Goal: Task Accomplishment & Management: Manage account settings

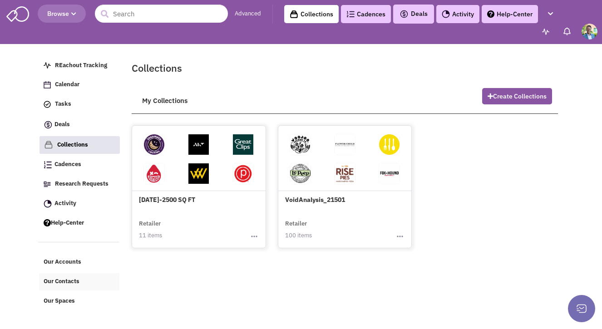
click at [63, 289] on link "Our Contacts" at bounding box center [79, 281] width 80 height 17
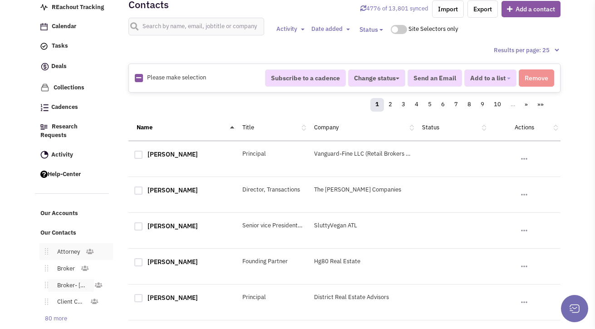
scroll to position [94, 0]
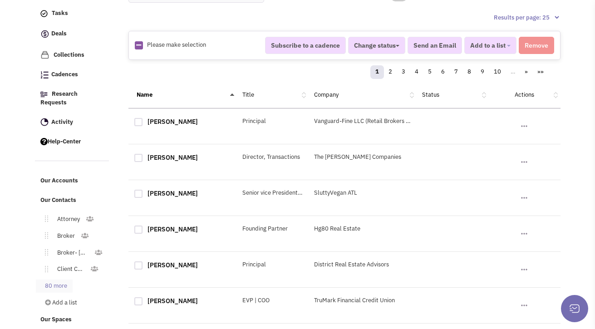
click at [57, 280] on link "80 more" at bounding box center [54, 286] width 37 height 13
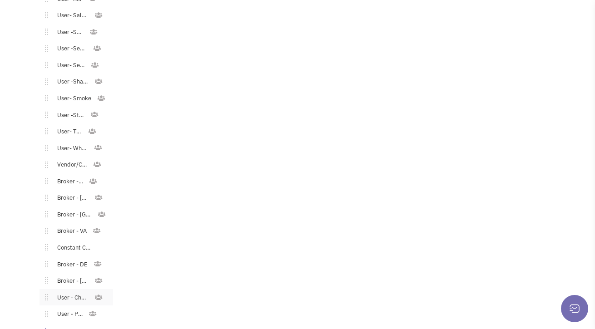
scroll to position [1415, 0]
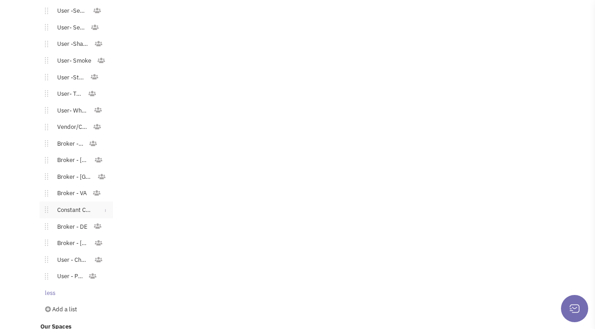
click at [76, 207] on link "Constant Contact Email" at bounding box center [73, 210] width 50 height 13
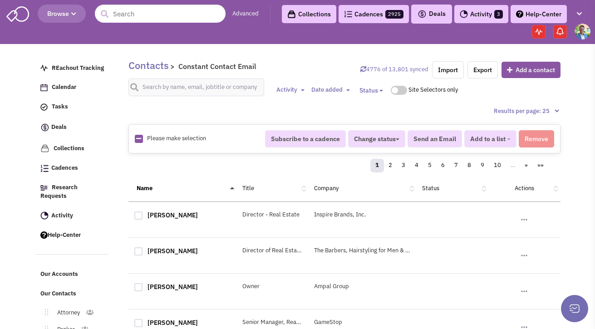
click at [136, 138] on icon at bounding box center [138, 139] width 5 height 6
checkbox input "true"
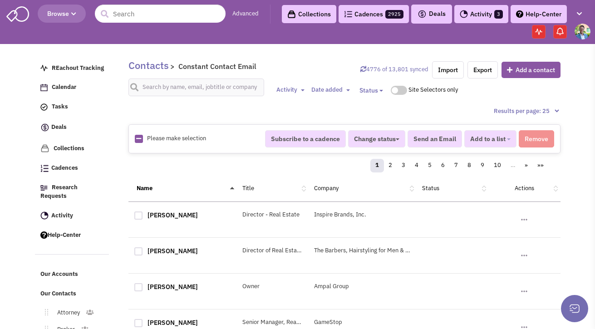
checkbox input "true"
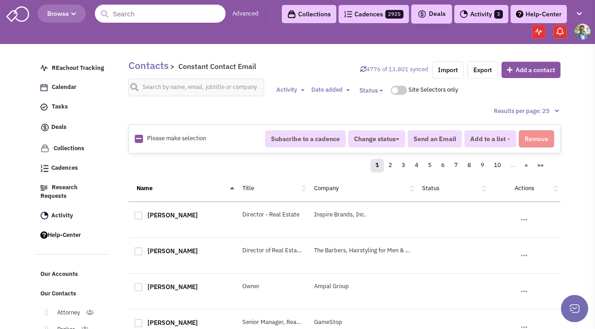
checkbox input "true"
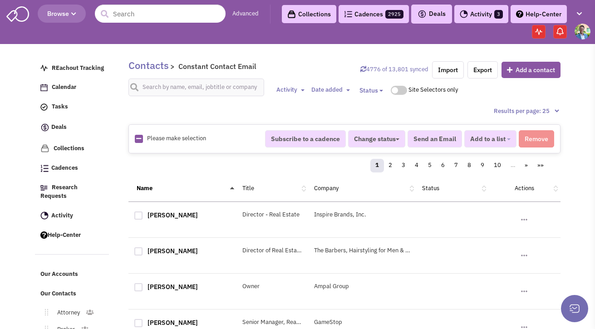
checkbox input "true"
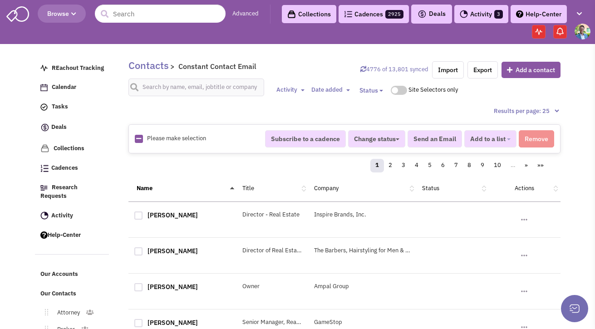
checkbox input "true"
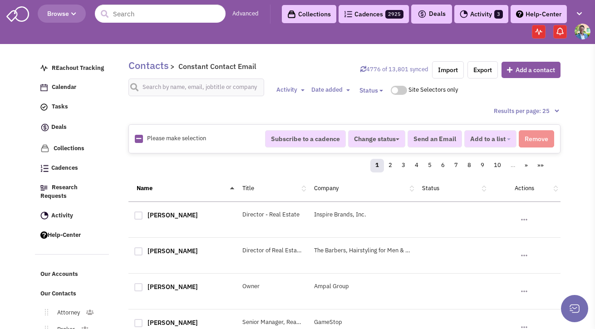
checkbox input "true"
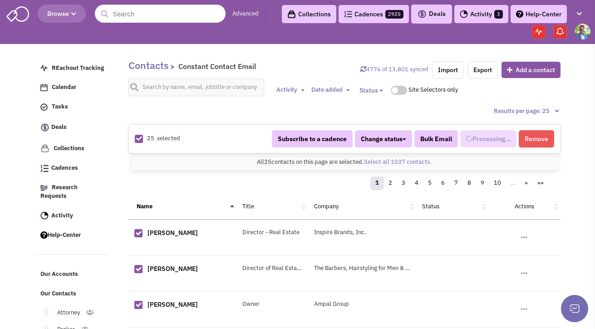
select select "744"
click at [400, 158] on link "Select all 1037 contacts." at bounding box center [398, 162] width 68 height 8
select select "744"
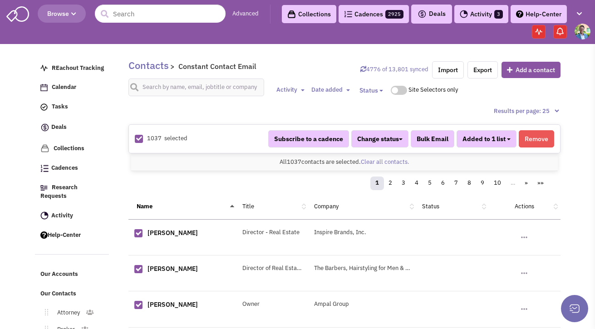
click at [504, 141] on span "Added to 1 list" at bounding box center [484, 139] width 43 height 8
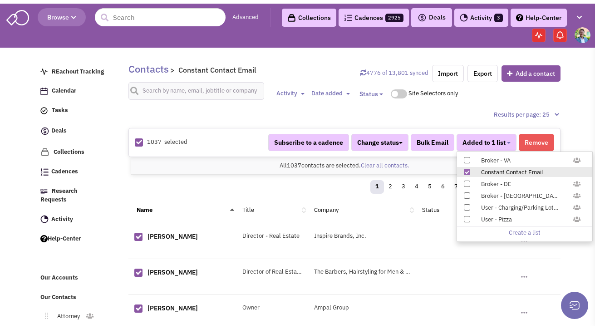
scroll to position [62, 0]
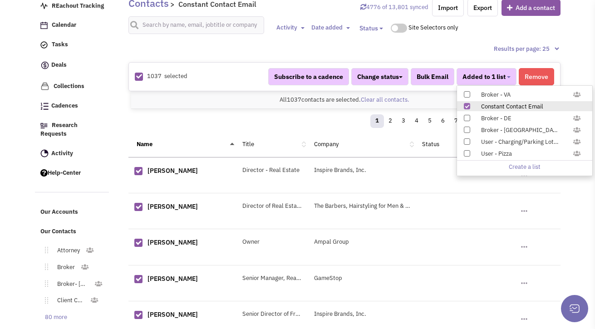
click at [466, 107] on span at bounding box center [467, 106] width 6 height 6
click at [466, 104] on input "Constant Contact Email" at bounding box center [466, 104] width 0 height 0
select select
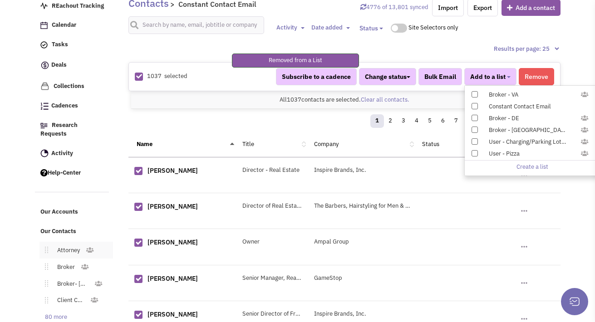
click at [55, 246] on link "Attorney" at bounding box center [66, 250] width 37 height 13
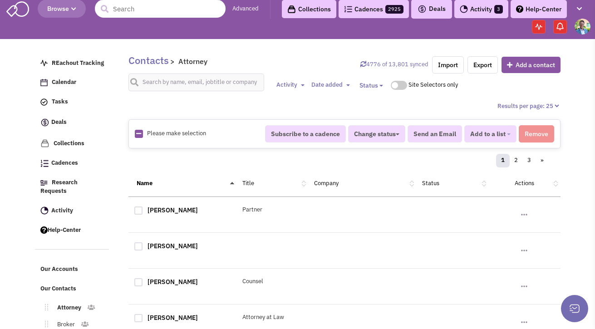
scroll to position [49, 0]
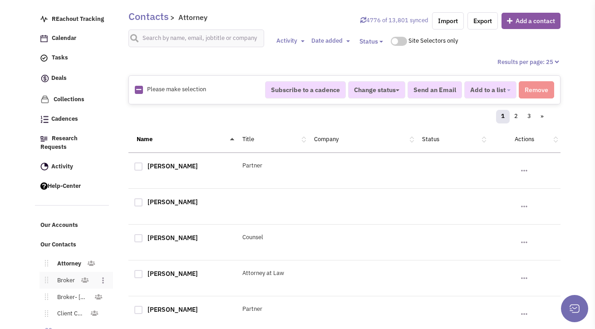
click at [60, 274] on link "Broker" at bounding box center [64, 280] width 32 height 13
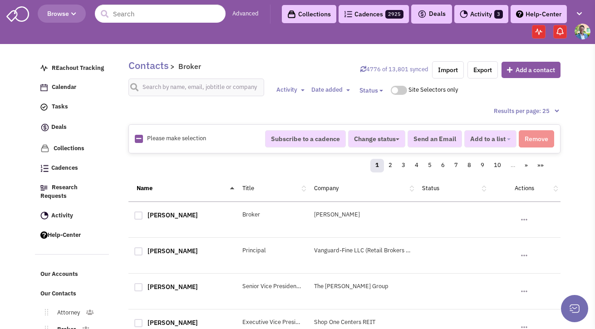
click at [136, 139] on icon at bounding box center [138, 139] width 5 height 6
checkbox input "true"
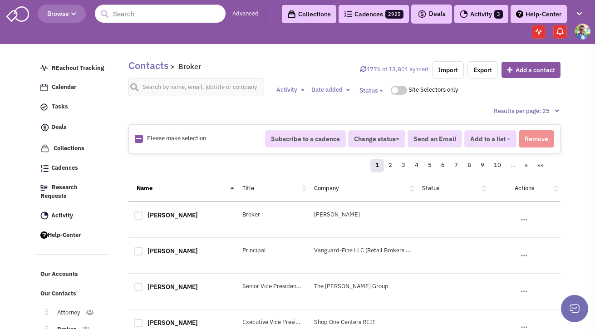
checkbox input "true"
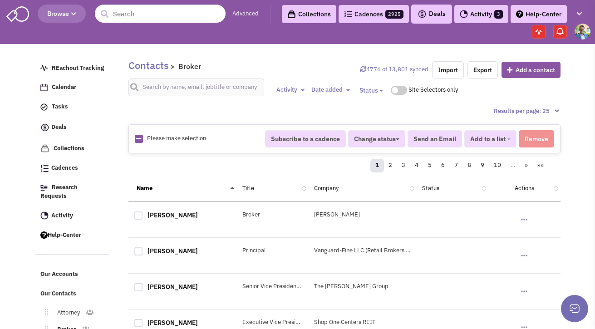
checkbox input "true"
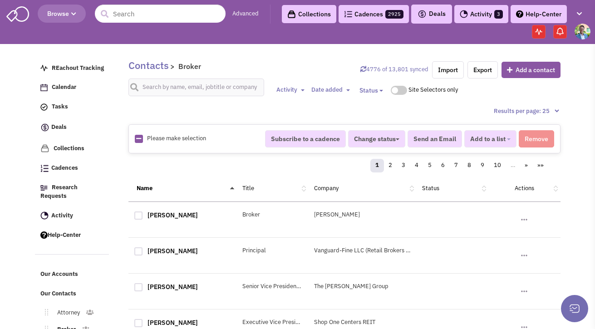
checkbox input "true"
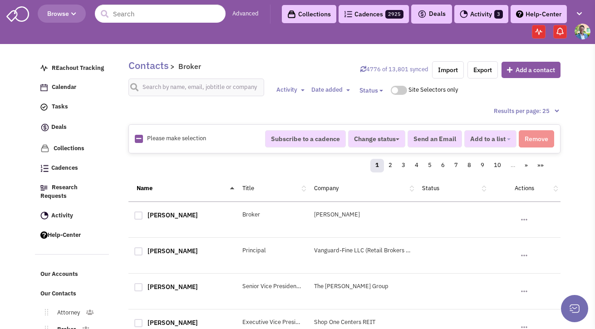
checkbox input "true"
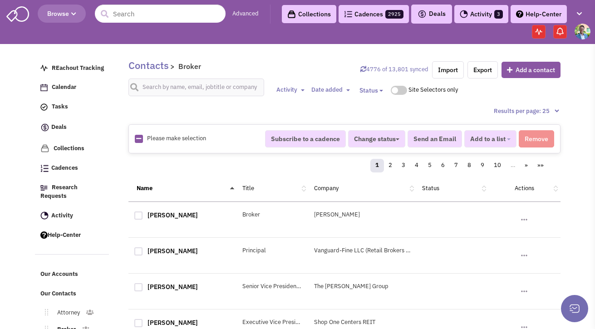
checkbox input "true"
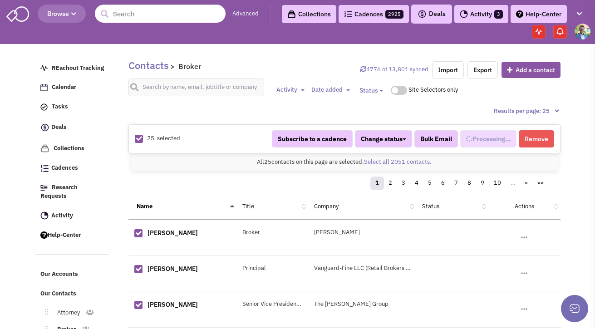
select select "535"
click at [376, 161] on link "Select all 2051 contacts." at bounding box center [398, 162] width 68 height 8
click at [511, 141] on button "Add to a list" at bounding box center [491, 138] width 52 height 17
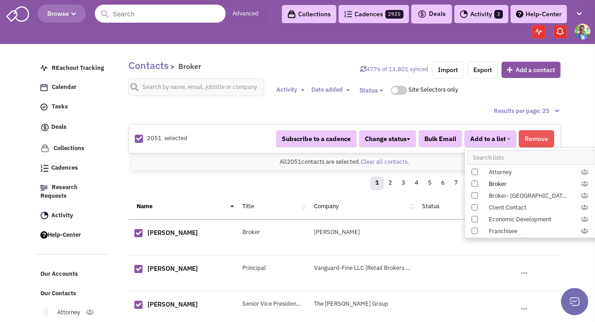
click at [504, 184] on div "Broker" at bounding box center [528, 184] width 90 height 9
click at [474, 182] on input "Broker" at bounding box center [474, 182] width 0 height 0
select select "535"
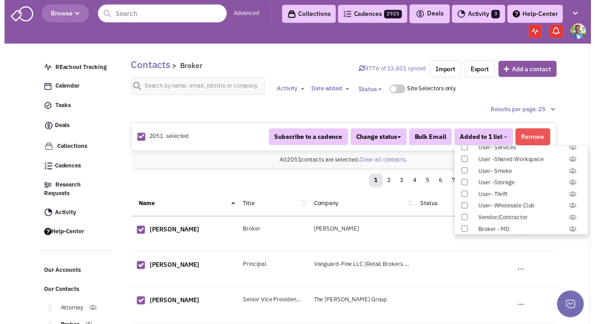
scroll to position [936, 0]
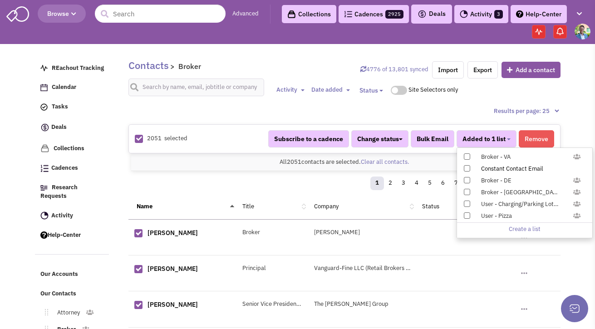
click at [487, 170] on div "Constant Contact Email" at bounding box center [529, 169] width 108 height 9
click at [466, 167] on input "Constant Contact Email" at bounding box center [466, 167] width 0 height 0
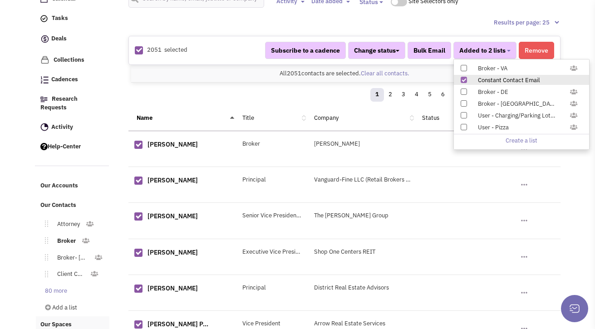
scroll to position [151, 0]
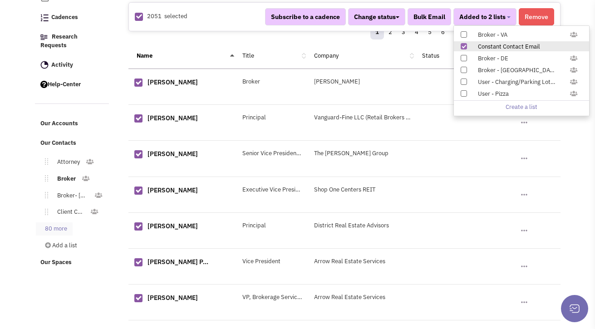
click at [48, 223] on link "80 more" at bounding box center [54, 229] width 37 height 13
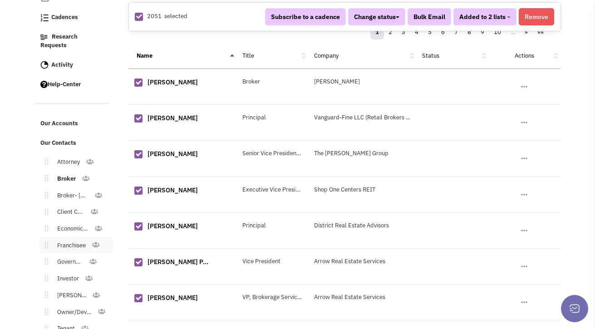
scroll to position [157, 0]
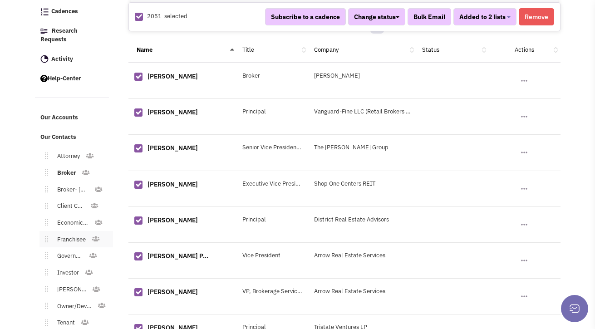
click at [78, 233] on link "Franchisee" at bounding box center [69, 239] width 43 height 13
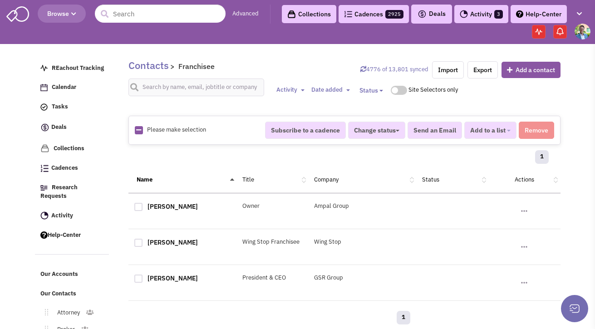
click at [139, 134] on link at bounding box center [138, 130] width 5 height 9
checkbox input "true"
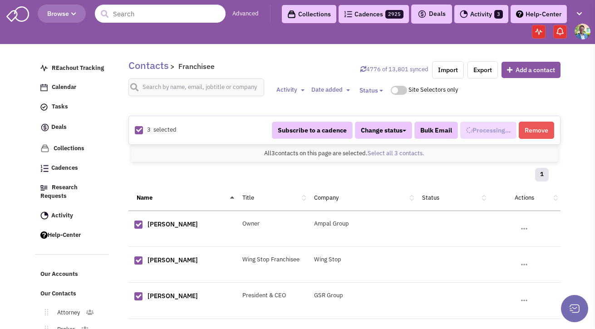
select select "531"
click at [495, 137] on button "Added to 1 list" at bounding box center [487, 130] width 60 height 17
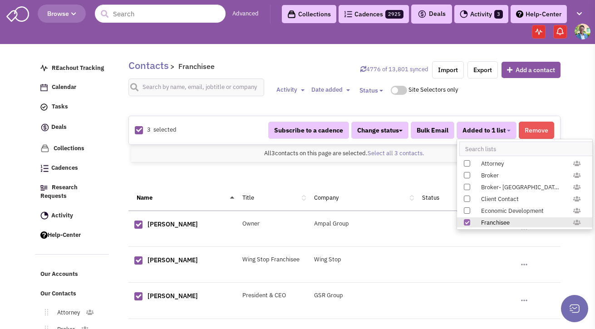
scroll to position [936, 0]
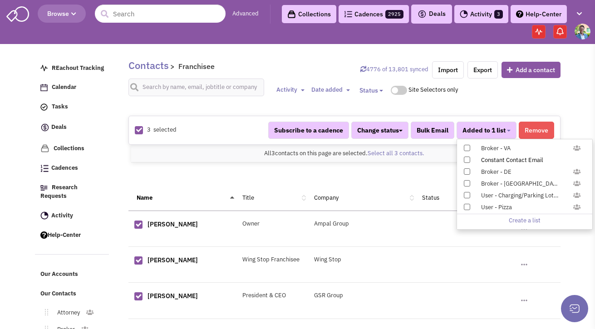
click at [477, 161] on div "Constant Contact Email" at bounding box center [529, 160] width 108 height 9
click at [466, 158] on input "Constant Contact Email" at bounding box center [466, 158] width 0 height 0
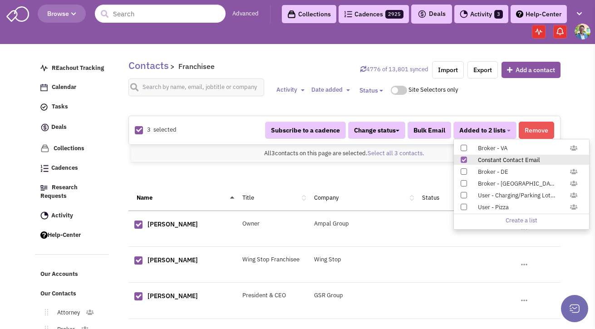
click at [201, 176] on div "1" at bounding box center [344, 176] width 421 height 18
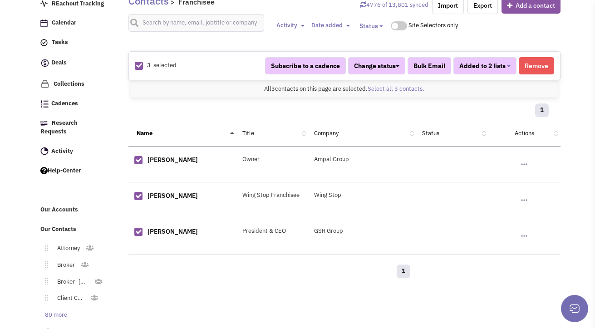
scroll to position [70, 0]
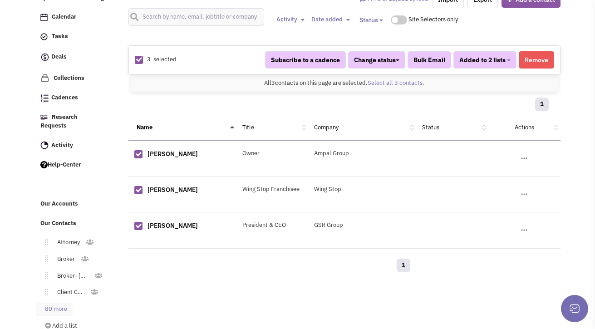
click at [55, 303] on link "80 more" at bounding box center [54, 309] width 37 height 13
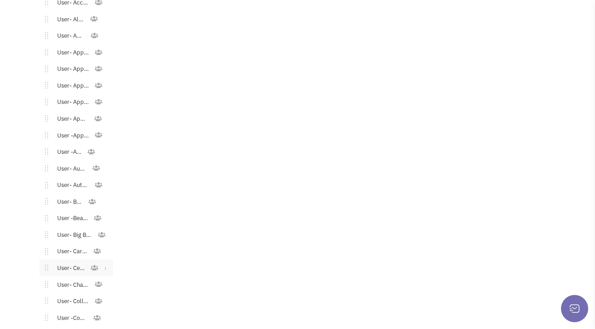
scroll to position [566, 0]
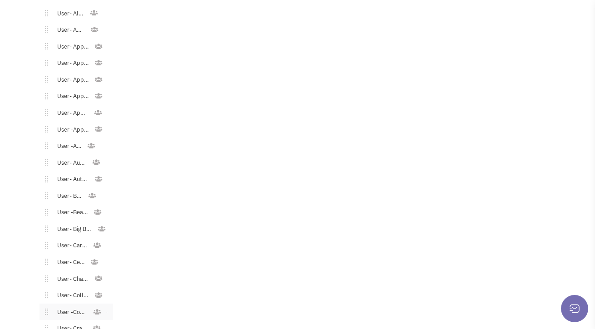
click at [76, 306] on link "User -Convenience" at bounding box center [70, 312] width 45 height 13
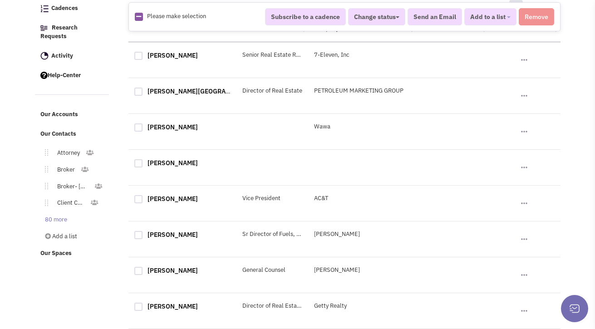
scroll to position [243, 0]
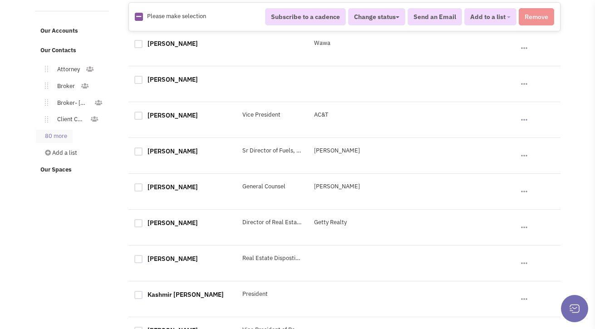
click at [58, 130] on link "80 more" at bounding box center [54, 136] width 37 height 13
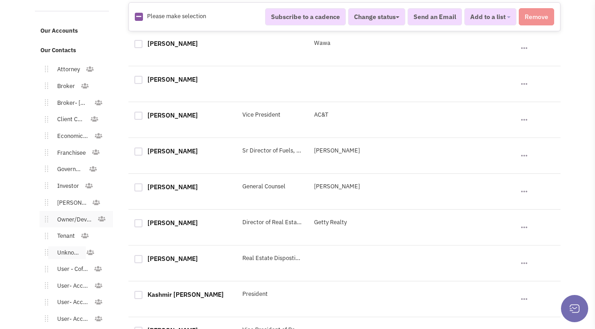
scroll to position [255, 0]
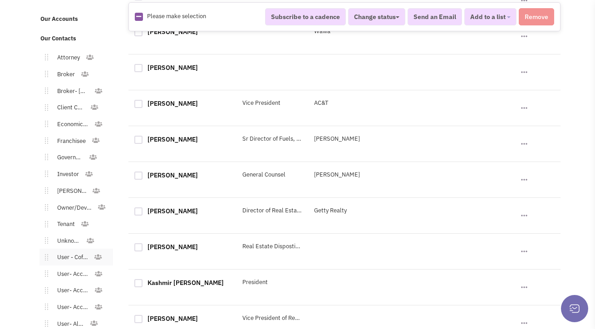
click at [82, 252] on link "User - Coffee/Donuts" at bounding box center [70, 257] width 45 height 13
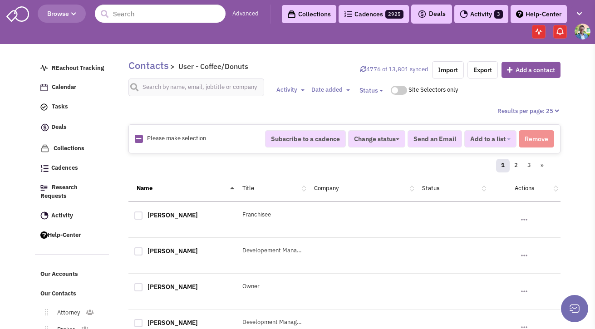
click at [139, 139] on icon at bounding box center [138, 139] width 5 height 6
checkbox input "true"
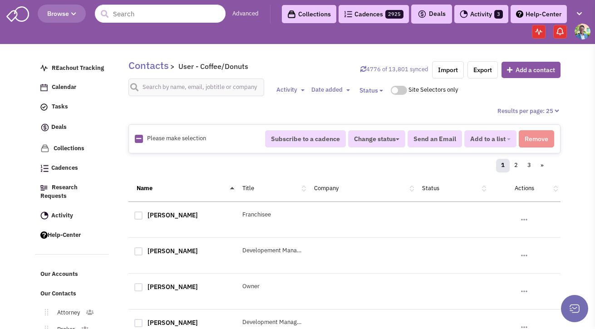
checkbox input "true"
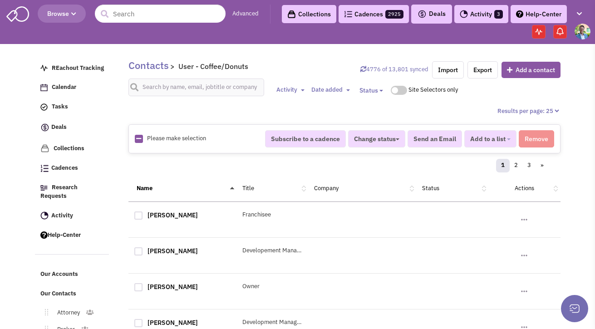
checkbox input "true"
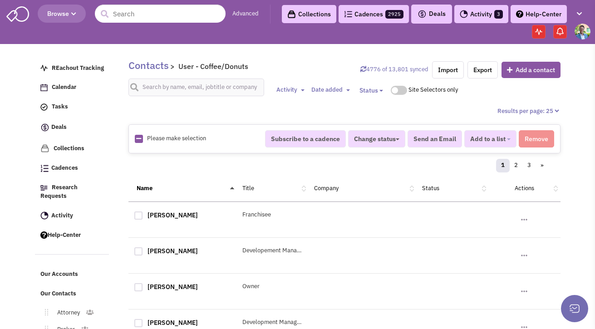
checkbox input "true"
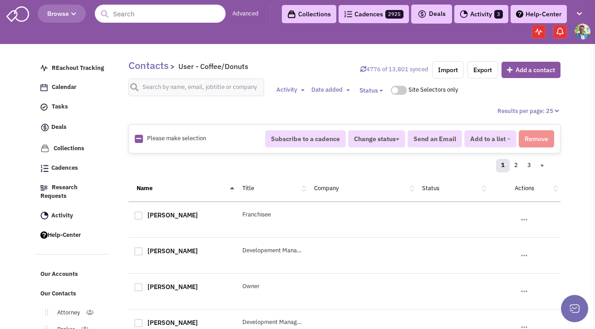
checkbox input "true"
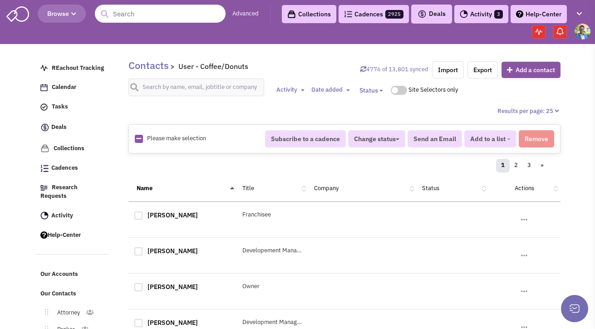
checkbox input "true"
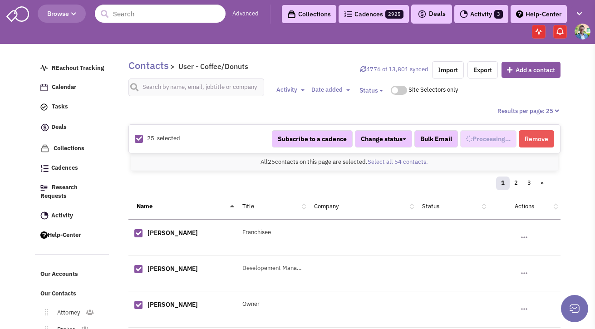
scroll to position [107, 0]
select select "568"
click at [409, 162] on link "Select all 54 contacts." at bounding box center [398, 162] width 60 height 8
select select "568"
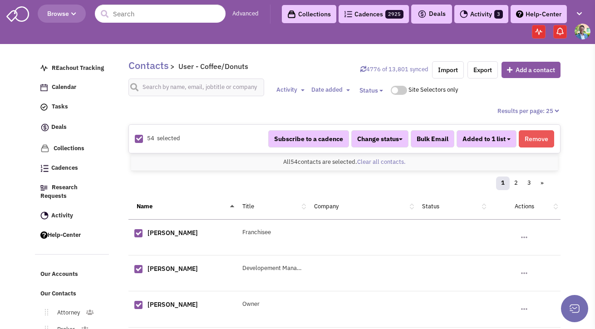
click at [507, 139] on button "Added to 1 list" at bounding box center [487, 138] width 60 height 17
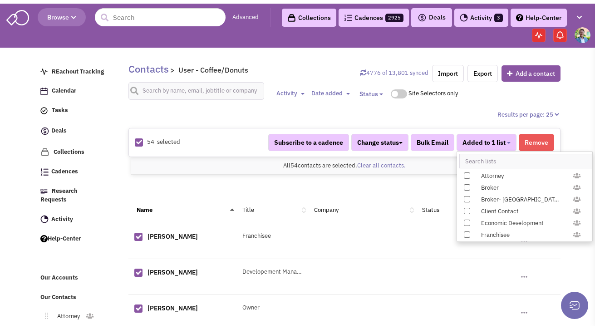
scroll to position [936, 0]
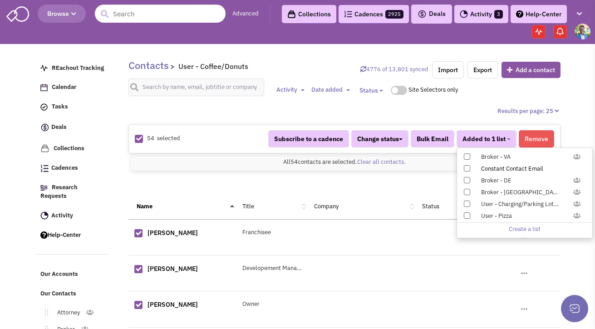
click at [469, 168] on span at bounding box center [467, 168] width 6 height 6
click at [466, 167] on input "Constant Contact Email" at bounding box center [466, 167] width 0 height 0
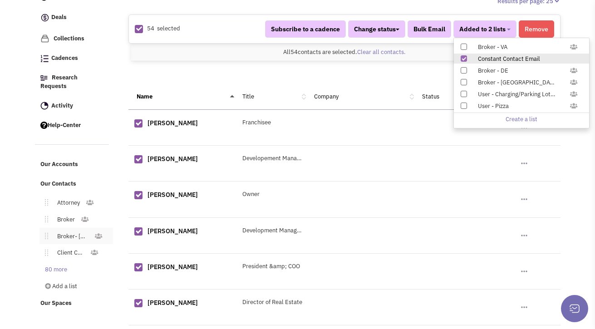
scroll to position [116, 0]
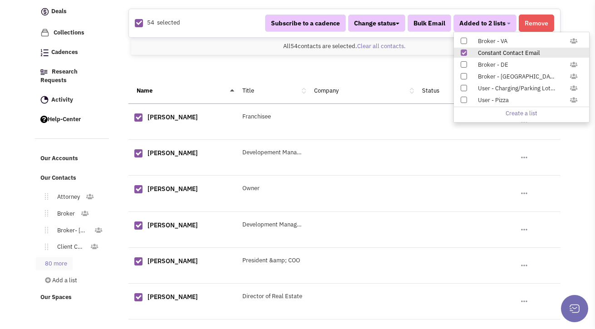
click at [56, 258] on link "80 more" at bounding box center [54, 264] width 37 height 13
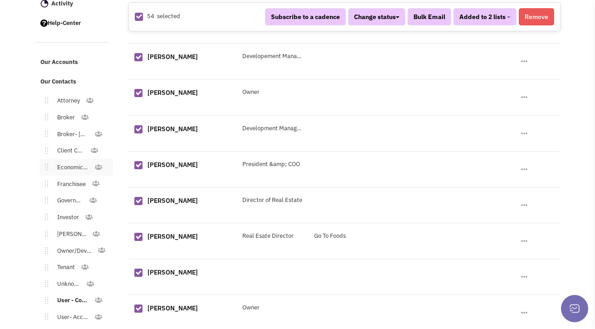
scroll to position [292, 0]
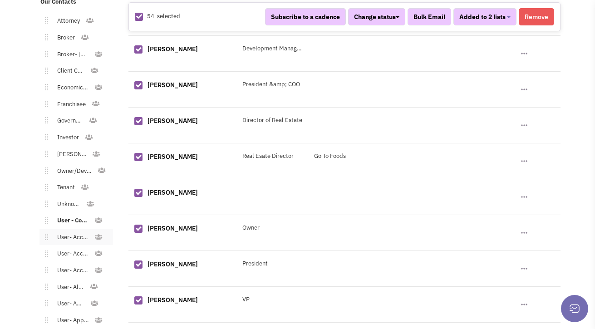
click at [66, 231] on link "User- Accessories - General" at bounding box center [71, 237] width 46 height 13
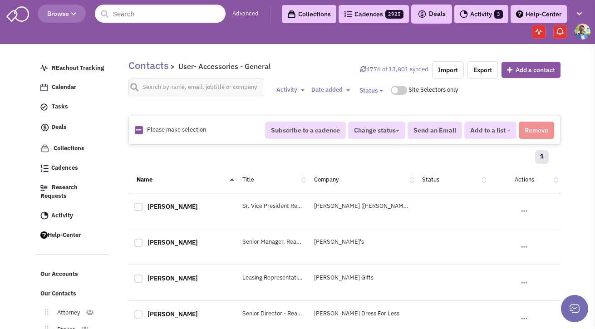
click at [140, 129] on icon at bounding box center [138, 130] width 5 height 6
checkbox input "true"
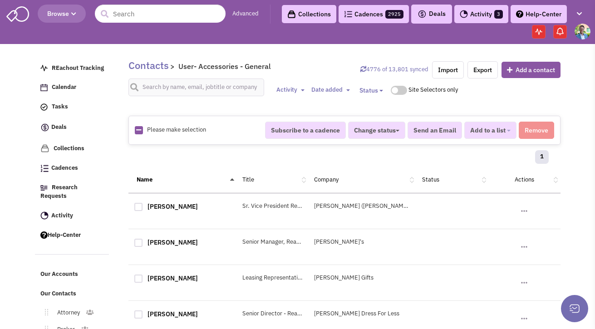
checkbox input "true"
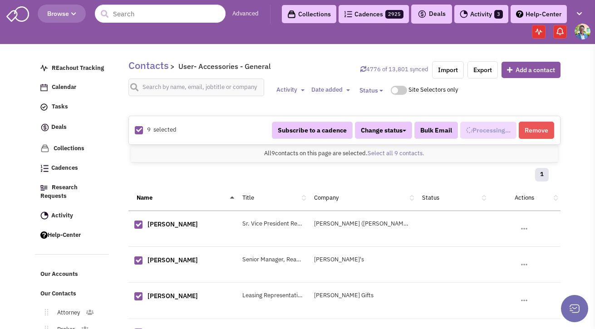
select select "544"
click at [388, 154] on link "Select all 9 contacts." at bounding box center [396, 153] width 57 height 8
select select "544"
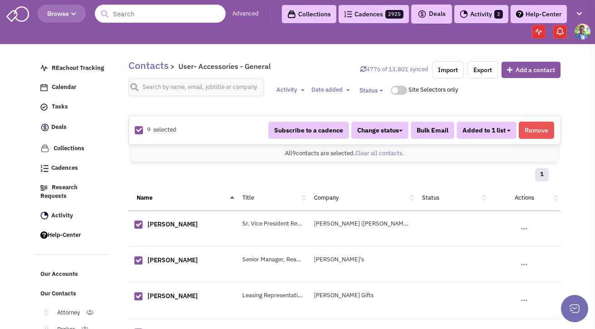
click at [493, 132] on span "Added to 1 list" at bounding box center [484, 130] width 43 height 8
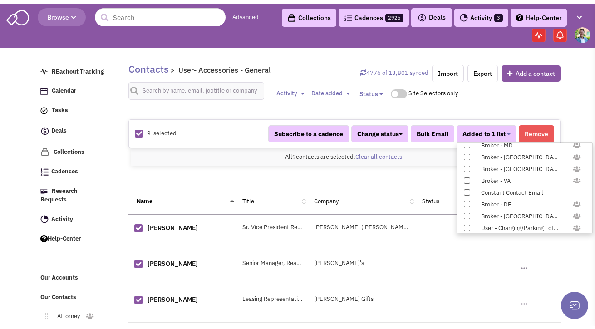
scroll to position [913, 0]
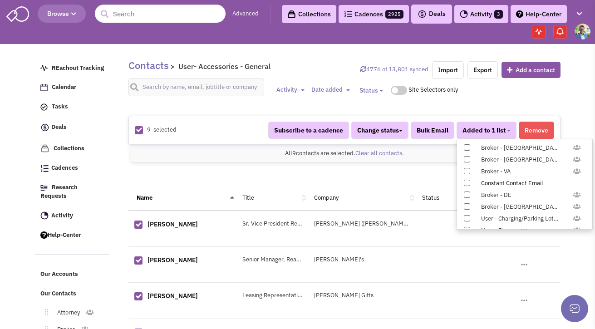
click at [504, 183] on div "Constant Contact Email" at bounding box center [529, 183] width 108 height 9
click at [466, 181] on input "Constant Contact Email" at bounding box center [466, 181] width 0 height 0
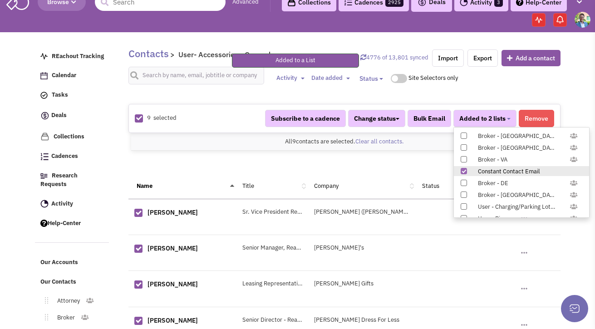
scroll to position [62, 0]
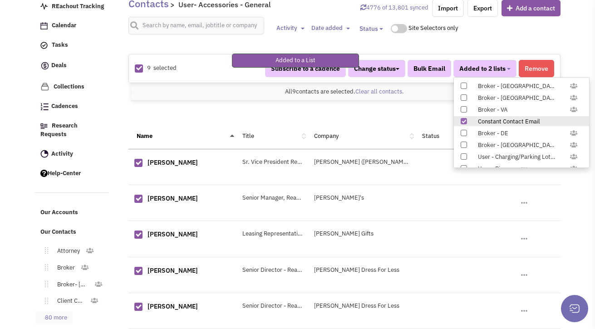
click at [64, 312] on link "80 more" at bounding box center [54, 318] width 37 height 13
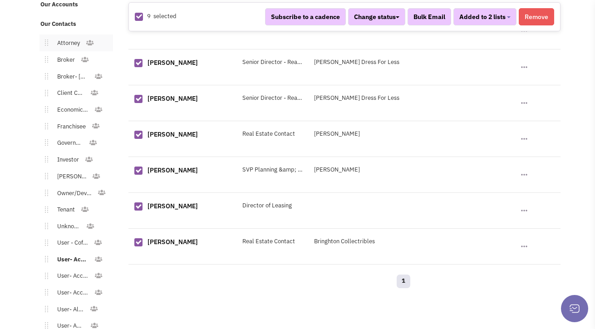
scroll to position [304, 0]
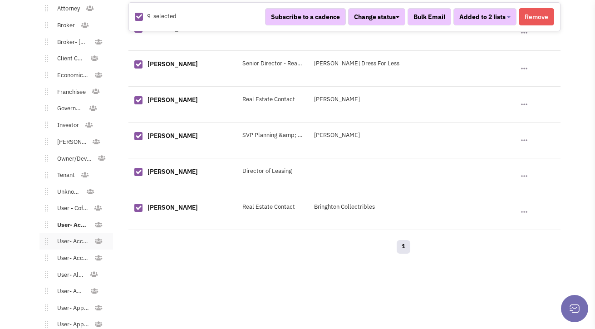
click at [68, 235] on link "User- Accessories - Jewelry" at bounding box center [71, 241] width 46 height 13
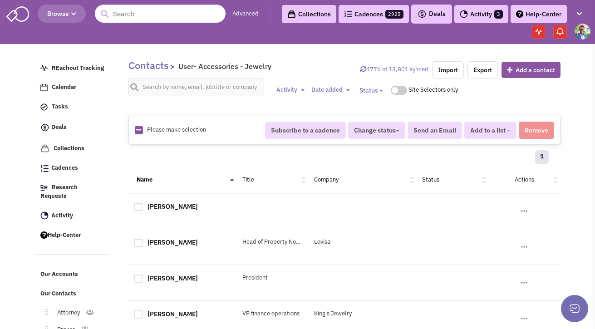
click at [137, 128] on icon at bounding box center [138, 130] width 5 height 6
checkbox input "true"
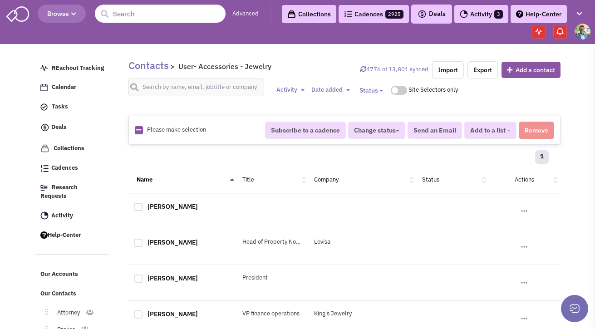
checkbox input "true"
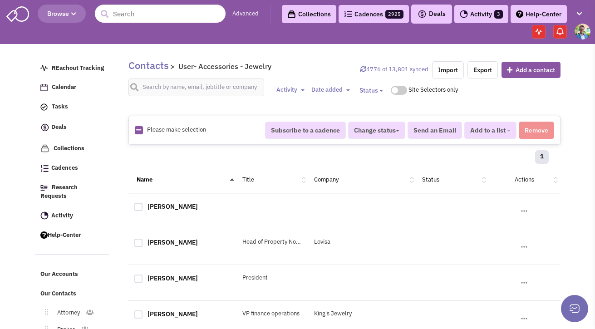
checkbox input "true"
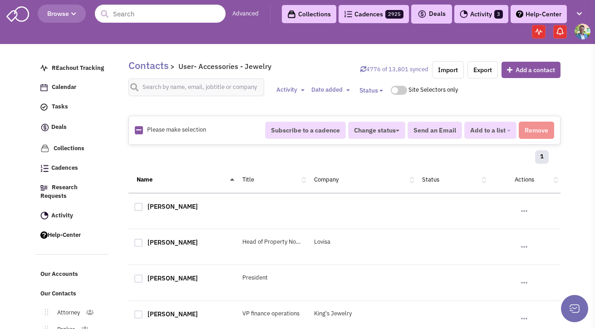
checkbox input "true"
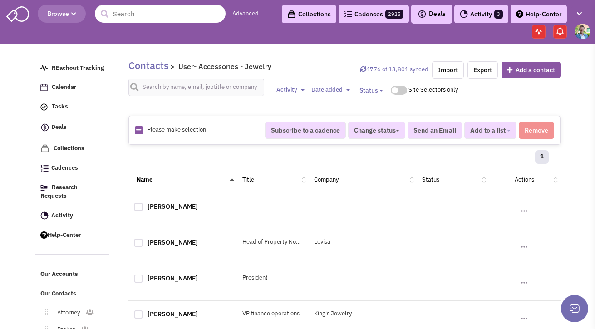
checkbox input "true"
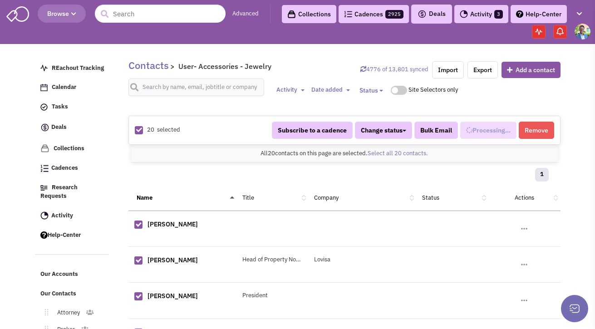
scroll to position [124, 0]
select select "538"
click at [414, 155] on link "Select all 20 contacts." at bounding box center [398, 153] width 60 height 8
select select "538"
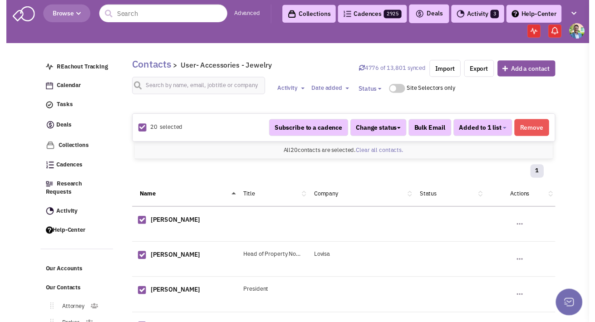
scroll to position [124, 0]
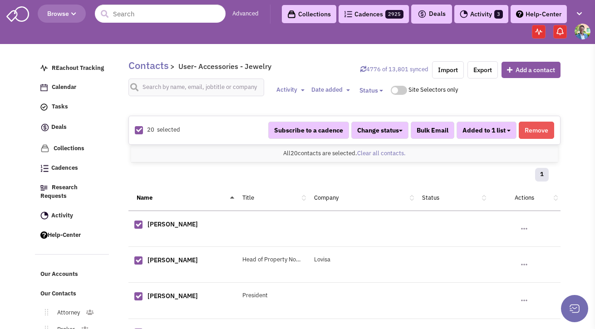
click at [513, 136] on button "Added to 1 list" at bounding box center [487, 130] width 60 height 17
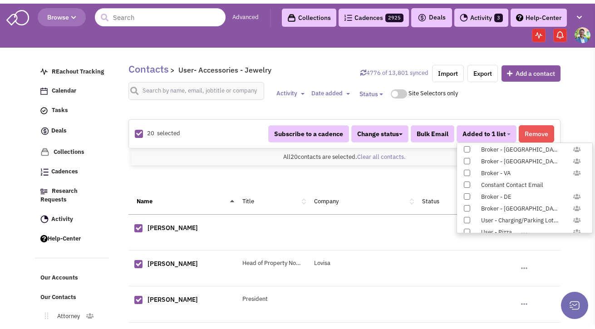
scroll to position [921, 0]
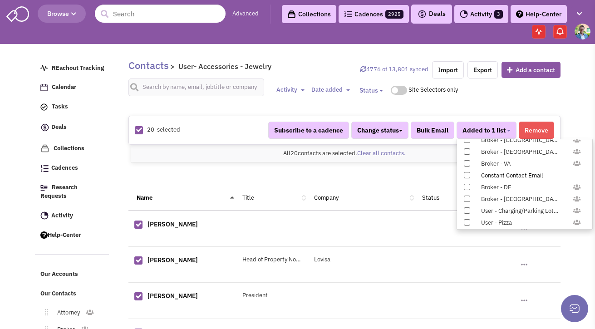
click at [467, 175] on span at bounding box center [467, 175] width 6 height 6
click at [466, 173] on input "Constant Contact Email" at bounding box center [466, 173] width 0 height 0
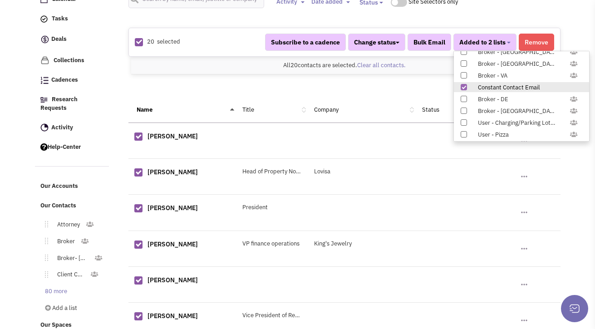
scroll to position [94, 0]
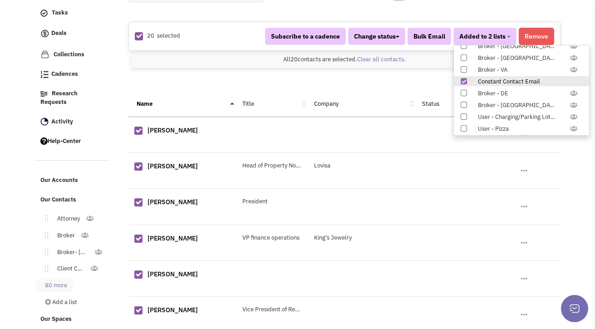
click at [61, 279] on link "80 more" at bounding box center [54, 285] width 37 height 13
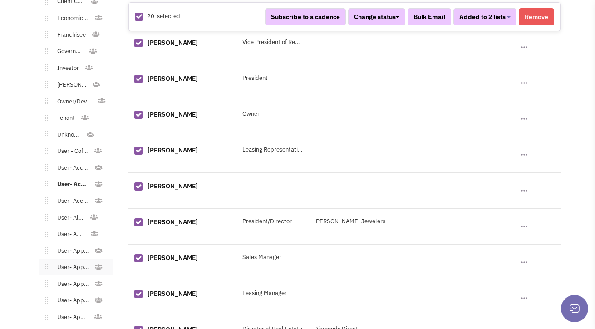
scroll to position [356, 0]
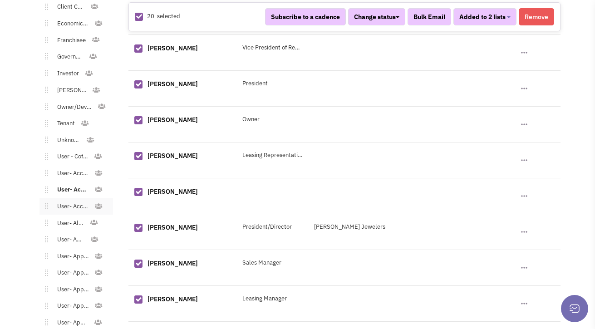
click at [76, 200] on link "User- Accessories - Shoes" at bounding box center [71, 206] width 46 height 13
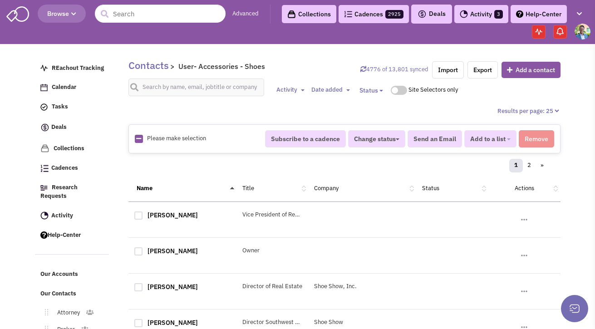
click at [133, 139] on div "Please make selection selected" at bounding box center [194, 138] width 130 height 9
click at [143, 142] on div "Please make selection selected" at bounding box center [194, 138] width 130 height 9
click at [139, 142] on link at bounding box center [138, 139] width 5 height 9
checkbox input "true"
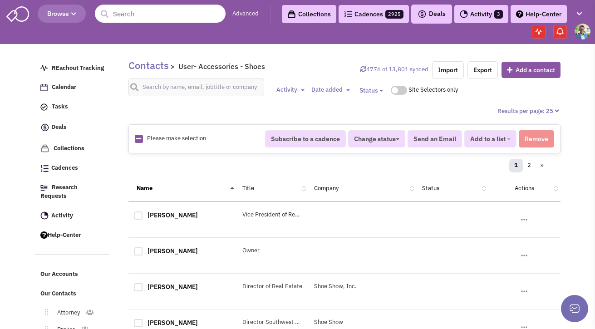
checkbox input "true"
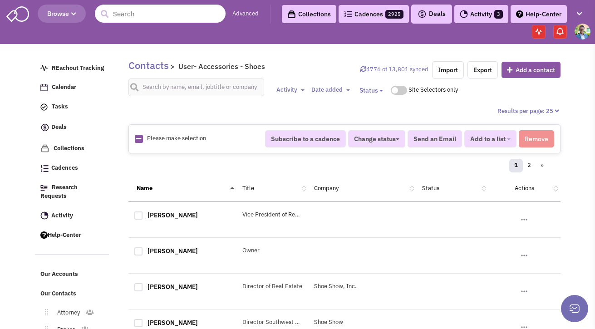
checkbox input "true"
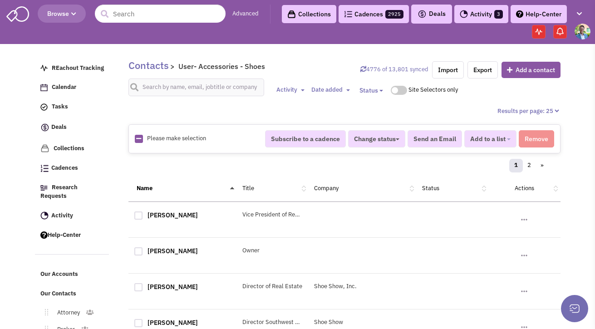
checkbox input "true"
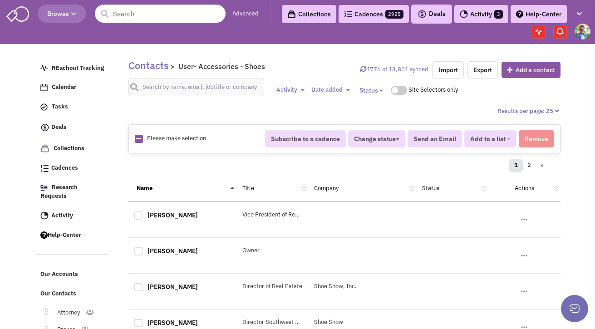
checkbox input "true"
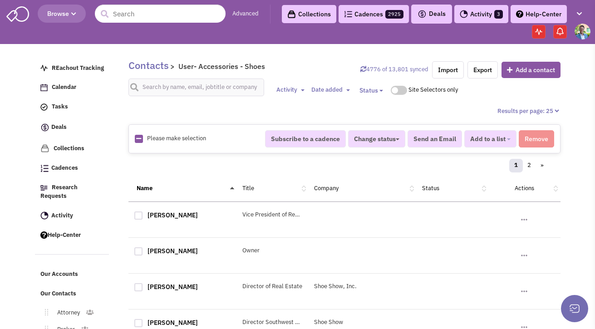
checkbox input "true"
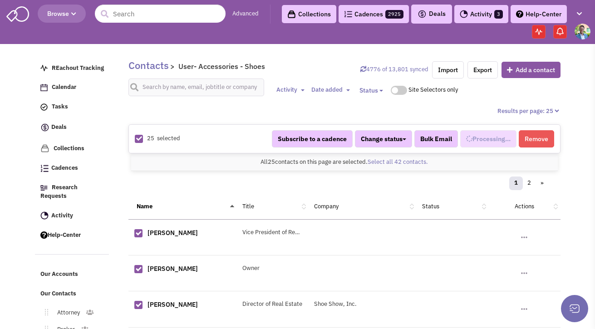
scroll to position [133, 0]
select select "539"
click at [375, 163] on link "Select all 42 contacts." at bounding box center [398, 162] width 60 height 8
select select "539"
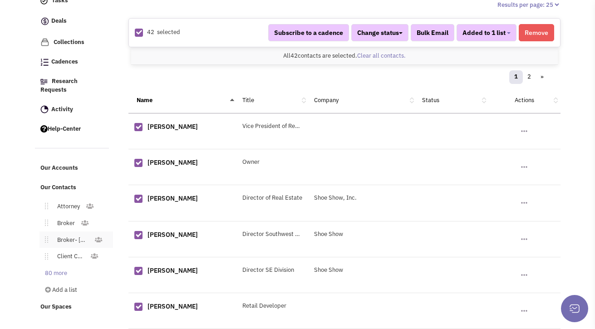
scroll to position [112, 0]
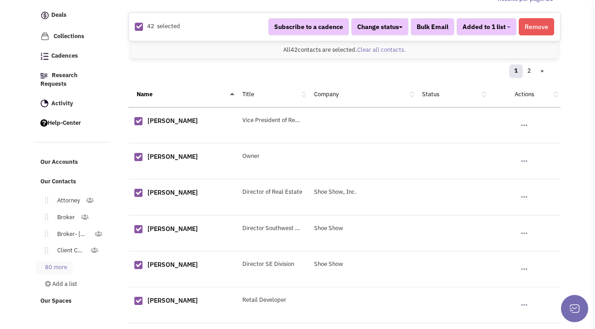
click at [65, 261] on link "80 more" at bounding box center [54, 267] width 37 height 13
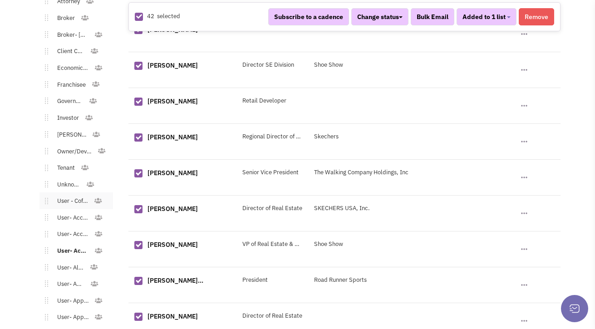
scroll to position [434, 0]
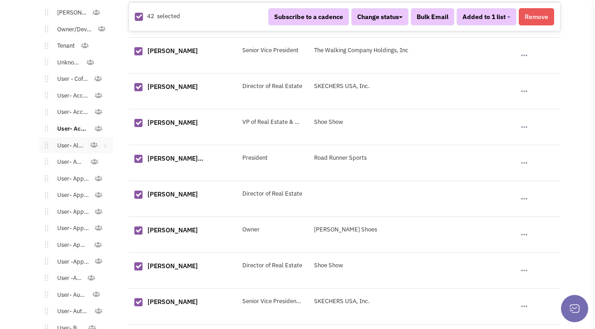
click at [76, 141] on link "User- Alcohol" at bounding box center [69, 145] width 42 height 13
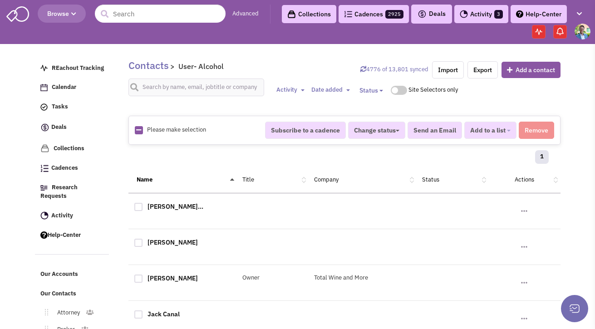
click at [137, 130] on icon at bounding box center [138, 130] width 5 height 6
checkbox input "true"
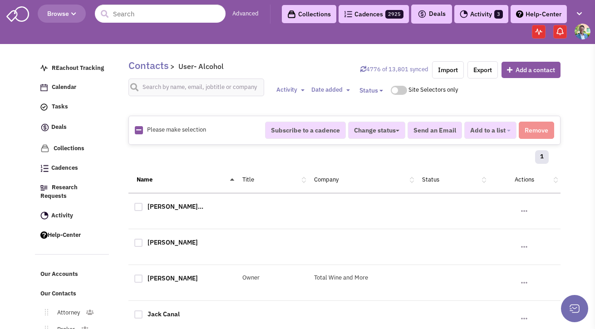
checkbox input "true"
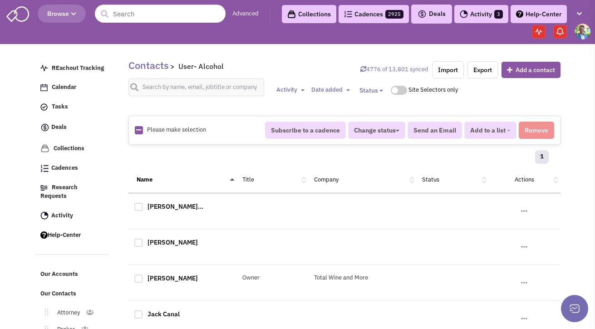
checkbox input "true"
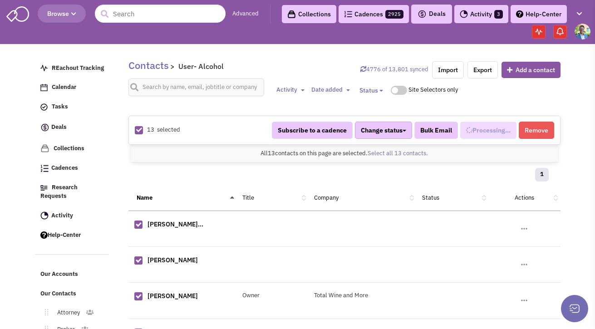
scroll to position [142, 0]
select select "547"
click at [520, 131] on button "Remove" at bounding box center [536, 130] width 35 height 17
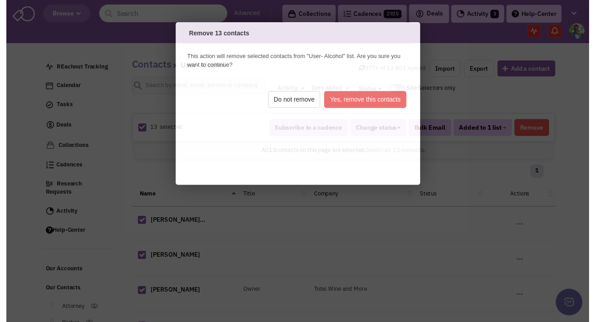
scroll to position [0, 0]
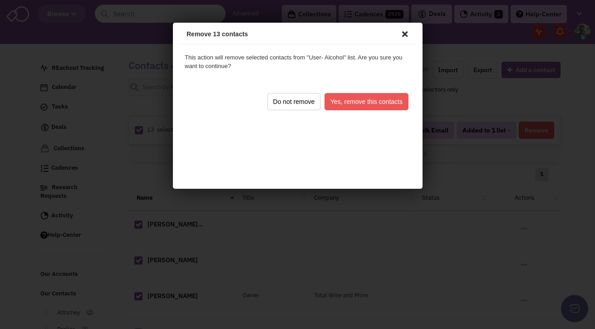
click at [298, 99] on button "Do not remove" at bounding box center [293, 100] width 54 height 17
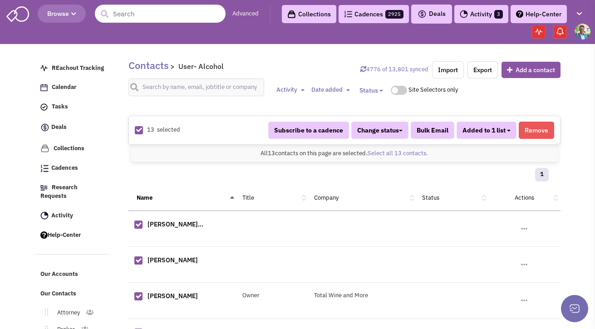
click at [460, 131] on button "Added to 1 list" at bounding box center [487, 130] width 60 height 17
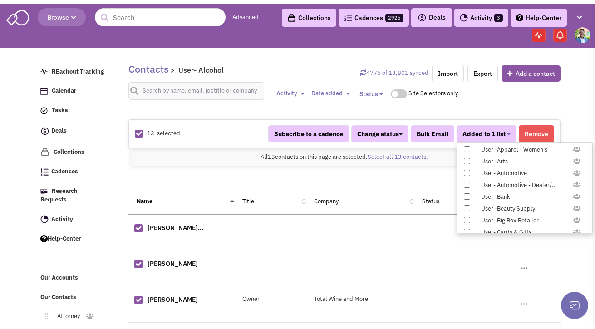
scroll to position [936, 0]
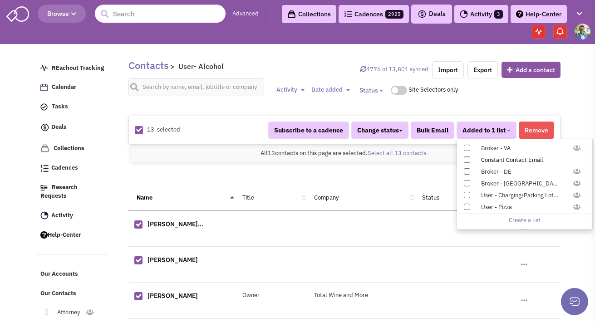
click at [468, 161] on span at bounding box center [467, 160] width 6 height 6
click at [466, 158] on input "Constant Contact Email" at bounding box center [466, 158] width 0 height 0
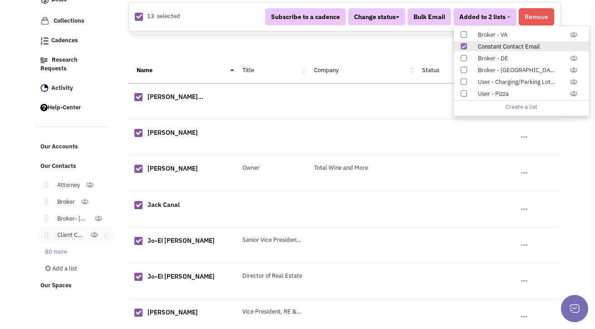
scroll to position [134, 0]
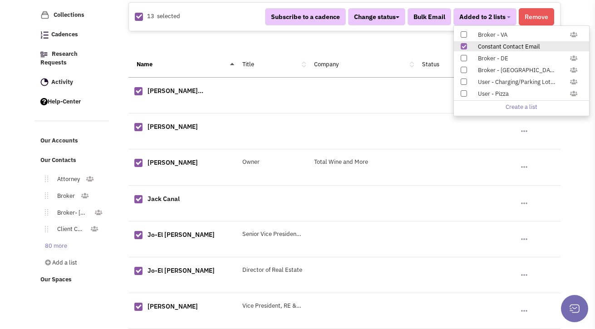
click at [43, 240] on link "80 more" at bounding box center [54, 246] width 37 height 13
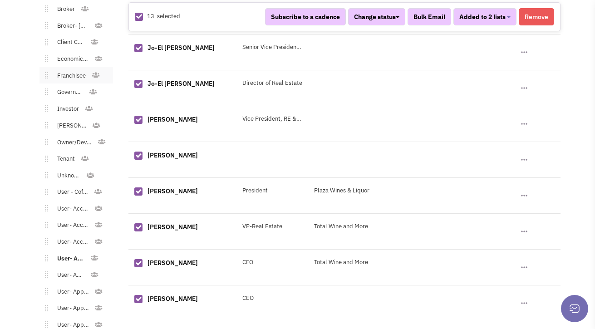
scroll to position [332, 0]
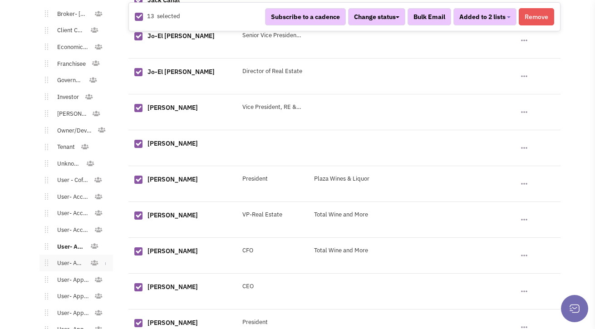
click at [72, 258] on link "User- Apparel" at bounding box center [69, 263] width 42 height 13
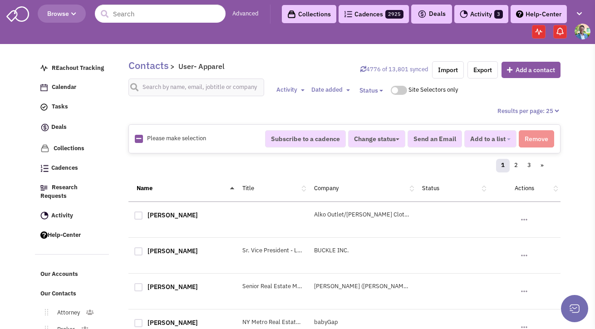
click at [138, 140] on icon at bounding box center [138, 139] width 5 height 6
checkbox input "true"
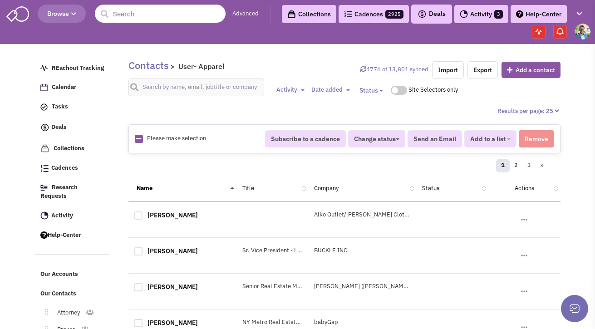
checkbox input "true"
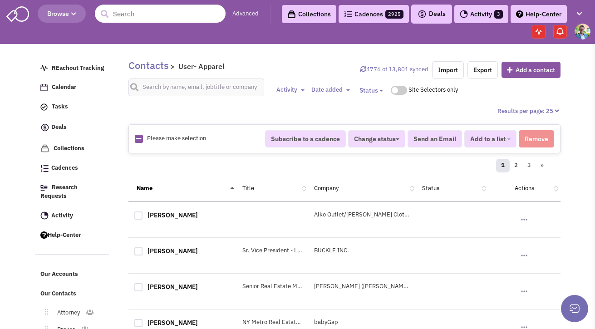
checkbox input "true"
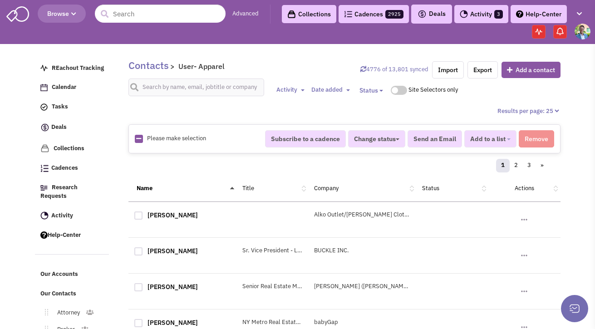
checkbox input "true"
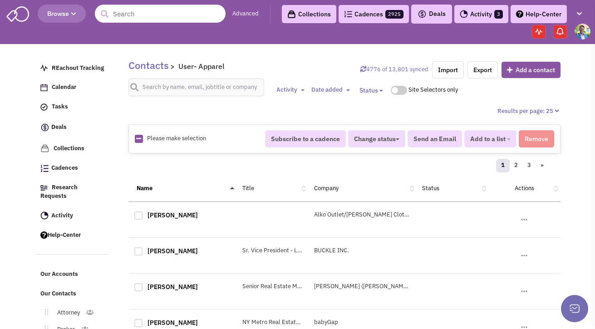
checkbox input "true"
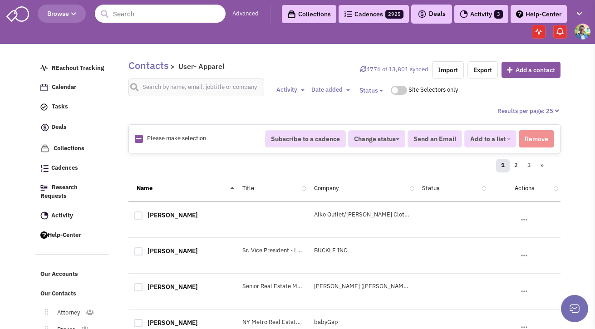
checkbox input "true"
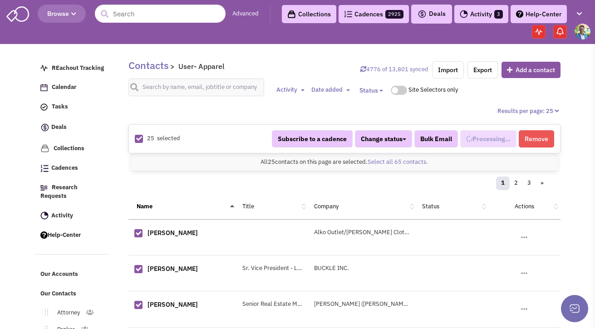
scroll to position [150, 0]
select select "536"
click at [404, 165] on link "Select all 65 contacts." at bounding box center [398, 162] width 60 height 8
select select "536"
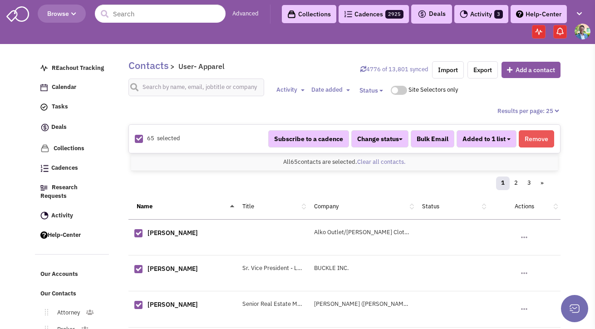
click at [510, 140] on b "button" at bounding box center [509, 140] width 4 height 2
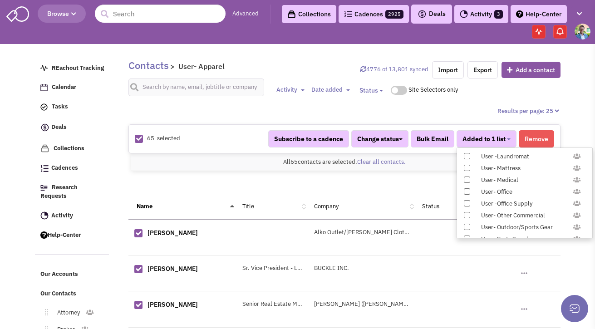
scroll to position [936, 0]
click at [470, 167] on span at bounding box center [467, 168] width 6 height 6
click at [466, 167] on input "Constant Contact Email" at bounding box center [466, 167] width 0 height 0
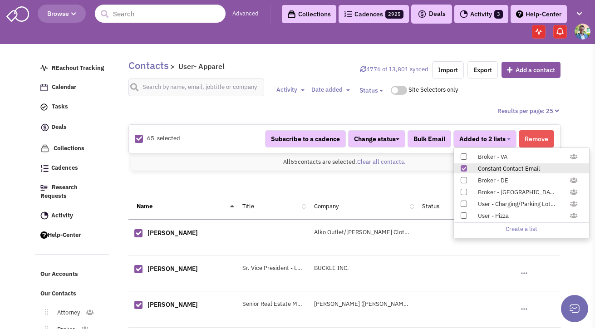
click at [193, 186] on div "1 2 3 »" at bounding box center [344, 185] width 421 height 18
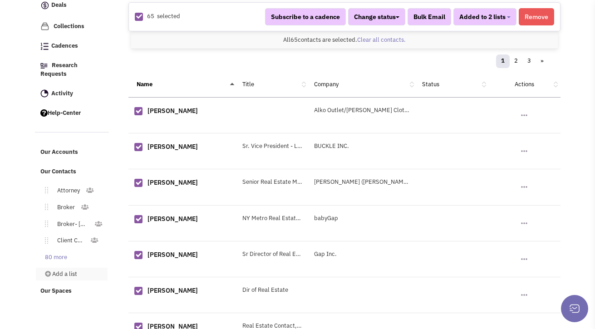
scroll to position [134, 0]
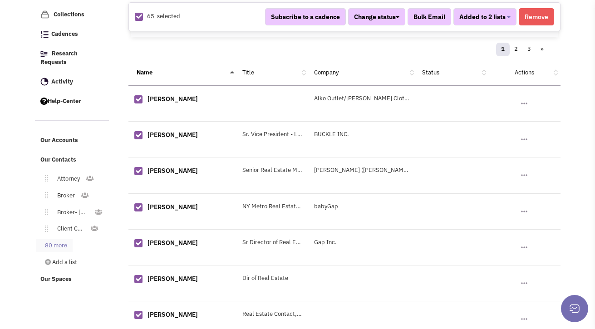
click at [54, 241] on link "80 more" at bounding box center [54, 245] width 37 height 13
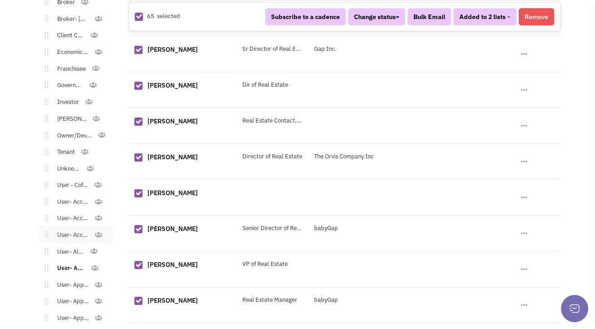
scroll to position [450, 0]
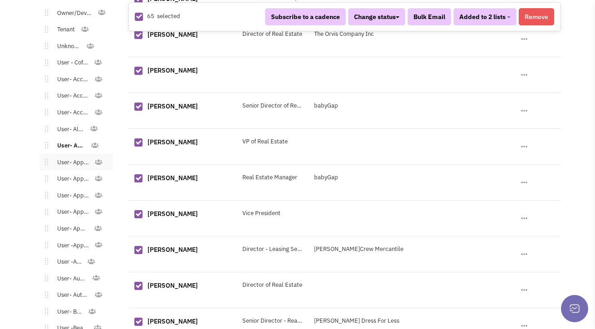
click at [72, 156] on link "User- Apparel - Athletic" at bounding box center [71, 162] width 46 height 13
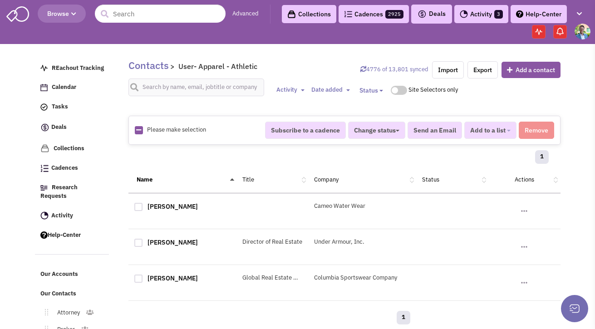
click at [141, 131] on icon at bounding box center [138, 130] width 5 height 6
checkbox input "true"
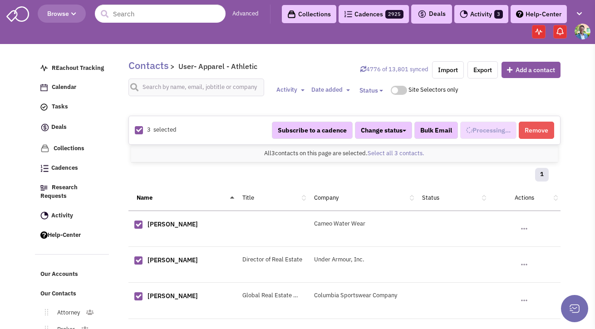
select select "543"
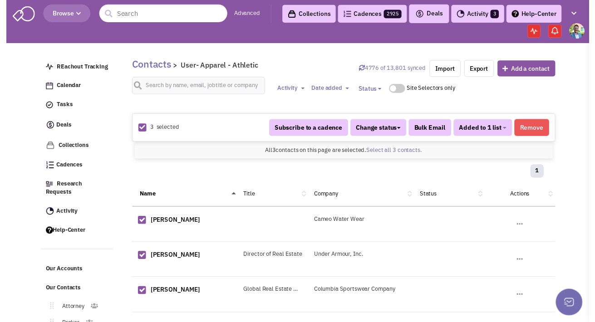
scroll to position [159, 0]
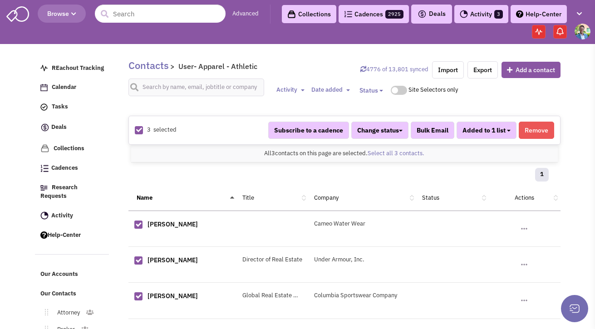
click at [502, 134] on span "Added to 1 list" at bounding box center [484, 130] width 43 height 8
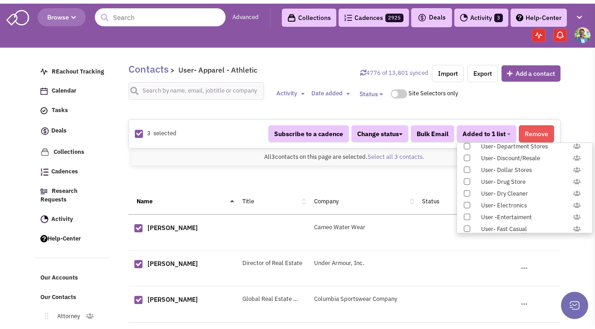
scroll to position [936, 0]
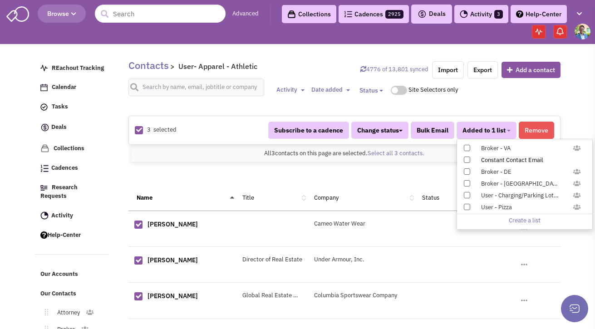
click at [467, 159] on span at bounding box center [467, 160] width 6 height 6
click at [466, 158] on input "Constant Contact Email" at bounding box center [466, 158] width 0 height 0
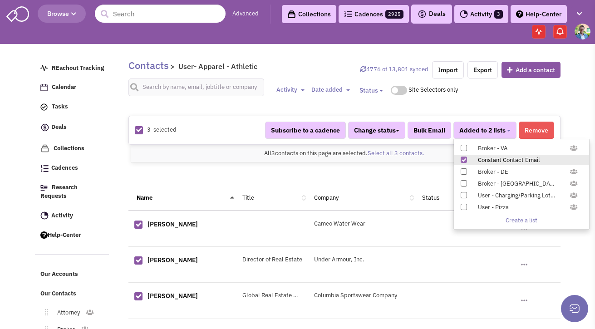
click at [182, 167] on div "1" at bounding box center [344, 176] width 421 height 18
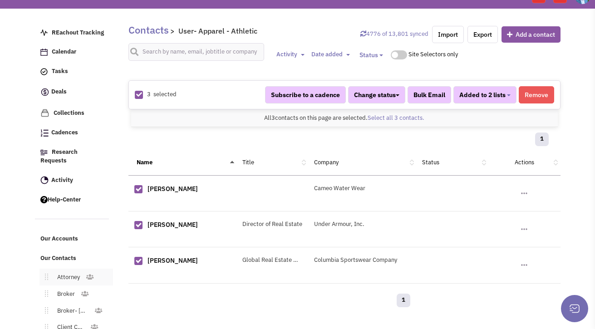
scroll to position [86, 0]
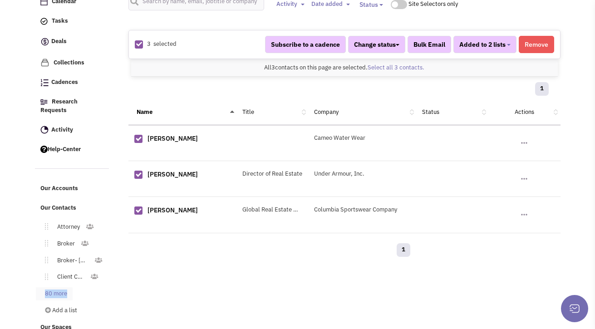
click at [70, 287] on link "80 more" at bounding box center [54, 293] width 37 height 13
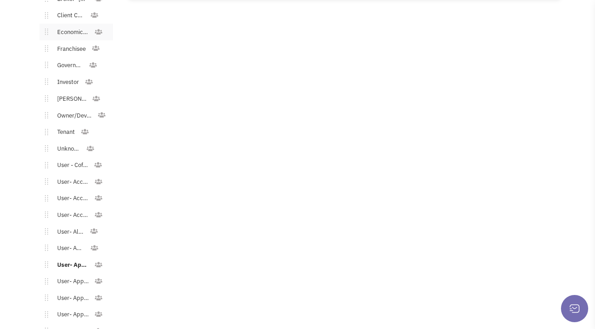
scroll to position [353, 0]
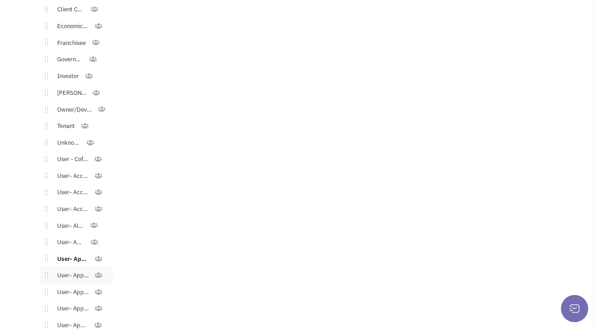
click at [70, 269] on link "User- Apparel - Bridal/Formalwear" at bounding box center [71, 275] width 46 height 13
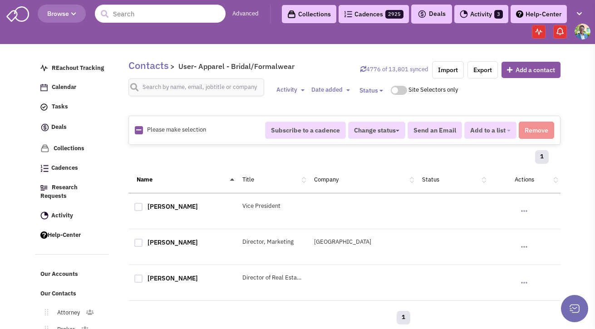
click at [136, 131] on icon at bounding box center [138, 130] width 5 height 6
checkbox input "true"
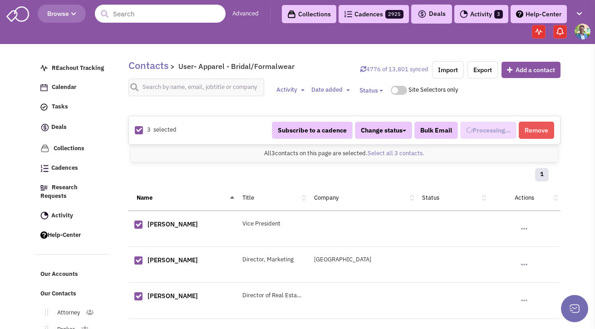
select select "545"
click at [499, 132] on span "Added to 1 list" at bounding box center [484, 130] width 43 height 8
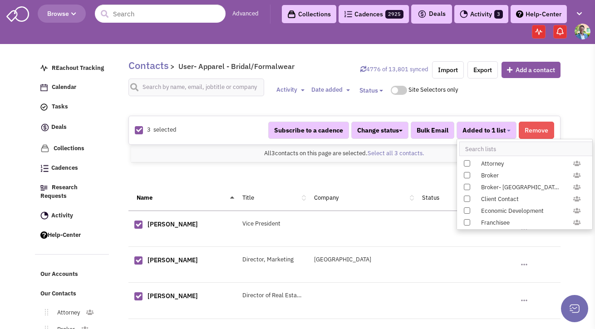
scroll to position [936, 0]
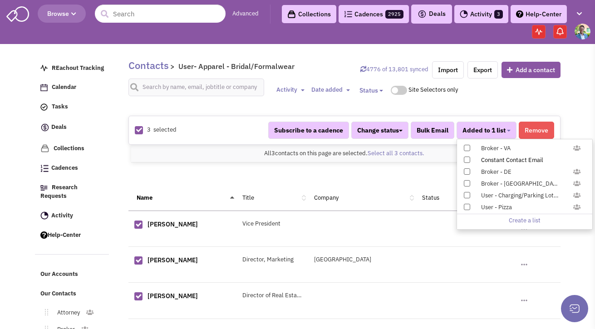
click at [481, 163] on div "Constant Contact Email" at bounding box center [529, 160] width 108 height 9
click at [466, 158] on input "Constant Contact Email" at bounding box center [466, 158] width 0 height 0
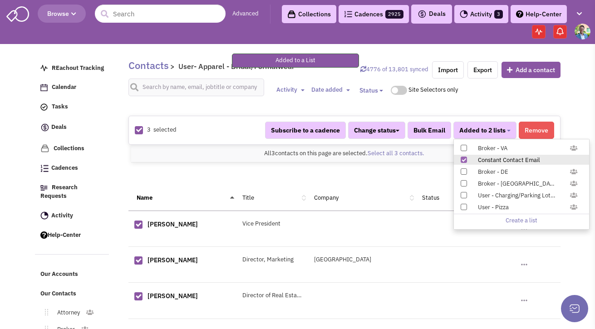
click at [125, 251] on article "Contacts > User- Apparel - Bridal/Formalwear 4776 of 13,801 synced Import Expor…" at bounding box center [342, 199] width 438 height 294
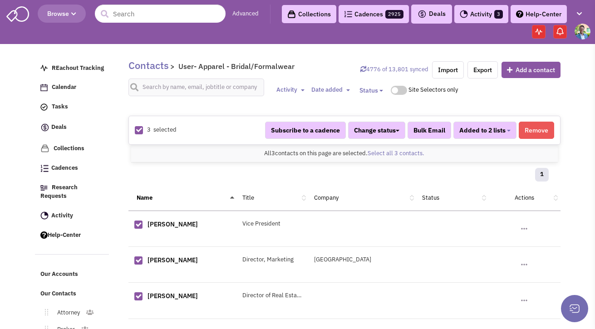
scroll to position [86, 0]
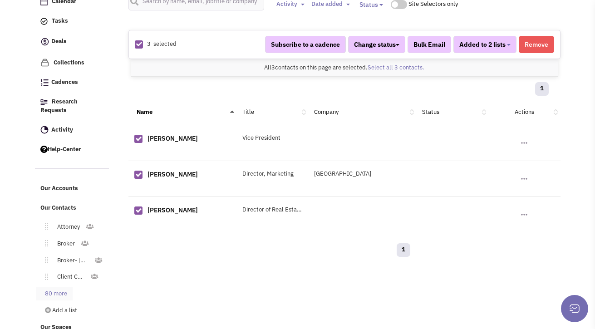
click at [62, 287] on link "80 more" at bounding box center [54, 293] width 37 height 13
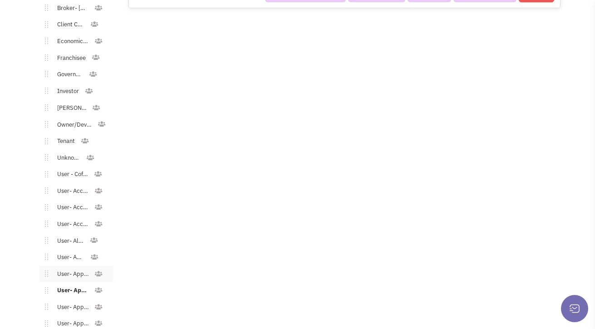
scroll to position [350, 0]
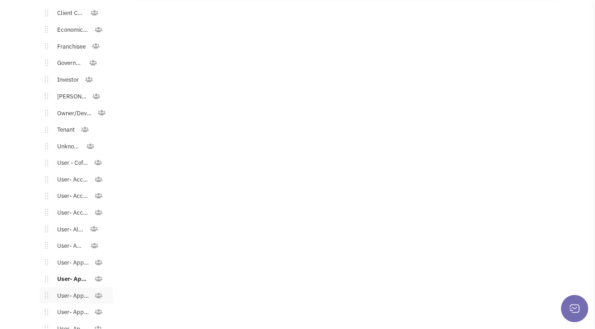
click at [69, 290] on link "User- Apparel - Children" at bounding box center [71, 296] width 46 height 13
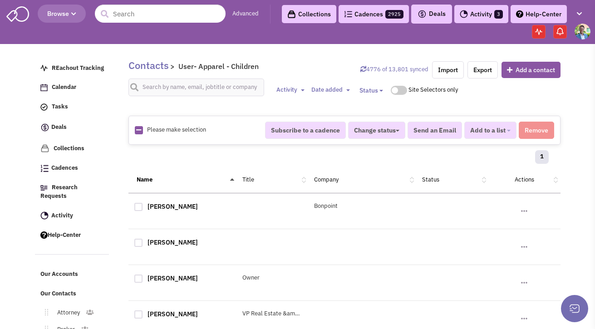
click at [140, 134] on link at bounding box center [138, 130] width 5 height 9
checkbox input "true"
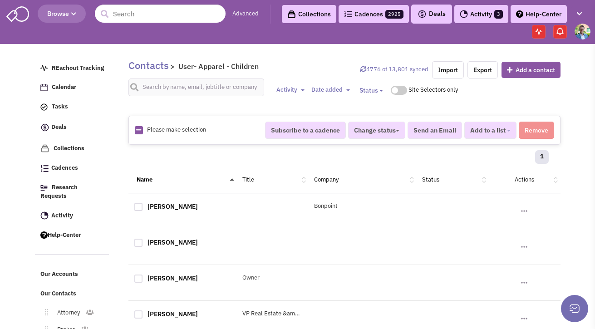
checkbox input "true"
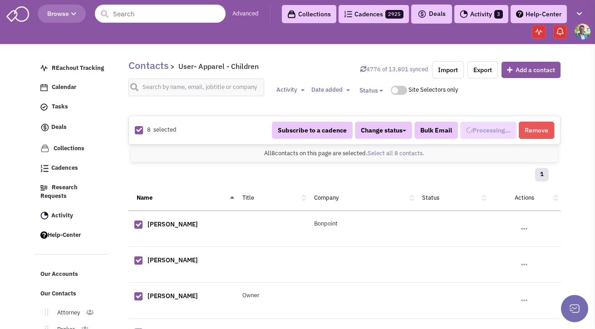
scroll to position [176, 0]
select select "550"
click at [490, 128] on span "Added to 1 list" at bounding box center [484, 130] width 43 height 8
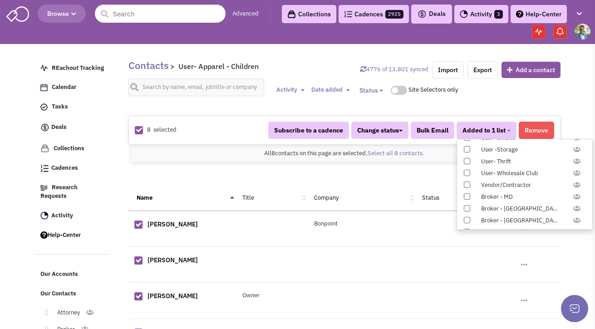
scroll to position [936, 0]
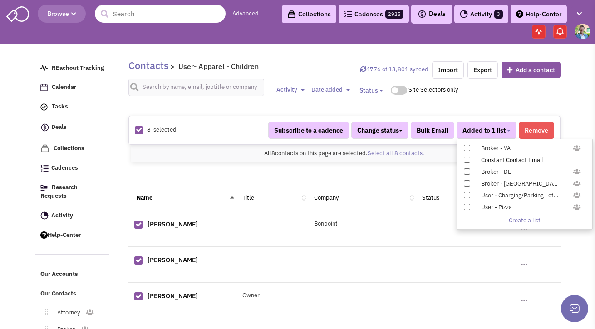
click at [467, 159] on span at bounding box center [467, 160] width 6 height 6
click at [466, 158] on input "Constant Contact Email" at bounding box center [466, 158] width 0 height 0
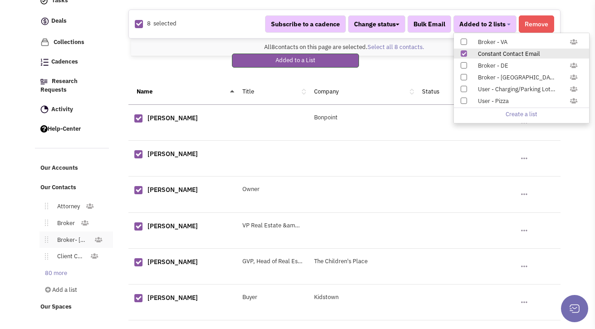
scroll to position [112, 0]
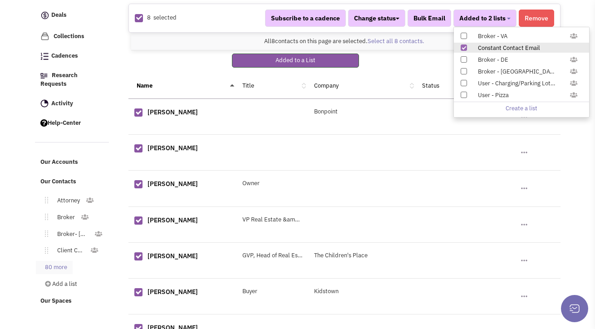
click at [55, 261] on link "80 more" at bounding box center [54, 267] width 37 height 13
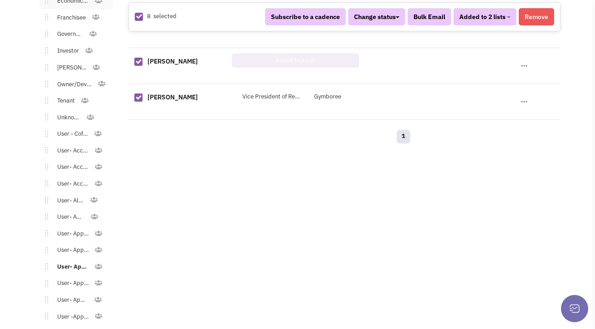
scroll to position [407, 0]
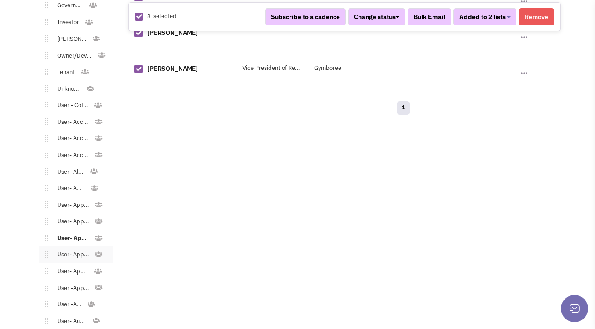
click at [62, 250] on link "User- Apparel - Men's" at bounding box center [71, 254] width 46 height 13
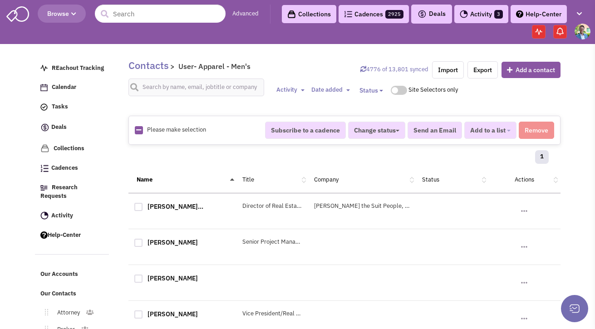
click at [136, 130] on icon at bounding box center [138, 130] width 5 height 6
checkbox input "true"
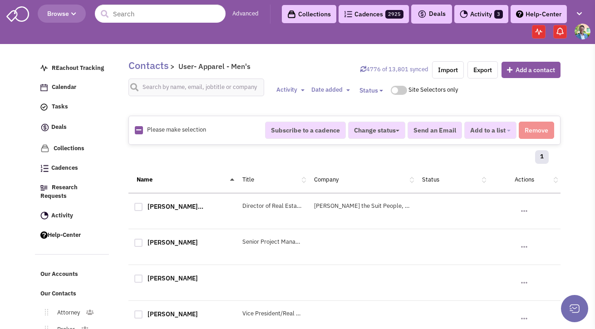
checkbox input "true"
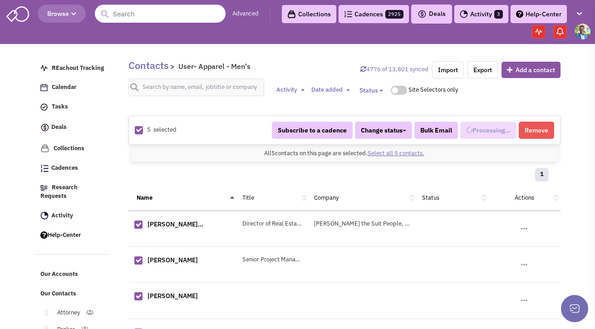
select select "548"
click at [484, 136] on button "Added to 1 list" at bounding box center [487, 130] width 60 height 17
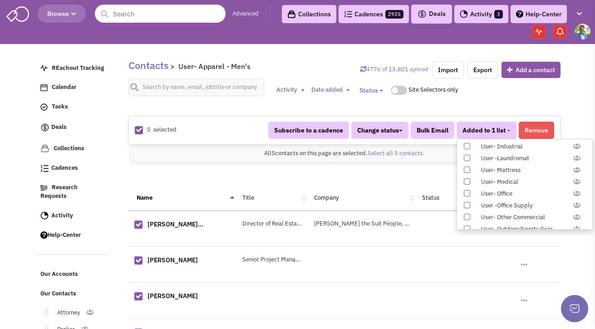
scroll to position [936, 0]
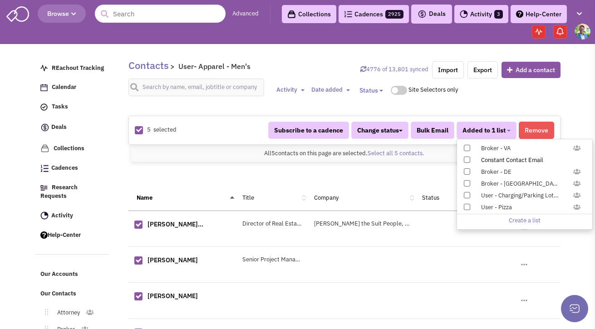
click at [471, 161] on label "Constant Contact Email" at bounding box center [524, 160] width 135 height 10
click at [466, 158] on input "Constant Contact Email" at bounding box center [466, 158] width 0 height 0
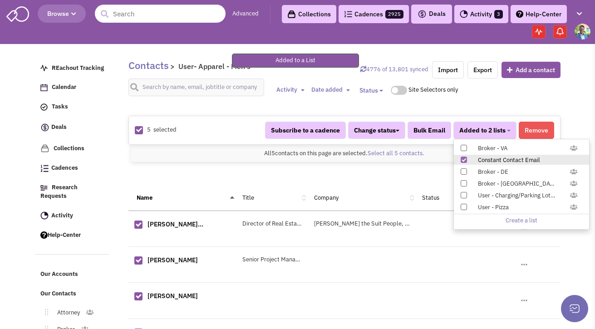
click at [123, 173] on article "Contacts > User- Apparel - Men's 4776 of 13,801 synced Import Export Add a cont…" at bounding box center [342, 235] width 438 height 366
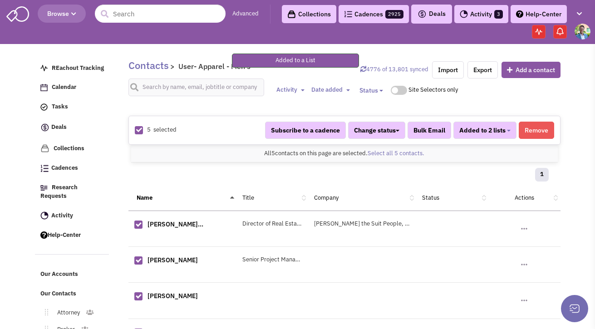
scroll to position [89, 0]
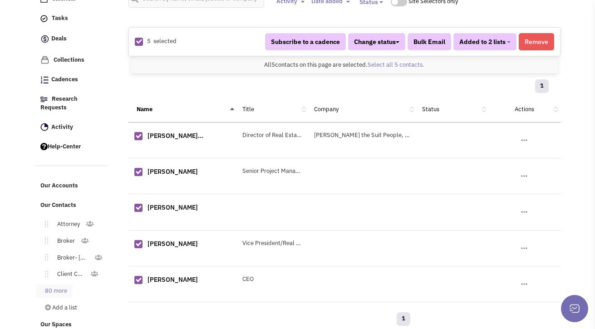
click at [53, 285] on link "80 more" at bounding box center [54, 291] width 37 height 13
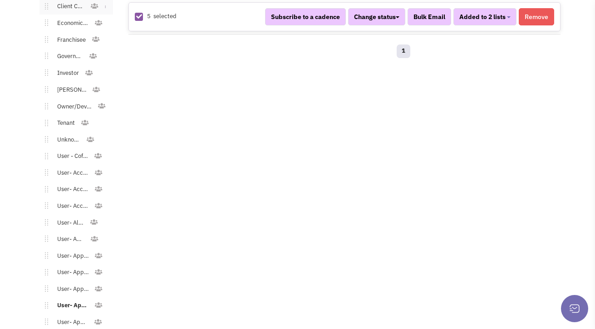
scroll to position [384, 0]
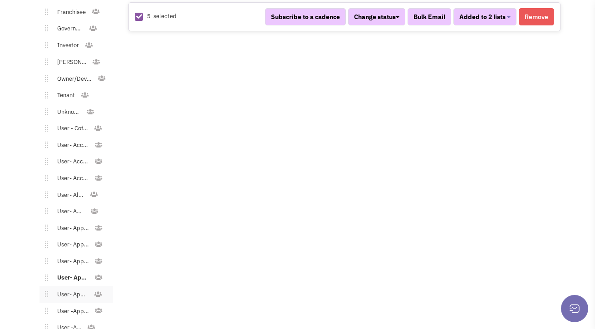
click at [74, 288] on link "User- Apparel - Teens" at bounding box center [71, 294] width 46 height 13
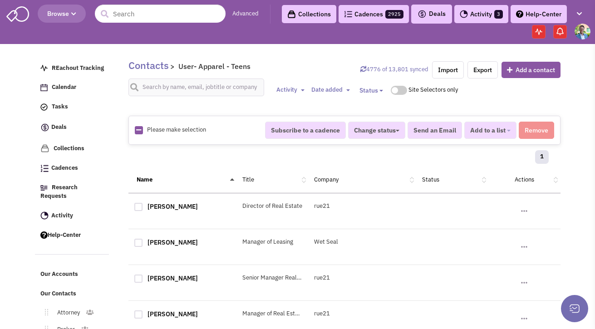
click at [138, 134] on link at bounding box center [138, 130] width 5 height 9
checkbox input "true"
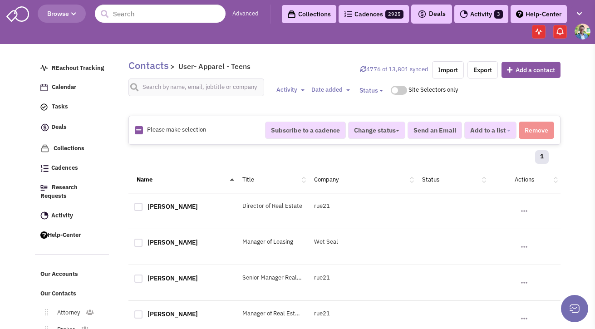
checkbox input "true"
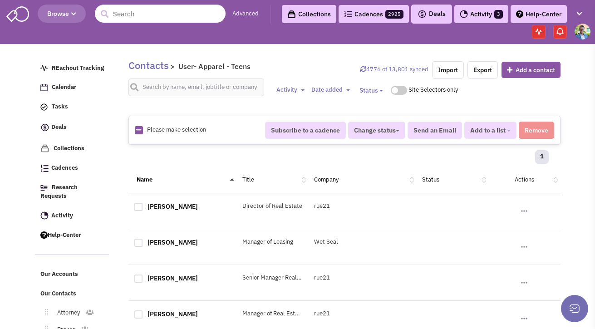
checkbox input "true"
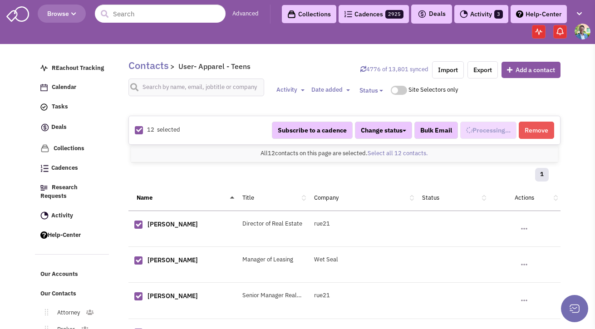
select select "542"
click at [391, 155] on link "Select all 12 contacts." at bounding box center [398, 153] width 60 height 8
select select "542"
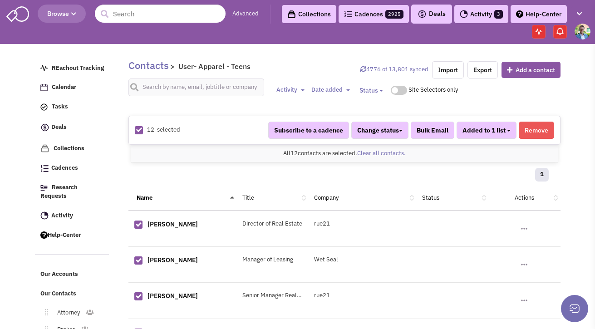
click at [505, 134] on span "Added to 1 list" at bounding box center [484, 130] width 43 height 8
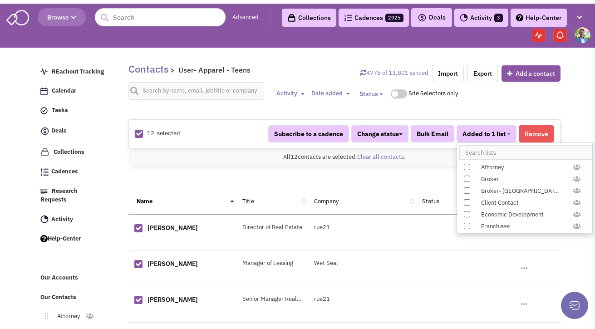
scroll to position [936, 0]
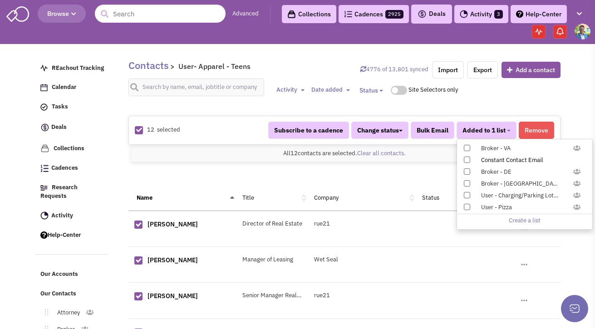
click at [471, 160] on label "Constant Contact Email" at bounding box center [524, 160] width 135 height 10
click at [466, 158] on input "Constant Contact Email" at bounding box center [466, 158] width 0 height 0
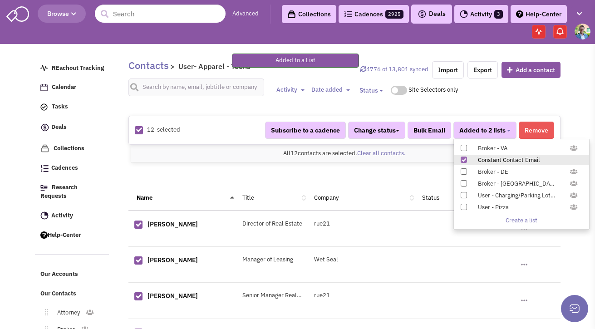
scroll to position [132, 0]
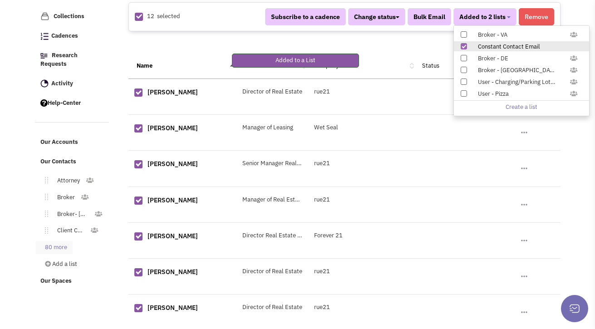
click at [70, 241] on link "80 more" at bounding box center [54, 247] width 37 height 13
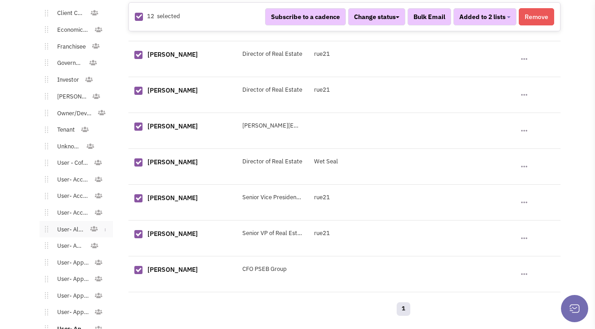
scroll to position [494, 0]
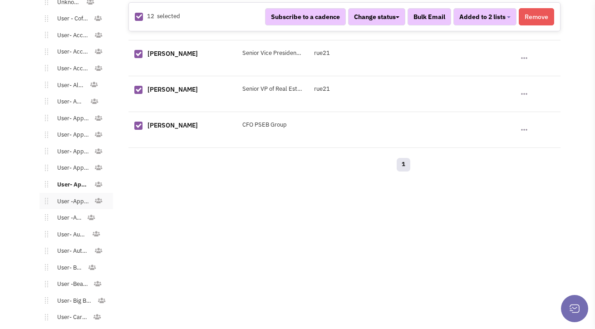
click at [69, 195] on link "User -Apparel - Women's" at bounding box center [71, 201] width 46 height 13
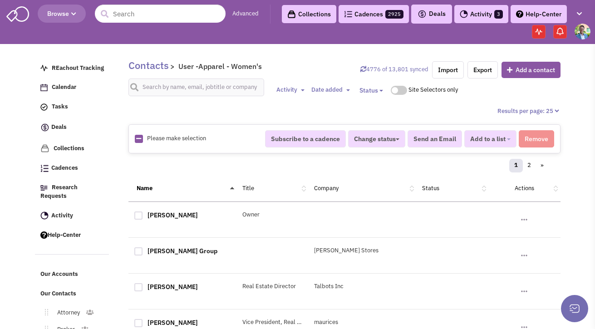
click at [142, 138] on div "Please make selection selected" at bounding box center [194, 138] width 130 height 9
click at [139, 139] on icon at bounding box center [138, 139] width 5 height 6
checkbox input "true"
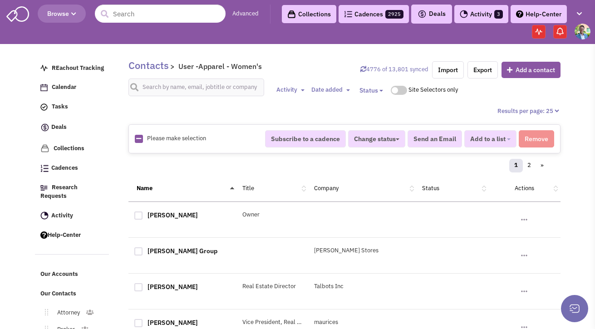
checkbox input "true"
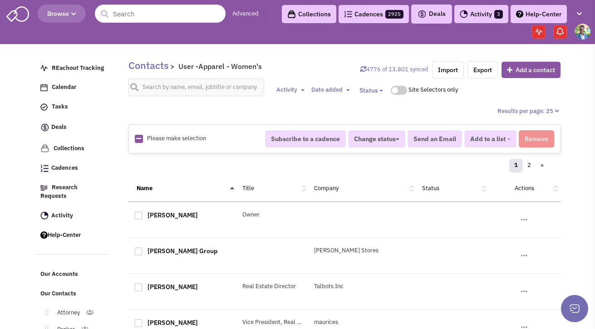
checkbox input "true"
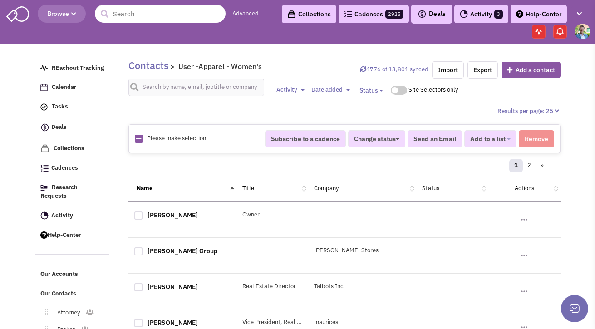
checkbox input "true"
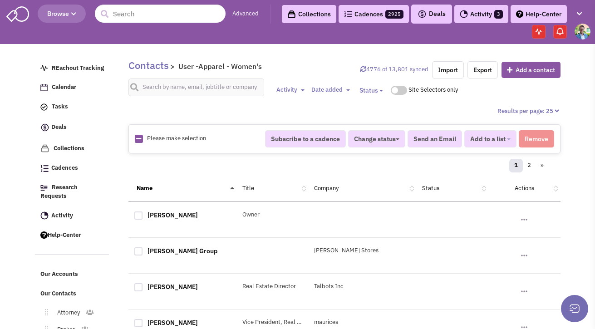
checkbox input "true"
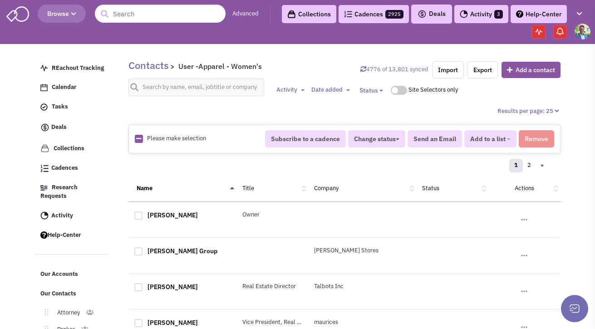
checkbox input "true"
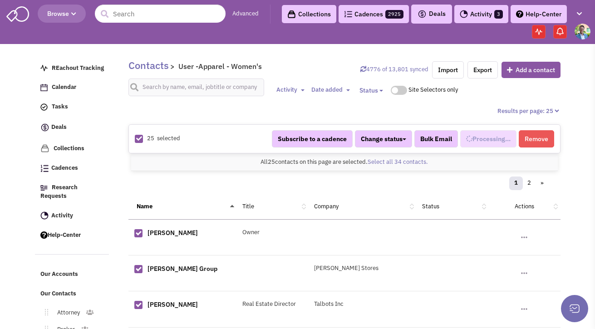
scroll to position [202, 0]
select select "537"
click at [376, 165] on link "Select all 34 contacts." at bounding box center [398, 162] width 60 height 8
select select "537"
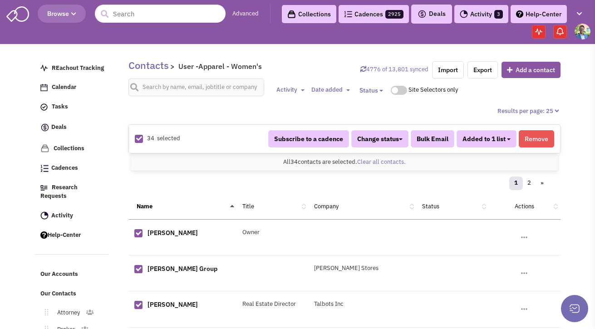
click at [484, 135] on span "Added to 1 list" at bounding box center [484, 139] width 43 height 8
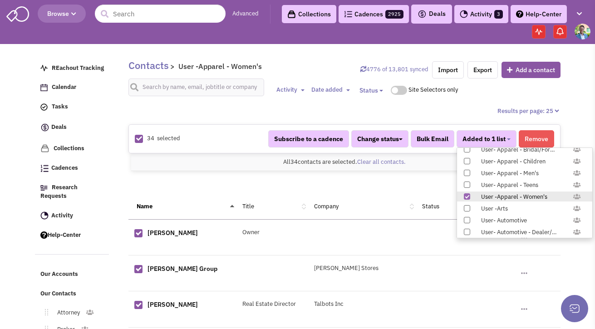
scroll to position [936, 0]
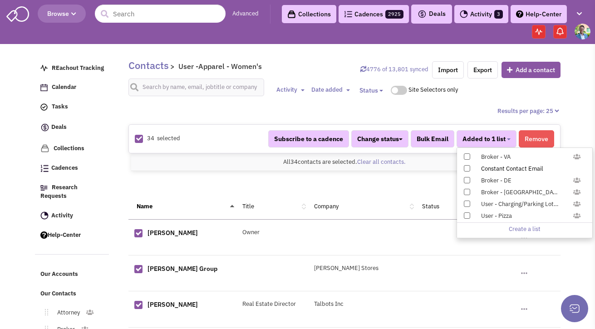
click at [471, 168] on label "Constant Contact Email" at bounding box center [524, 168] width 135 height 10
click at [466, 167] on input "Constant Contact Email" at bounding box center [466, 167] width 0 height 0
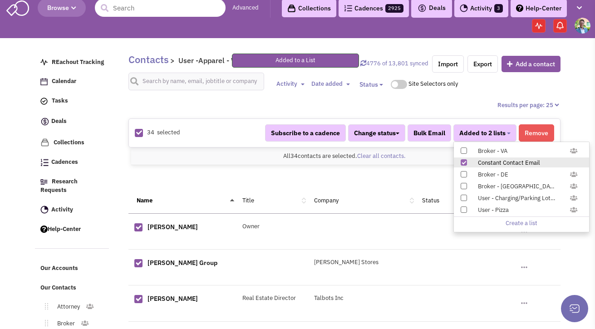
scroll to position [103, 0]
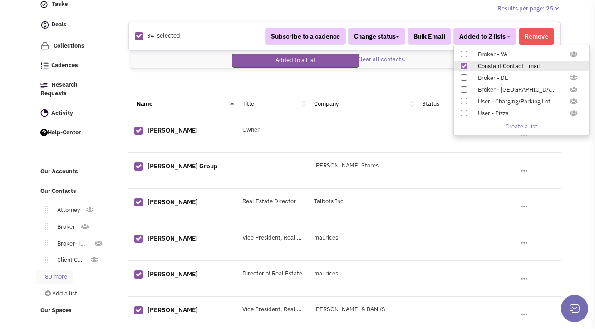
click at [54, 271] on link "80 more" at bounding box center [54, 277] width 37 height 13
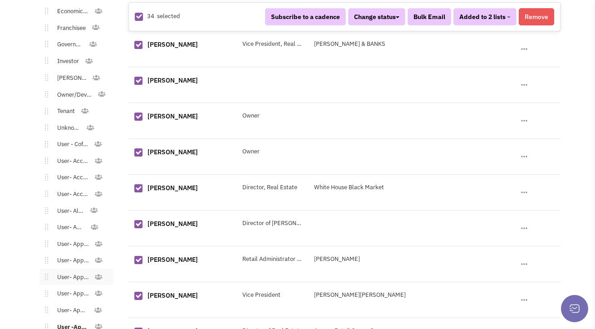
scroll to position [568, 0]
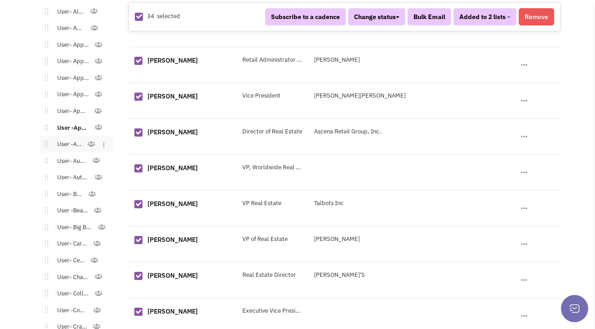
click at [70, 138] on link "User -Arts" at bounding box center [67, 144] width 39 height 13
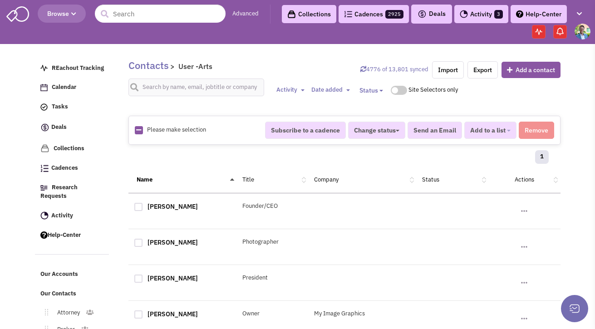
click at [139, 129] on icon at bounding box center [138, 130] width 5 height 6
checkbox input "true"
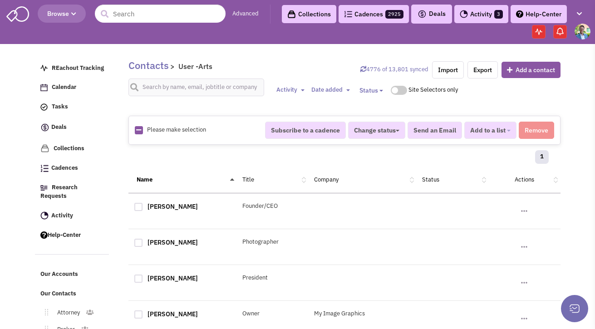
checkbox input "true"
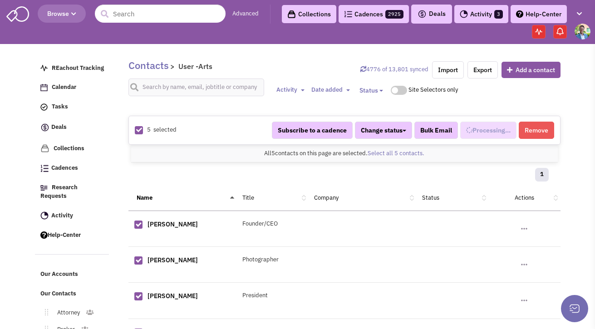
scroll to position [211, 0]
select select "690"
click at [486, 130] on span "Added to 1 list" at bounding box center [484, 130] width 43 height 8
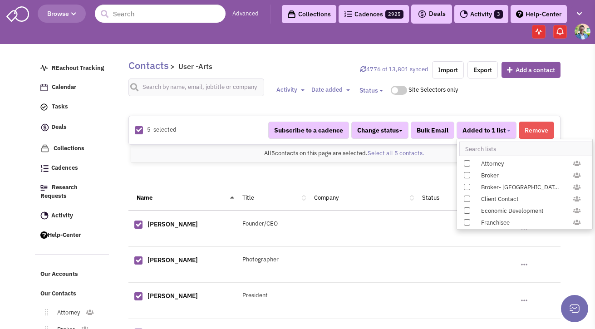
scroll to position [936, 0]
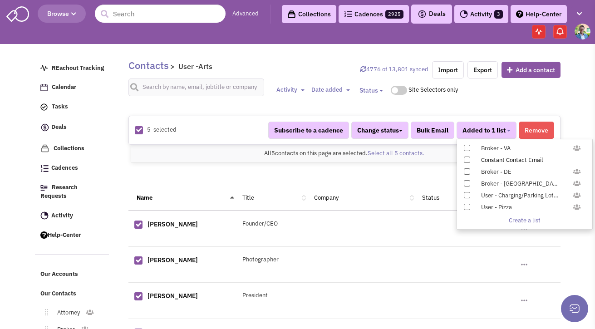
click at [495, 162] on div "Constant Contact Email" at bounding box center [529, 160] width 108 height 9
click at [466, 158] on input "Constant Contact Email" at bounding box center [466, 158] width 0 height 0
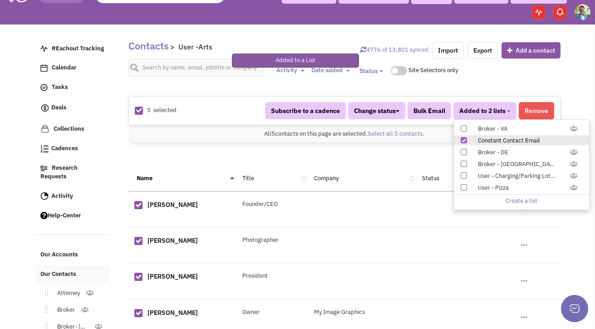
scroll to position [89, 0]
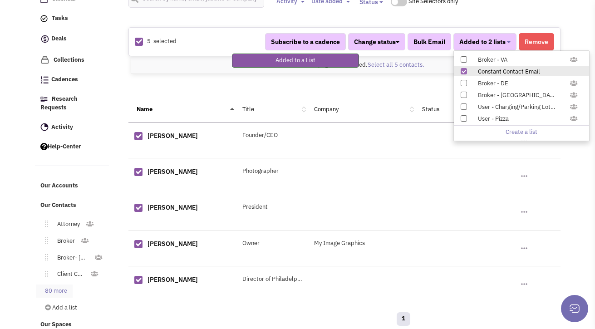
click at [67, 285] on link "80 more" at bounding box center [54, 291] width 37 height 13
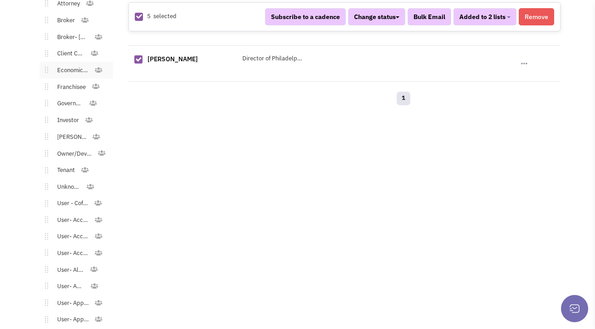
scroll to position [453, 0]
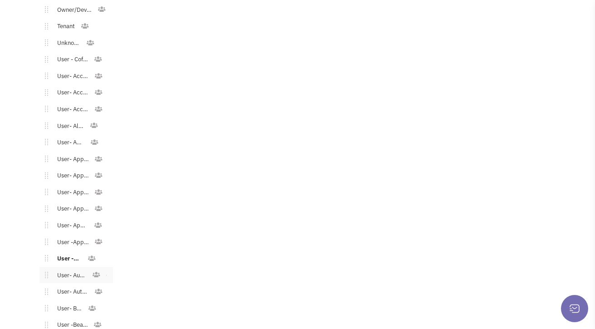
click at [69, 270] on link "User- Automotive" at bounding box center [70, 275] width 44 height 13
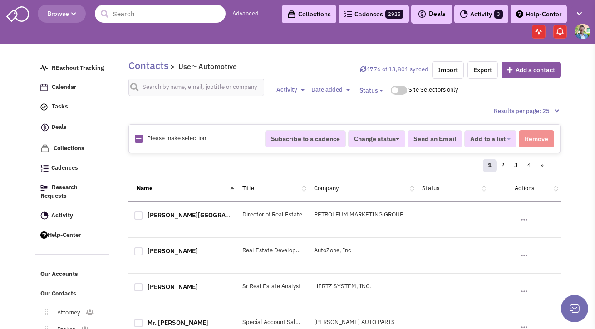
click div "Please make selection selected Subscribe to a cadence Change status Have not co…"
click icon
checkbox input "true"
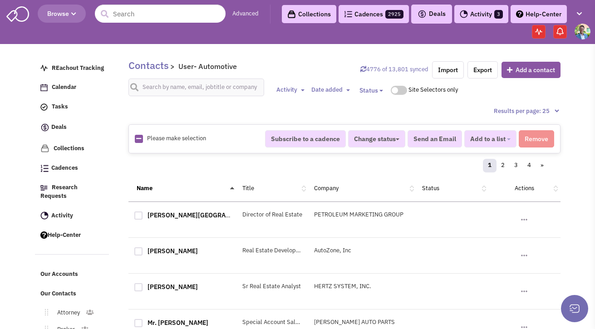
checkbox input "true"
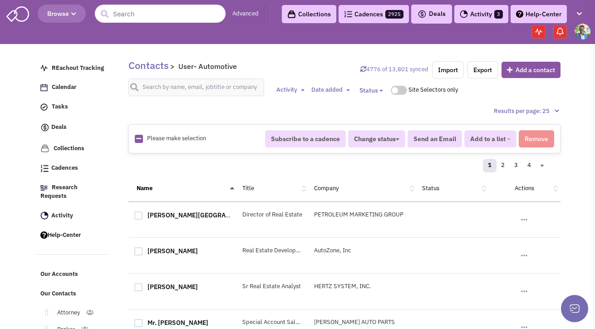
checkbox input "true"
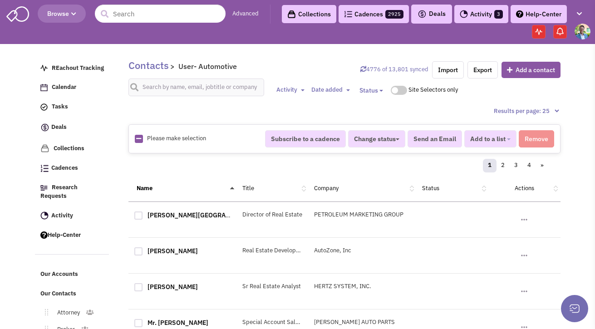
checkbox input "true"
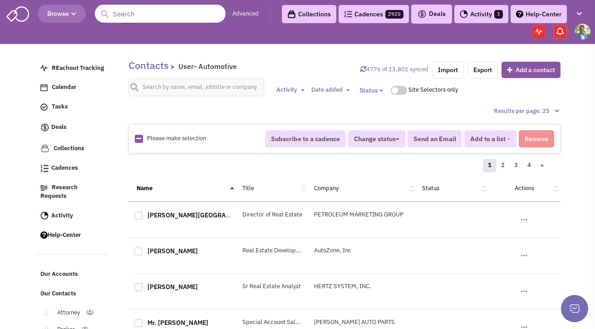
checkbox input "true"
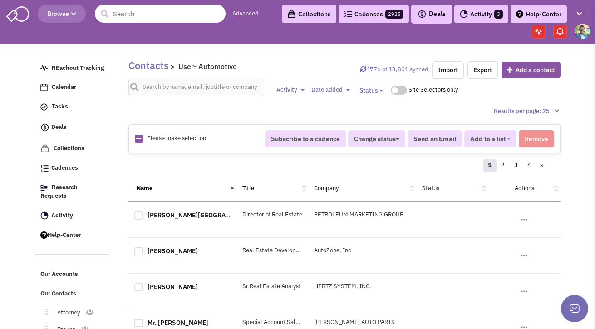
checkbox input "true"
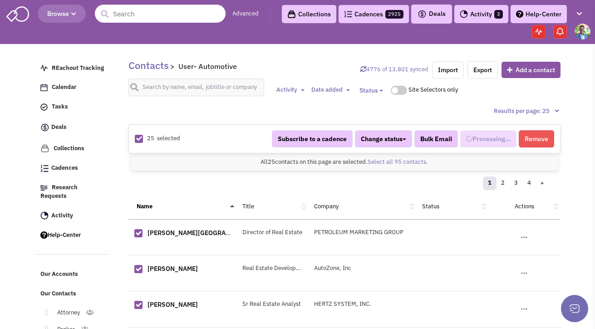
scroll to position [219, 0]
select select "668"
click div "All 25 contacts on this page are selected. Select all 95 contacts. All 25 conta…"
click link "Select all 95 contacts."
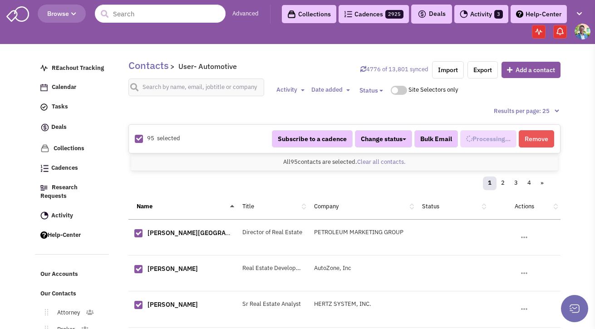
select select "668"
click button "Added to 1 list"
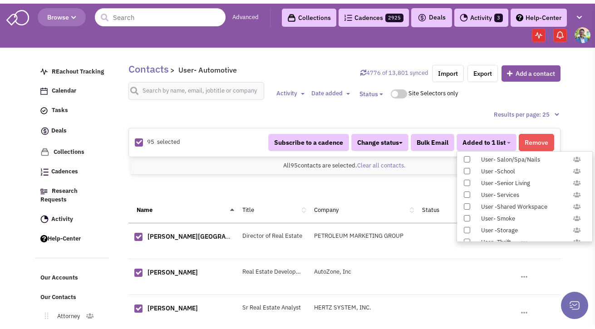
scroll to position [936, 0]
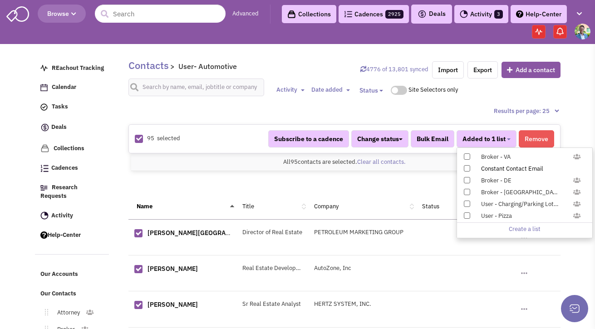
click div "Constant Contact Email"
click input "Constant Contact Email"
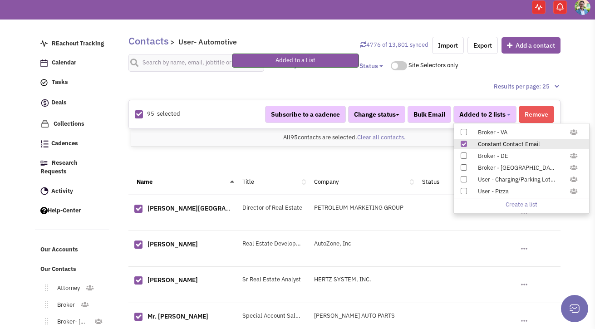
scroll to position [146, 0]
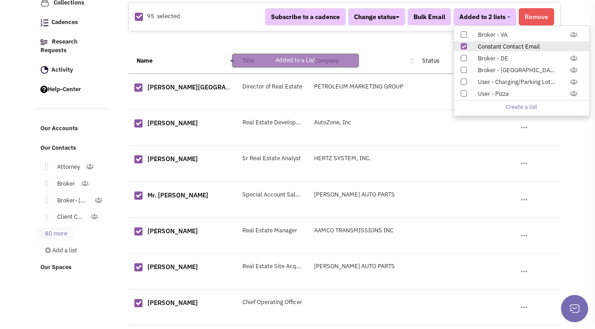
click link "80 more"
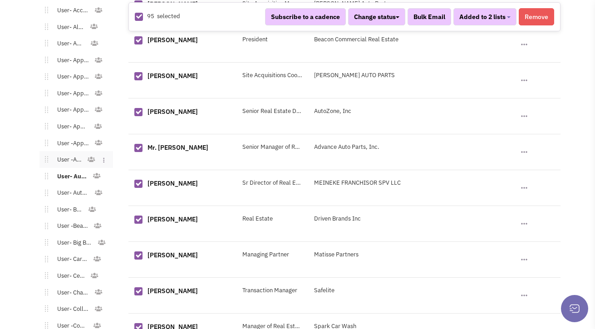
scroll to position [558, 0]
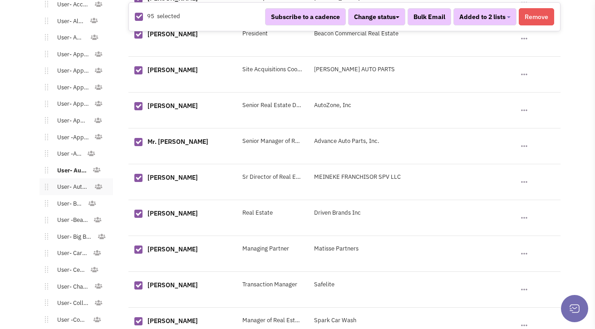
click link "User- Automotive - Dealer/Rental"
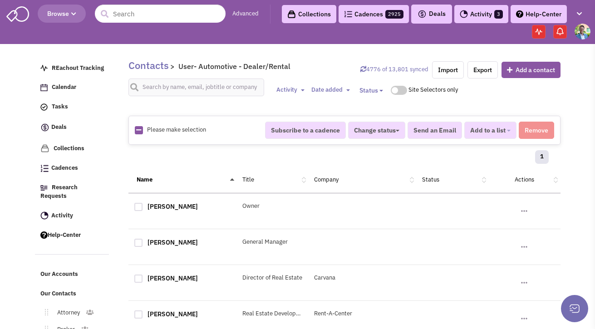
click at [137, 130] on icon at bounding box center [138, 130] width 5 height 6
checkbox input "true"
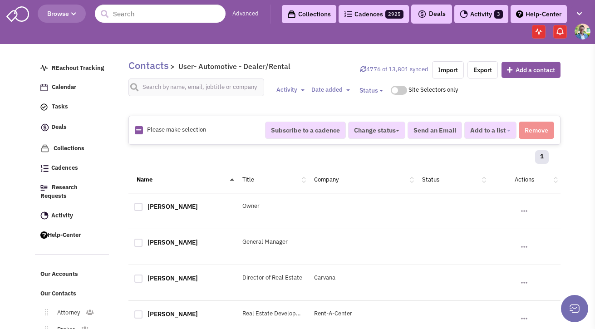
checkbox input "true"
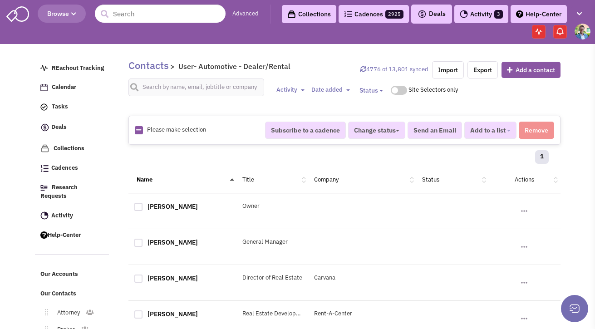
checkbox input "true"
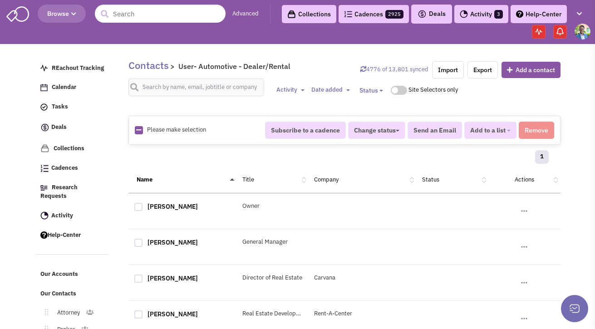
checkbox input "true"
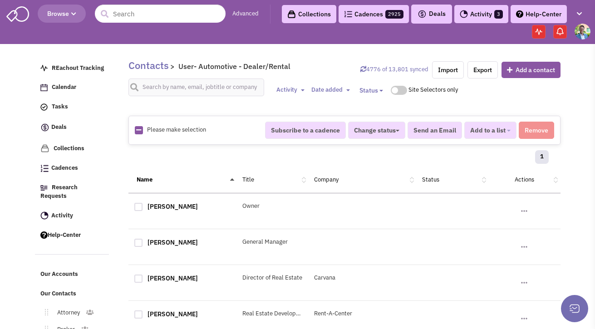
checkbox input "true"
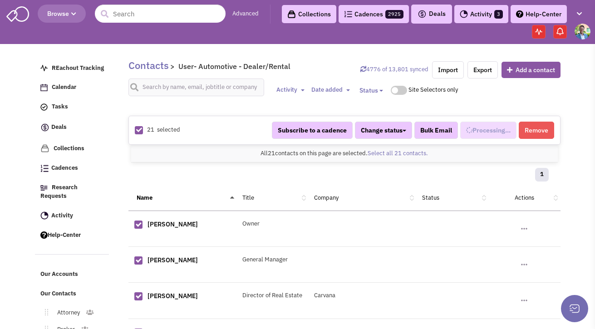
scroll to position [228, 0]
select select "541"
click at [485, 139] on div "21 selected Subscribe to a cadence Change status Have not contacted Reached out…" at bounding box center [345, 130] width 432 height 29
click at [488, 135] on button "Added to 1 list" at bounding box center [487, 130] width 60 height 17
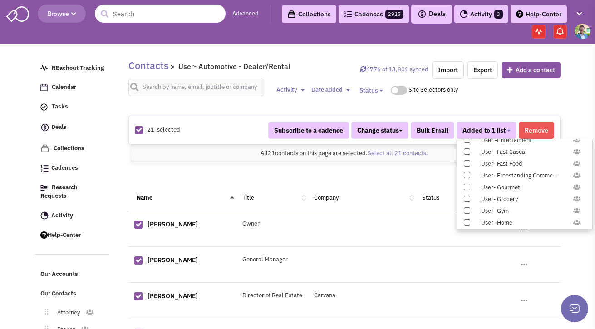
scroll to position [936, 0]
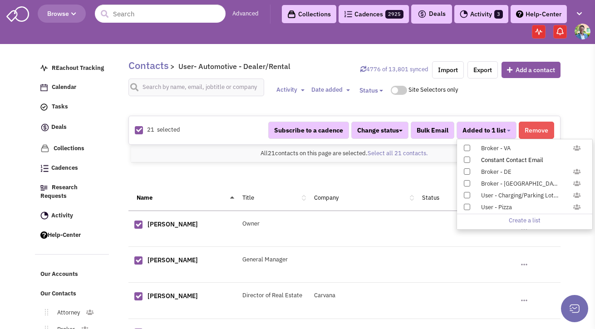
click at [474, 160] on label "Constant Contact Email" at bounding box center [524, 160] width 135 height 10
click at [466, 158] on input "Constant Contact Email" at bounding box center [466, 158] width 0 height 0
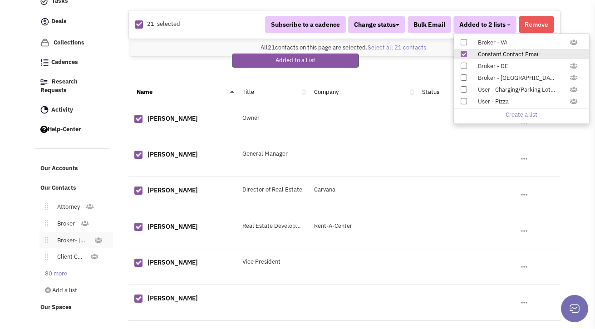
scroll to position [126, 0]
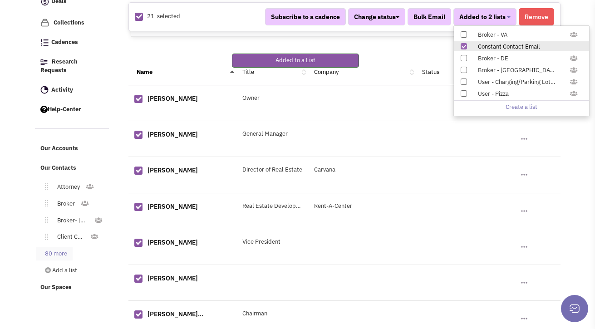
click at [65, 249] on link "80 more" at bounding box center [54, 254] width 37 height 13
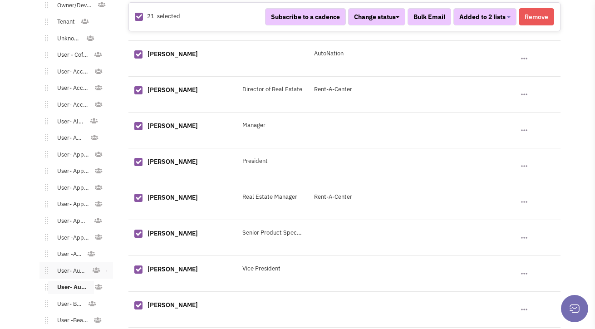
scroll to position [464, 0]
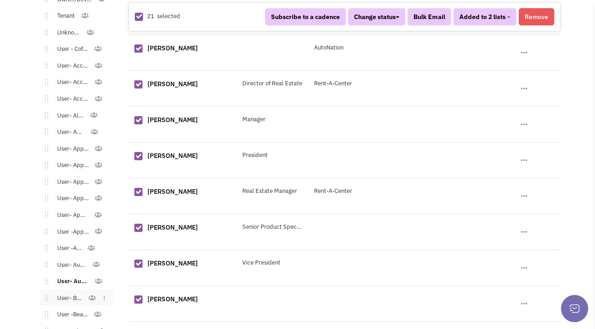
click at [75, 292] on link "User- Bank" at bounding box center [68, 298] width 40 height 13
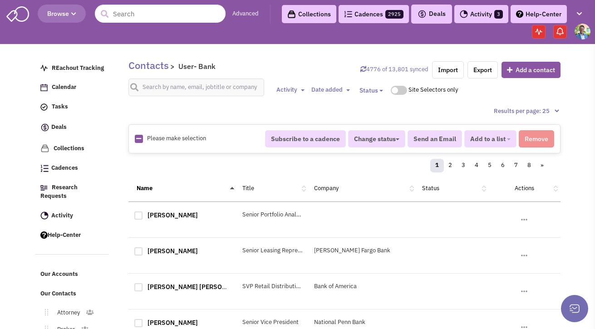
click at [141, 140] on icon at bounding box center [138, 139] width 5 height 6
checkbox input "true"
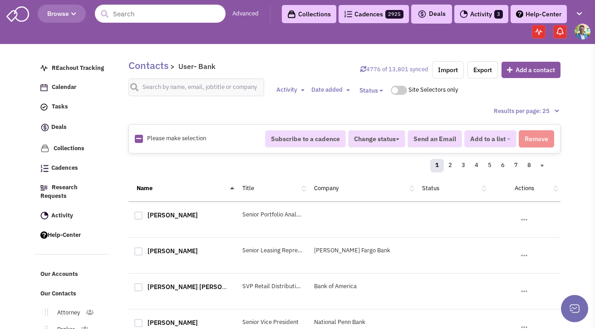
checkbox input "true"
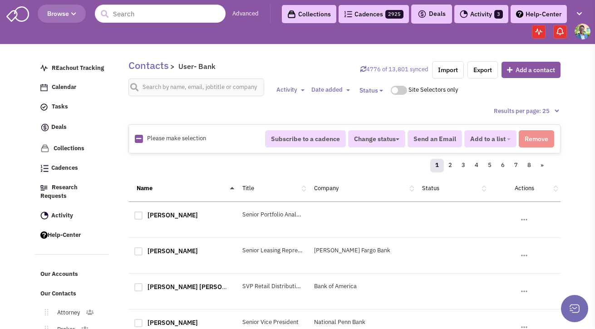
checkbox input "true"
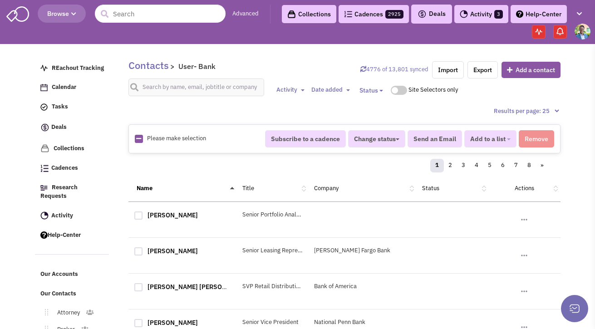
checkbox input "true"
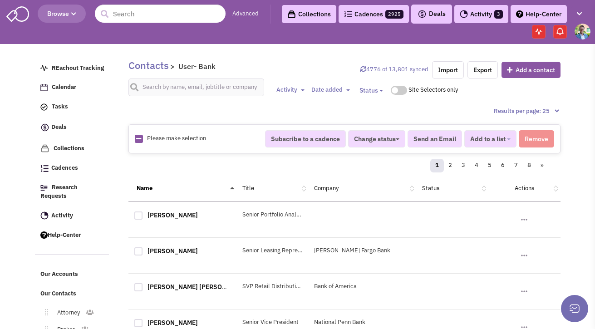
checkbox input "true"
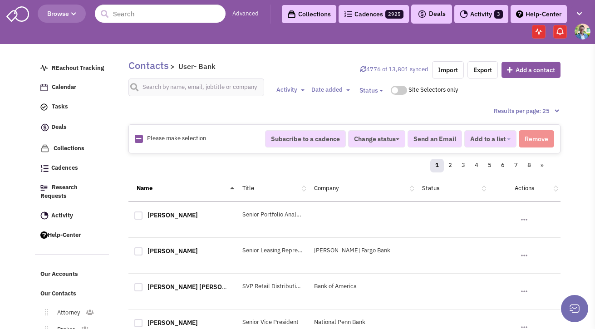
checkbox input "true"
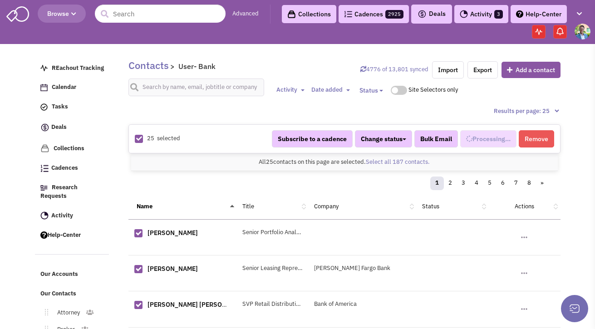
scroll to position [237, 0]
select select "688"
click at [387, 163] on link "Select all 187 contacts." at bounding box center [398, 162] width 64 height 8
select select "688"
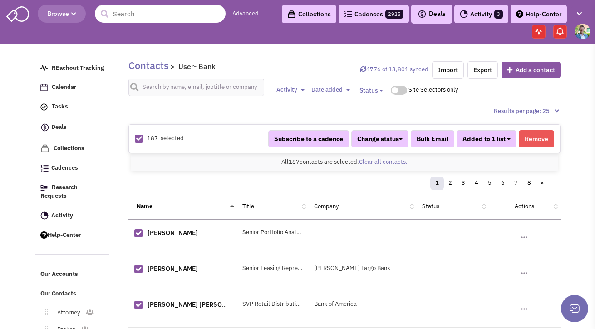
click at [509, 146] on button "Added to 1 list" at bounding box center [487, 138] width 60 height 17
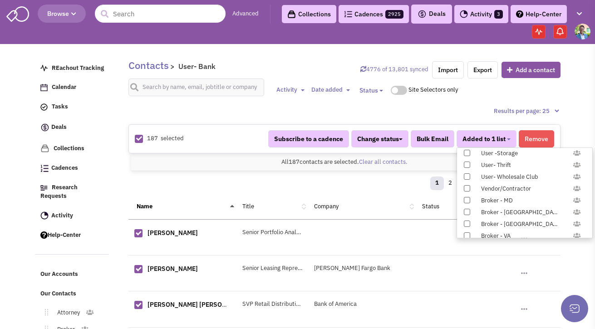
scroll to position [936, 0]
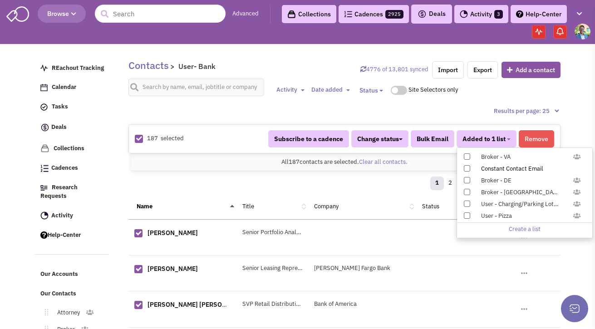
click at [468, 169] on span at bounding box center [467, 168] width 6 height 6
click at [466, 167] on input "Constant Contact Email" at bounding box center [466, 167] width 0 height 0
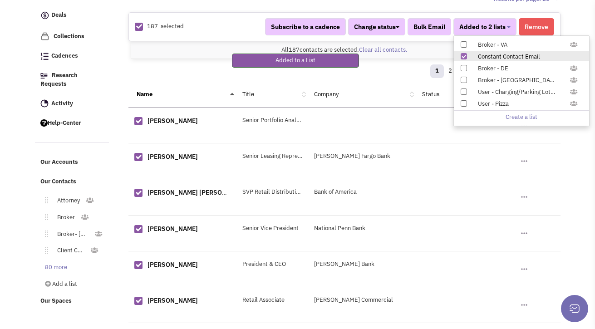
scroll to position [237, 0]
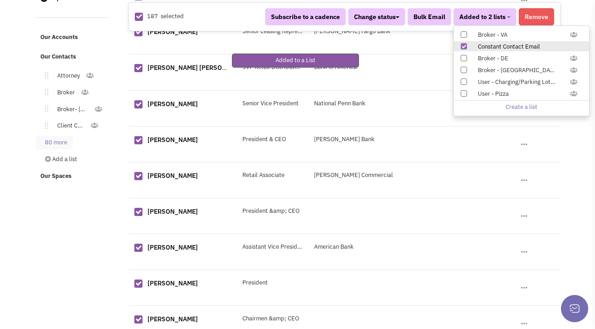
click at [59, 139] on link "80 more" at bounding box center [54, 142] width 37 height 13
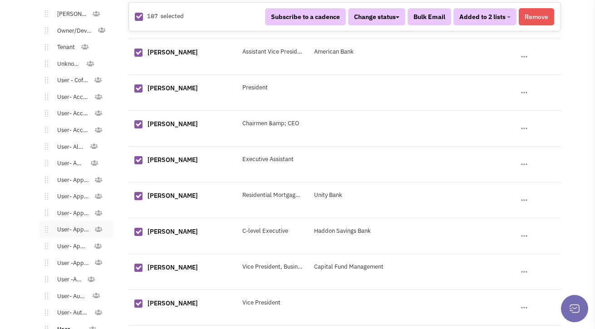
scroll to position [550, 0]
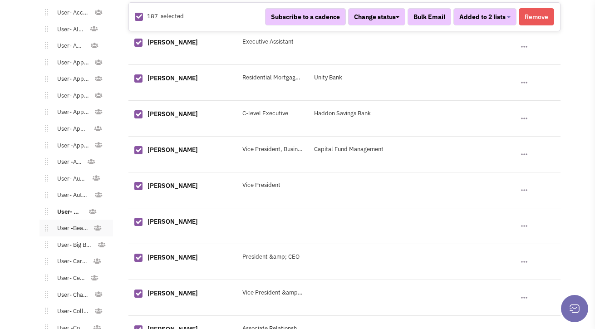
click at [72, 222] on link "User -Beauty Supply" at bounding box center [70, 228] width 45 height 13
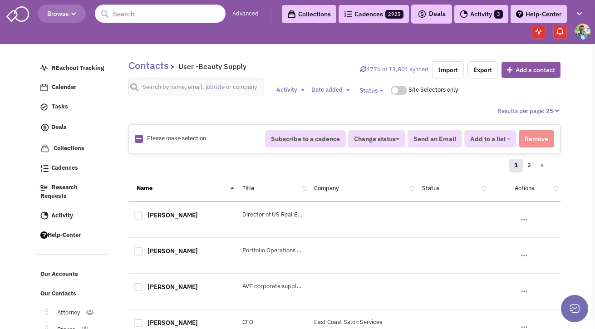
click at [140, 140] on icon at bounding box center [138, 139] width 5 height 6
checkbox input "true"
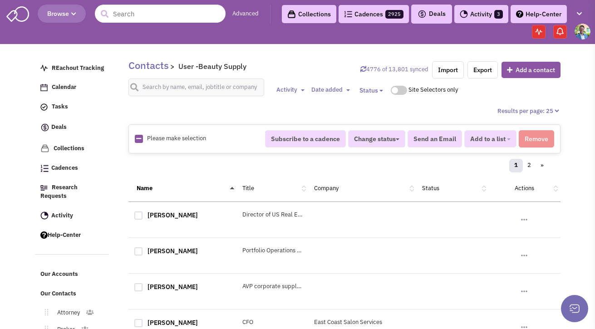
checkbox input "true"
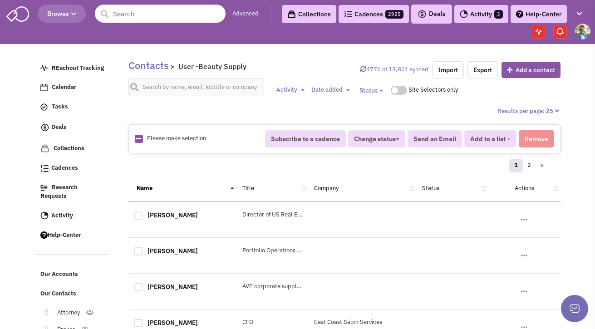
checkbox input "true"
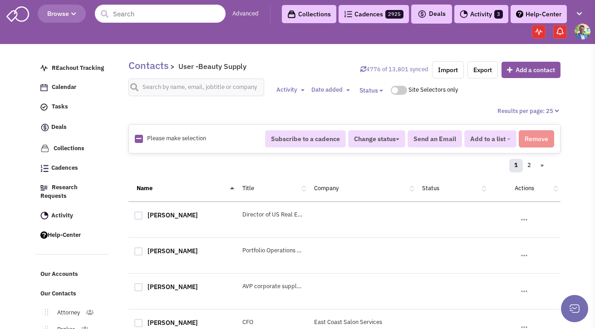
checkbox input "true"
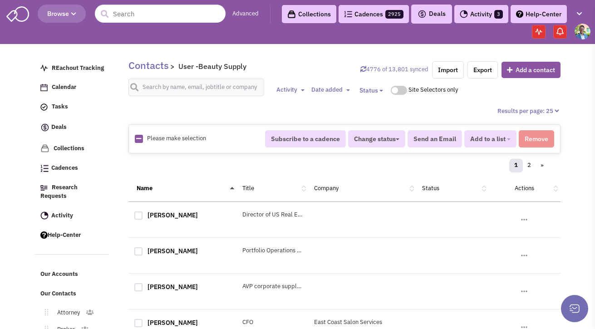
checkbox input "true"
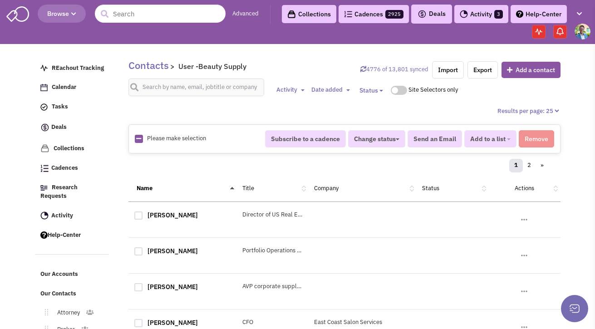
checkbox input "true"
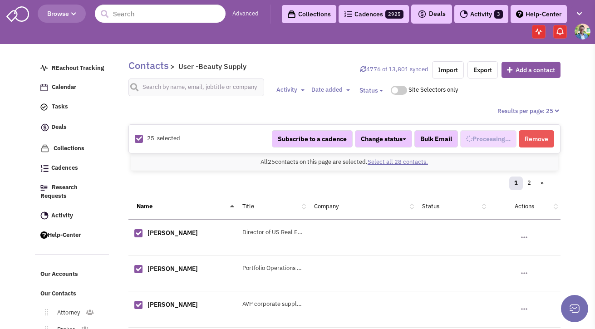
select select "684"
click at [414, 163] on link "Select all 28 contacts." at bounding box center [398, 162] width 60 height 8
select select "684"
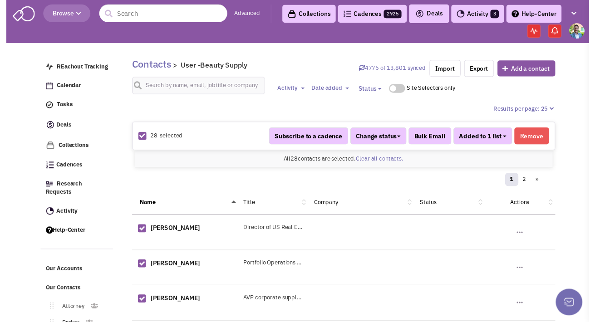
scroll to position [245, 0]
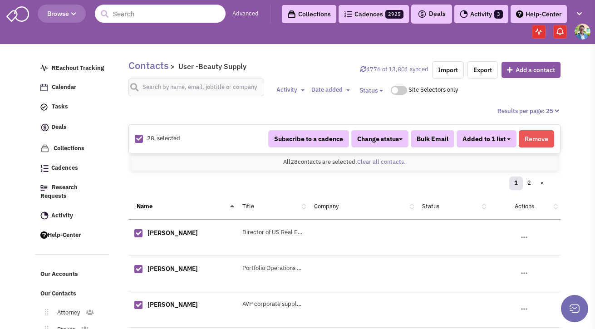
click at [511, 142] on button "Added to 1 list" at bounding box center [487, 138] width 60 height 17
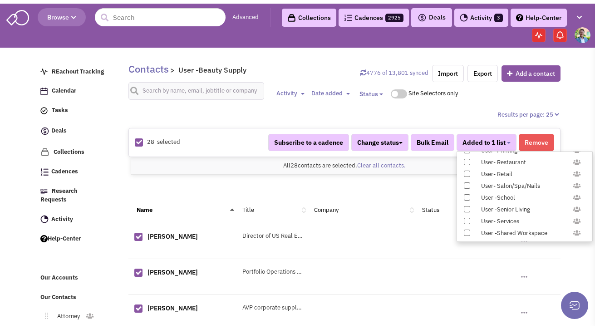
scroll to position [936, 0]
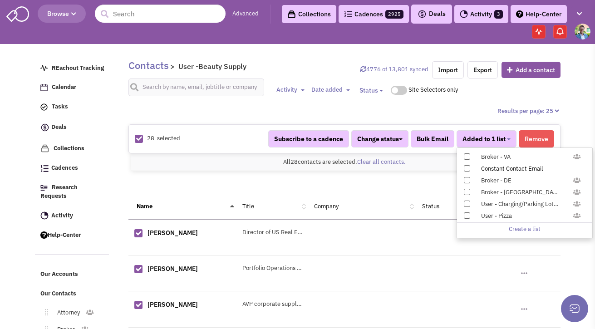
click at [466, 168] on span at bounding box center [467, 168] width 6 height 6
click at [466, 167] on input "Constant Contact Email" at bounding box center [466, 167] width 0 height 0
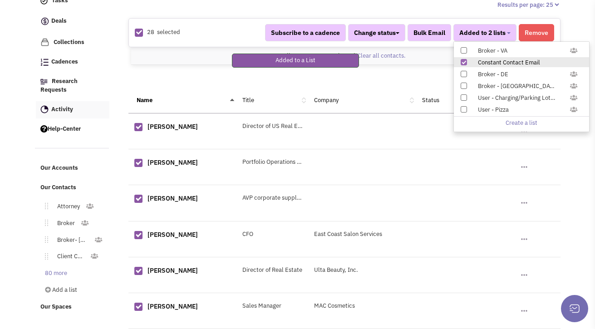
scroll to position [168, 0]
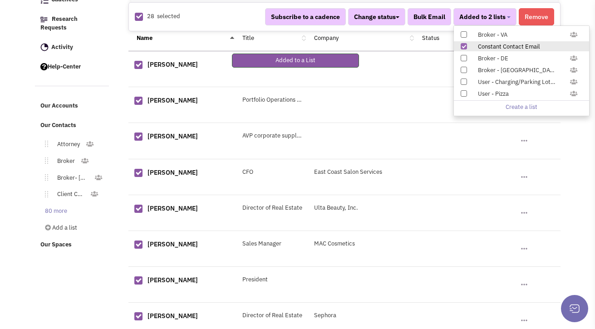
click at [68, 210] on li "80 more" at bounding box center [72, 211] width 74 height 17
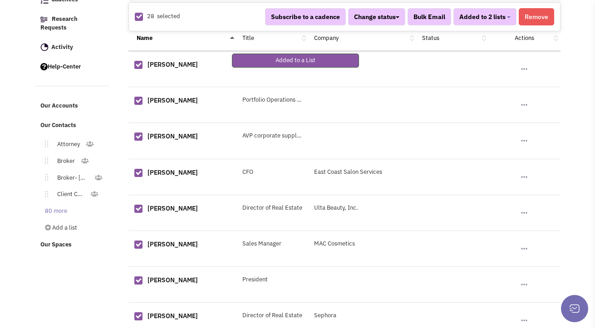
click at [56, 203] on li "80 more" at bounding box center [72, 211] width 74 height 17
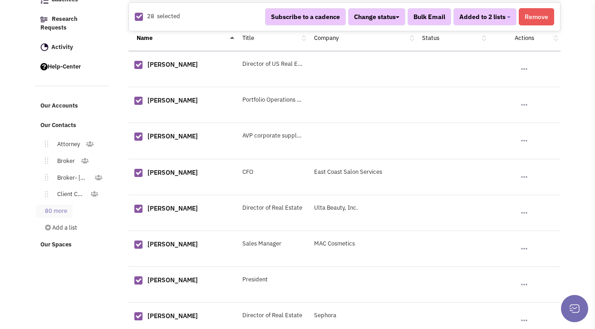
click at [57, 205] on link "80 more" at bounding box center [54, 211] width 37 height 13
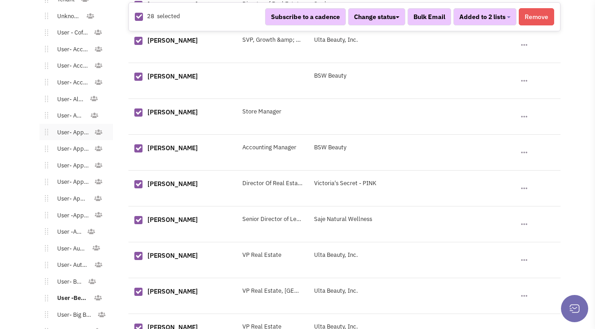
scroll to position [508, 0]
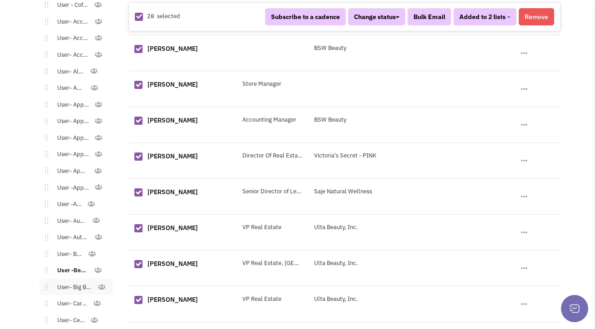
click at [82, 287] on li "User- Big Box Retailer" at bounding box center [77, 287] width 74 height 17
click at [83, 282] on link "User- Big Box Retailer" at bounding box center [73, 287] width 50 height 13
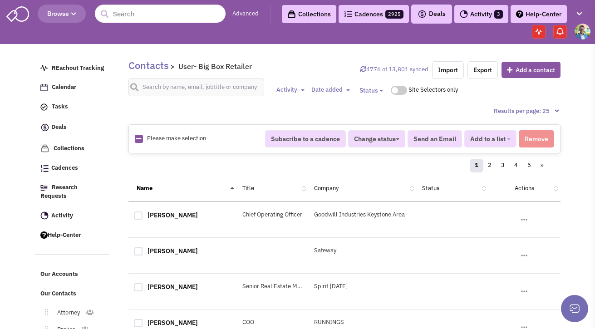
click at [139, 136] on icon at bounding box center [138, 139] width 5 height 6
checkbox input "true"
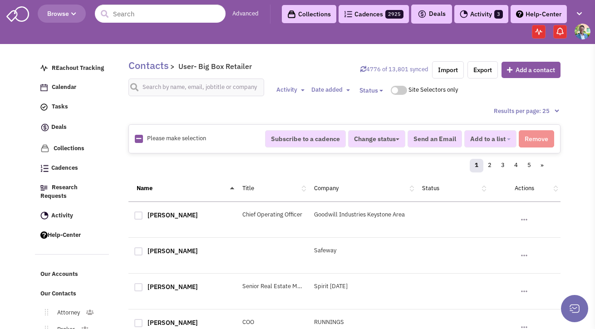
checkbox input "true"
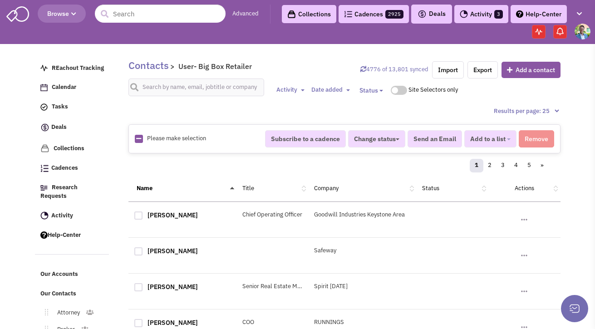
checkbox input "true"
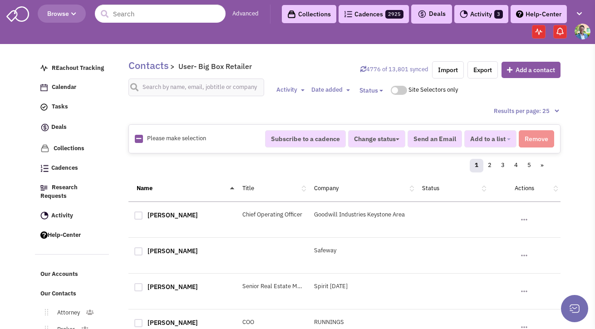
checkbox input "true"
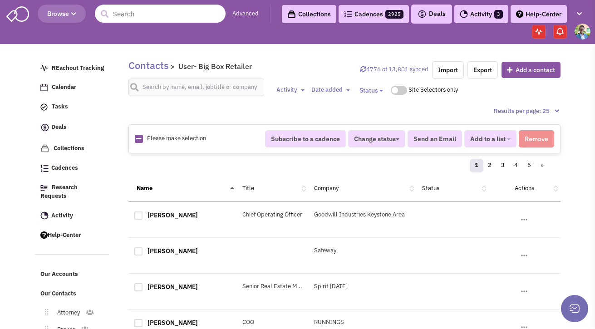
checkbox input "true"
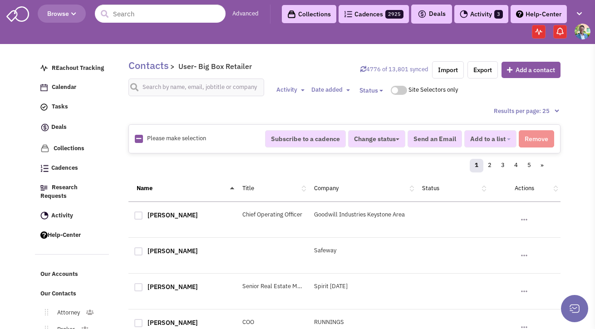
checkbox input "true"
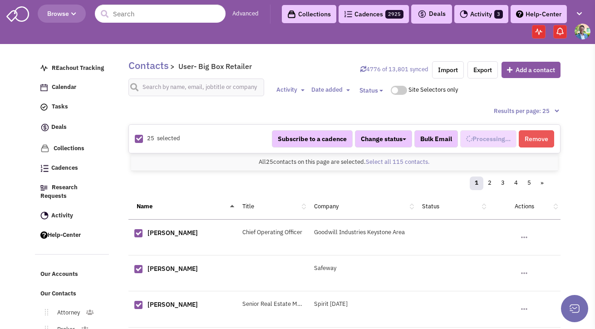
select select "532"
click at [380, 162] on link "Select all 115 contacts." at bounding box center [398, 162] width 64 height 8
select select "532"
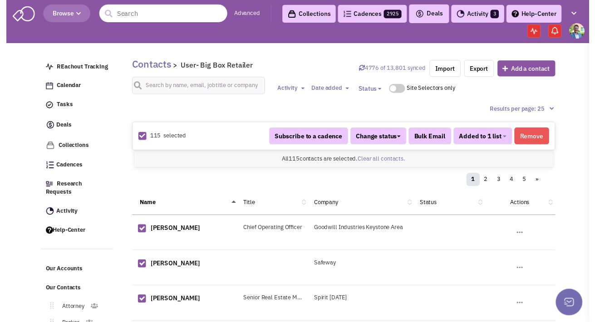
scroll to position [254, 0]
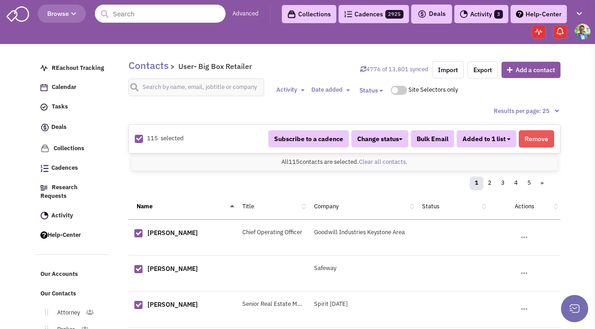
click at [508, 139] on b "button" at bounding box center [509, 140] width 4 height 2
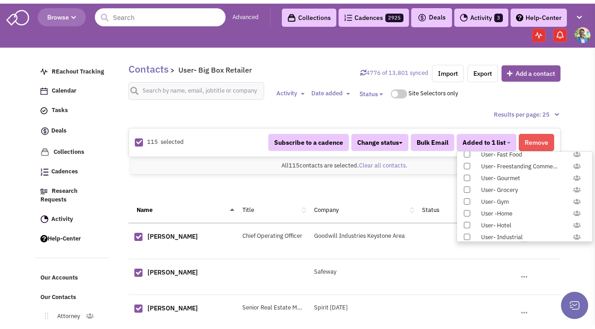
scroll to position [936, 0]
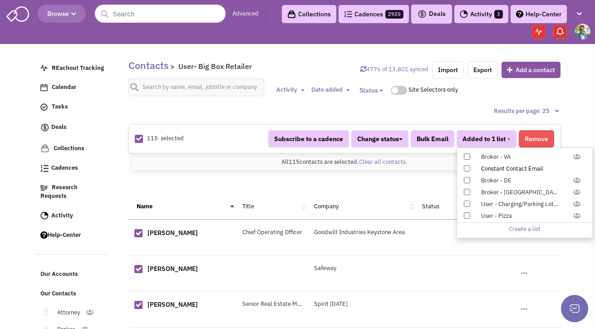
click at [467, 170] on span at bounding box center [467, 168] width 6 height 6
click at [466, 167] on input "Constant Contact Email" at bounding box center [466, 167] width 0 height 0
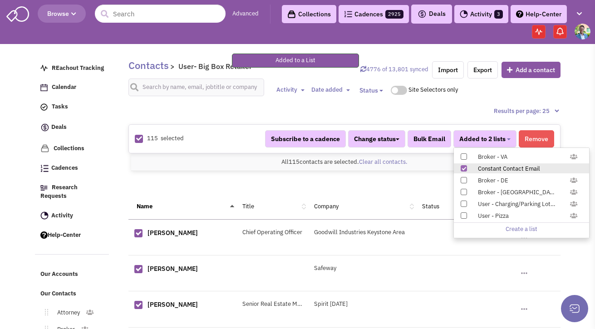
click at [183, 183] on div "1 2 3 4 5 »" at bounding box center [344, 185] width 421 height 18
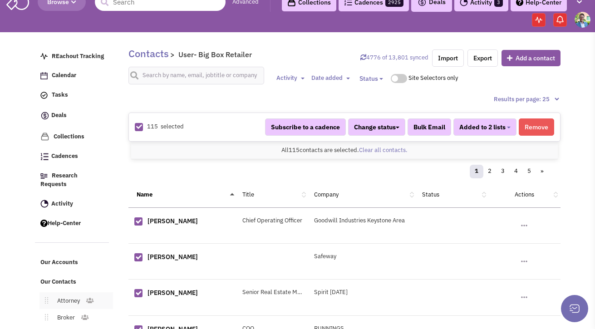
scroll to position [181, 0]
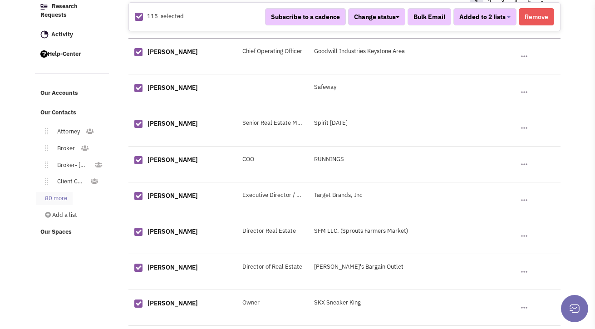
click at [59, 192] on link "80 more" at bounding box center [54, 198] width 37 height 13
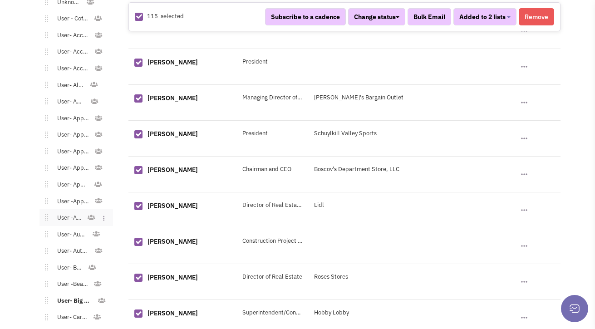
scroll to position [688, 0]
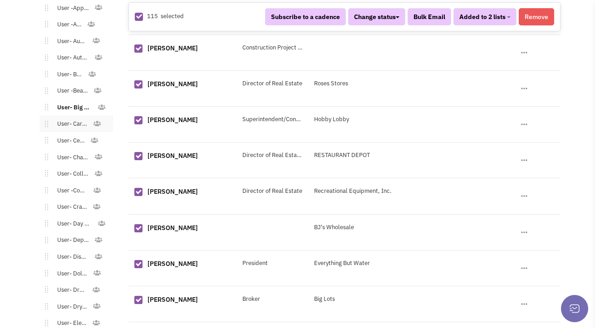
click at [64, 118] on link "User- Cards & Gifts" at bounding box center [70, 124] width 45 height 13
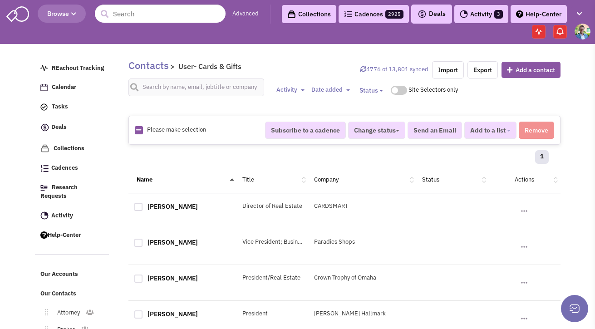
click at [138, 130] on link at bounding box center [138, 130] width 5 height 9
checkbox input "true"
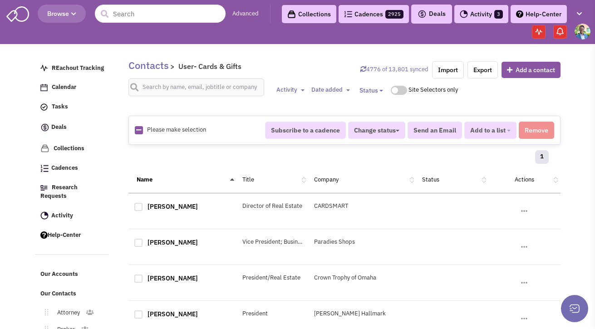
checkbox input "true"
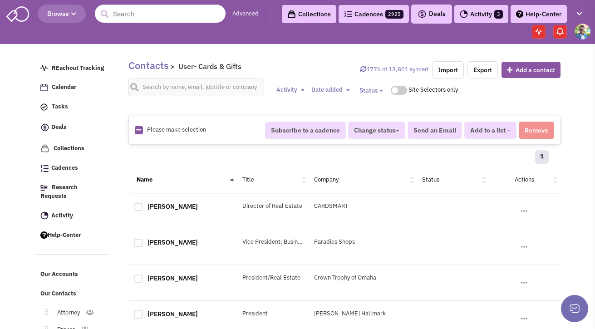
checkbox input "true"
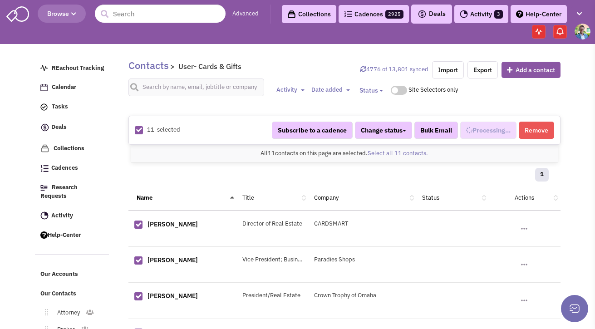
select select "583"
click at [479, 134] on button "Added to 1 list" at bounding box center [487, 130] width 60 height 17
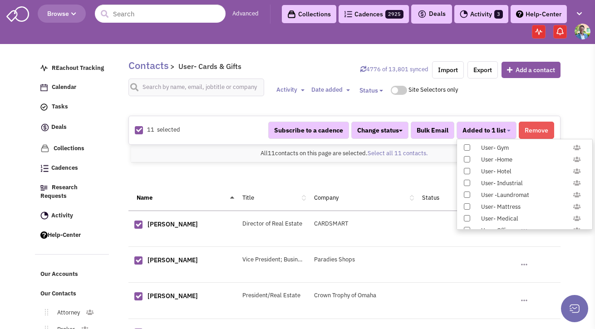
scroll to position [936, 0]
click at [468, 160] on span at bounding box center [467, 160] width 6 height 6
click at [466, 158] on input "Constant Contact Email" at bounding box center [466, 158] width 0 height 0
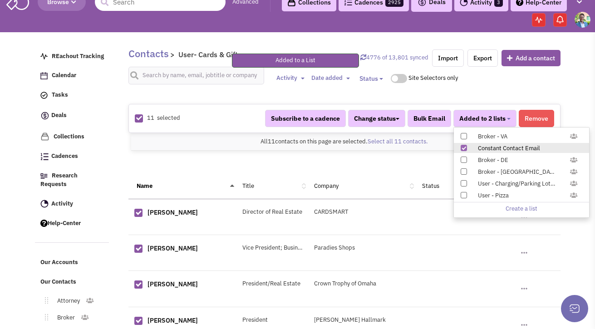
scroll to position [117, 0]
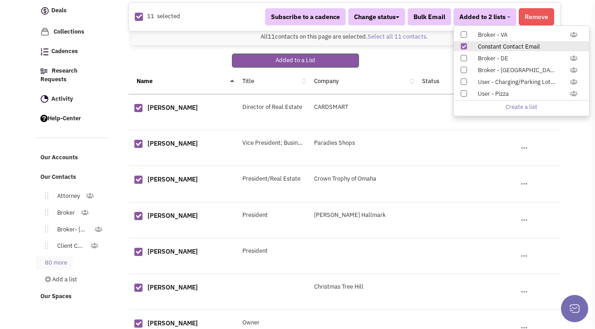
click at [49, 257] on link "80 more" at bounding box center [54, 263] width 37 height 13
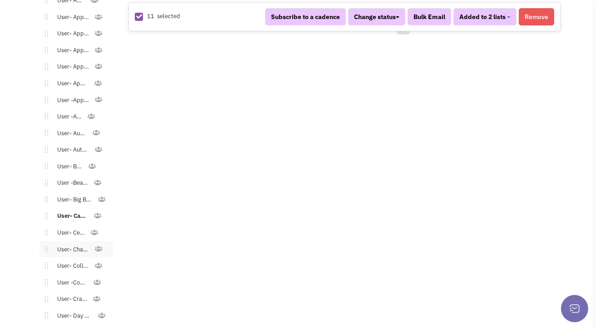
scroll to position [601, 0]
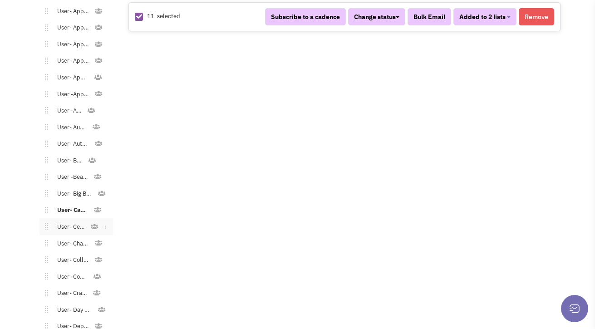
click at [70, 221] on link "User- Cellular" at bounding box center [69, 227] width 42 height 13
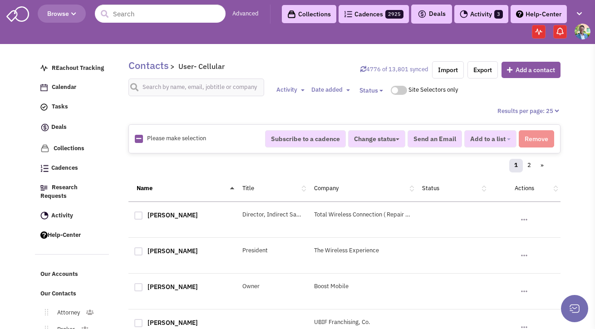
click at [138, 142] on link at bounding box center [138, 139] width 5 height 9
checkbox input "true"
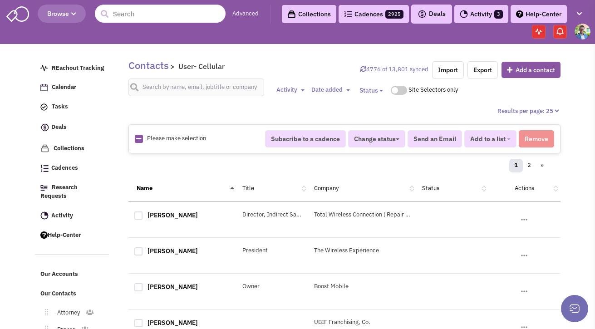
checkbox input "true"
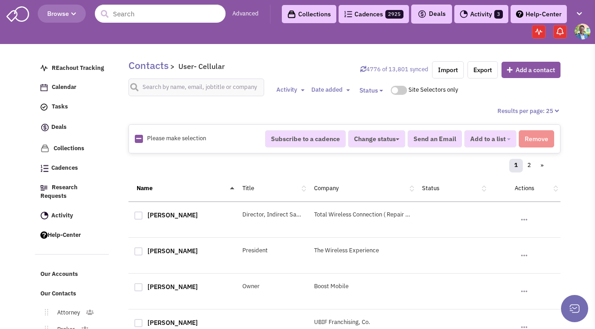
checkbox input "true"
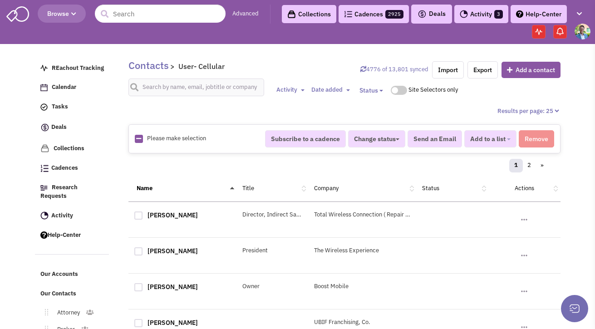
checkbox input "true"
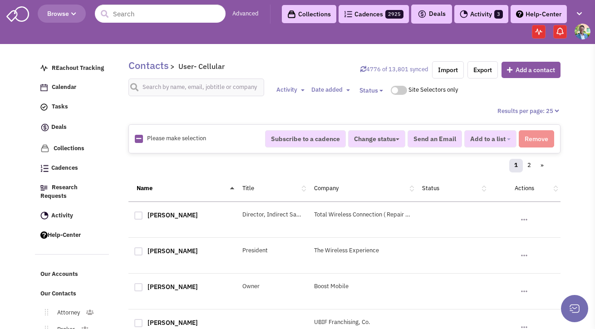
checkbox input "true"
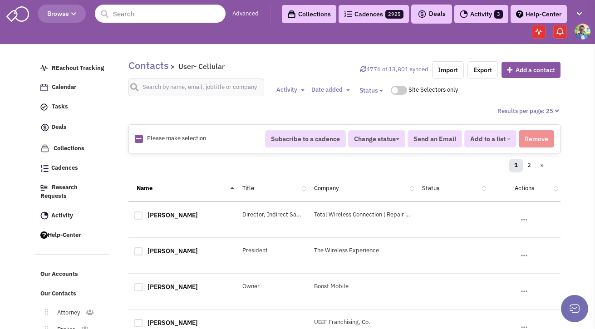
checkbox input "true"
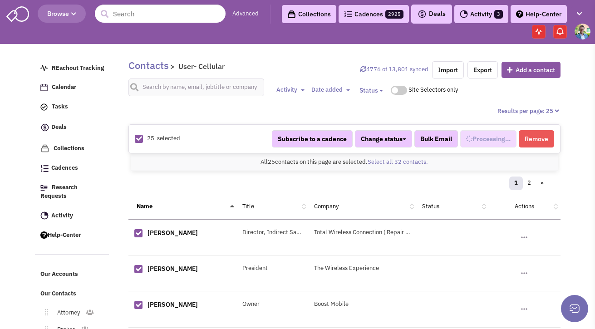
scroll to position [271, 0]
select select "714"
click at [384, 161] on link "Select all 32 contacts." at bounding box center [398, 162] width 60 height 8
select select "714"
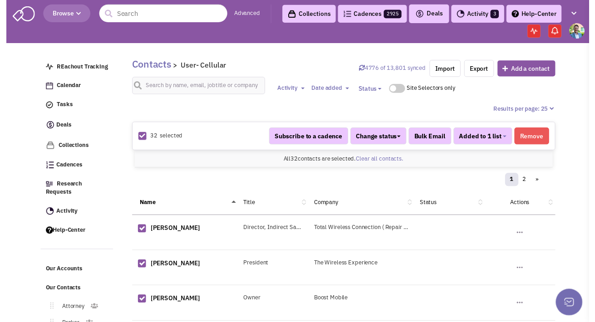
scroll to position [271, 0]
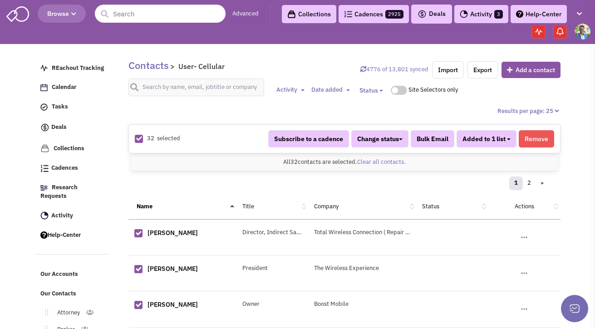
click at [505, 140] on span "Added to 1 list" at bounding box center [484, 139] width 43 height 8
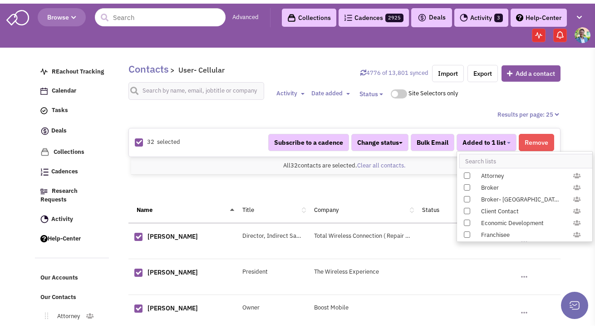
scroll to position [936, 0]
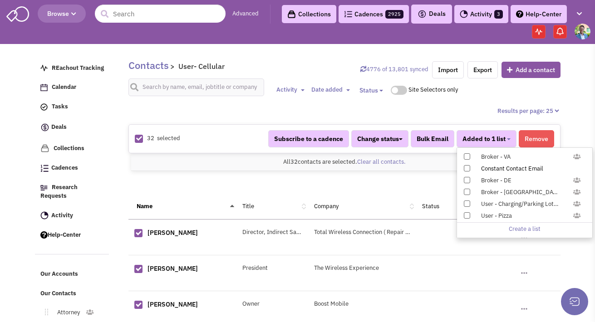
click at [468, 170] on span at bounding box center [467, 168] width 6 height 6
click at [466, 167] on input "Constant Contact Email" at bounding box center [466, 167] width 0 height 0
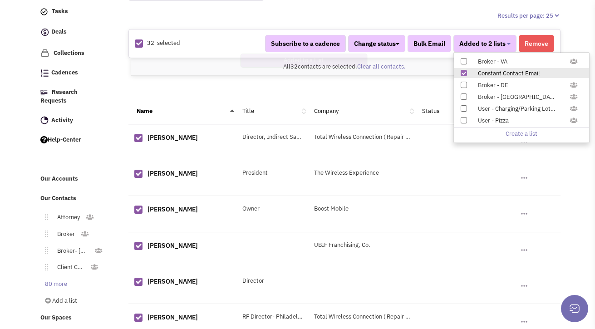
scroll to position [158, 0]
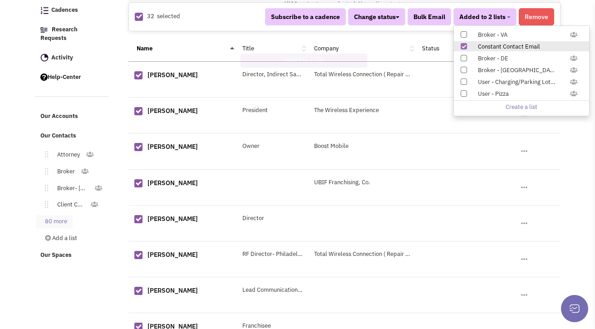
click at [63, 215] on link "80 more" at bounding box center [54, 221] width 37 height 13
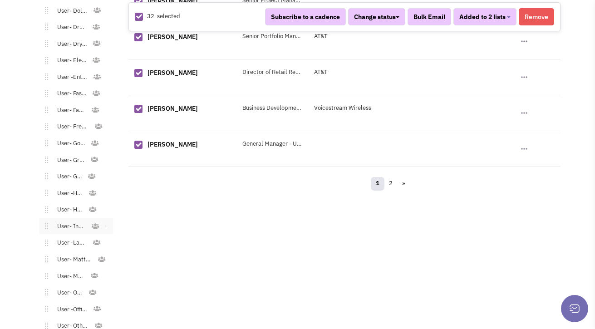
scroll to position [962, 0]
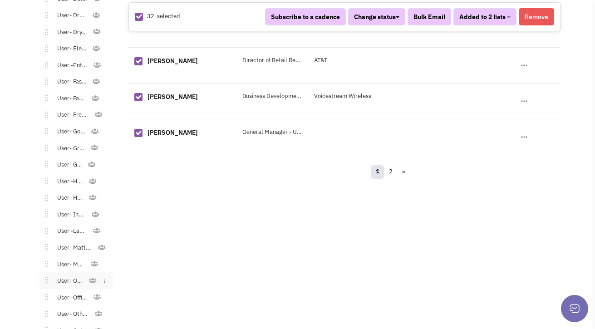
click at [62, 275] on link "User- Office" at bounding box center [68, 281] width 40 height 13
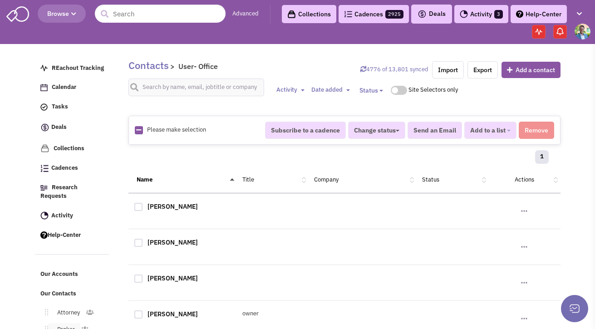
scroll to position [86, 0]
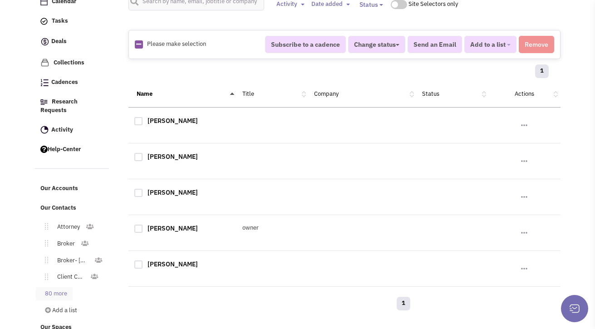
click at [56, 287] on link "80 more" at bounding box center [54, 293] width 37 height 13
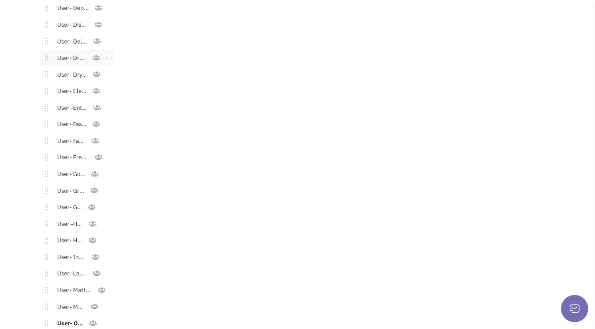
scroll to position [1042, 0]
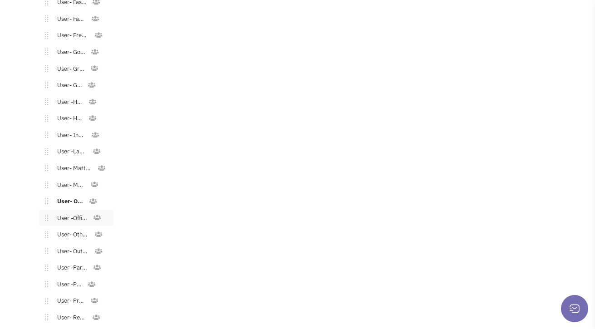
click at [68, 212] on link "User -Office Supply" at bounding box center [70, 218] width 45 height 13
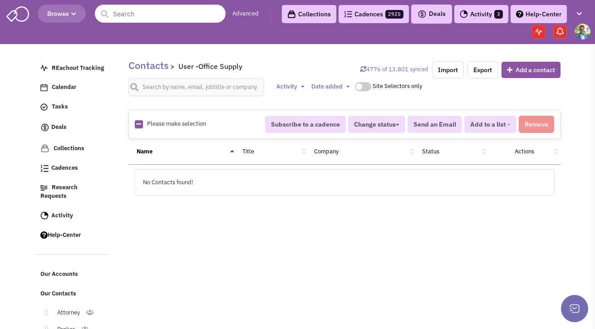
scroll to position [86, 0]
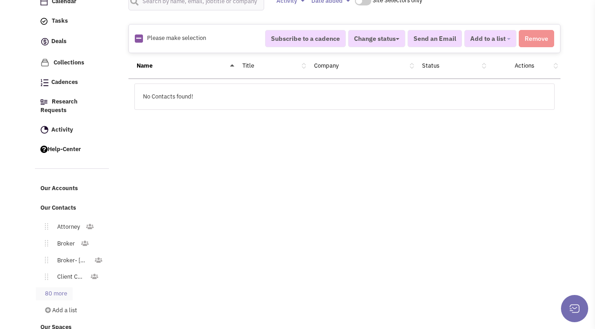
click at [55, 287] on link "80 more" at bounding box center [54, 293] width 37 height 13
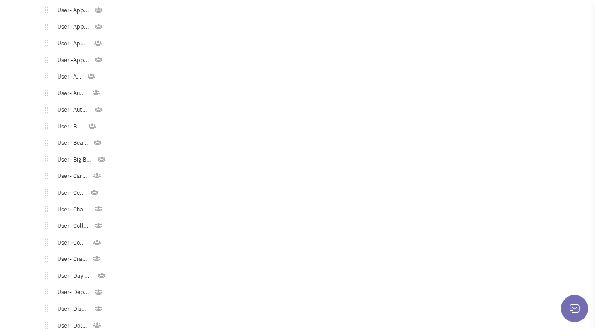
scroll to position [641, 0]
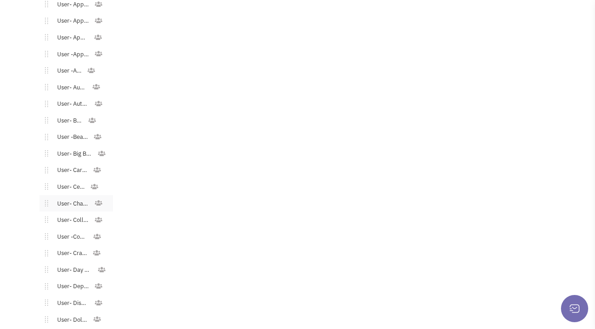
click at [65, 198] on link "User- Charitable Organization" at bounding box center [71, 204] width 46 height 13
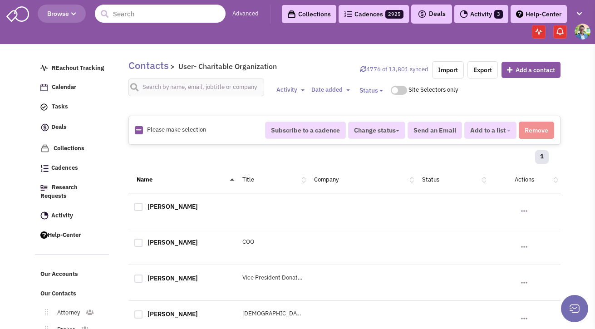
click at [135, 132] on img at bounding box center [139, 130] width 8 height 8
click at [138, 132] on icon at bounding box center [138, 130] width 5 height 6
checkbox input "true"
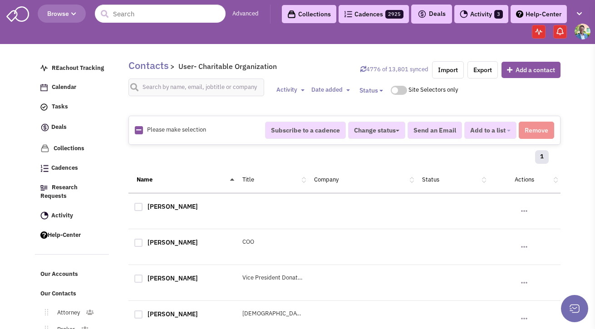
checkbox input "true"
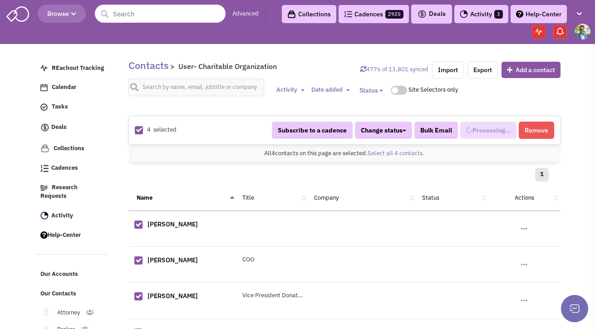
select select "670"
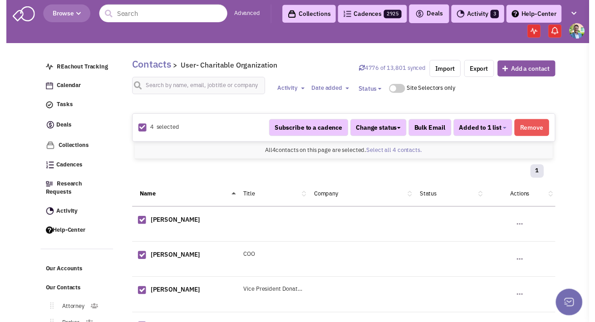
scroll to position [280, 0]
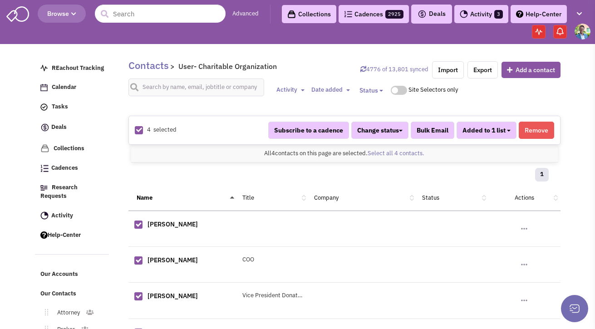
click at [492, 135] on button "Added to 1 list" at bounding box center [487, 130] width 60 height 17
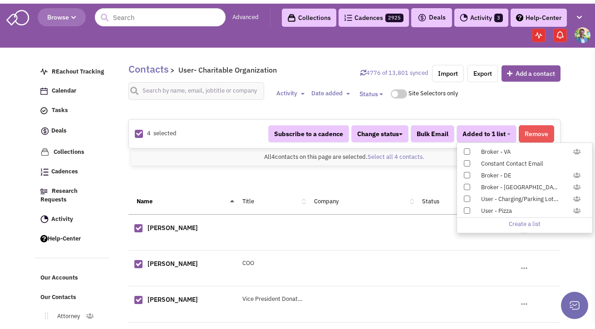
scroll to position [68, 0]
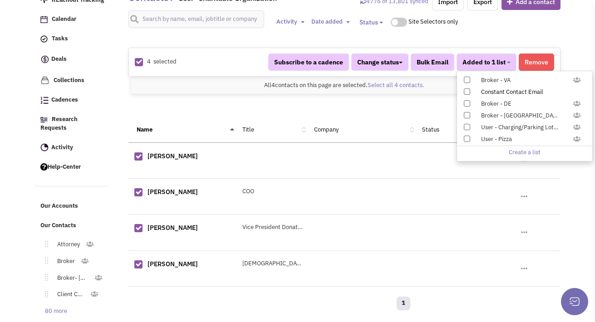
click at [468, 95] on label "Constant Contact Email" at bounding box center [524, 92] width 135 height 10
click at [466, 90] on input "Constant Contact Email" at bounding box center [466, 90] width 0 height 0
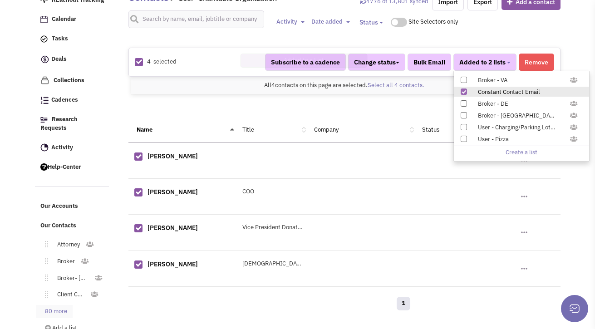
click at [71, 306] on link "80 more" at bounding box center [54, 311] width 37 height 13
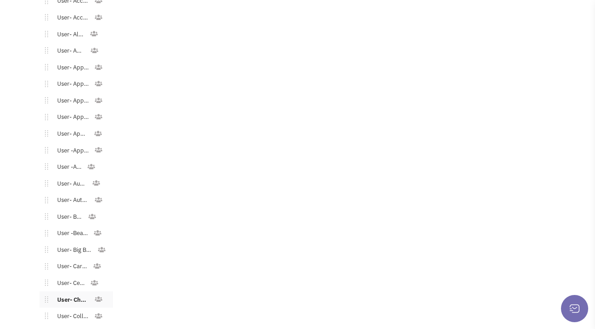
scroll to position [557, 0]
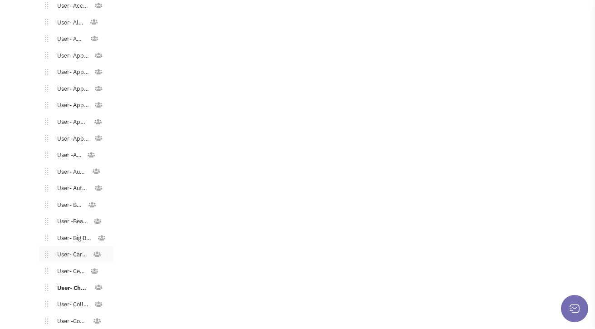
click at [71, 249] on link "User- Cards & Gifts" at bounding box center [70, 254] width 45 height 13
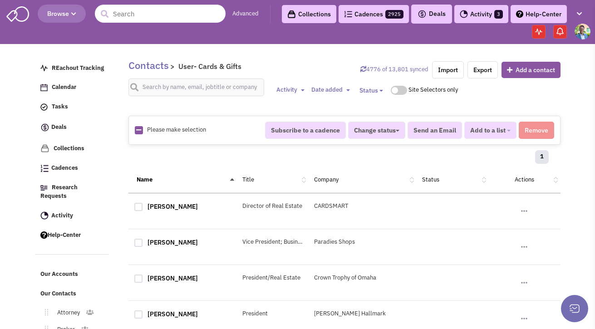
click at [138, 132] on icon at bounding box center [138, 130] width 5 height 6
checkbox input "true"
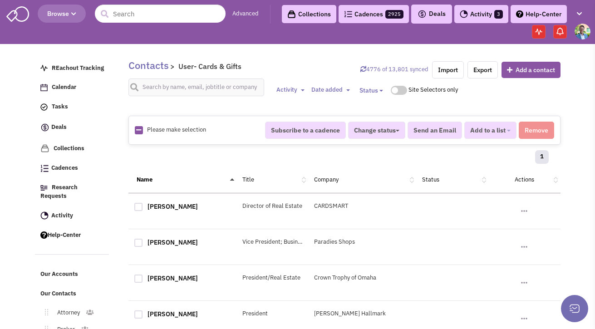
checkbox input "true"
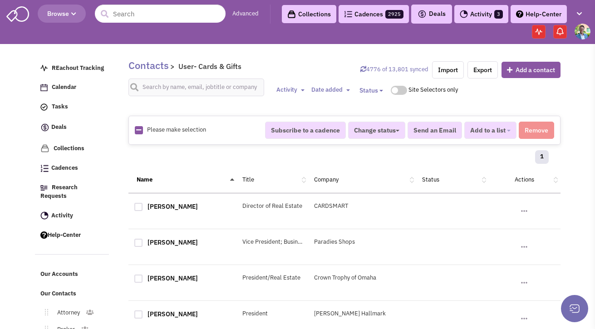
checkbox input "true"
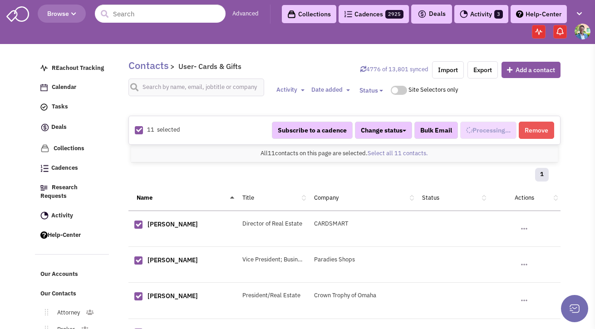
select select "583"
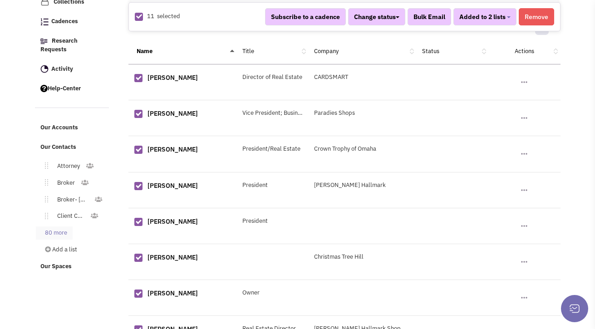
click at [57, 227] on link "80 more" at bounding box center [54, 233] width 37 height 13
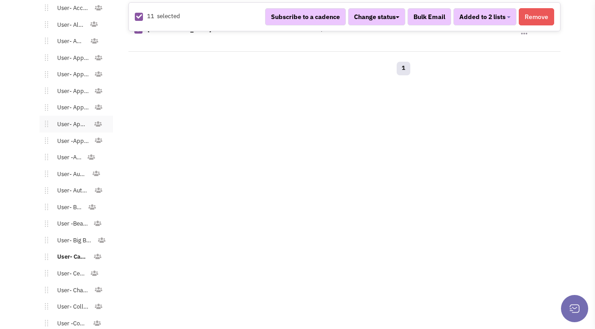
scroll to position [560, 0]
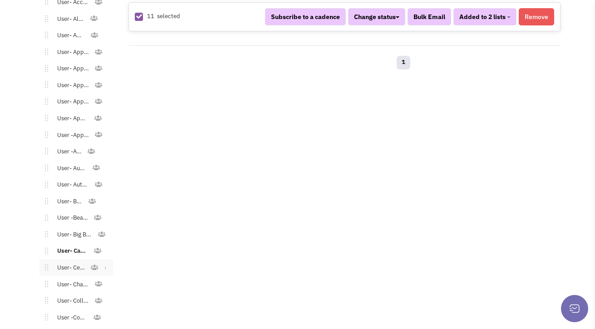
click at [65, 262] on link "User- Cellular" at bounding box center [69, 268] width 42 height 13
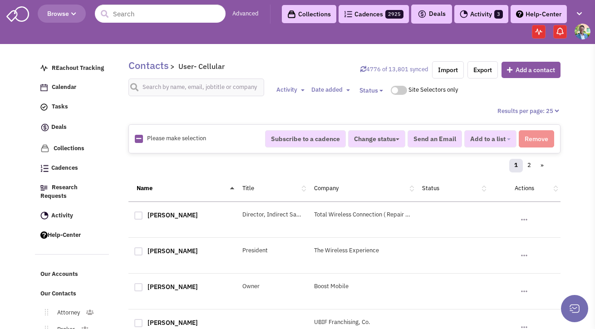
click at [138, 141] on icon at bounding box center [138, 139] width 5 height 6
checkbox input "true"
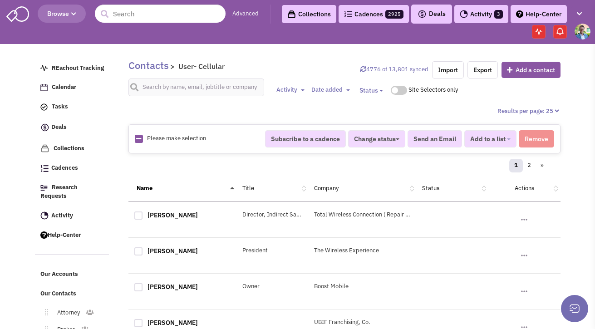
checkbox input "true"
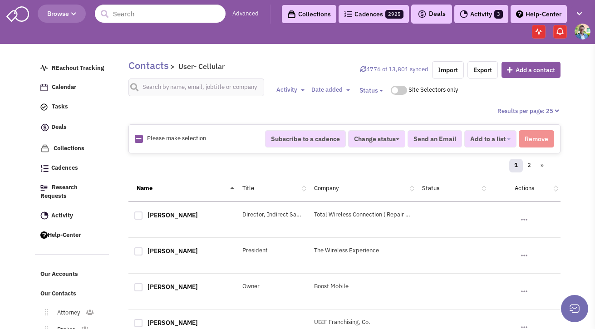
checkbox input "true"
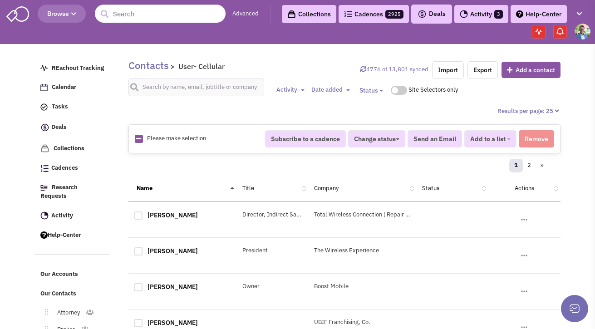
checkbox input "true"
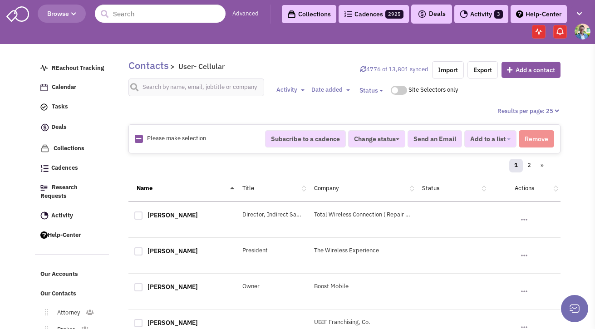
checkbox input "true"
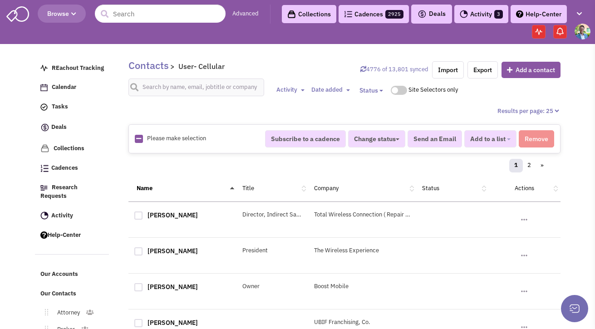
checkbox input "true"
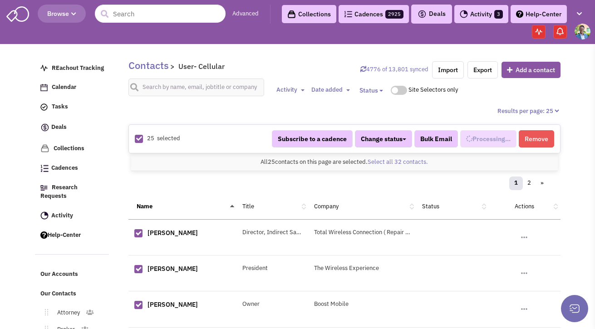
scroll to position [271, 0]
select select "714"
click at [373, 164] on link "Select all 32 contacts." at bounding box center [398, 162] width 60 height 8
select select "714"
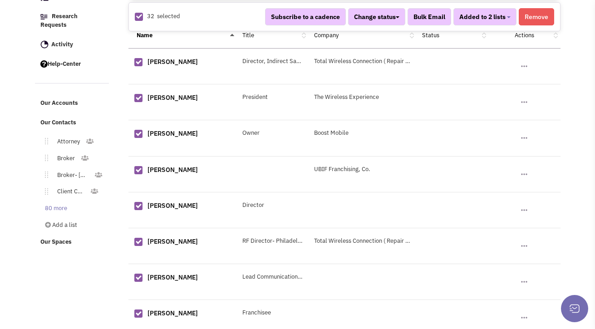
scroll to position [177, 0]
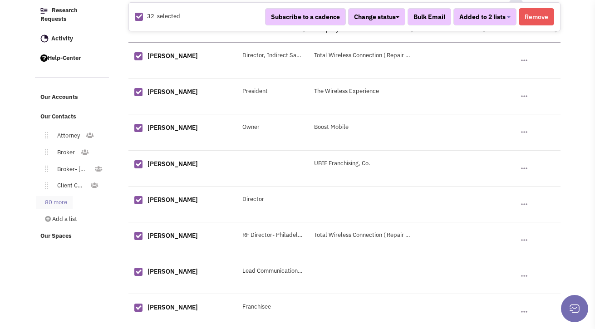
click at [54, 197] on link "80 more" at bounding box center [54, 202] width 37 height 13
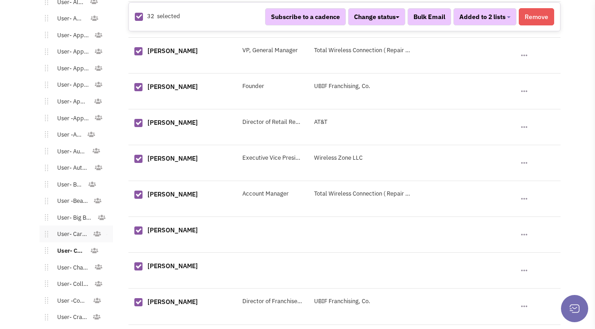
scroll to position [628, 0]
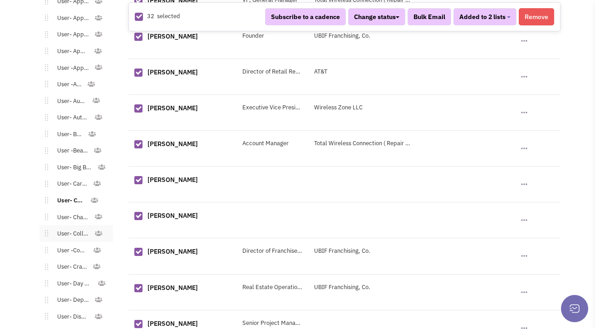
click at [69, 228] on link "User- College/[GEOGRAPHIC_DATA]" at bounding box center [71, 234] width 46 height 13
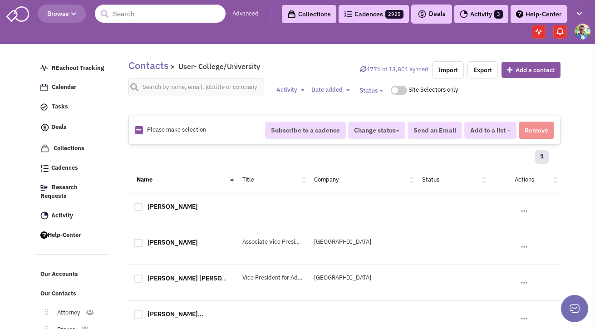
click at [134, 130] on div "Please make selection selected" at bounding box center [194, 130] width 130 height 9
click at [139, 130] on icon at bounding box center [138, 130] width 5 height 6
checkbox input "true"
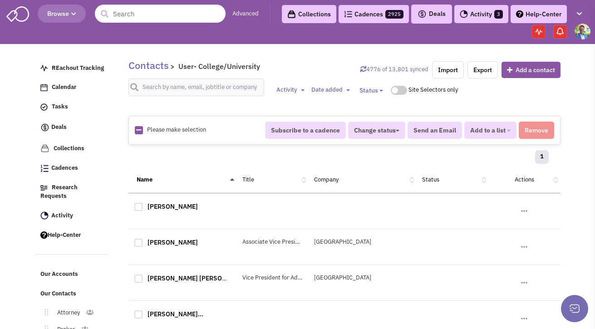
checkbox input "true"
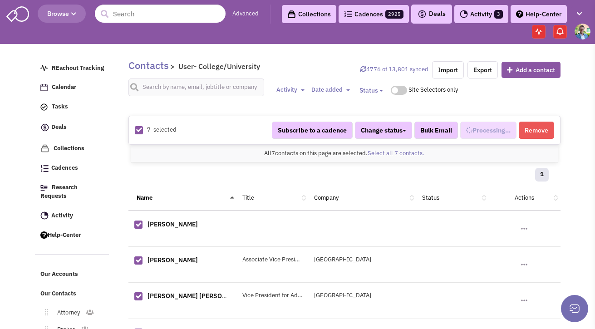
scroll to position [288, 0]
select select "671"
click at [479, 132] on span "Added to 1 list" at bounding box center [484, 130] width 43 height 8
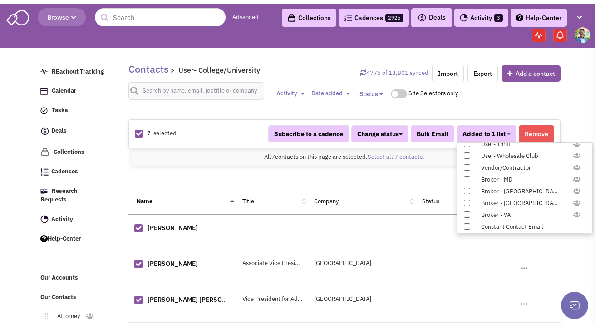
scroll to position [936, 0]
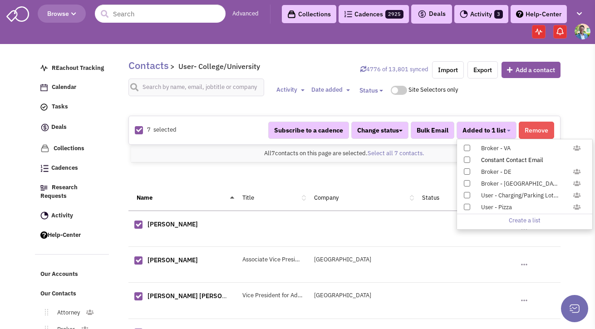
click at [466, 157] on span at bounding box center [467, 160] width 6 height 6
click at [466, 158] on input "Constant Contact Email" at bounding box center [466, 158] width 0 height 0
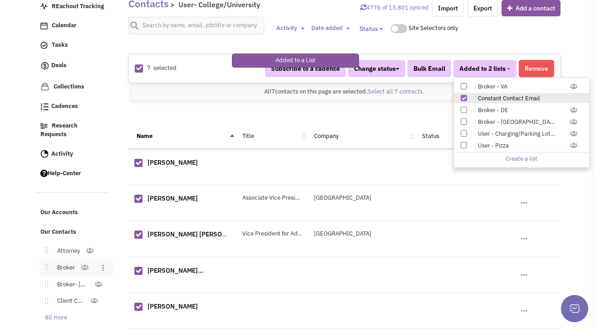
scroll to position [103, 0]
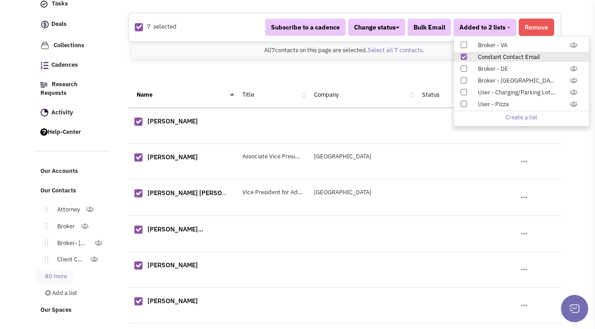
click at [53, 270] on link "80 more" at bounding box center [54, 276] width 37 height 13
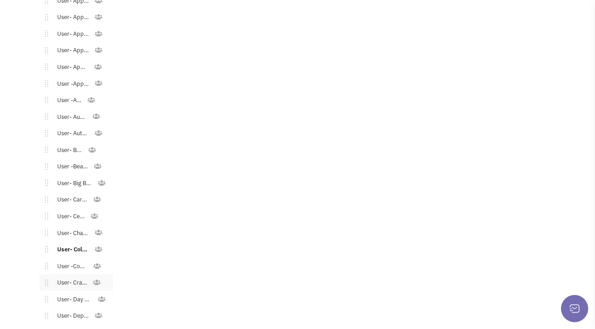
scroll to position [618, 0]
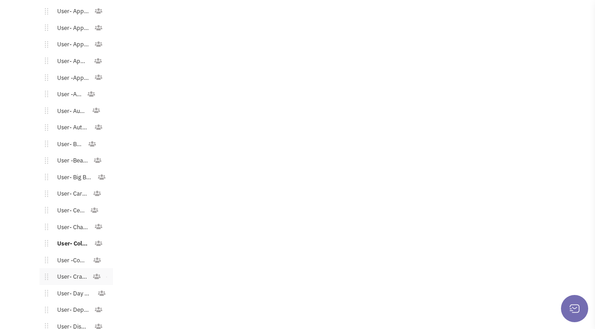
click at [64, 271] on link "User- Craft Stores" at bounding box center [70, 277] width 45 height 13
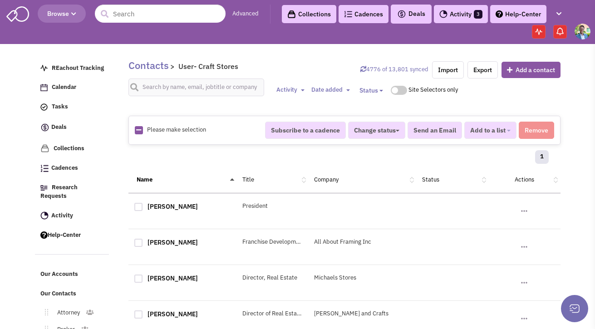
click at [139, 130] on icon at bounding box center [138, 130] width 5 height 6
checkbox input "true"
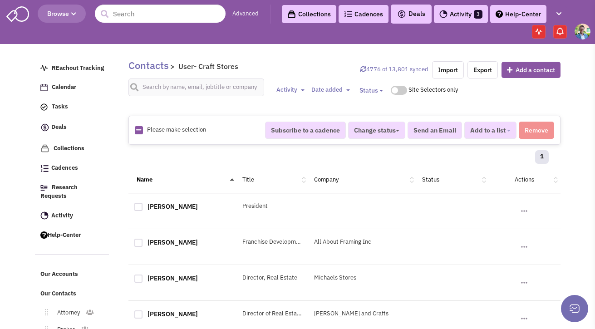
checkbox input "true"
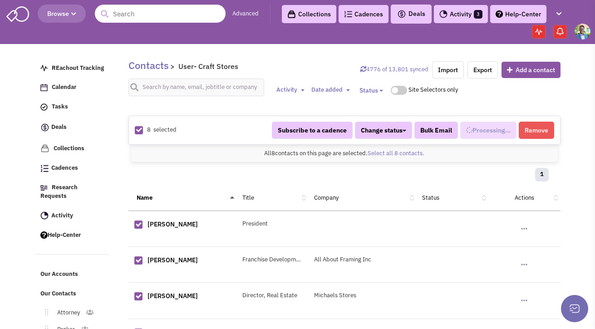
scroll to position [306, 0]
select select "575"
click at [473, 132] on span "Added to 1 list" at bounding box center [484, 130] width 43 height 8
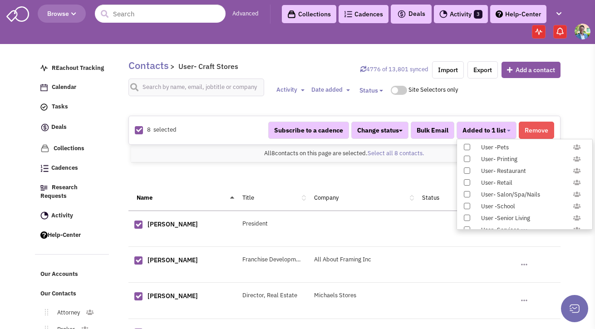
scroll to position [936, 0]
click at [483, 159] on div "Constant Contact Email" at bounding box center [529, 160] width 108 height 9
click at [466, 158] on input "Constant Contact Email" at bounding box center [466, 158] width 0 height 0
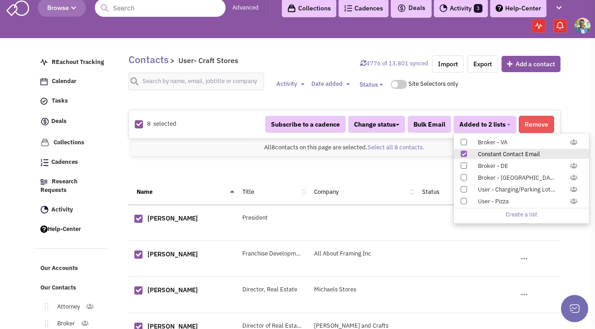
scroll to position [184, 0]
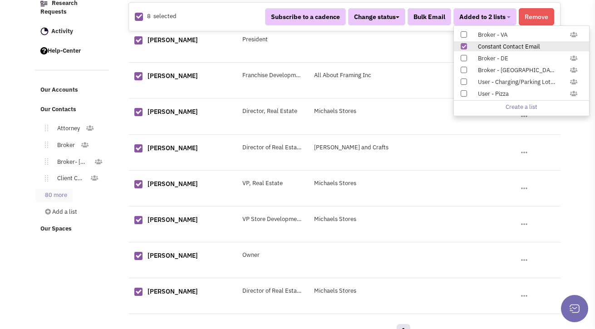
click at [58, 190] on link "80 more" at bounding box center [54, 195] width 37 height 13
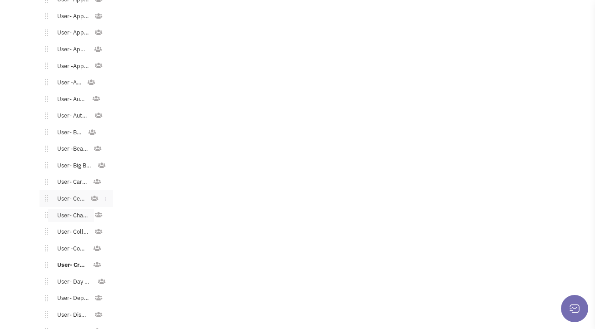
scroll to position [635, 0]
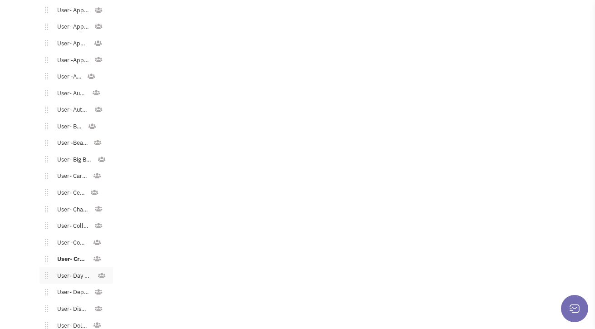
click at [84, 270] on link "User- Day Care" at bounding box center [73, 276] width 50 height 13
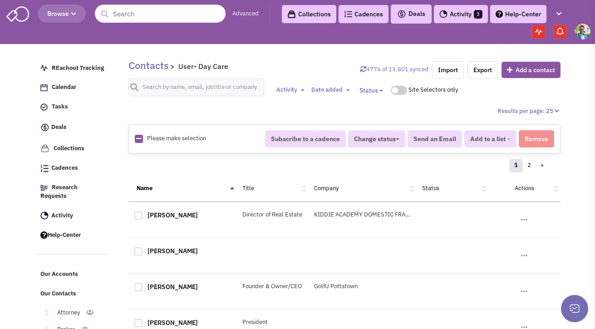
click at [172, 137] on span "Please make selection" at bounding box center [176, 138] width 59 height 8
click at [140, 139] on icon at bounding box center [138, 139] width 5 height 6
checkbox input "true"
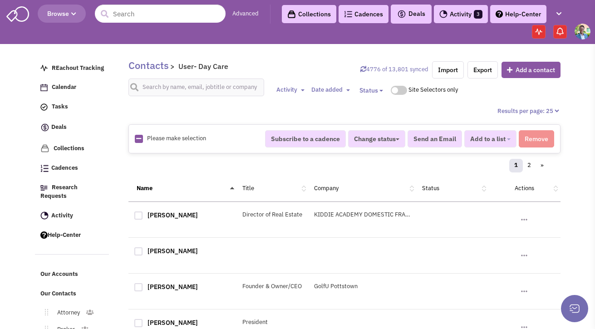
checkbox input "true"
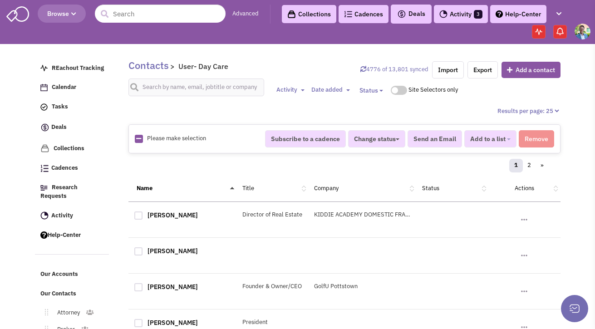
checkbox input "true"
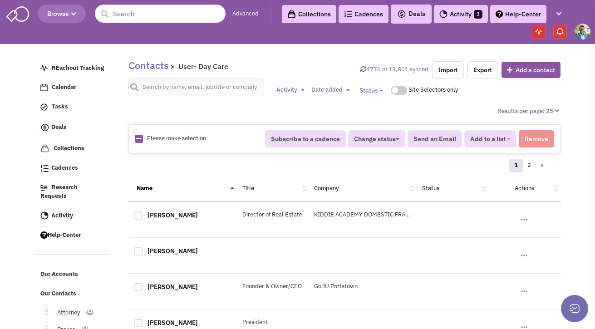
checkbox input "true"
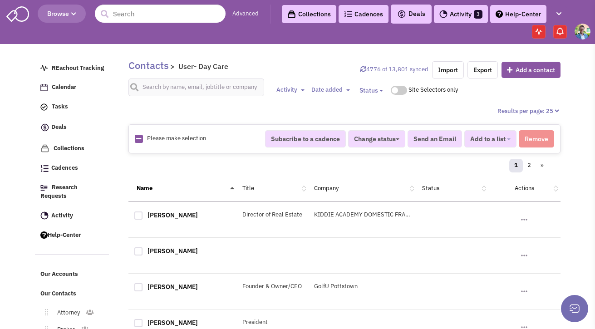
checkbox input "true"
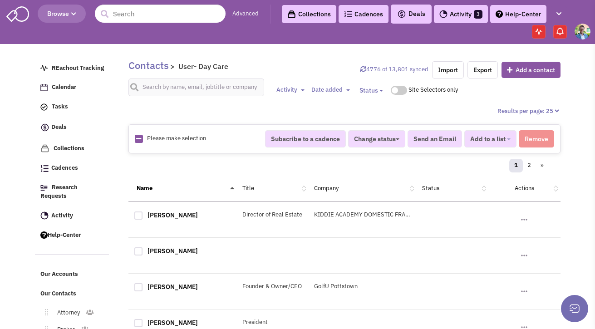
checkbox input "true"
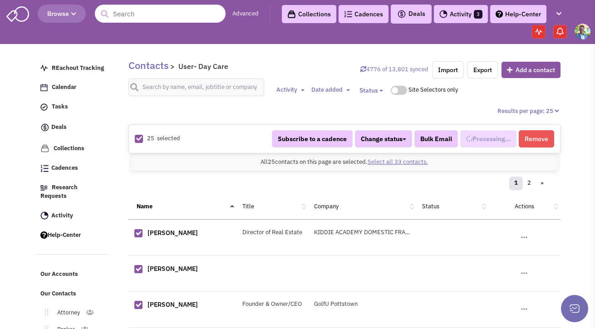
scroll to position [314, 0]
select select "529"
click at [385, 167] on div "All 25 contacts on this page are selected. Select all 33 contacts. All 25 conta…" at bounding box center [344, 163] width 427 height 18
click at [386, 161] on link "Select all 33 contacts." at bounding box center [398, 162] width 60 height 8
select select "529"
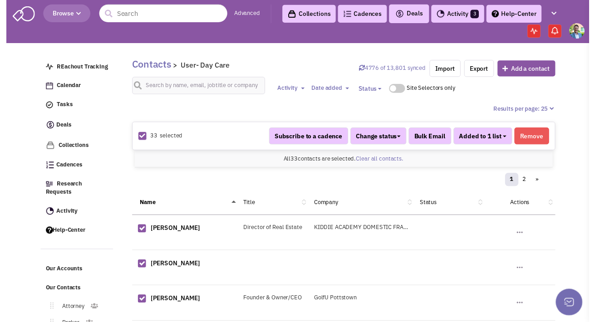
scroll to position [314, 0]
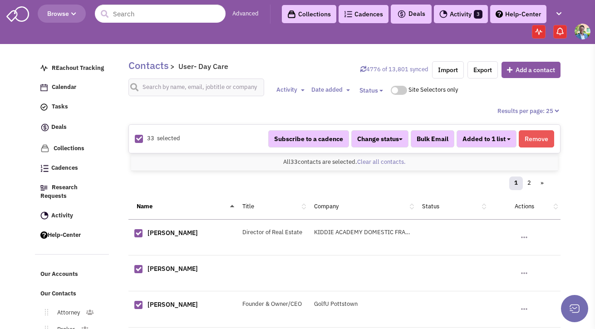
click at [491, 138] on span "Added to 1 list" at bounding box center [484, 139] width 43 height 8
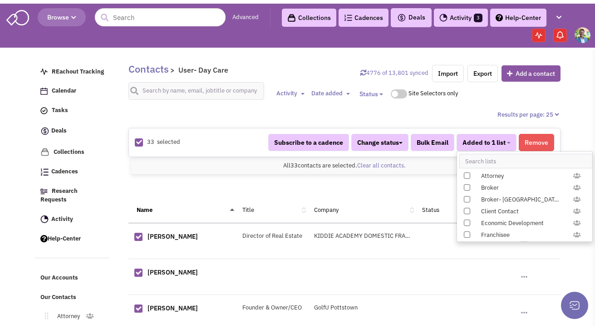
scroll to position [936, 0]
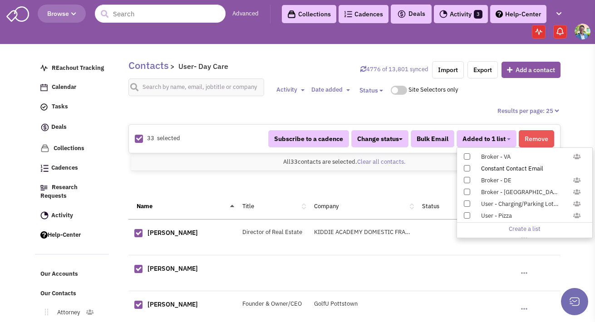
click at [502, 168] on div "Constant Contact Email" at bounding box center [529, 169] width 108 height 9
click at [466, 167] on input "Constant Contact Email" at bounding box center [466, 167] width 0 height 0
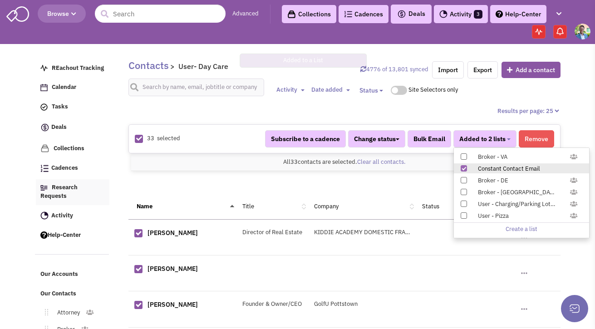
scroll to position [170, 0]
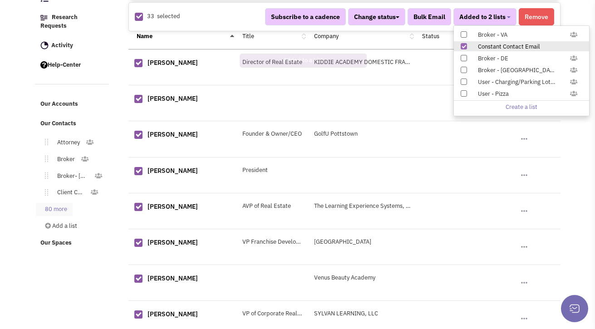
click at [65, 203] on link "80 more" at bounding box center [54, 209] width 37 height 13
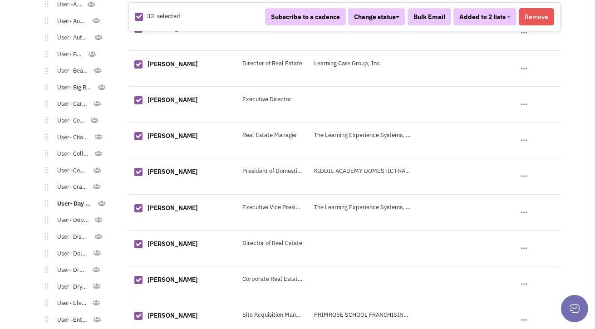
scroll to position [713, 0]
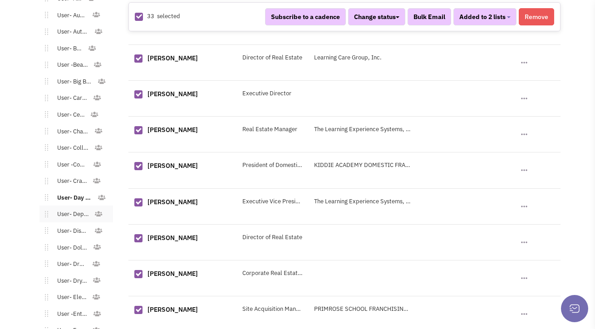
click at [68, 208] on link "User- Department Stores" at bounding box center [71, 214] width 46 height 13
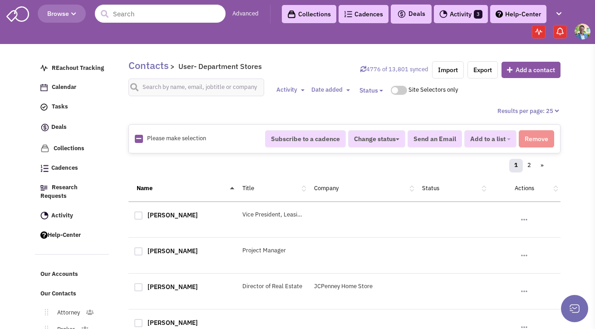
click at [140, 140] on icon at bounding box center [138, 139] width 5 height 6
checkbox input "true"
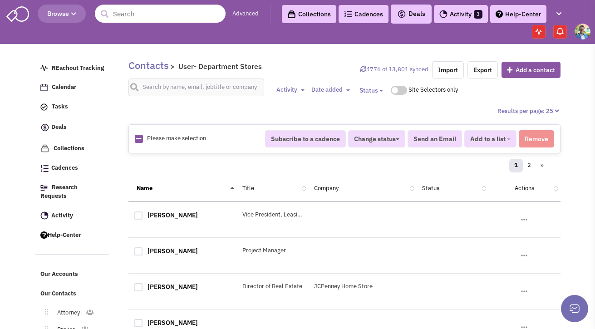
checkbox input "true"
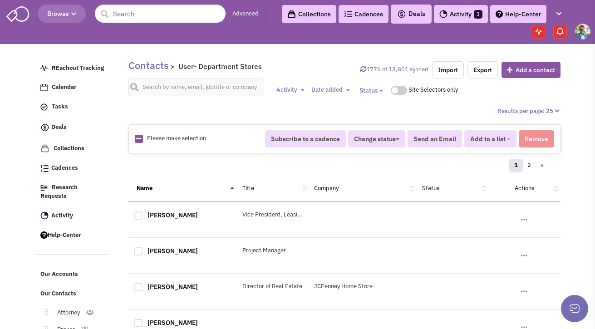
checkbox input "true"
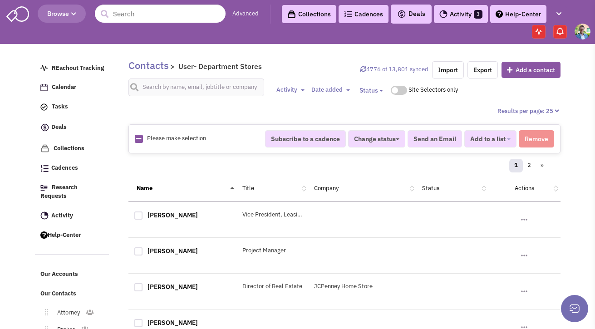
checkbox input "true"
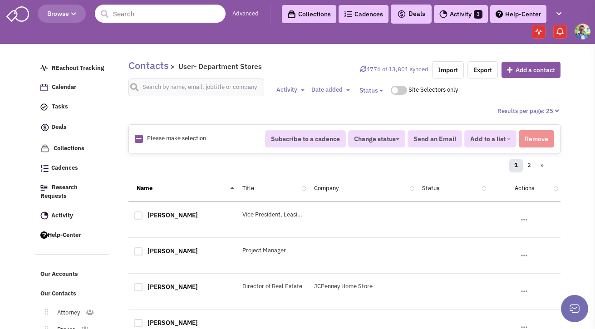
checkbox input "true"
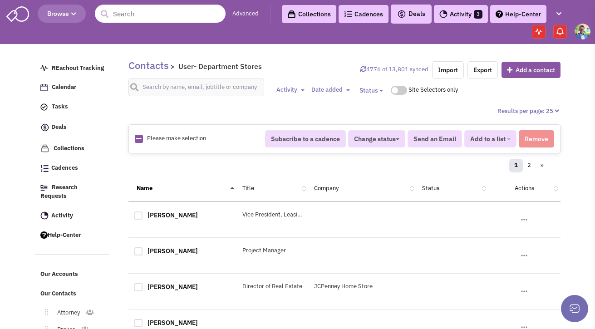
checkbox input "true"
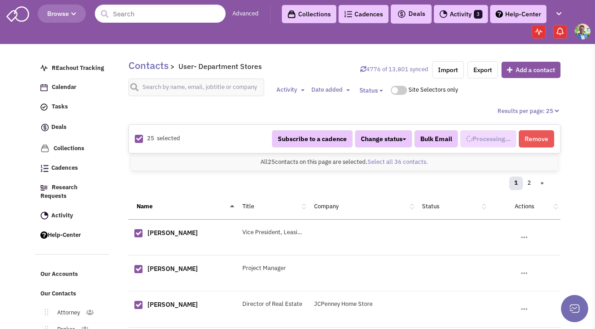
select select "571"
click link "Select all 36 contacts."
select select "571"
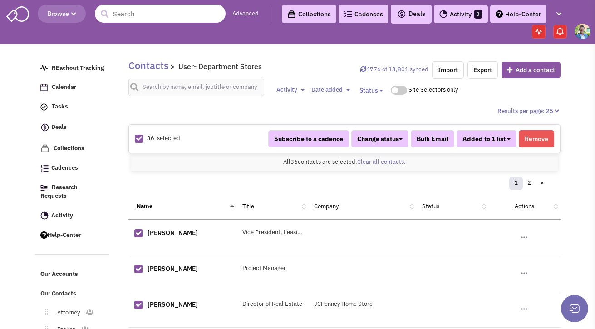
click button "Added to 1 list"
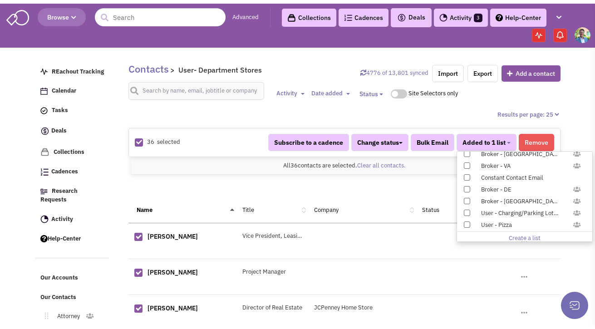
scroll to position [936, 0]
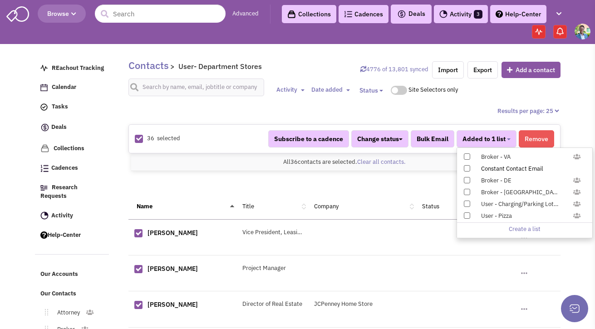
click div "Constant Contact Email"
click input "Constant Contact Email"
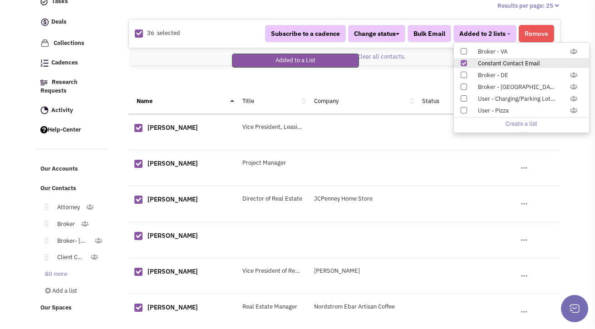
scroll to position [168, 0]
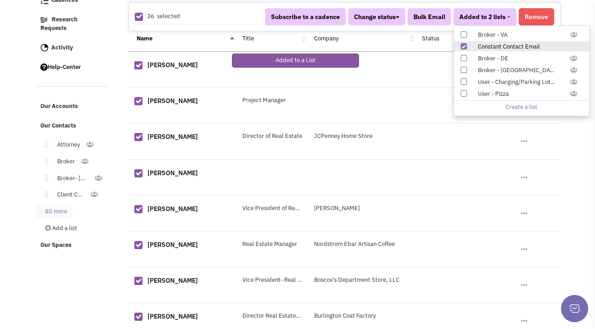
click link "80 more"
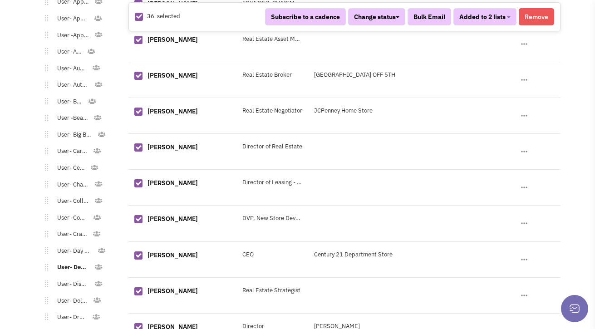
scroll to position [689, 0]
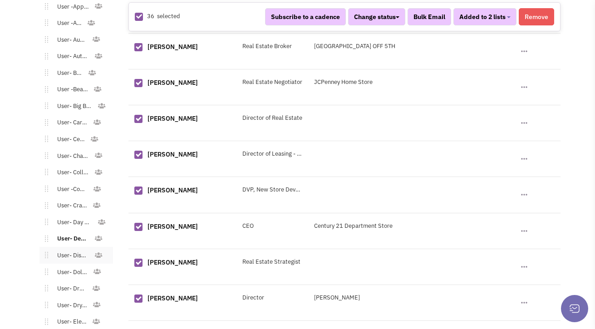
click link "User- Discount/Resale"
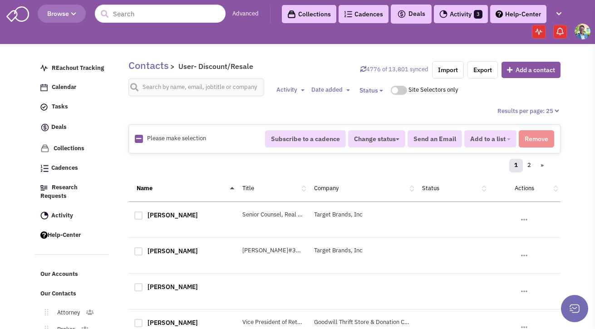
click at [132, 151] on div "Please make selection selected Subscribe to a cadence Change status Have not co…" at bounding box center [345, 138] width 432 height 29
click at [136, 144] on div "Please make selection selected Subscribe to a cadence Change status Have not co…" at bounding box center [345, 138] width 432 height 29
click at [138, 142] on link at bounding box center [138, 139] width 5 height 9
checkbox input "true"
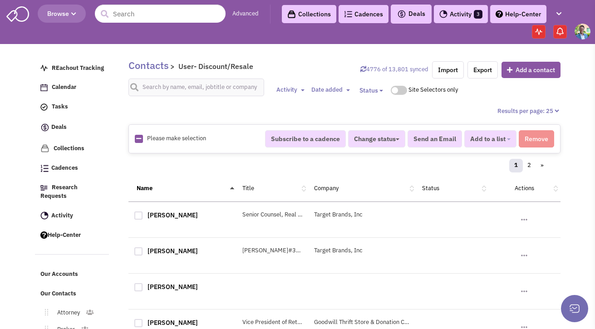
checkbox input "true"
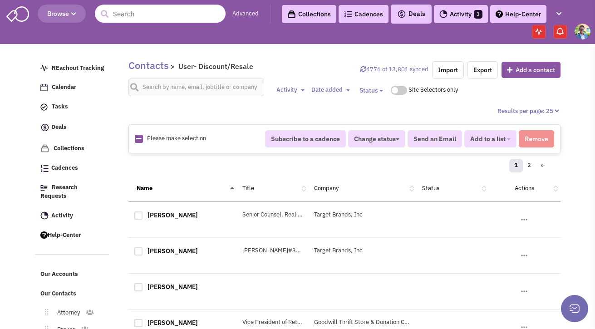
checkbox input "true"
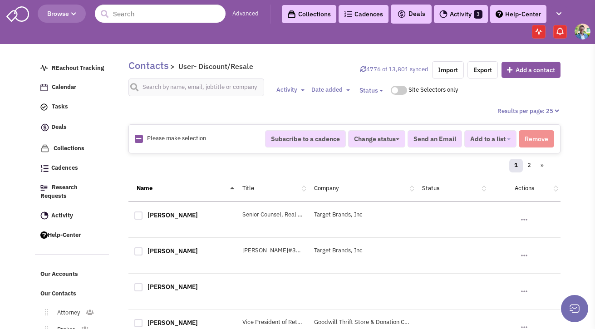
checkbox input "true"
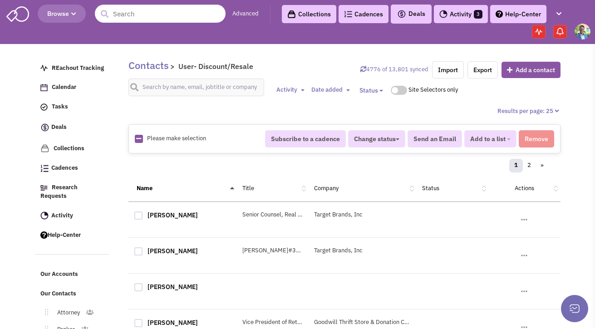
checkbox input "true"
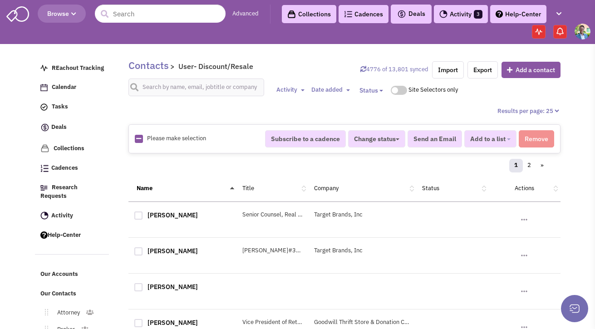
checkbox input "true"
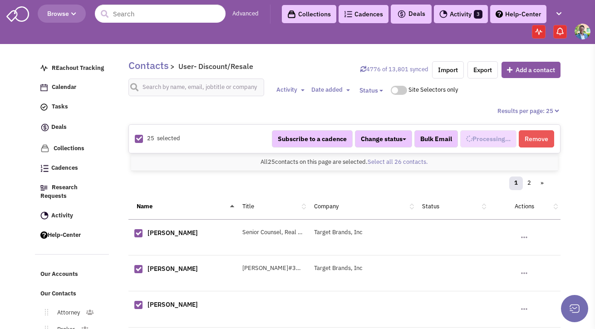
select select "609"
click at [393, 163] on link "Select all 26 contacts." at bounding box center [398, 162] width 60 height 8
select select "609"
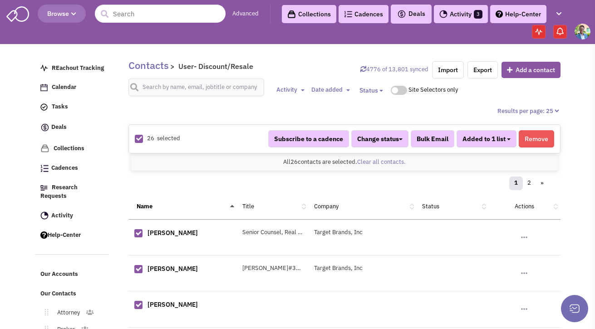
click at [510, 140] on b "button" at bounding box center [509, 140] width 4 height 2
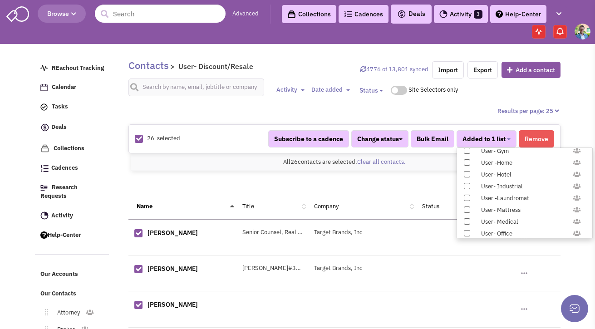
scroll to position [936, 0]
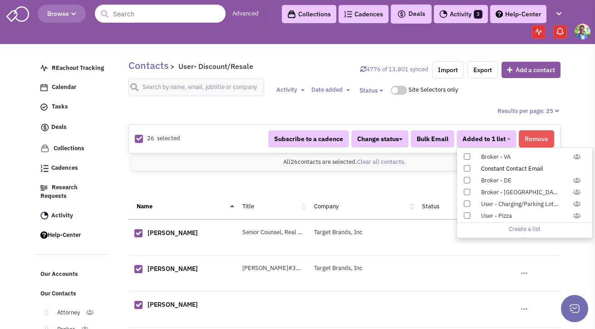
click at [515, 170] on div "Constant Contact Email" at bounding box center [529, 169] width 108 height 9
click at [466, 167] on input "Constant Contact Email" at bounding box center [466, 167] width 0 height 0
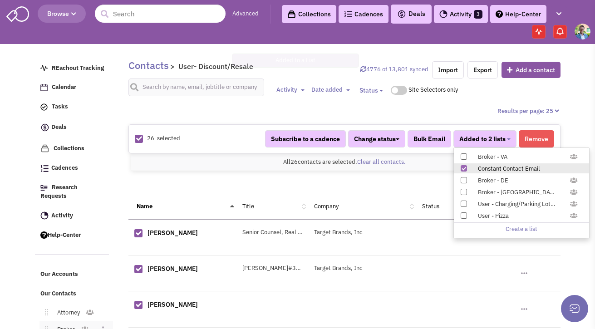
scroll to position [193, 0]
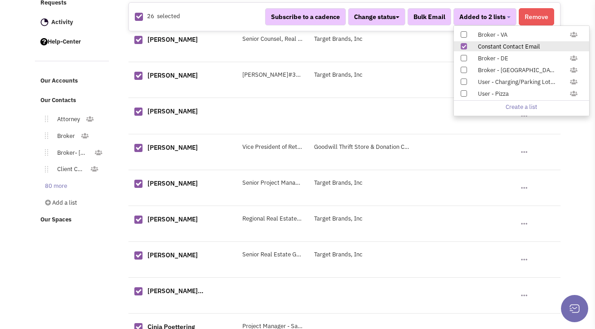
click at [59, 180] on link "80 more" at bounding box center [54, 186] width 37 height 13
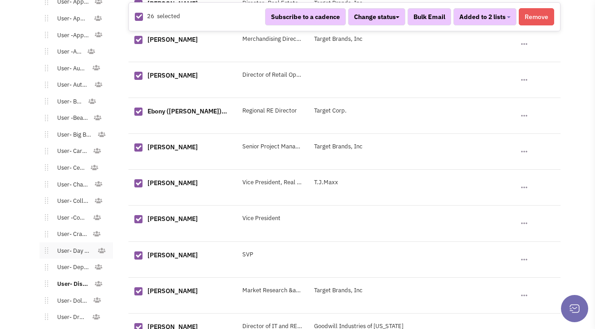
scroll to position [672, 0]
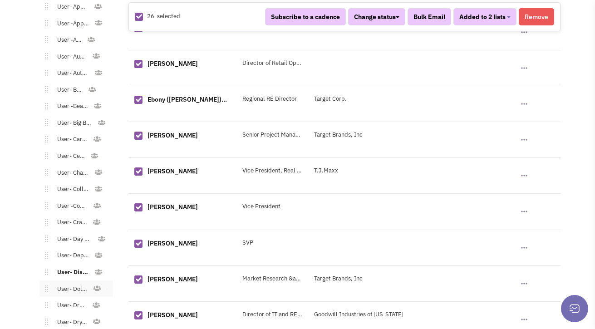
click at [73, 283] on link "User- Dollar Stores" at bounding box center [70, 289] width 45 height 13
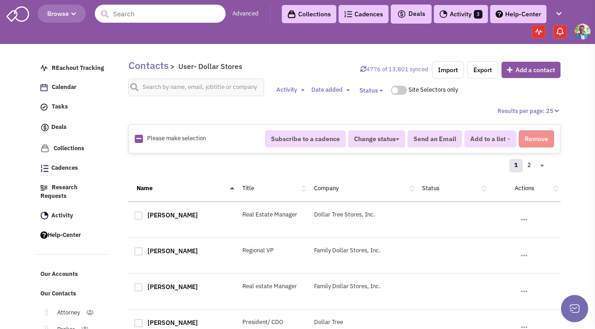
click at [138, 141] on icon at bounding box center [138, 139] width 5 height 6
checkbox input "true"
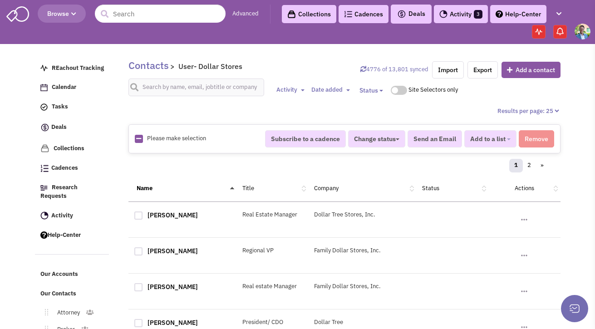
checkbox input "true"
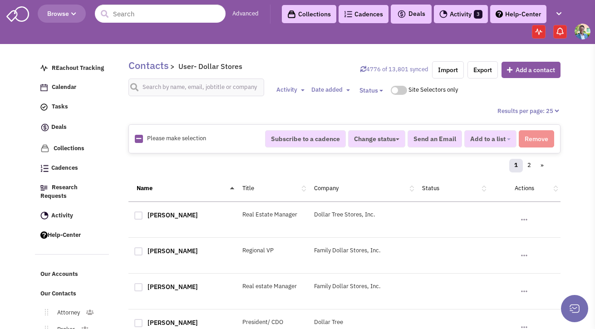
checkbox input "true"
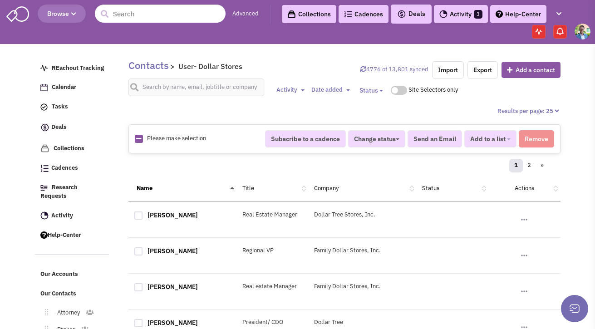
checkbox input "true"
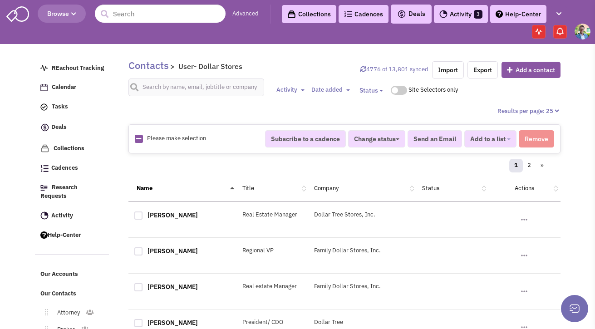
checkbox input "true"
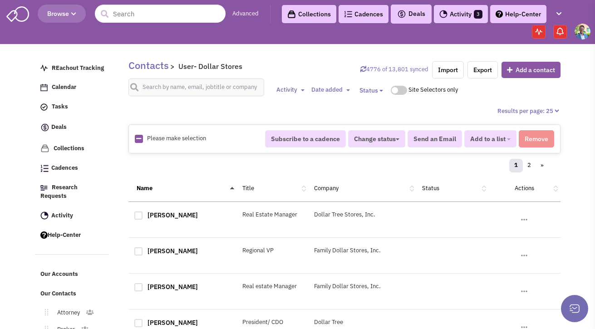
checkbox input "true"
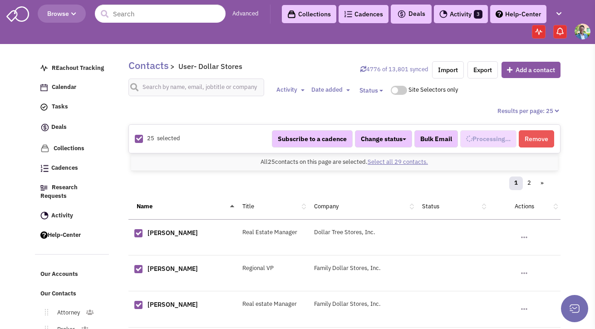
select select "588"
click at [385, 163] on link "Select all 29 contacts." at bounding box center [398, 162] width 60 height 8
select select "588"
click at [508, 146] on button "Added to 1 list" at bounding box center [487, 138] width 60 height 17
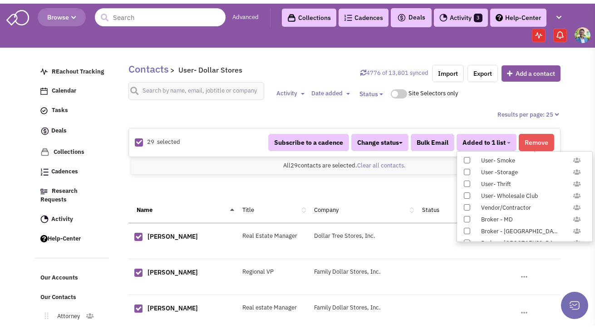
scroll to position [936, 0]
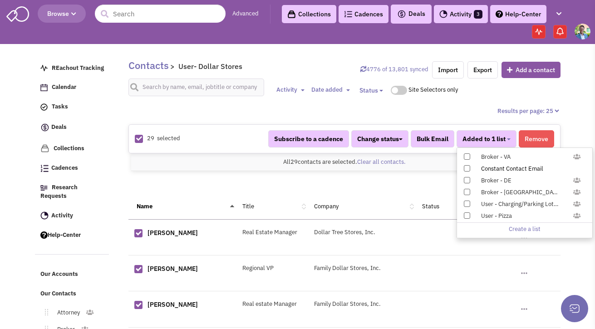
click at [489, 170] on div "Constant Contact Email" at bounding box center [529, 169] width 108 height 9
click at [466, 167] on input "Constant Contact Email" at bounding box center [466, 167] width 0 height 0
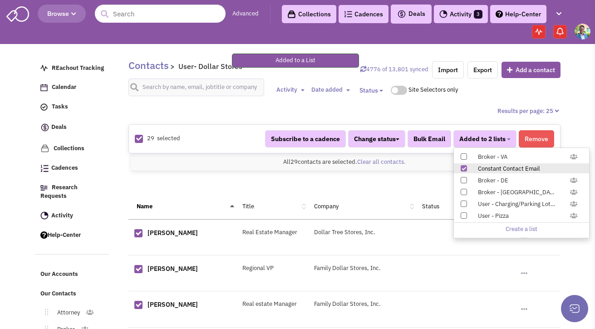
scroll to position [176, 0]
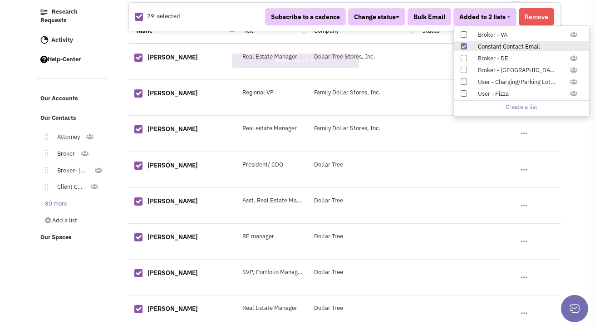
click at [59, 198] on link "80 more" at bounding box center [54, 204] width 37 height 13
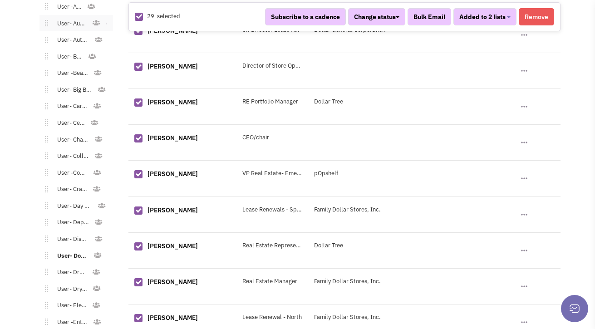
scroll to position [730, 0]
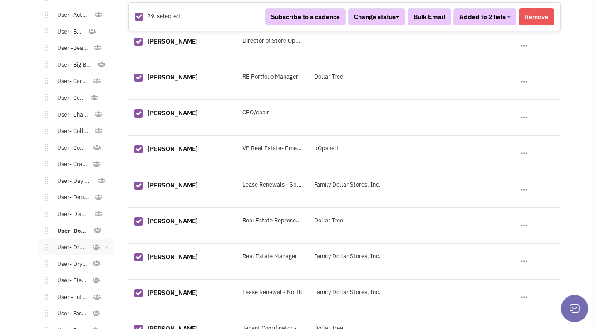
click at [63, 241] on link "User- Drug Store" at bounding box center [70, 247] width 44 height 13
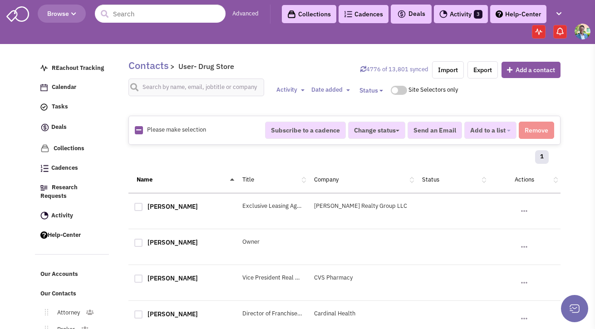
click at [139, 131] on icon at bounding box center [138, 130] width 5 height 6
checkbox input "true"
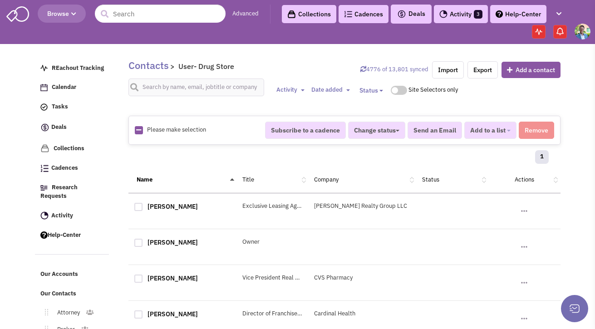
checkbox input "true"
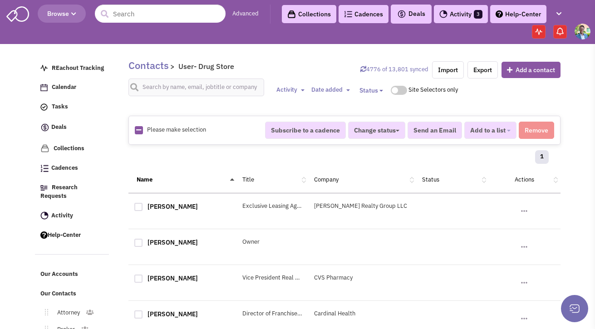
checkbox input "true"
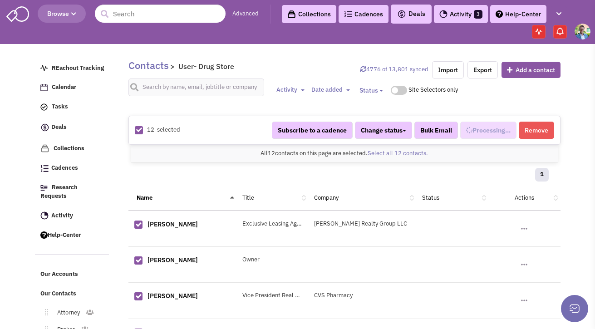
scroll to position [349, 0]
select select "578"
click at [501, 130] on span "Added to 1 list" at bounding box center [484, 130] width 43 height 8
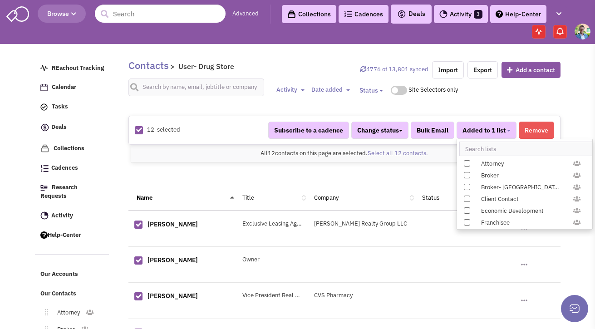
scroll to position [936, 0]
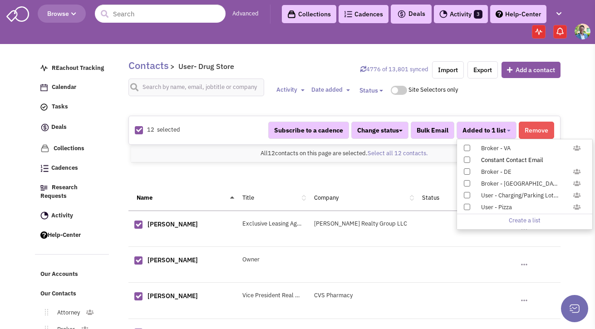
click at [499, 158] on div "Constant Contact Email" at bounding box center [529, 160] width 108 height 9
click at [466, 158] on input "Constant Contact Email" at bounding box center [466, 158] width 0 height 0
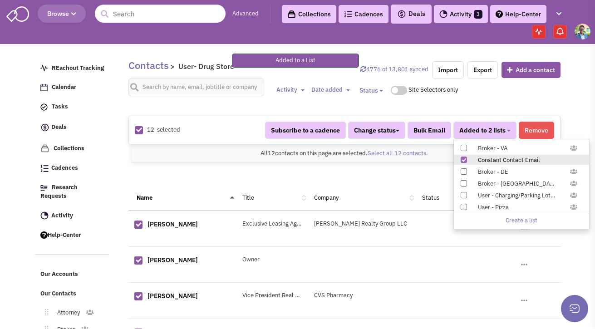
scroll to position [173, 0]
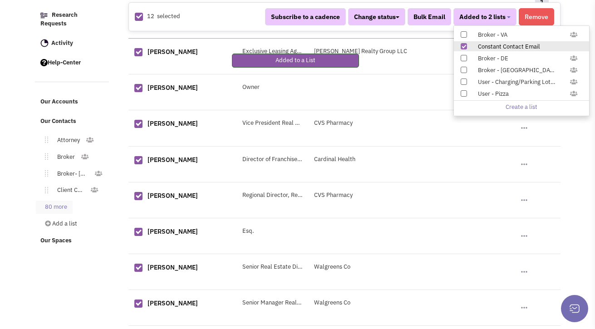
click at [52, 201] on link "80 more" at bounding box center [54, 207] width 37 height 13
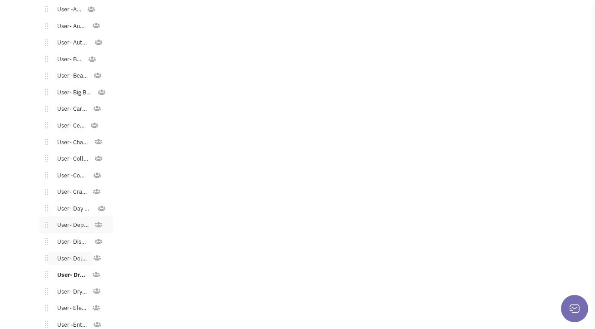
scroll to position [708, 0]
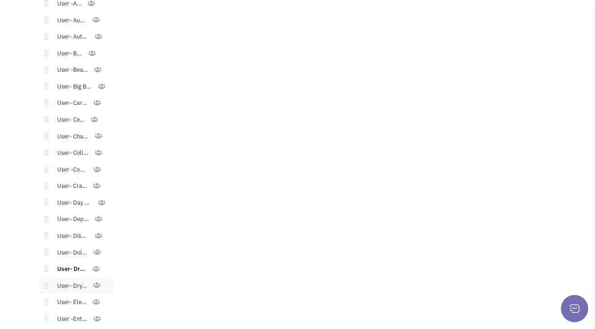
click at [71, 280] on link "User- Dry Cleaner" at bounding box center [70, 286] width 44 height 13
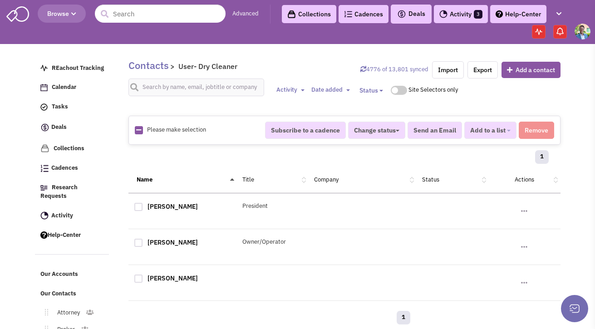
click at [141, 131] on icon at bounding box center [138, 130] width 5 height 6
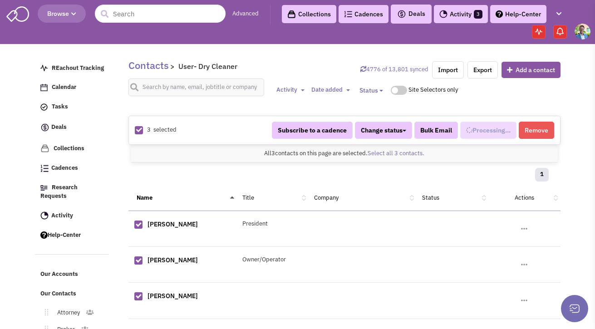
checkbox input "true"
select select "616"
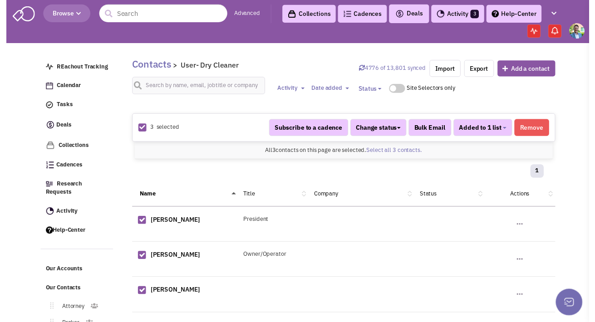
scroll to position [357, 0]
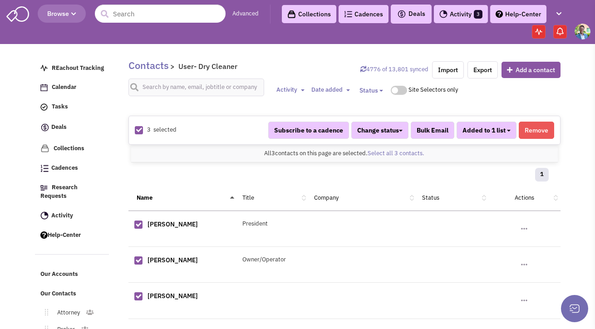
click at [478, 134] on button "Added to 1 list" at bounding box center [487, 130] width 60 height 17
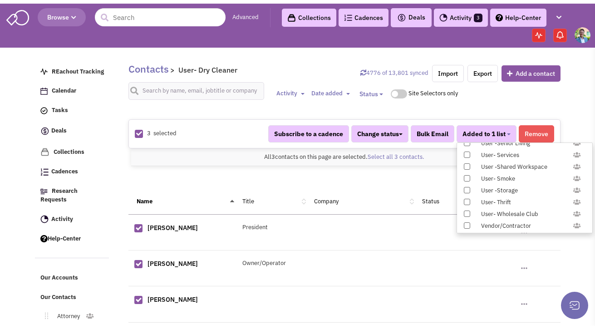
scroll to position [936, 0]
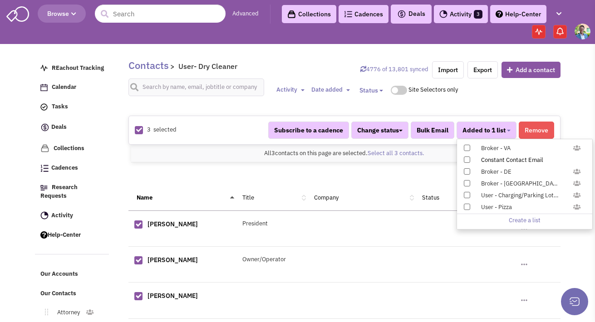
click at [488, 162] on div "Constant Contact Email" at bounding box center [529, 160] width 108 height 9
click at [466, 158] on input "Constant Contact Email" at bounding box center [466, 158] width 0 height 0
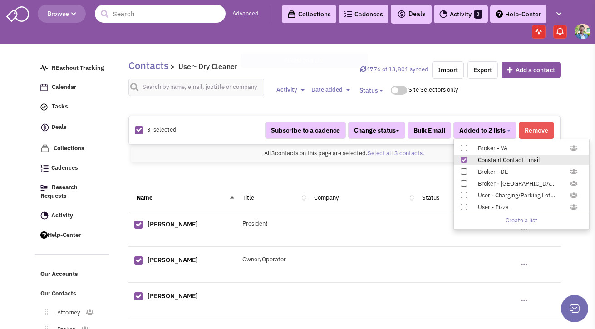
scroll to position [86, 0]
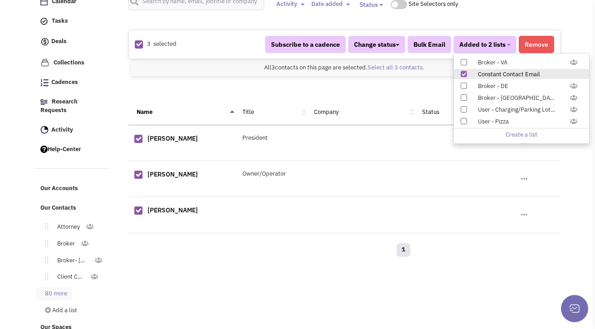
click at [55, 287] on link "80 more" at bounding box center [54, 293] width 37 height 13
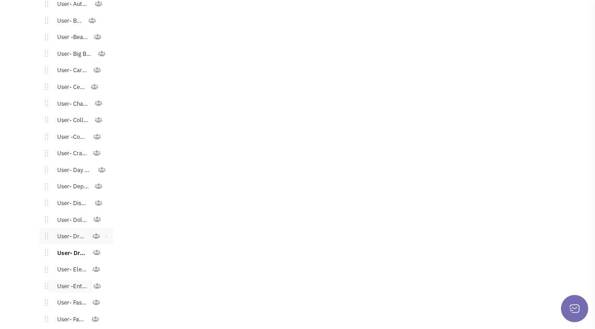
scroll to position [747, 0]
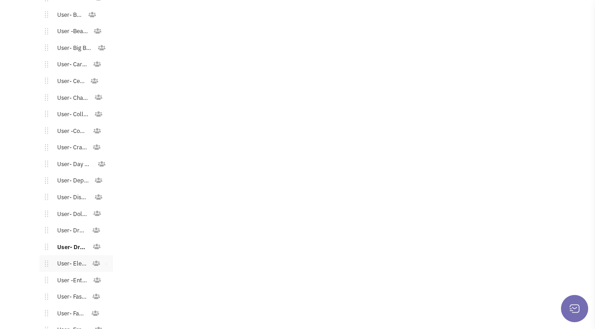
click at [76, 259] on link "User- Electronics" at bounding box center [70, 264] width 44 height 13
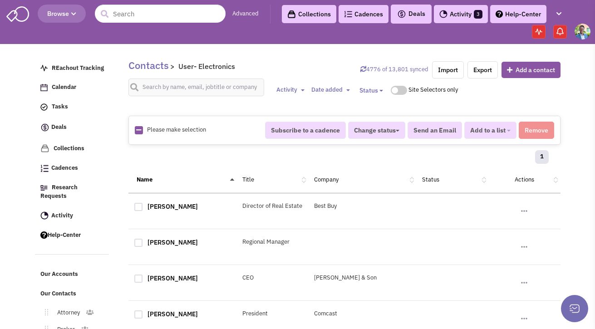
click at [137, 128] on icon at bounding box center [138, 130] width 5 height 6
checkbox input "true"
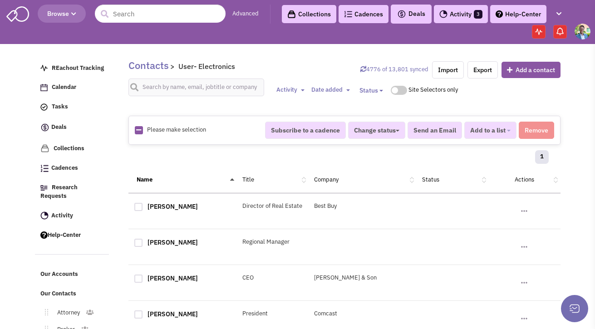
checkbox input "true"
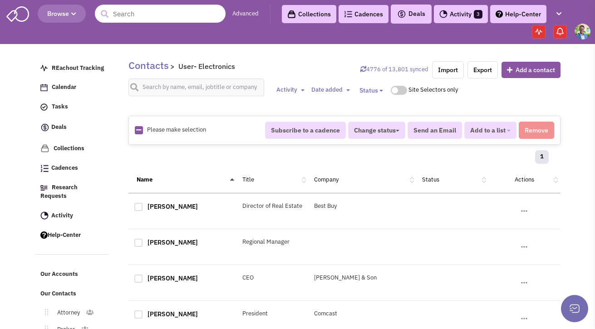
checkbox input "true"
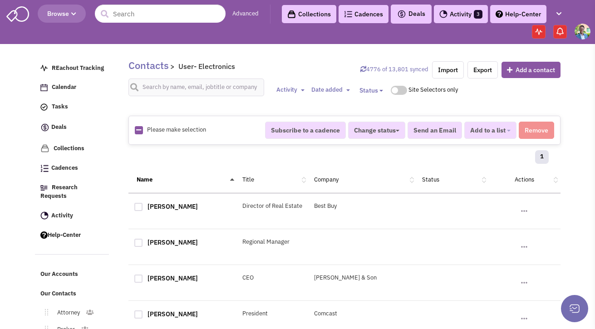
checkbox input "true"
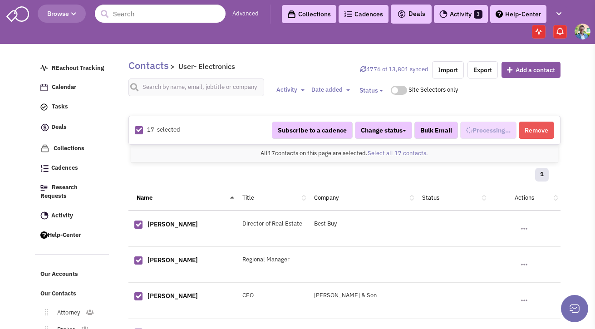
select select "601"
click at [493, 133] on span "Added to 1 list" at bounding box center [484, 130] width 43 height 8
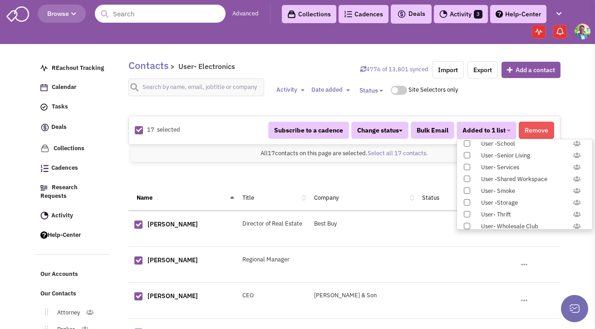
scroll to position [936, 0]
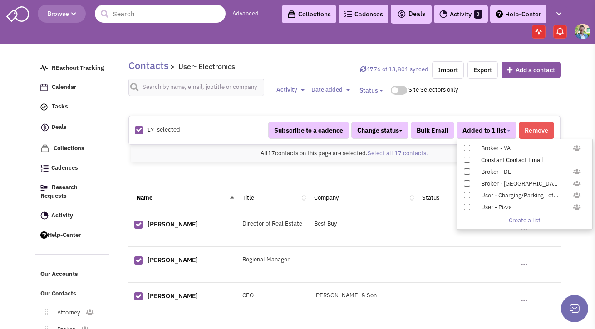
click at [466, 158] on span at bounding box center [467, 160] width 6 height 6
click at [466, 158] on input "Constant Contact Email" at bounding box center [466, 158] width 0 height 0
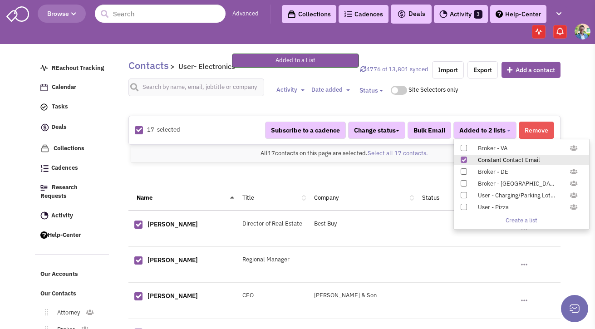
scroll to position [146, 0]
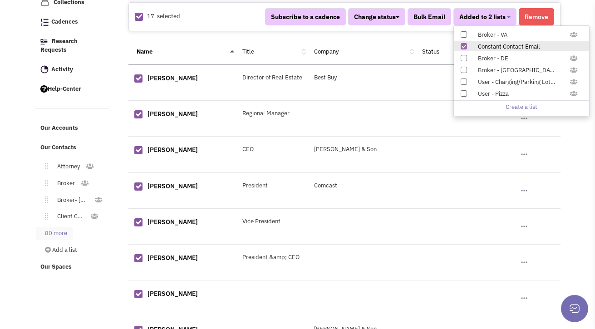
click at [56, 227] on link "80 more" at bounding box center [54, 233] width 37 height 13
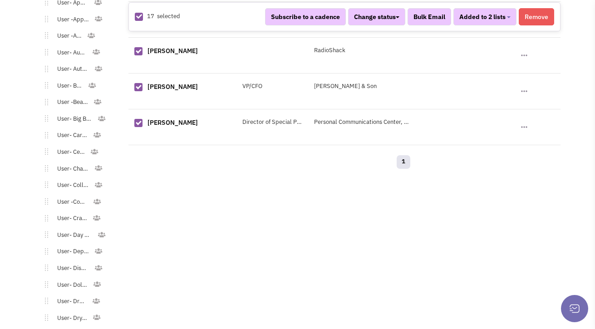
scroll to position [845, 0]
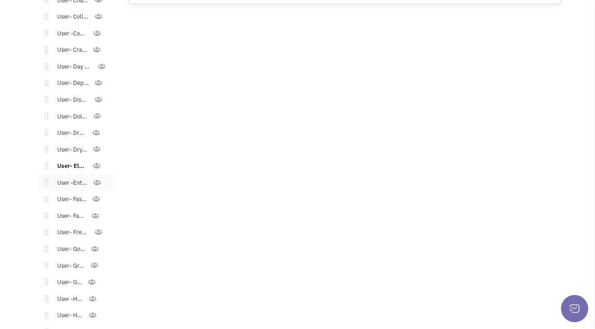
click at [67, 177] on link "User -Entertaiment" at bounding box center [70, 183] width 45 height 13
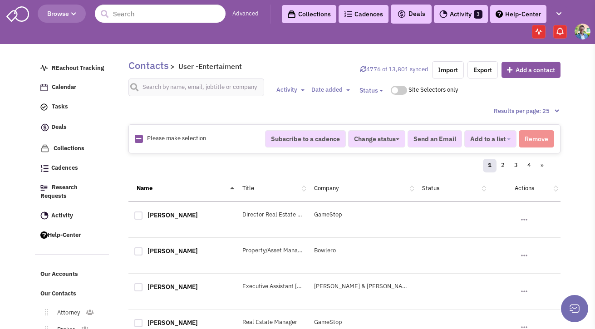
click at [141, 141] on icon at bounding box center [138, 139] width 5 height 6
checkbox input "true"
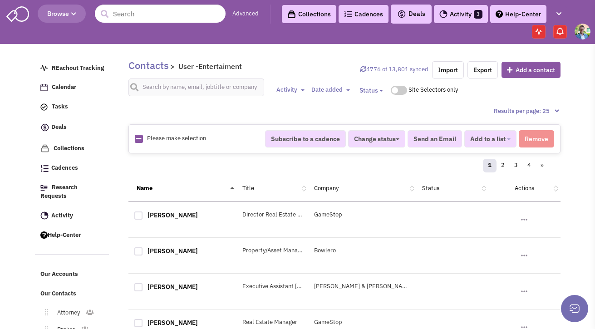
checkbox input "true"
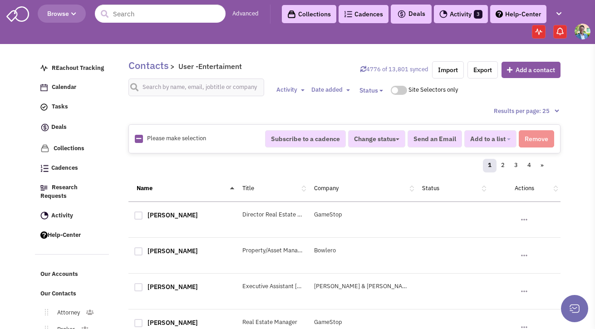
checkbox input "true"
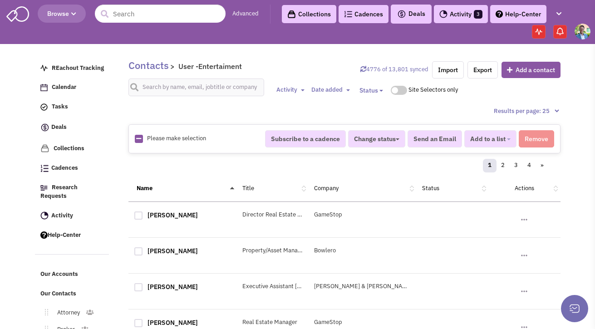
checkbox input "true"
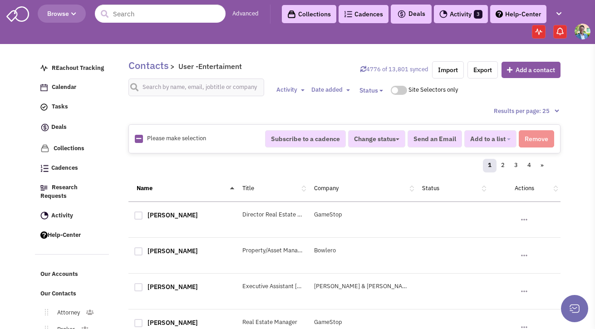
checkbox input "true"
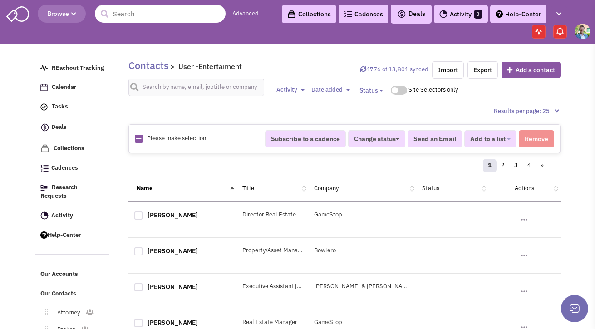
checkbox input "true"
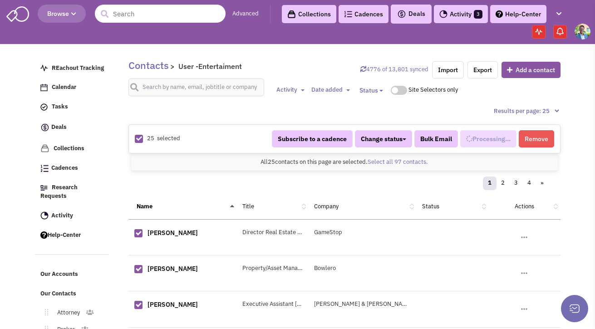
scroll to position [375, 0]
select select "627"
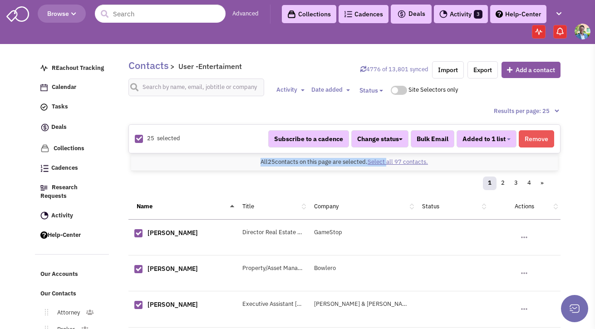
drag, startPoint x: 389, startPoint y: 157, endPoint x: 390, endPoint y: 162, distance: 5.0
click at [390, 162] on div "All 25 contacts on this page are selected. Select all 97 contacts. All 25 conta…" at bounding box center [344, 163] width 427 height 18
click at [390, 162] on link "Select all 97 contacts." at bounding box center [398, 162] width 60 height 8
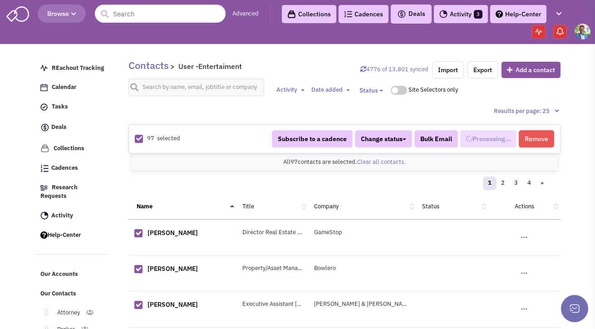
select select "627"
click at [504, 131] on button "Added to 1 list" at bounding box center [487, 138] width 60 height 17
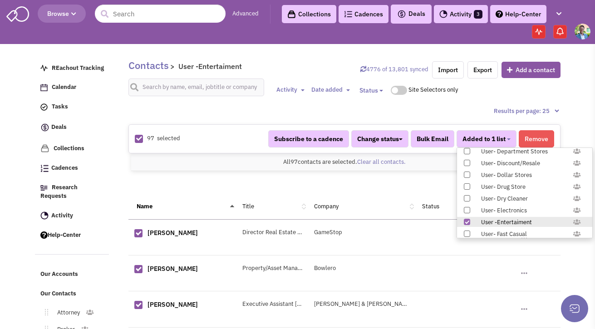
scroll to position [936, 0]
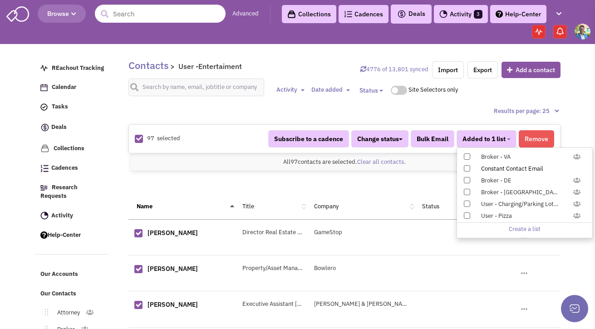
click at [496, 169] on div "Constant Contact Email" at bounding box center [529, 169] width 108 height 9
click at [466, 167] on input "Constant Contact Email" at bounding box center [466, 167] width 0 height 0
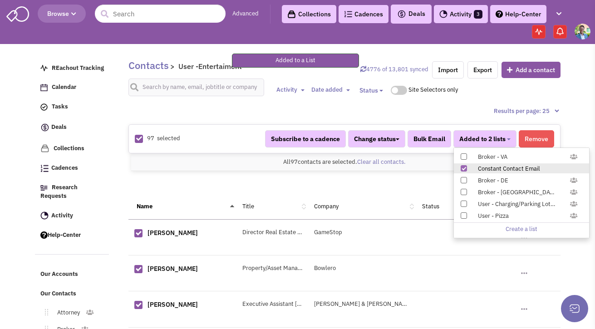
scroll to position [109, 0]
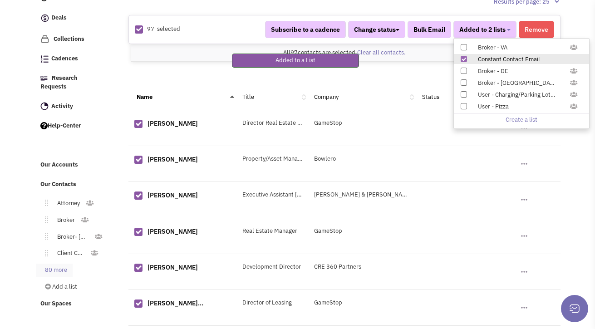
click at [56, 265] on link "80 more" at bounding box center [54, 270] width 37 height 13
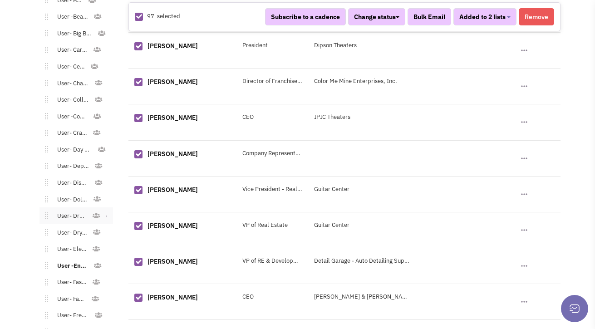
scroll to position [820, 0]
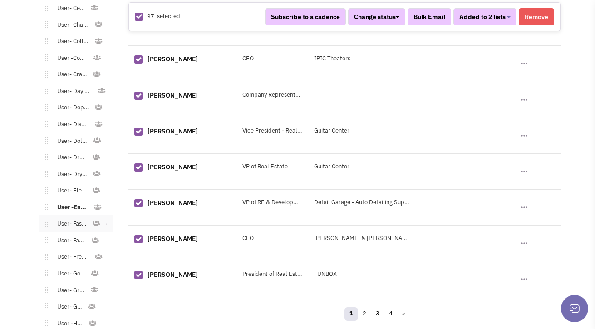
click at [72, 218] on link "User- Fast Casual" at bounding box center [70, 224] width 44 height 13
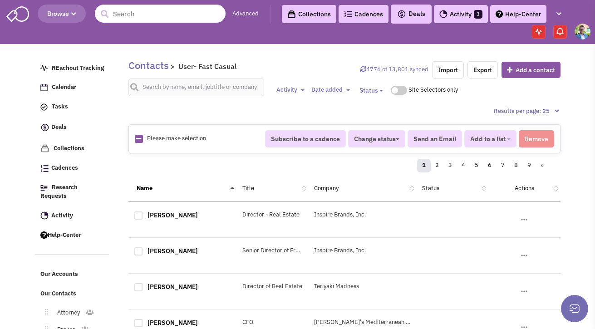
click icon
checkbox input "true"
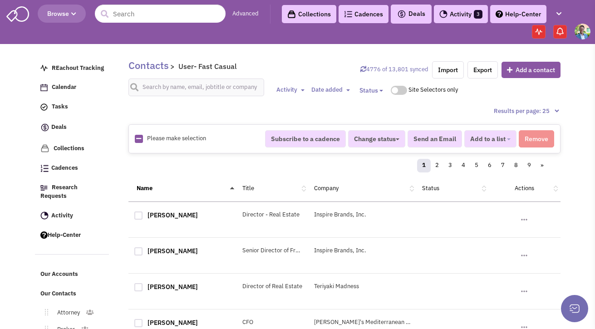
checkbox input "true"
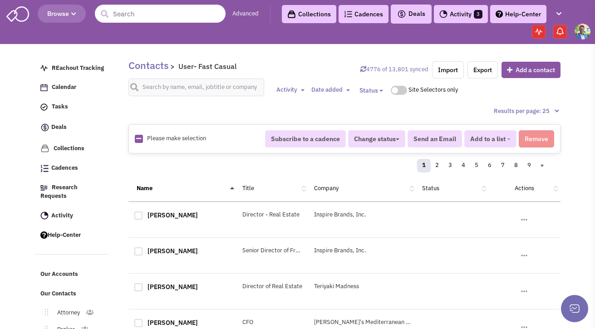
checkbox input "true"
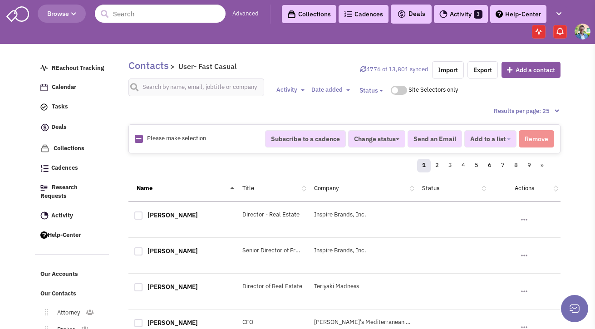
checkbox input "true"
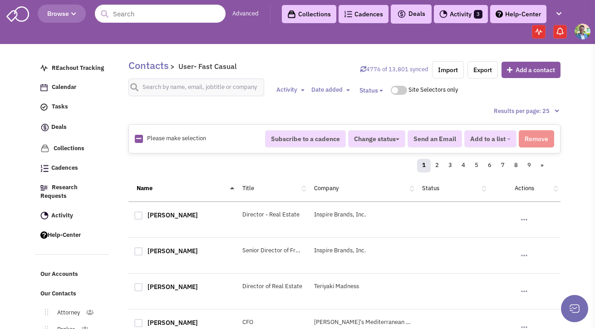
checkbox input "true"
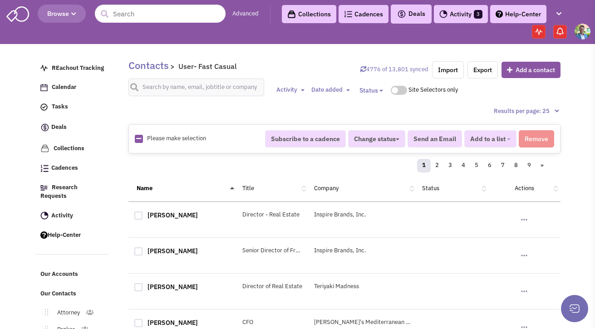
checkbox input "true"
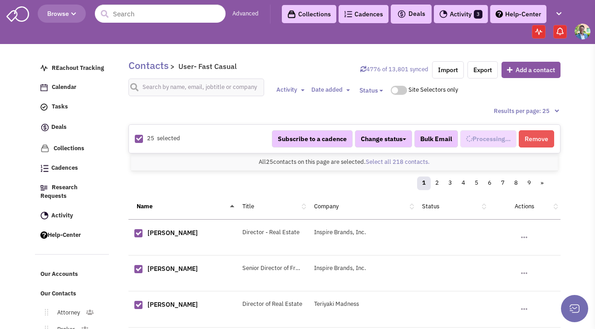
scroll to position [383, 0]
select select "672"
click link "Select all 218 contacts."
select select "672"
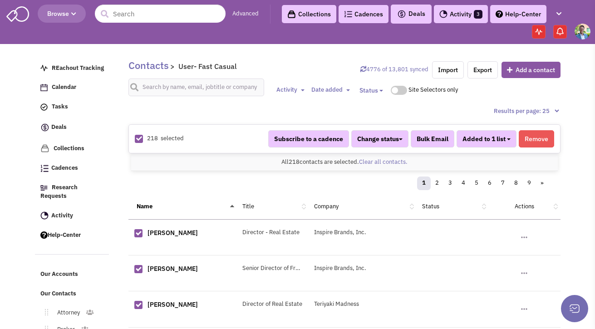
click button "Added to 1 list"
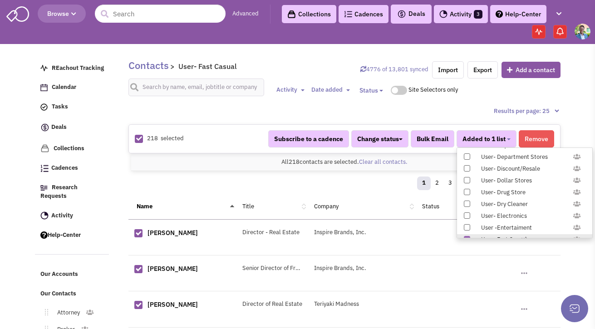
scroll to position [936, 0]
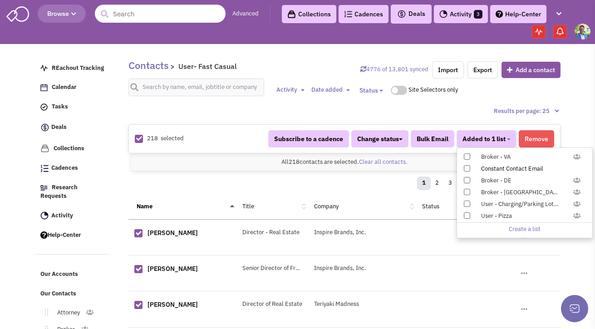
click span
click input "Constant Contact Email"
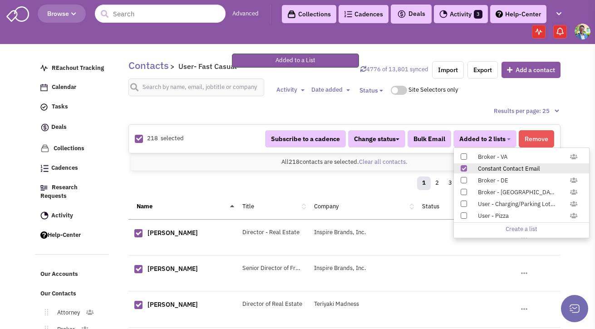
scroll to position [254, 0]
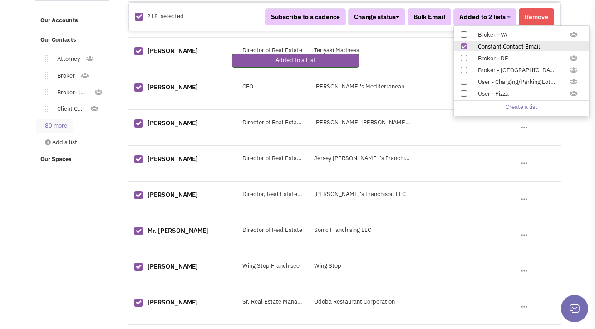
click link "80 more"
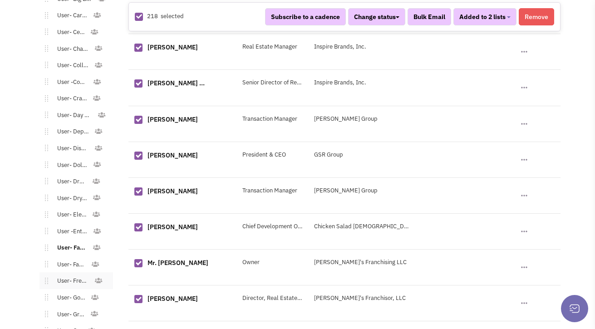
scroll to position [808, 0]
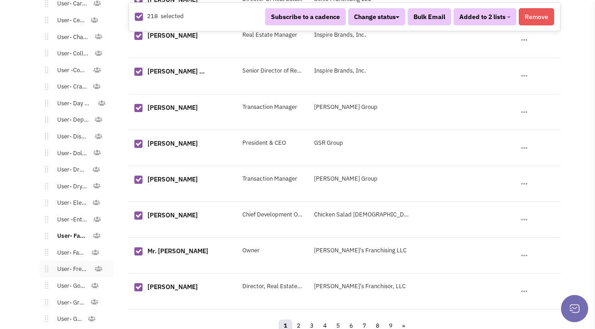
click link "User- Freestanding Commercial"
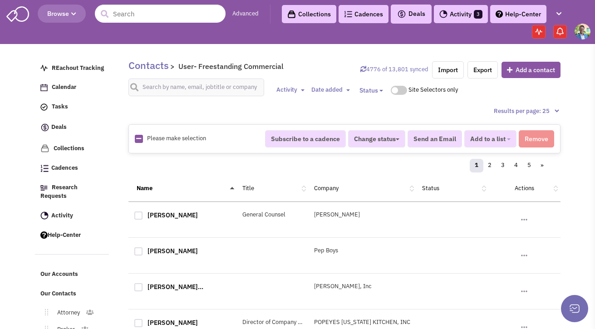
click at [137, 139] on icon at bounding box center [138, 139] width 5 height 6
checkbox input "true"
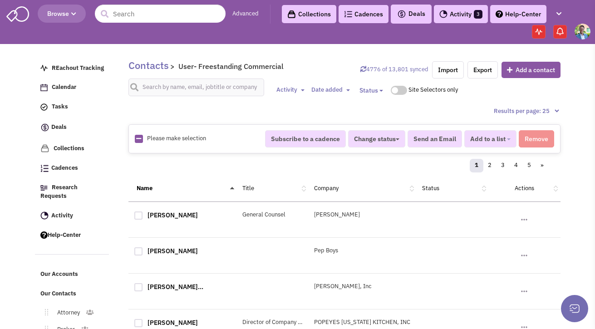
checkbox input "true"
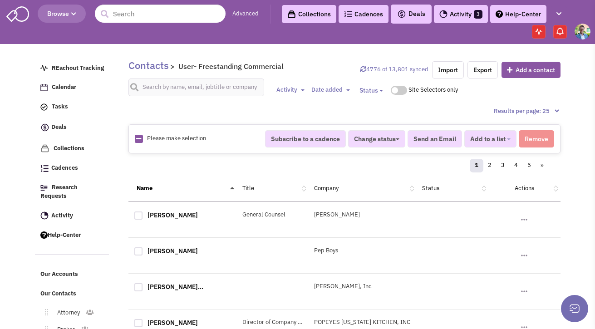
checkbox input "true"
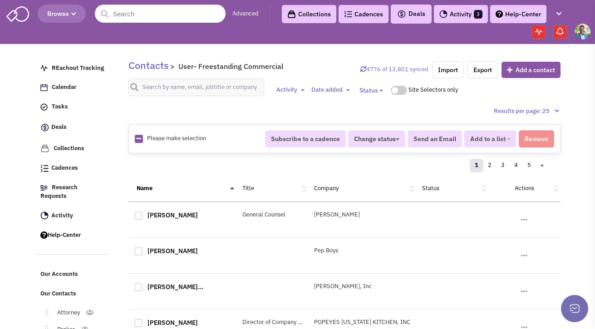
checkbox input "true"
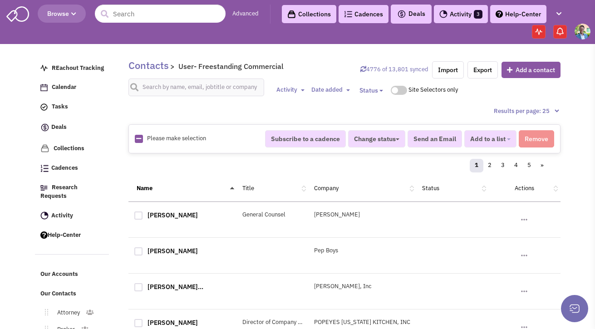
checkbox input "true"
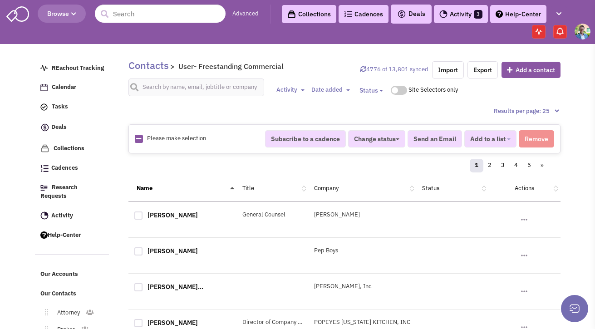
checkbox input "true"
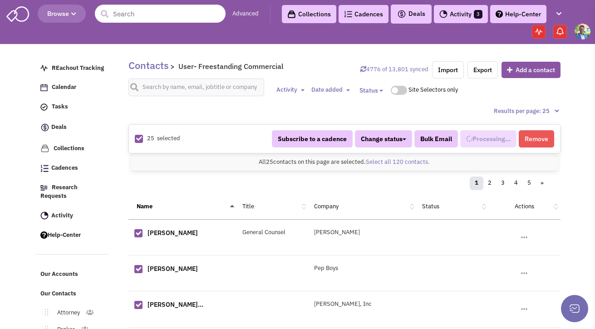
select select "673"
click at [373, 163] on link "Select all 120 contacts." at bounding box center [398, 162] width 64 height 8
select select "673"
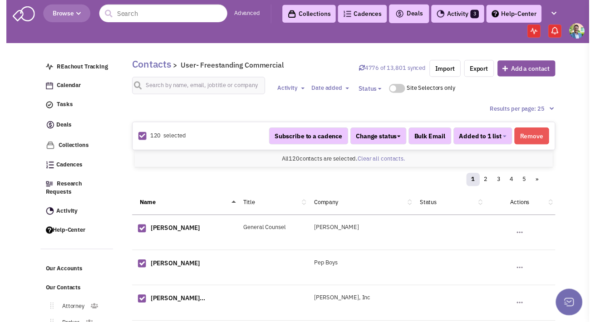
scroll to position [401, 0]
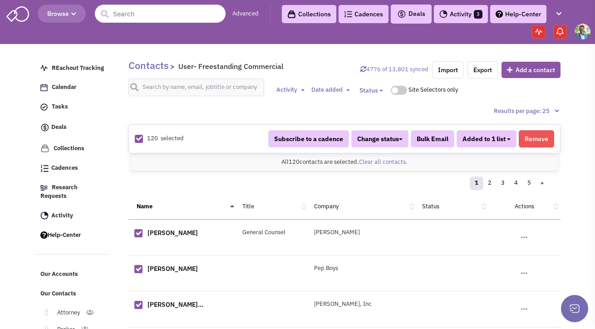
click at [507, 141] on button "Added to 1 list" at bounding box center [487, 138] width 60 height 17
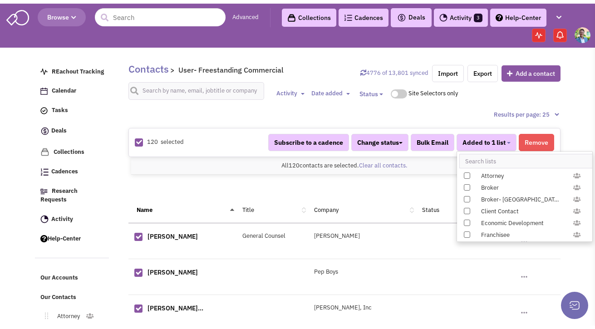
scroll to position [936, 0]
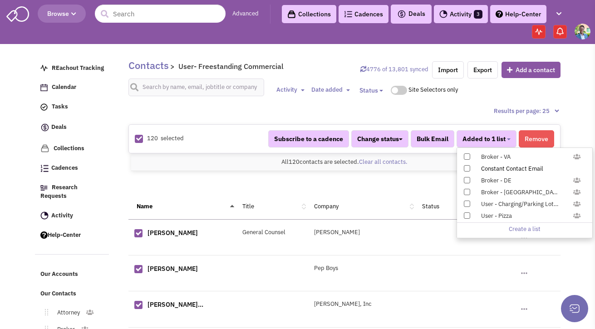
click at [469, 169] on span at bounding box center [467, 168] width 6 height 6
click at [466, 167] on input "Constant Contact Email" at bounding box center [466, 167] width 0 height 0
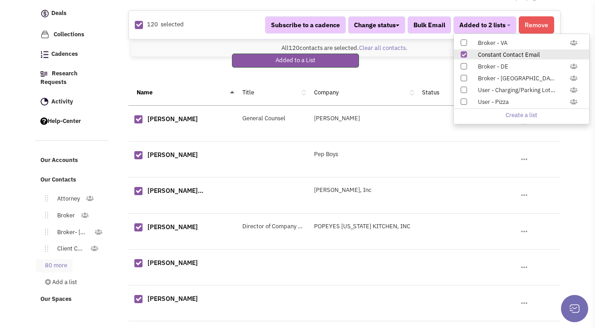
scroll to position [126, 0]
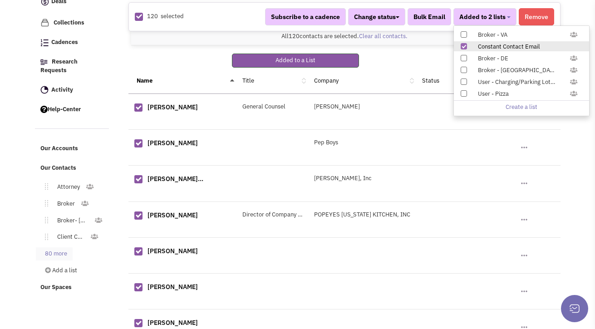
click at [49, 248] on link "80 more" at bounding box center [54, 254] width 37 height 13
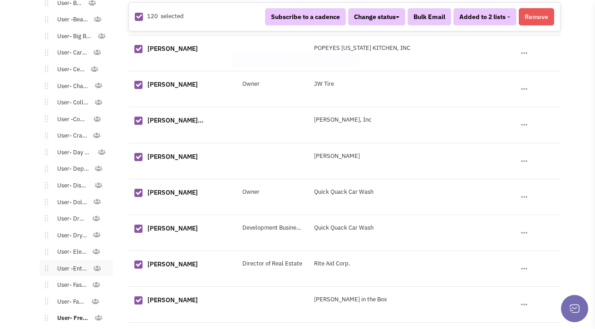
scroll to position [877, 0]
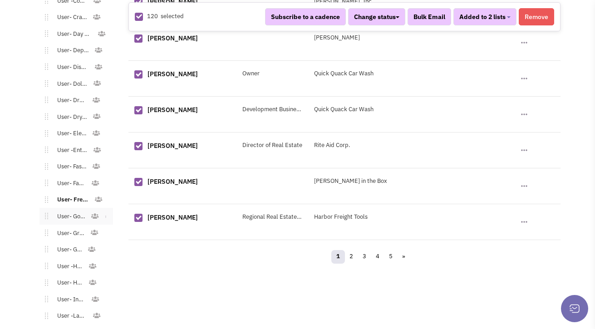
click at [66, 212] on link "User- Gourmet" at bounding box center [69, 216] width 43 height 13
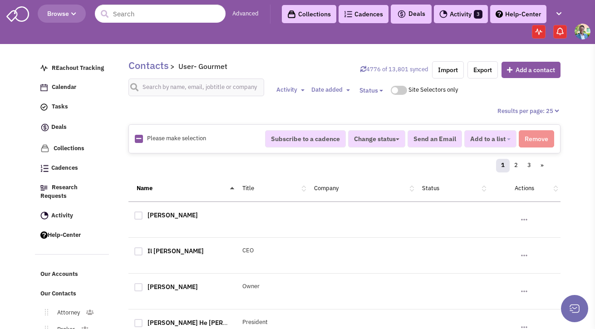
click at [139, 139] on icon at bounding box center [138, 139] width 5 height 6
checkbox input "true"
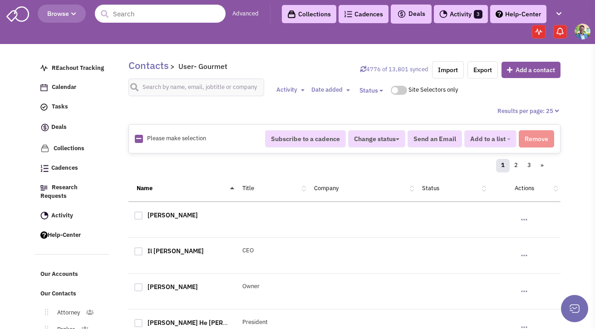
checkbox input "true"
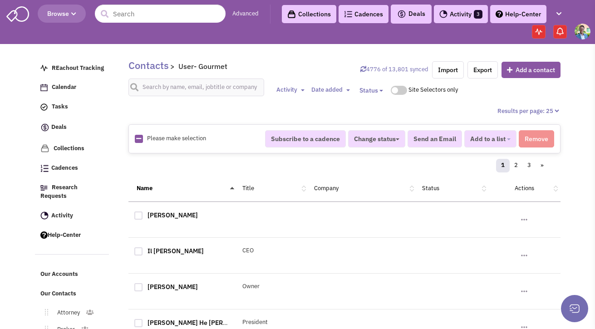
checkbox input "true"
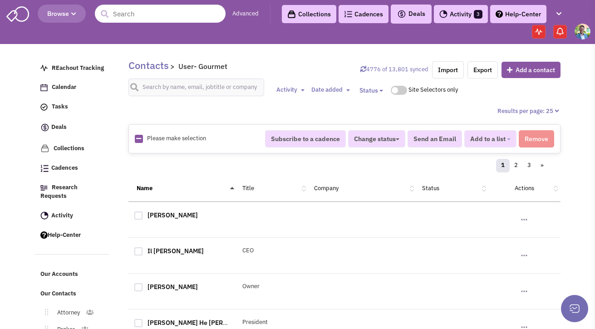
checkbox input "true"
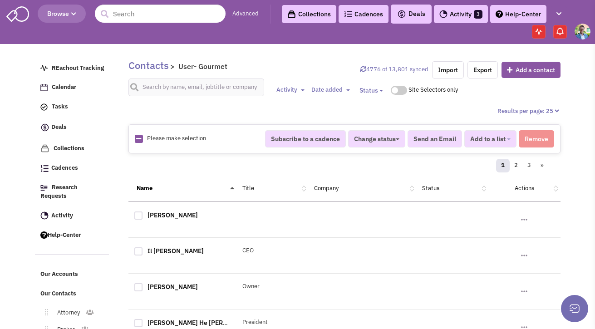
checkbox input "true"
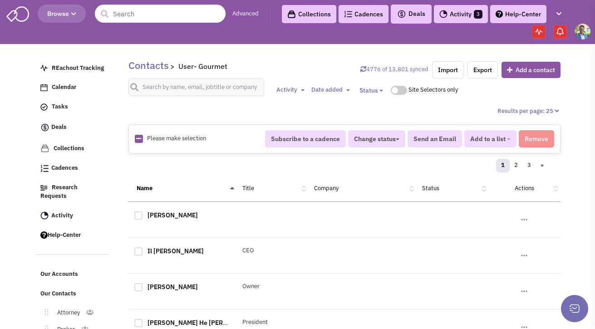
checkbox input "true"
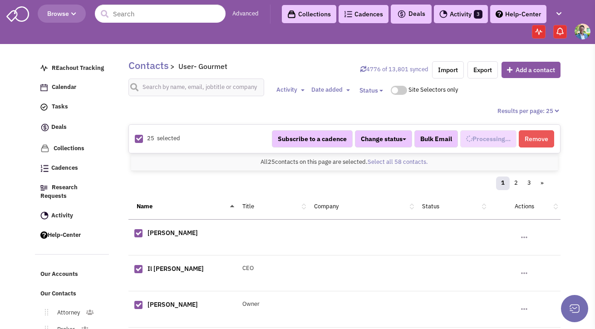
scroll to position [409, 0]
select select "563"
click at [401, 161] on link "Select all 58 contacts." at bounding box center [398, 162] width 60 height 8
select select "563"
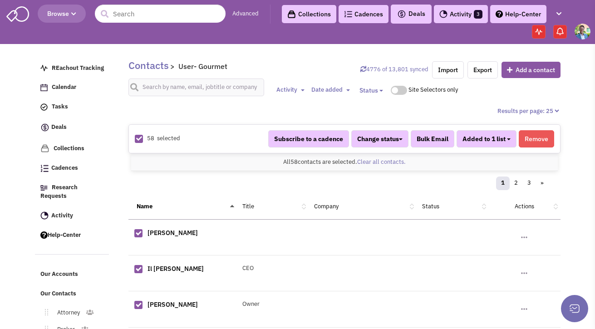
click at [504, 145] on button "Added to 1 list" at bounding box center [487, 138] width 60 height 17
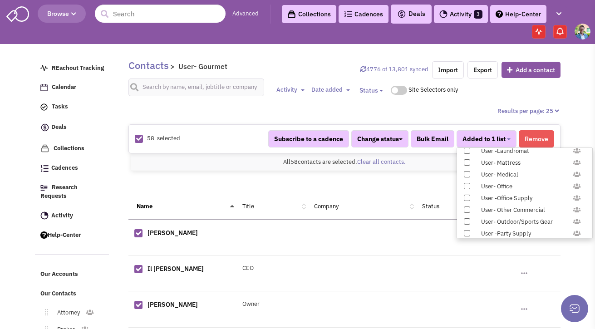
scroll to position [936, 0]
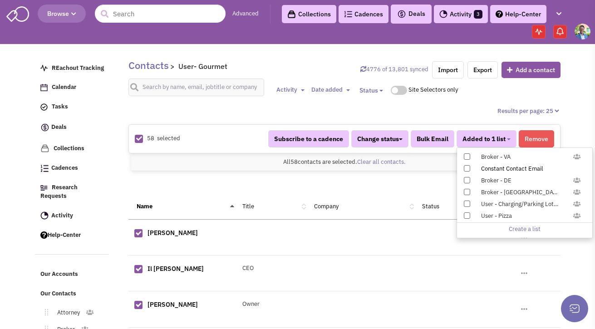
click at [491, 169] on div "Constant Contact Email" at bounding box center [529, 169] width 108 height 9
click at [466, 167] on input "Constant Contact Email" at bounding box center [466, 167] width 0 height 0
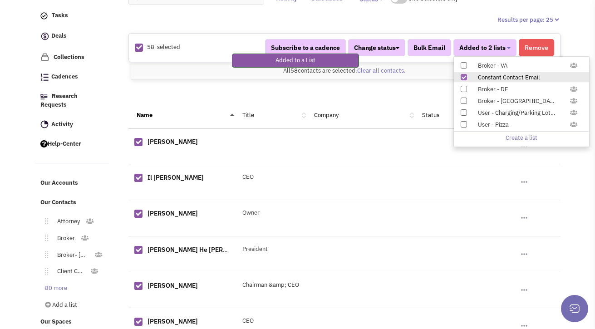
scroll to position [124, 0]
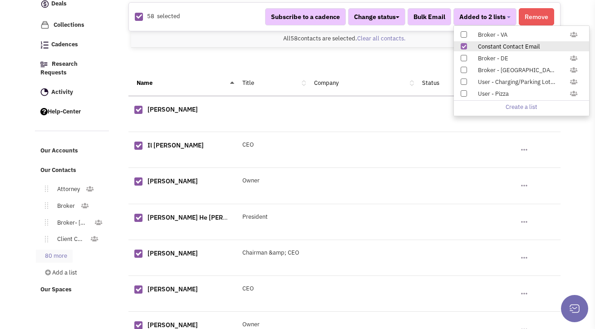
click at [66, 251] on link "80 more" at bounding box center [54, 256] width 37 height 13
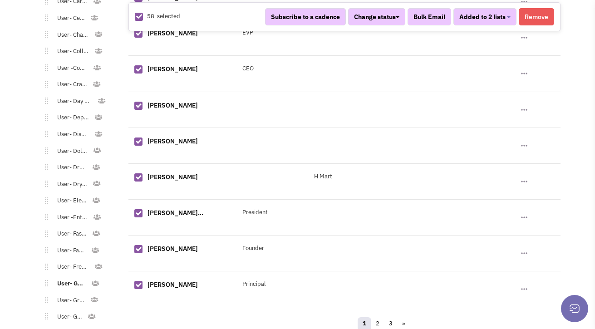
scroll to position [954, 0]
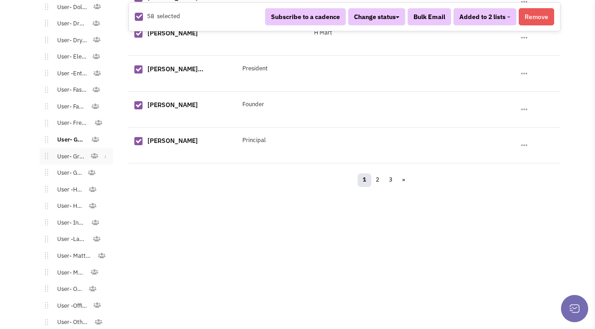
click at [69, 152] on link "User- Grocery" at bounding box center [69, 156] width 42 height 13
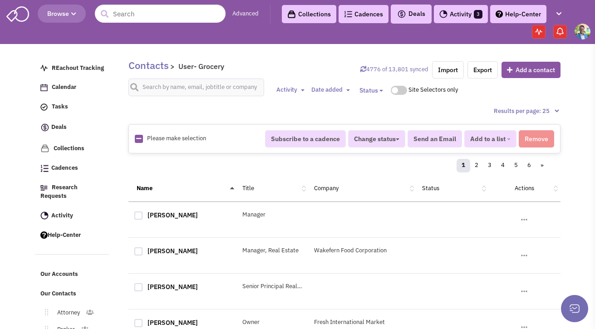
click at [142, 138] on img at bounding box center [139, 139] width 8 height 8
click at [140, 140] on icon at bounding box center [138, 139] width 5 height 6
checkbox input "true"
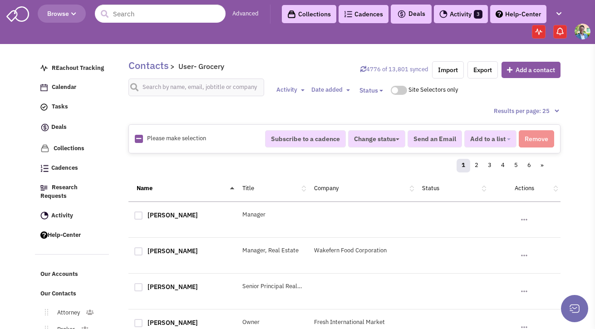
checkbox input "true"
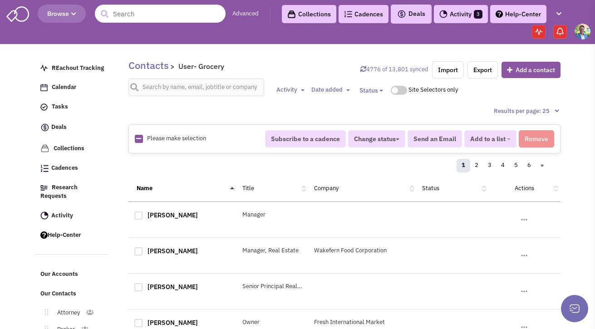
checkbox input "true"
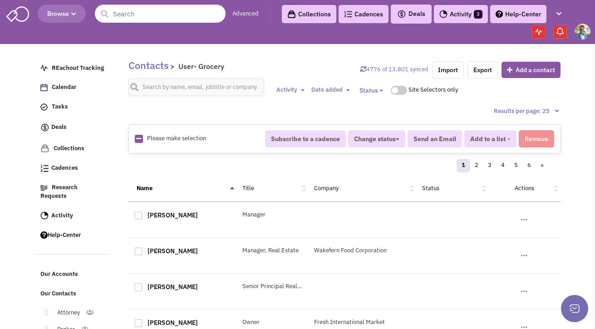
checkbox input "true"
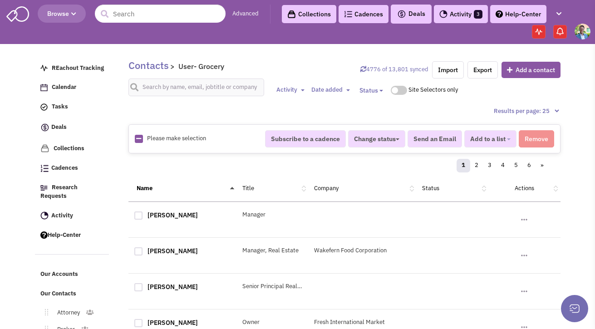
checkbox input "true"
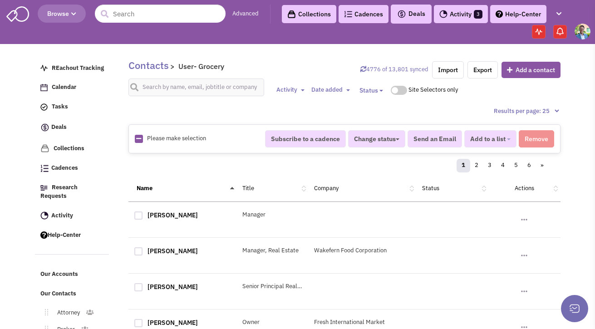
checkbox input "true"
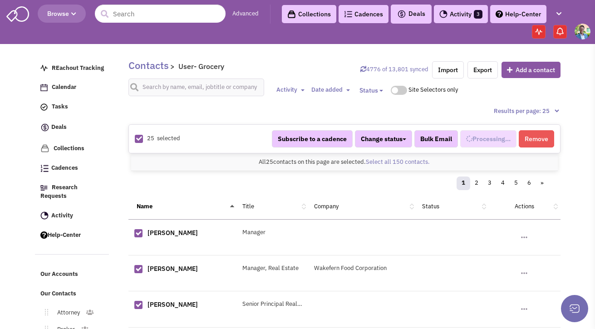
select select "675"
click at [402, 161] on link "Select all 150 contacts." at bounding box center [398, 162] width 64 height 8
select select "675"
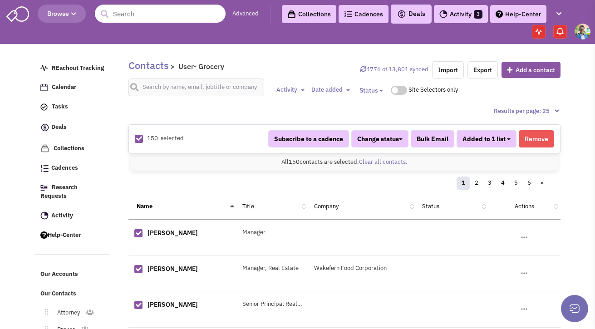
click at [503, 143] on span "Added to 1 list" at bounding box center [484, 139] width 43 height 8
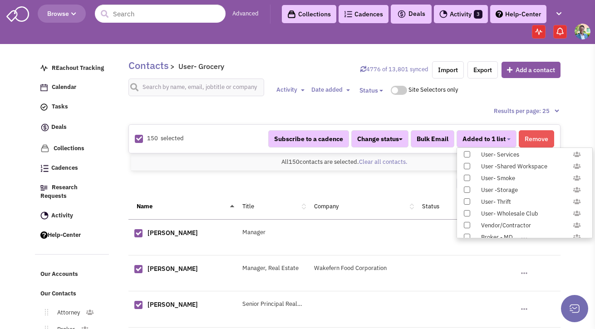
scroll to position [936, 0]
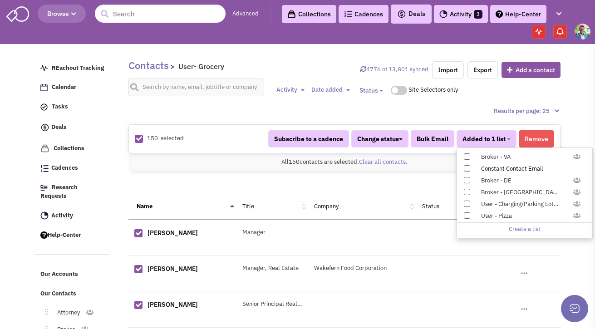
click at [474, 168] on label "Constant Contact Email" at bounding box center [524, 168] width 135 height 10
click at [466, 167] on input "Constant Contact Email" at bounding box center [466, 167] width 0 height 0
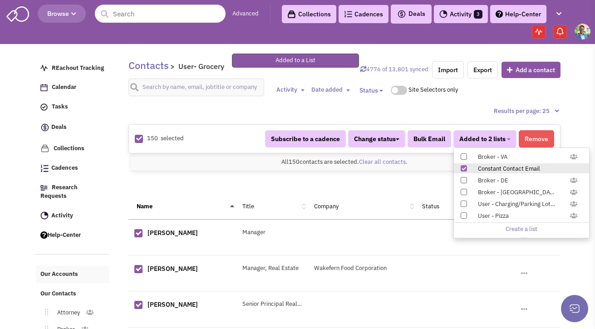
scroll to position [122, 0]
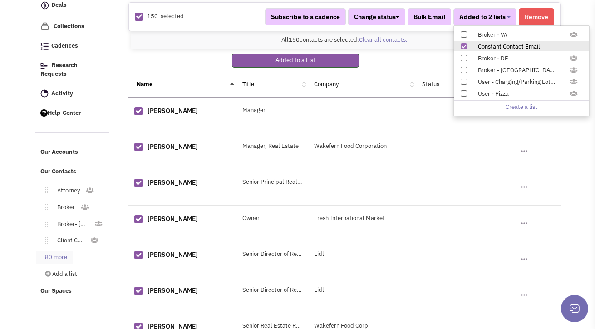
click at [57, 251] on link "80 more" at bounding box center [54, 257] width 37 height 13
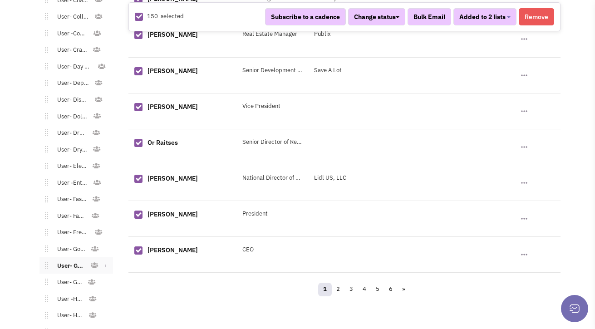
scroll to position [856, 0]
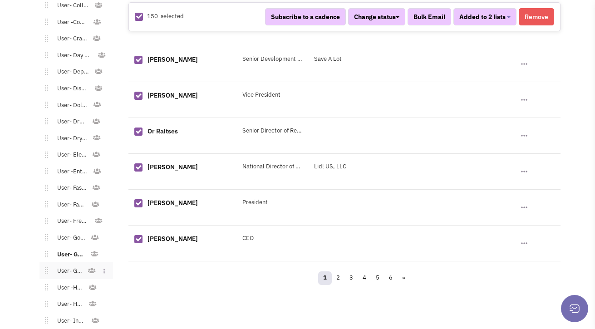
click at [69, 265] on link "User- Gym" at bounding box center [67, 271] width 39 height 13
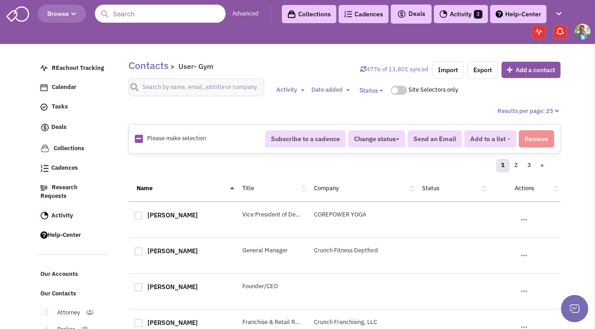
click at [136, 141] on icon at bounding box center [138, 139] width 5 height 6
checkbox input "true"
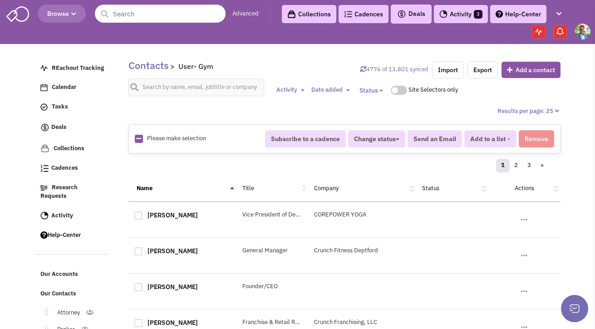
checkbox input "true"
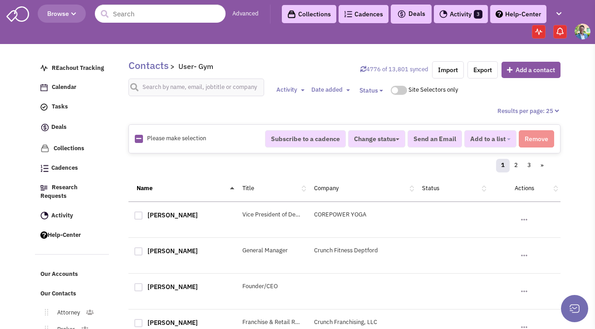
checkbox input "true"
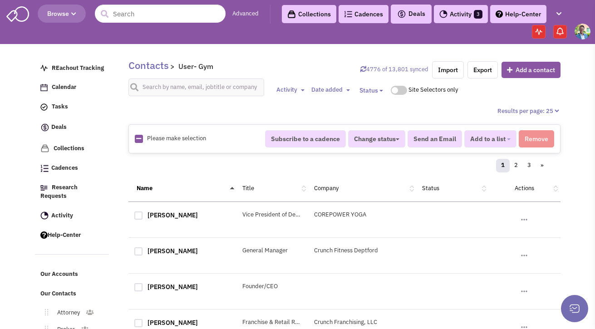
checkbox input "true"
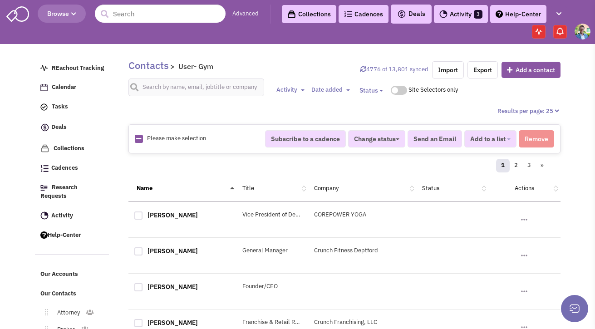
checkbox input "true"
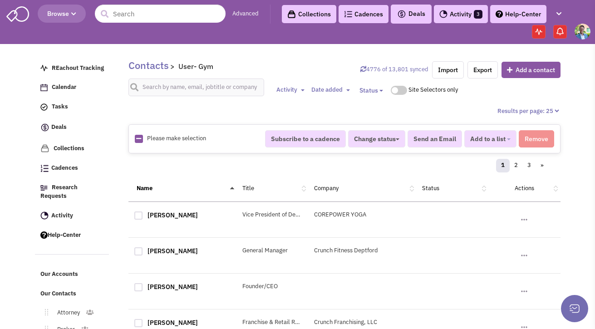
checkbox input "true"
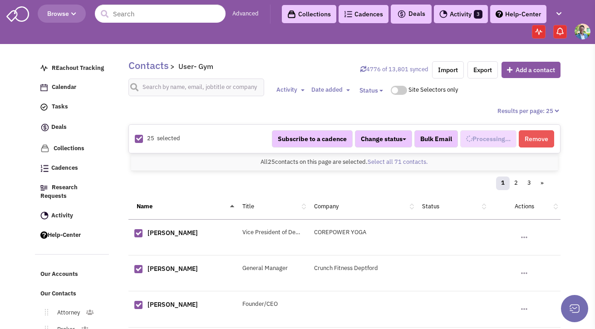
scroll to position [426, 0]
select select "676"
click at [396, 165] on link "Select all 71 contacts." at bounding box center [398, 162] width 60 height 8
select select "676"
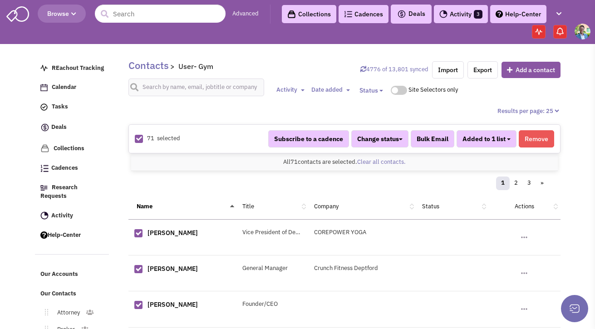
click at [493, 144] on button "Added to 1 list" at bounding box center [487, 138] width 60 height 17
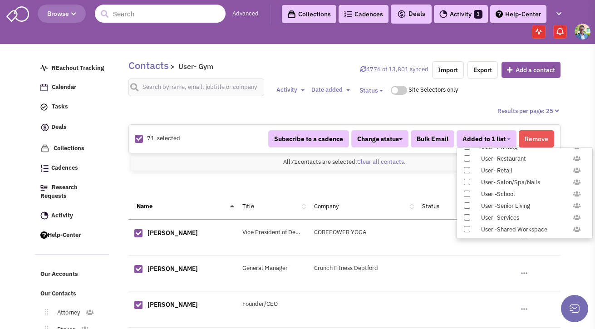
scroll to position [936, 0]
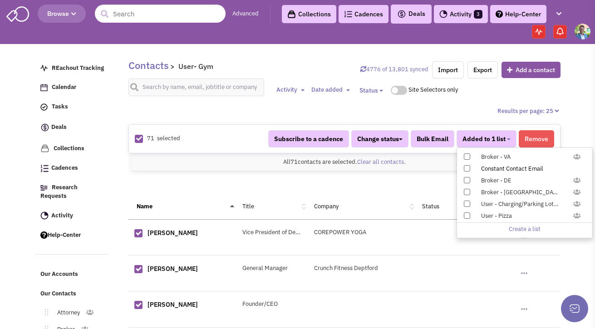
click at [471, 168] on label "Constant Contact Email" at bounding box center [524, 168] width 135 height 10
click at [466, 167] on input "Constant Contact Email" at bounding box center [466, 167] width 0 height 0
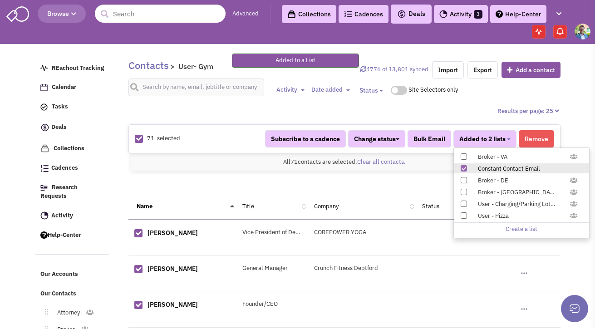
scroll to position [83, 0]
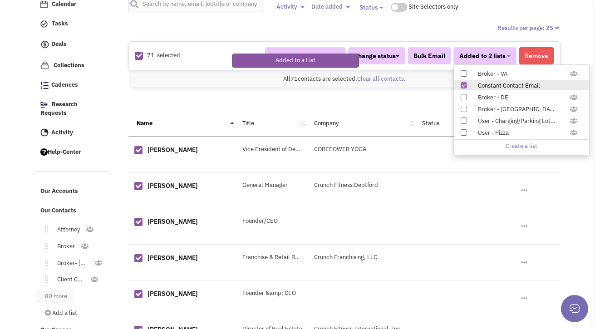
click at [50, 290] on link "80 more" at bounding box center [54, 296] width 37 height 13
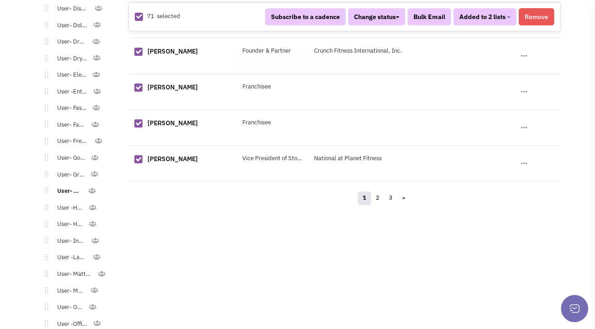
scroll to position [999, 0]
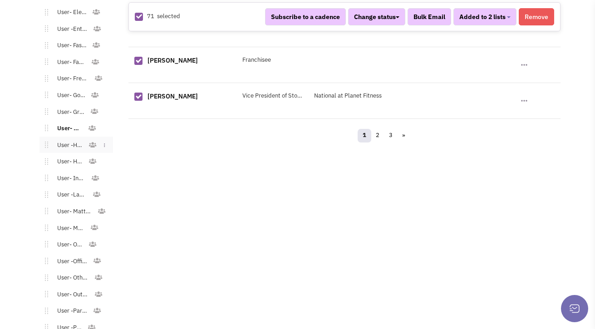
click at [66, 139] on link "User -Home" at bounding box center [68, 145] width 40 height 13
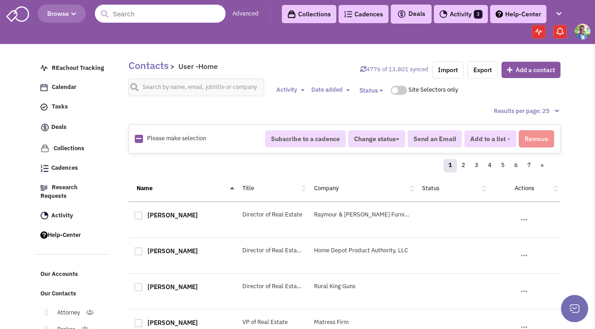
click at [142, 137] on img at bounding box center [139, 139] width 8 height 8
click at [140, 137] on icon at bounding box center [138, 139] width 5 height 6
checkbox input "true"
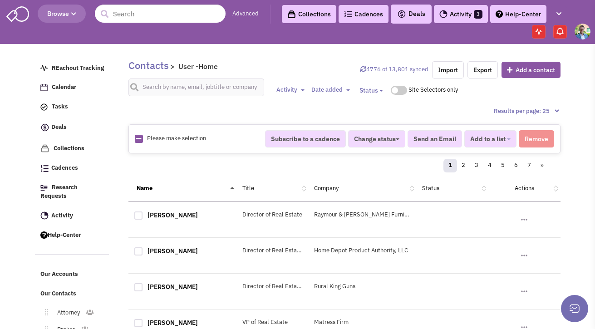
checkbox input "true"
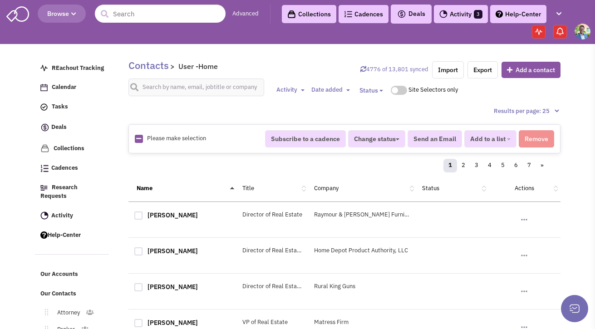
checkbox input "true"
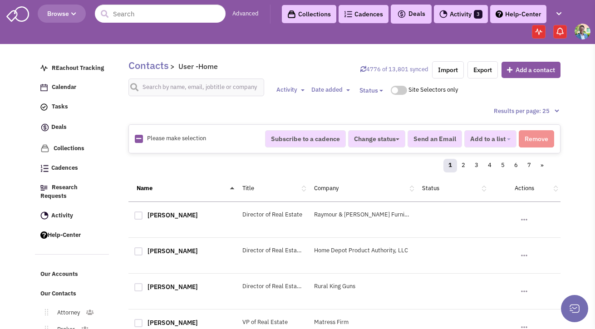
checkbox input "true"
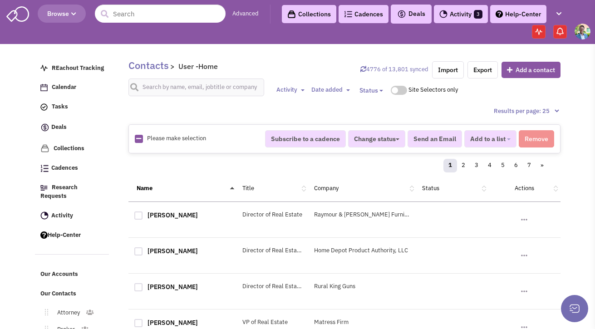
checkbox input "true"
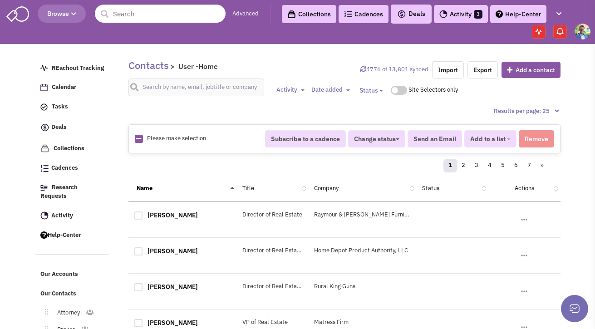
checkbox input "true"
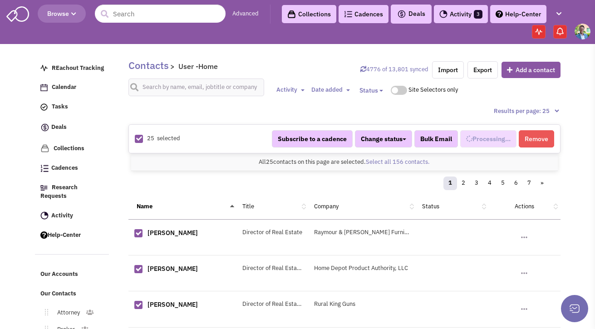
scroll to position [435, 0]
select select "630"
click at [394, 163] on link "Select all 156 contacts." at bounding box center [398, 162] width 64 height 8
select select "630"
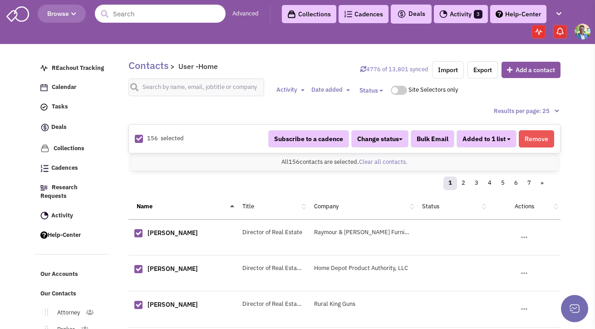
click at [495, 135] on span "Added to 1 list" at bounding box center [484, 139] width 43 height 8
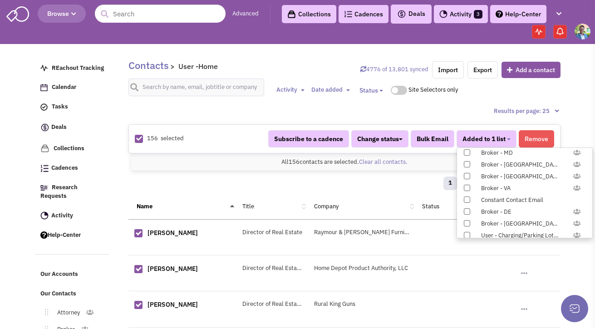
scroll to position [936, 0]
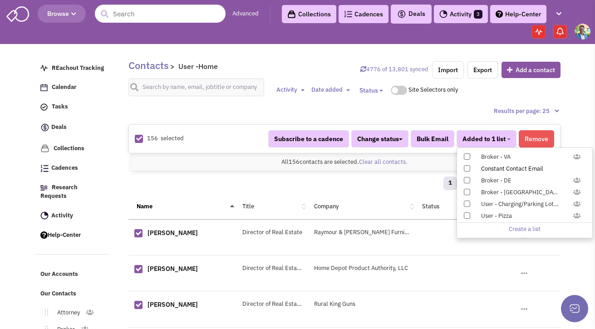
click at [470, 169] on label "Constant Contact Email" at bounding box center [524, 168] width 135 height 10
click at [466, 167] on input "Constant Contact Email" at bounding box center [466, 167] width 0 height 0
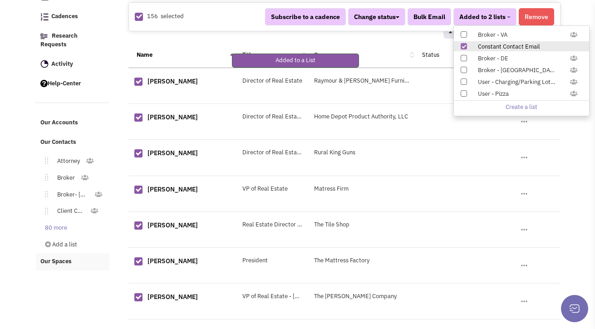
scroll to position [163, 0]
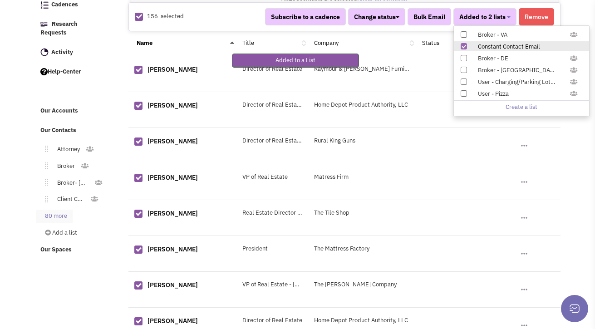
click at [62, 210] on link "80 more" at bounding box center [54, 216] width 37 height 13
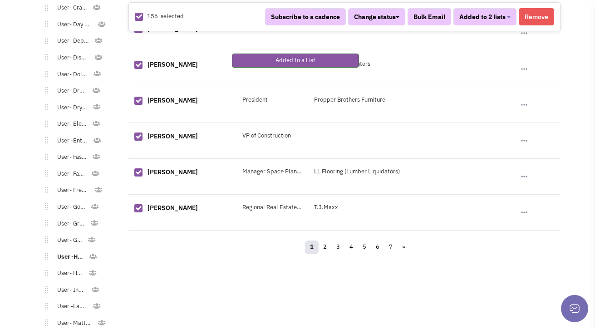
scroll to position [950, 0]
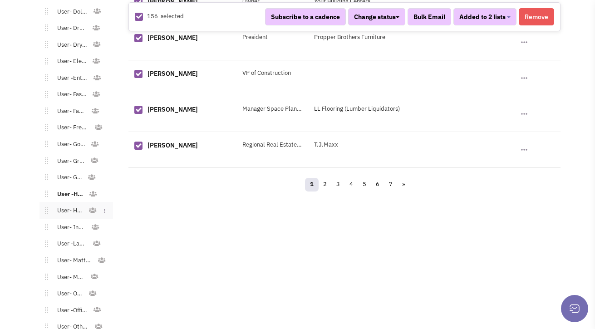
click at [69, 204] on link "User- Hotel" at bounding box center [68, 210] width 40 height 13
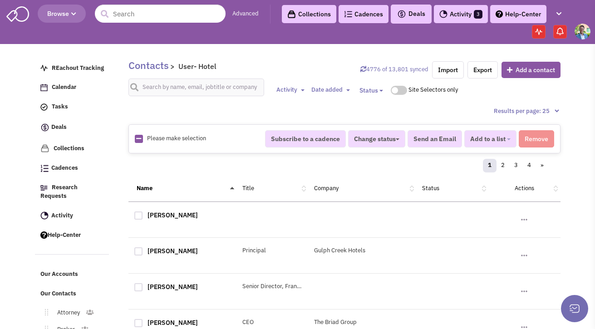
click at [139, 140] on icon at bounding box center [138, 139] width 5 height 6
checkbox input "true"
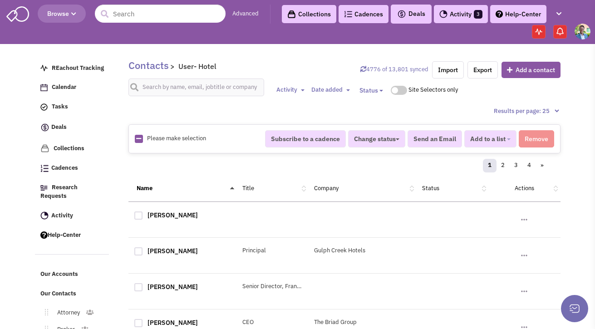
checkbox input "true"
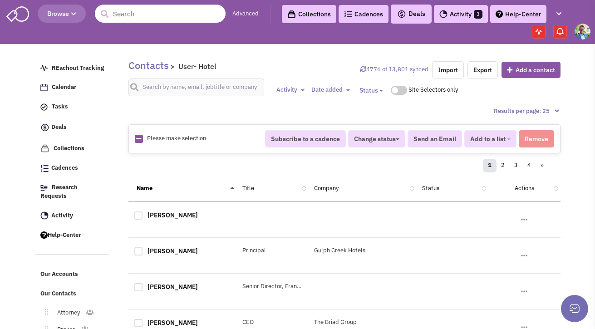
checkbox input "true"
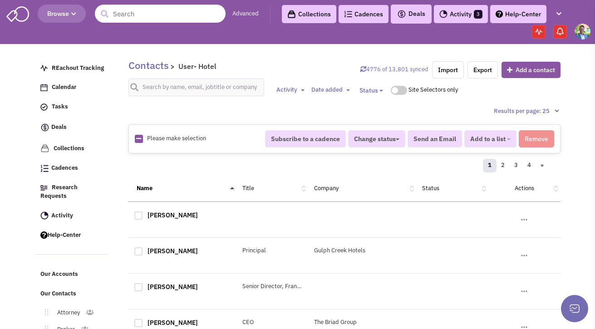
checkbox input "true"
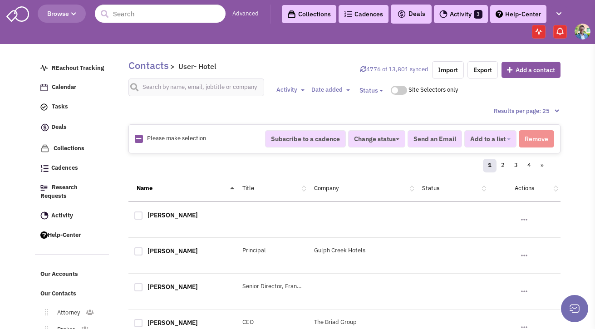
checkbox input "true"
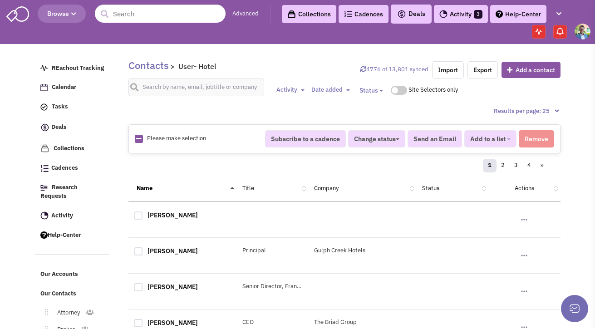
checkbox input "true"
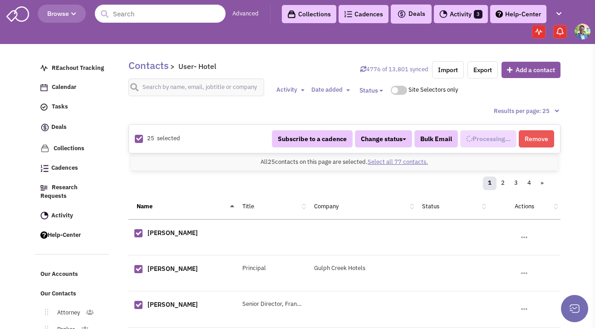
select select "677"
click at [391, 160] on link "Select all 77 contacts." at bounding box center [398, 162] width 60 height 8
select select "677"
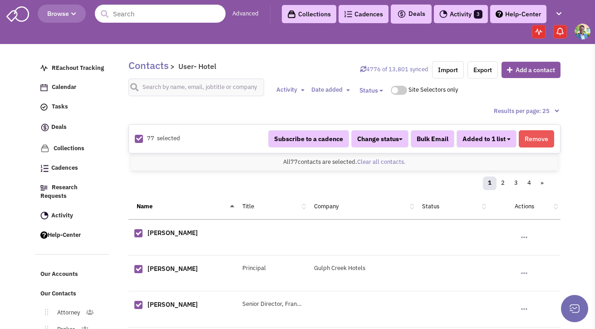
click at [510, 144] on button "Added to 1 list" at bounding box center [487, 138] width 60 height 17
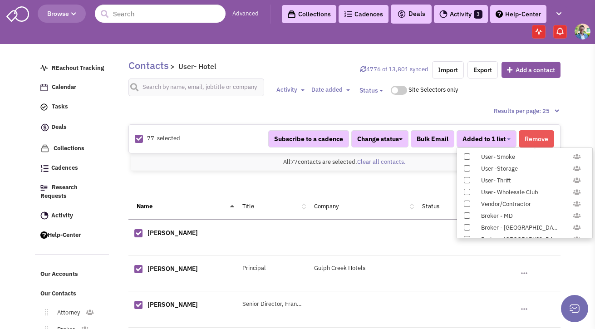
scroll to position [936, 0]
click at [490, 170] on div "Constant Contact Email" at bounding box center [529, 169] width 108 height 9
click at [466, 167] on input "Constant Contact Email" at bounding box center [466, 167] width 0 height 0
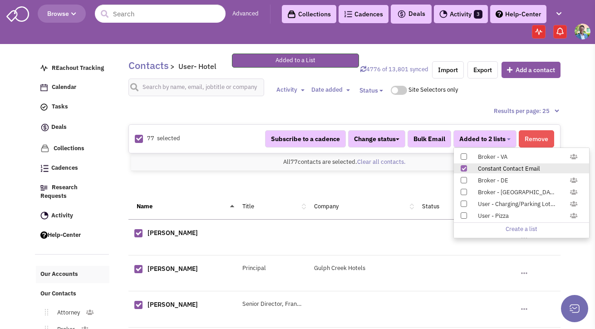
scroll to position [185, 0]
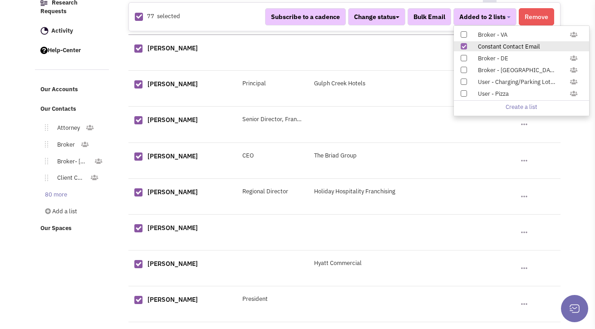
click at [61, 188] on link "80 more" at bounding box center [54, 194] width 37 height 13
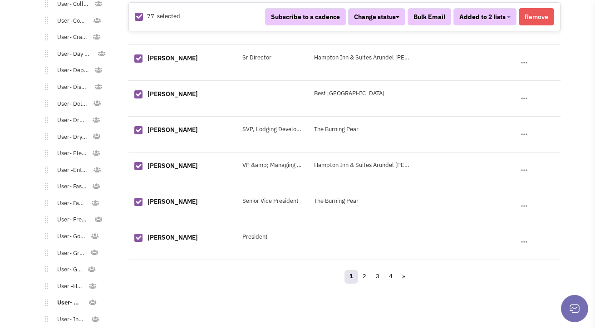
scroll to position [933, 0]
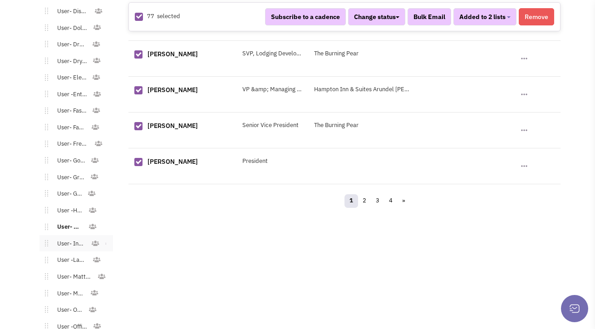
click at [75, 238] on link "User- Industrial" at bounding box center [69, 244] width 43 height 13
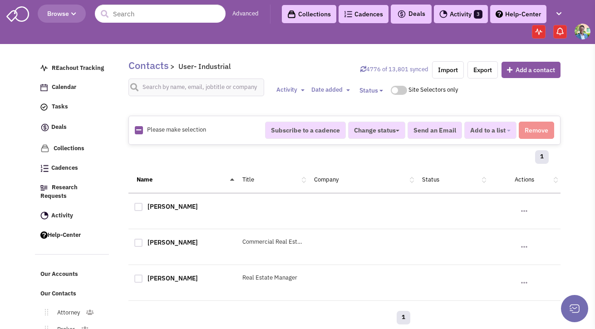
click at [140, 130] on icon at bounding box center [138, 130] width 5 height 6
checkbox input "true"
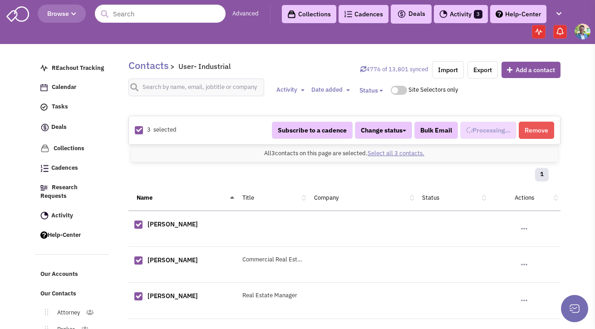
scroll to position [452, 0]
select select "704"
drag, startPoint x: 484, startPoint y: 132, endPoint x: 498, endPoint y: 136, distance: 14.7
click at [484, 132] on span "Added to 1 list" at bounding box center [484, 130] width 43 height 8
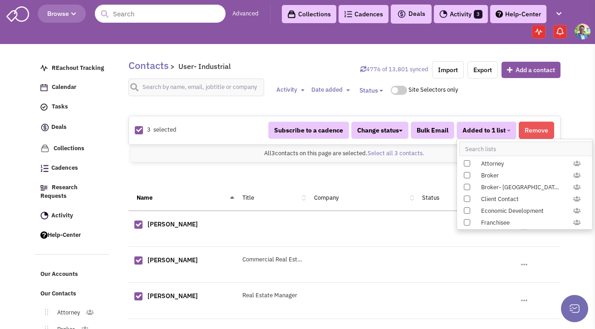
scroll to position [936, 0]
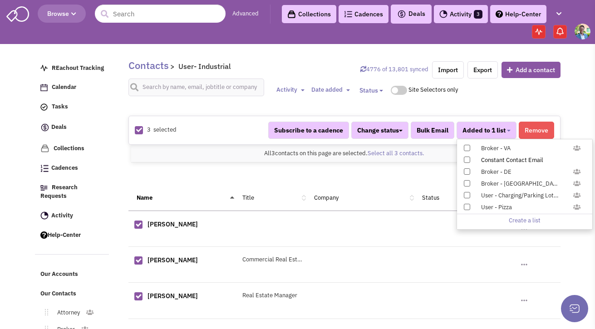
click at [486, 163] on div "Constant Contact Email" at bounding box center [529, 160] width 108 height 9
click at [466, 158] on input "Constant Contact Email" at bounding box center [466, 158] width 0 height 0
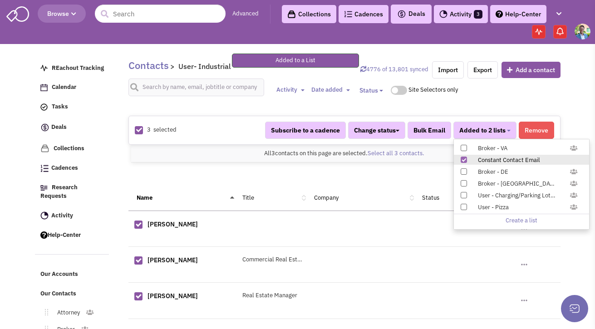
scroll to position [86, 0]
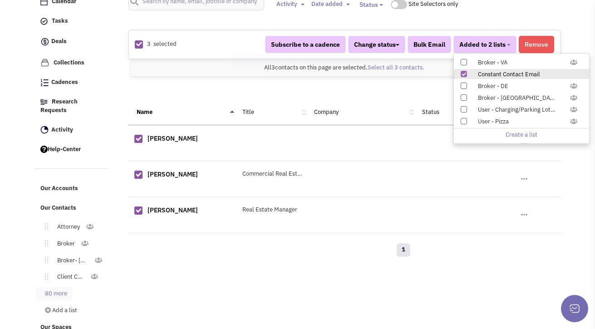
click at [45, 287] on link "80 more" at bounding box center [54, 293] width 37 height 13
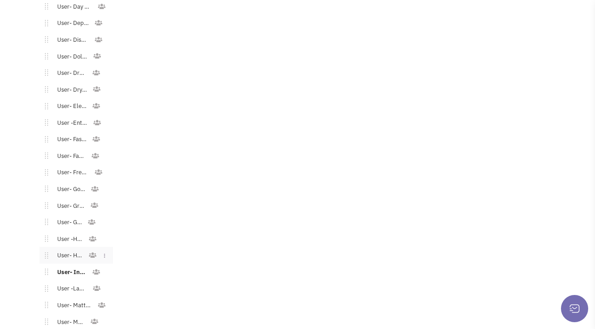
scroll to position [916, 0]
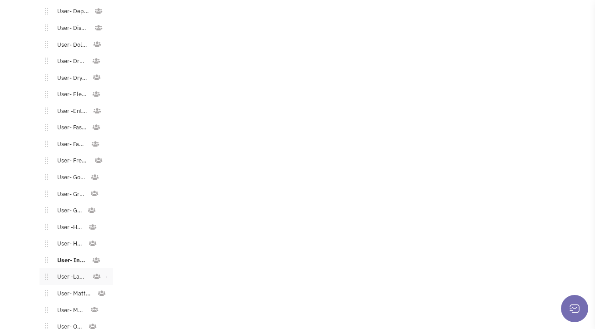
click at [73, 272] on link "User -Laundromat" at bounding box center [70, 277] width 45 height 13
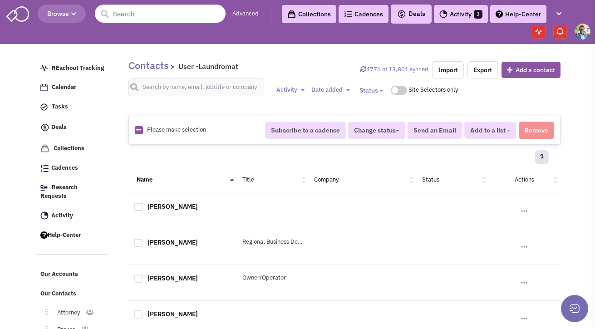
click at [135, 130] on img at bounding box center [139, 130] width 8 height 8
click at [137, 130] on icon at bounding box center [138, 130] width 5 height 6
checkbox input "true"
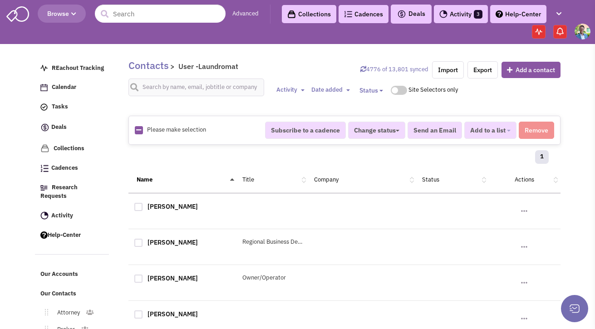
checkbox input "true"
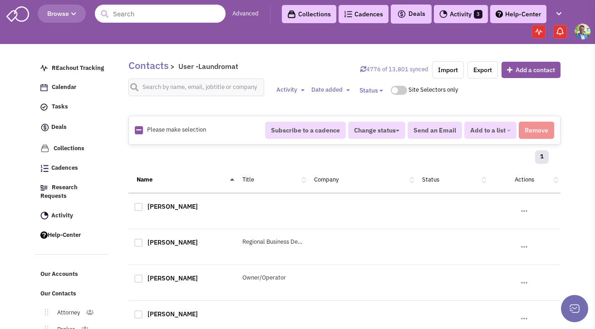
checkbox input "true"
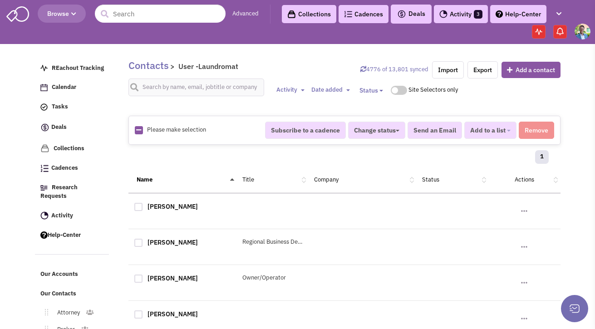
checkbox input "true"
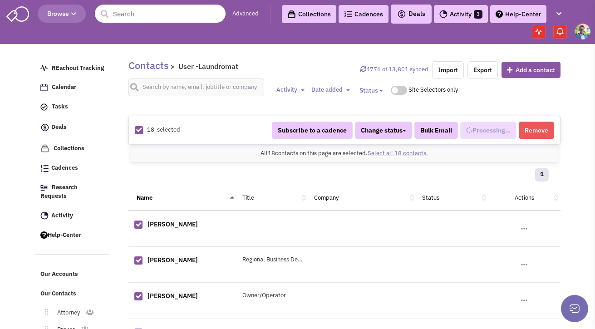
scroll to position [461, 0]
select select "569"
click at [474, 129] on span "Added to 1 list" at bounding box center [484, 130] width 43 height 8
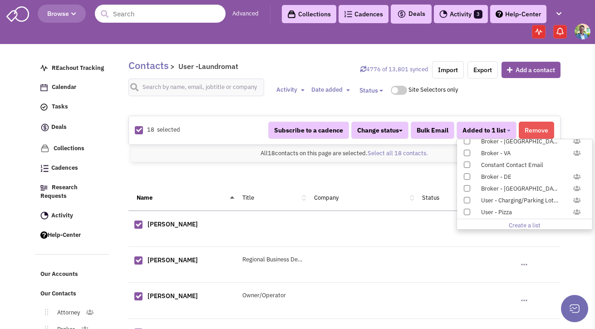
scroll to position [936, 0]
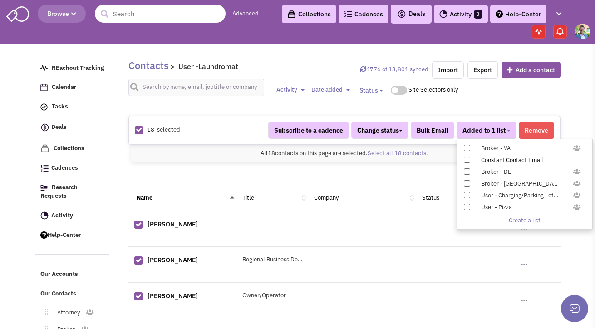
click at [478, 161] on div "Constant Contact Email" at bounding box center [529, 160] width 108 height 9
click at [466, 158] on input "Constant Contact Email" at bounding box center [466, 158] width 0 height 0
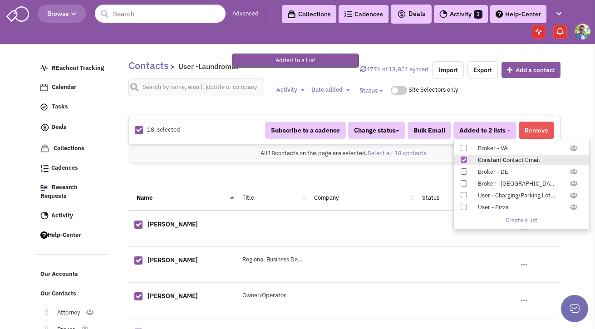
scroll to position [168, 0]
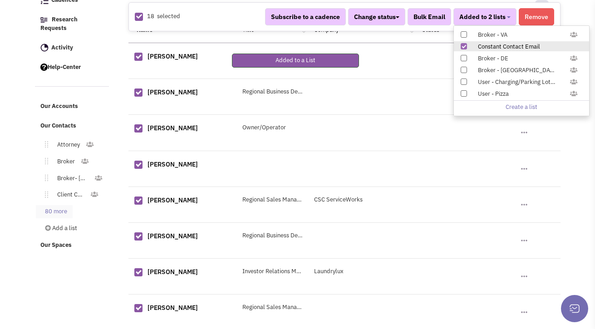
click at [60, 206] on link "80 more" at bounding box center [54, 211] width 37 height 13
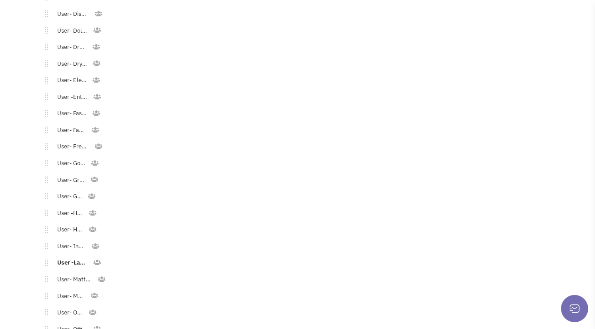
scroll to position [936, 0]
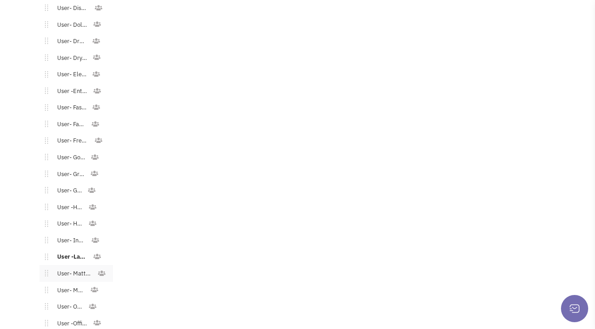
click at [81, 267] on link "User- Mattress" at bounding box center [73, 273] width 50 height 13
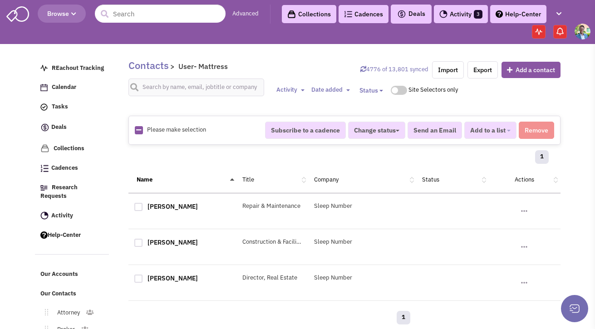
click at [139, 130] on icon at bounding box center [138, 130] width 5 height 6
checkbox input "true"
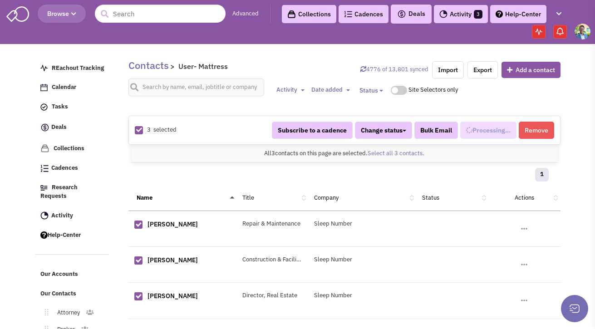
select select "721"
click at [501, 134] on span "Added to 1 list" at bounding box center [484, 130] width 43 height 8
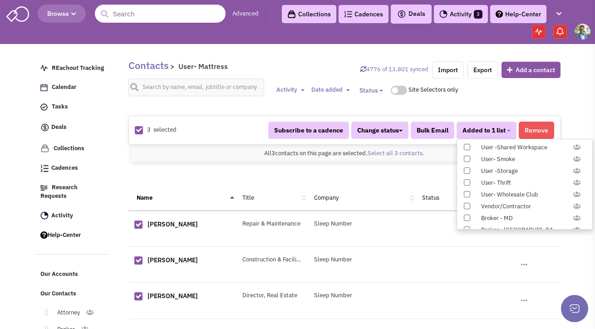
scroll to position [936, 0]
click at [467, 162] on span at bounding box center [467, 160] width 6 height 6
click at [466, 158] on input "Constant Contact Email" at bounding box center [466, 158] width 0 height 0
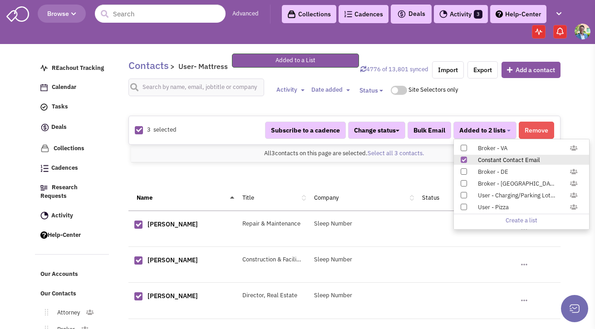
scroll to position [86, 0]
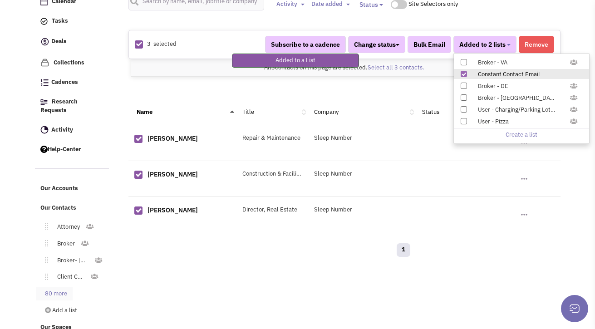
click at [69, 287] on link "80 more" at bounding box center [54, 293] width 37 height 13
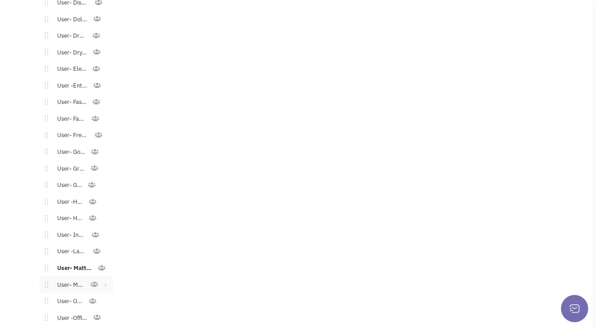
scroll to position [954, 0]
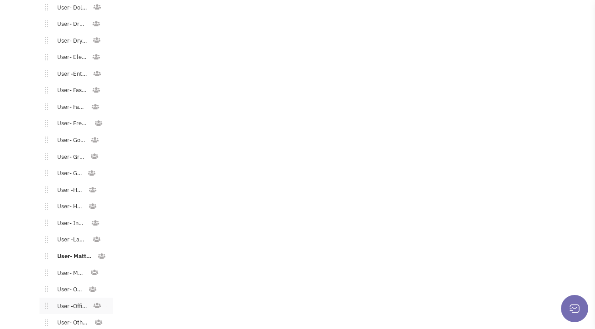
click at [73, 300] on link "User -Office Supply" at bounding box center [70, 306] width 45 height 13
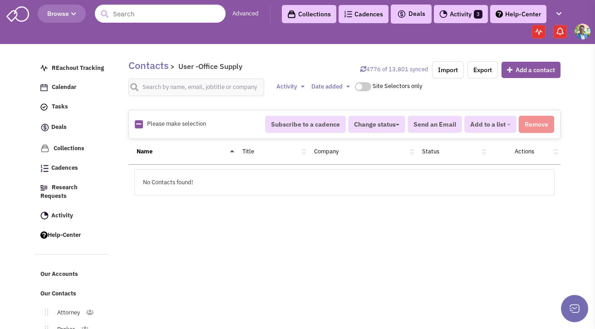
scroll to position [86, 0]
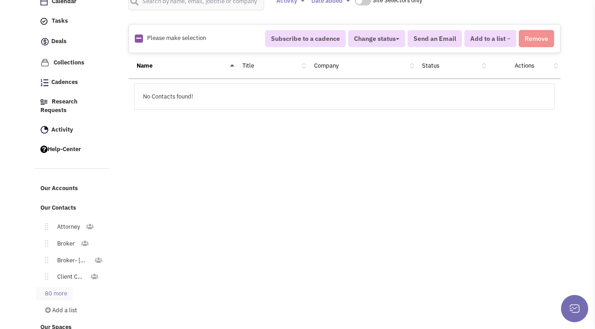
click at [65, 287] on link "80 more" at bounding box center [54, 293] width 37 height 13
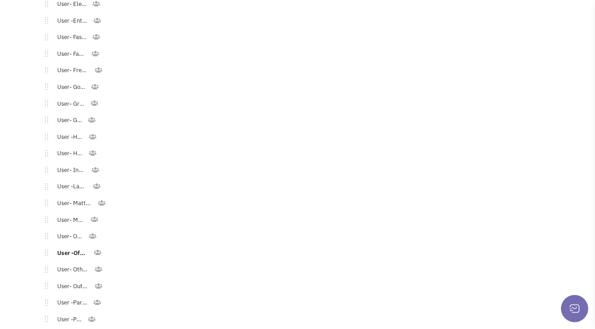
scroll to position [1113, 0]
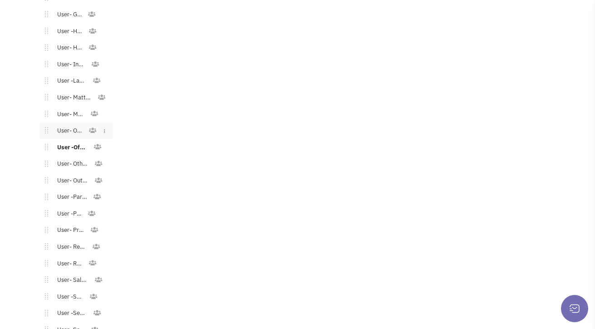
click at [77, 125] on link "User- Office" at bounding box center [68, 130] width 40 height 13
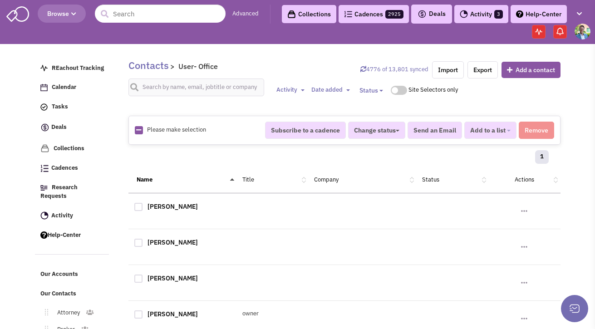
click at [145, 132] on div "Please make selection selected" at bounding box center [194, 130] width 130 height 9
click at [143, 131] on div "Please make selection selected" at bounding box center [194, 130] width 130 height 9
click at [142, 131] on img at bounding box center [139, 130] width 8 height 8
click at [140, 131] on icon at bounding box center [138, 130] width 5 height 6
checkbox input "true"
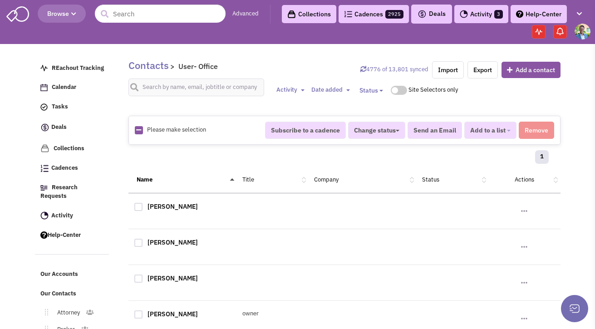
checkbox input "true"
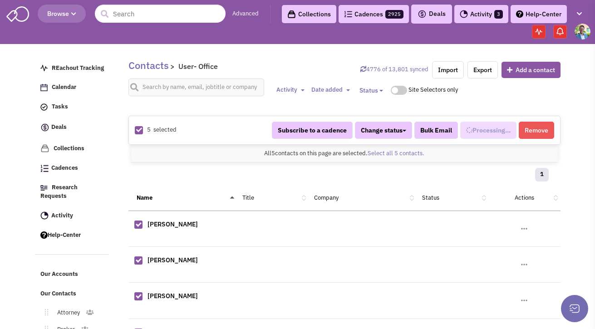
select select "707"
click at [490, 134] on span "Added to 1 list" at bounding box center [484, 130] width 43 height 8
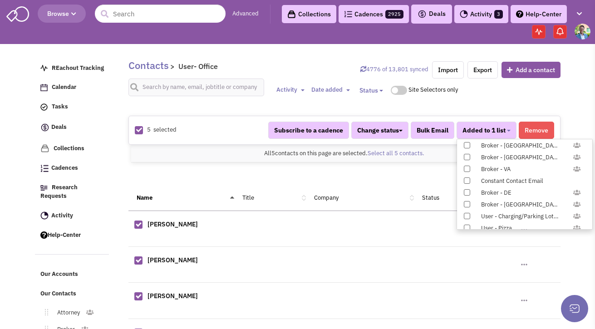
scroll to position [936, 0]
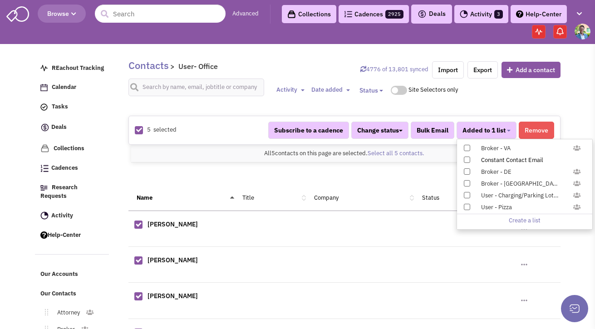
click at [491, 163] on div "Constant Contact Email" at bounding box center [529, 160] width 108 height 9
click at [466, 158] on input "Constant Contact Email" at bounding box center [466, 158] width 0 height 0
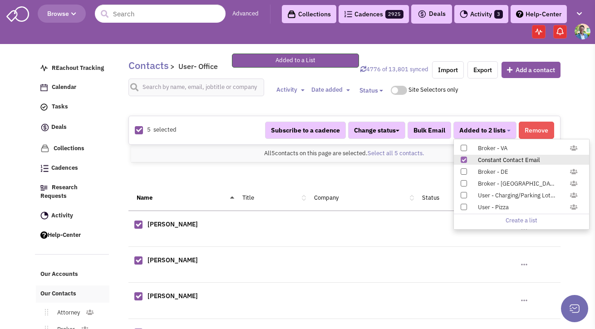
scroll to position [89, 0]
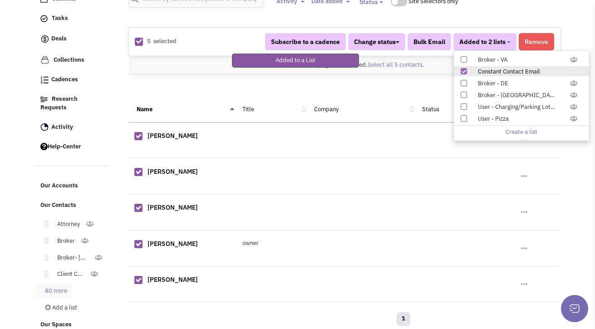
click at [62, 285] on link "80 more" at bounding box center [54, 291] width 37 height 13
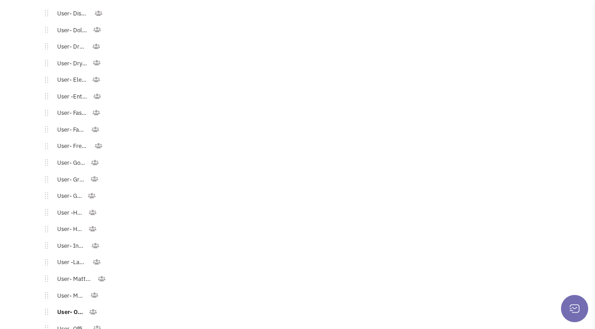
scroll to position [1138, 0]
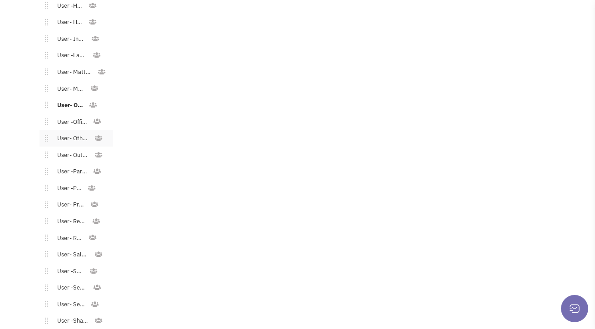
click at [70, 132] on link "User- Other Commercial" at bounding box center [71, 138] width 46 height 13
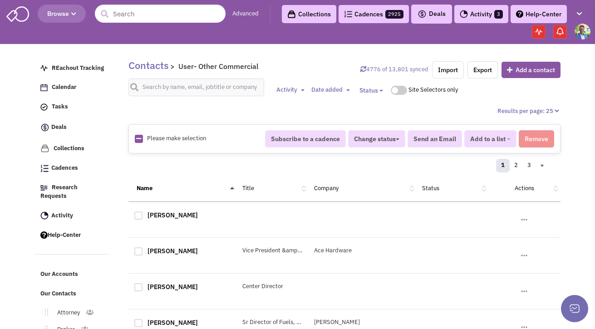
click at [140, 139] on icon at bounding box center [138, 139] width 5 height 6
checkbox input "true"
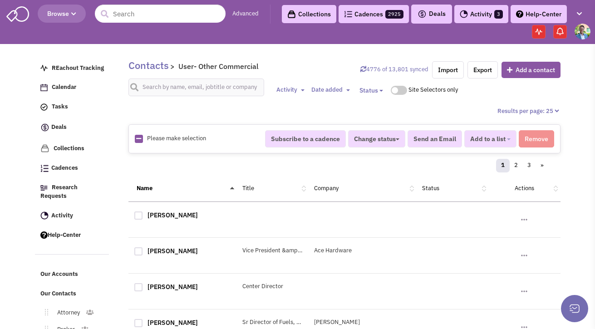
checkbox input "true"
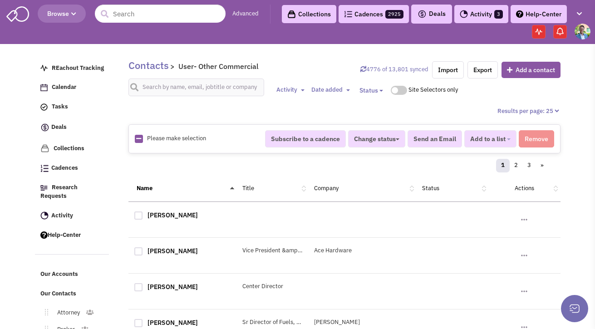
checkbox input "true"
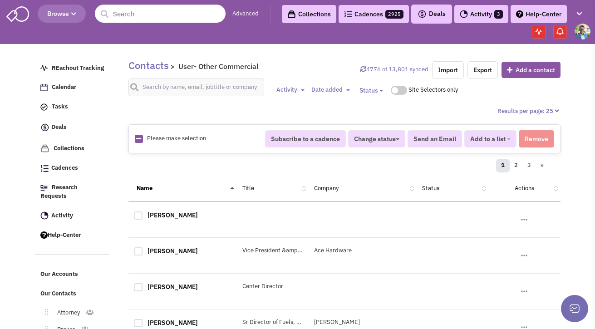
checkbox input "true"
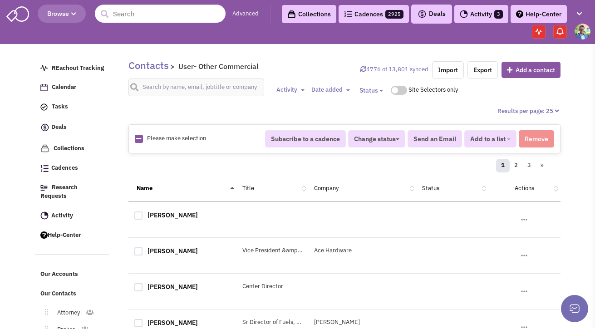
checkbox input "true"
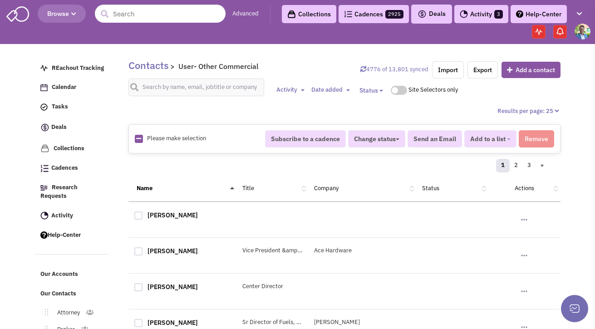
checkbox input "true"
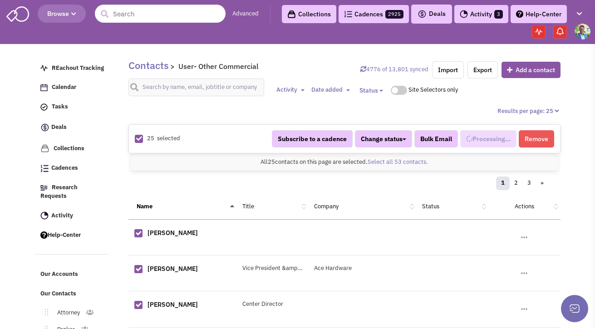
select select "708"
click at [405, 157] on div "All 25 contacts on this page are selected. Select all 53 contacts. All 25 conta…" at bounding box center [344, 163] width 427 height 18
click at [408, 161] on link "Select all 53 contacts." at bounding box center [398, 162] width 60 height 8
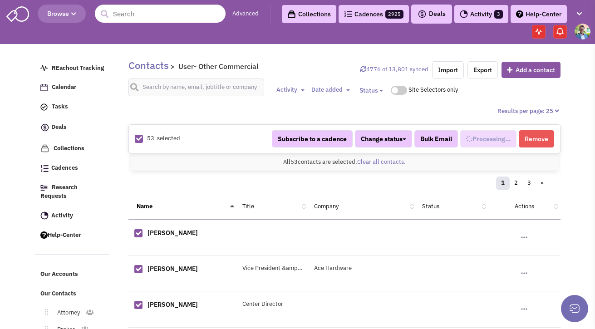
select select "708"
click at [493, 147] on button "Added to 1 list" at bounding box center [487, 138] width 60 height 17
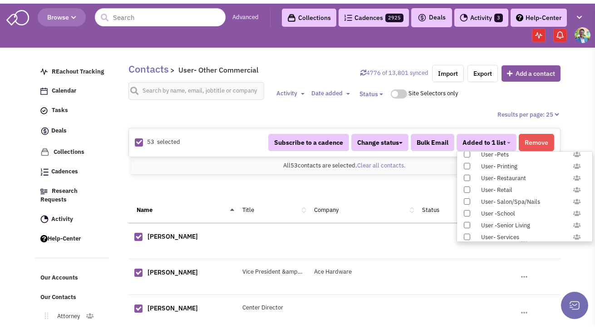
scroll to position [936, 0]
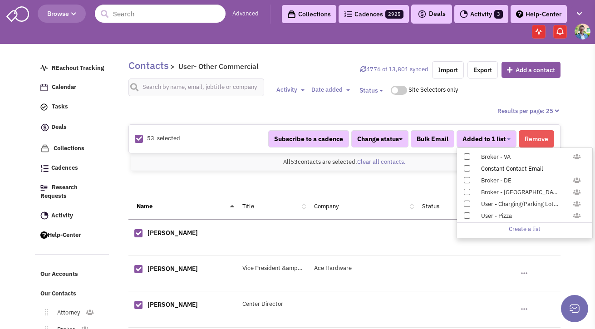
click at [471, 168] on label "Constant Contact Email" at bounding box center [524, 168] width 135 height 10
click at [466, 167] on input "Constant Contact Email" at bounding box center [466, 167] width 0 height 0
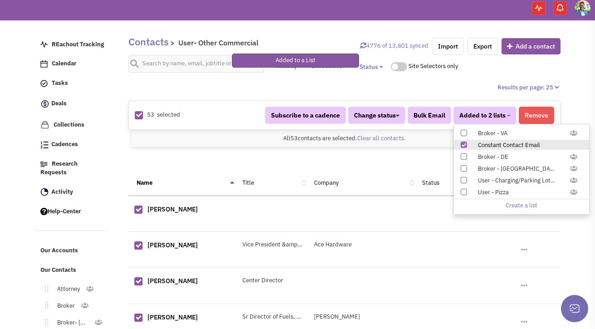
scroll to position [170, 0]
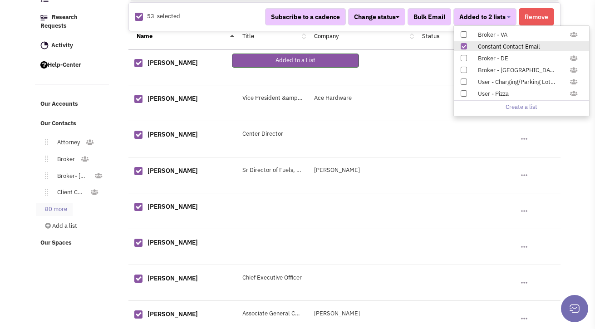
click at [71, 204] on link "80 more" at bounding box center [54, 209] width 37 height 13
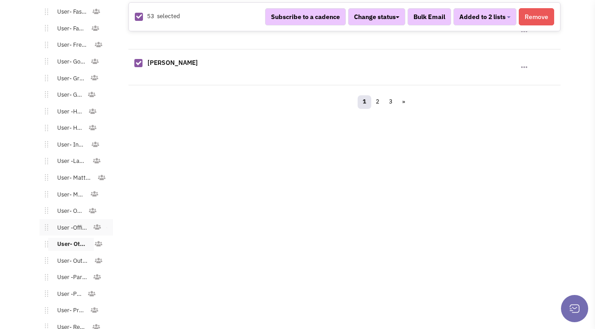
scroll to position [1038, 0]
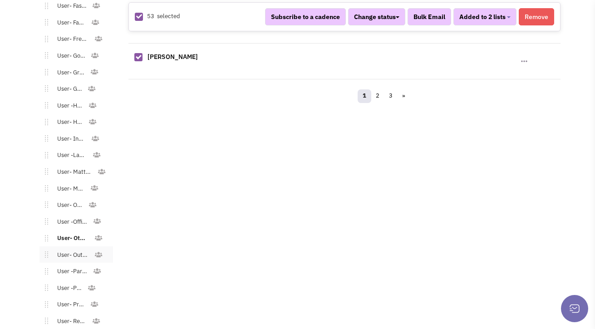
click at [63, 249] on link "User- Outdoor/Sports Gear" at bounding box center [71, 255] width 46 height 13
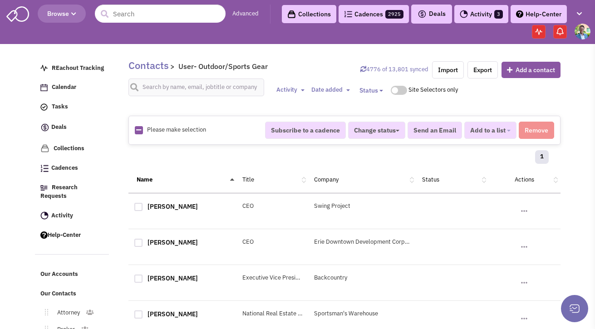
click at [139, 127] on icon at bounding box center [138, 130] width 5 height 6
checkbox input "true"
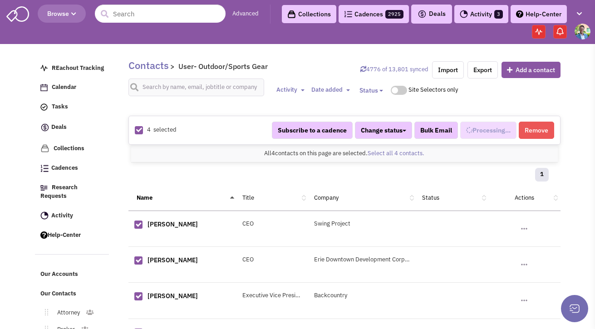
select select "715"
click at [497, 132] on span "Added to 1 list" at bounding box center [484, 130] width 43 height 8
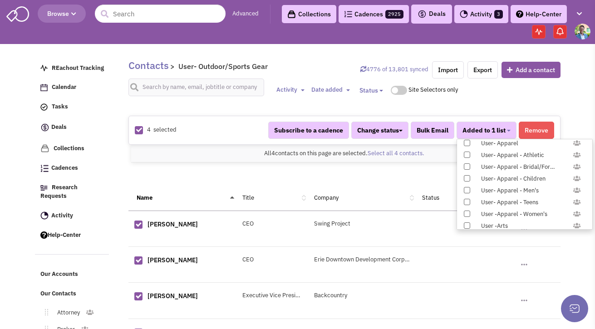
scroll to position [936, 0]
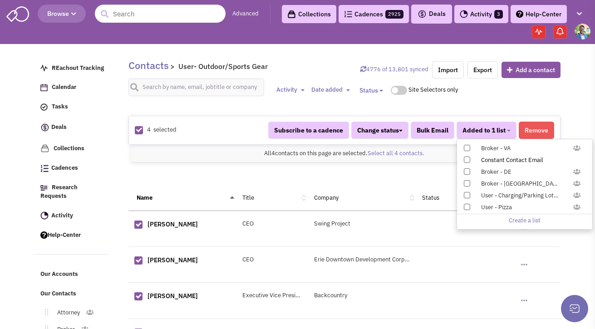
click at [503, 161] on div "Constant Contact Email" at bounding box center [529, 160] width 108 height 9
click at [466, 158] on input "Constant Contact Email" at bounding box center [466, 158] width 0 height 0
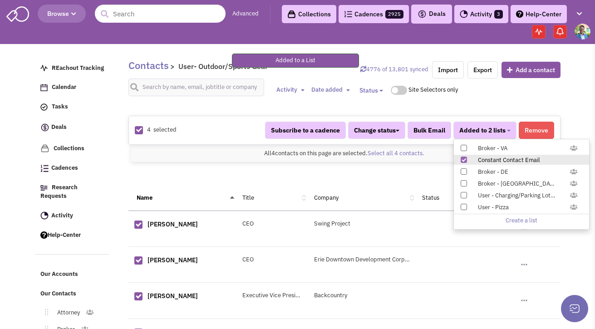
scroll to position [86, 0]
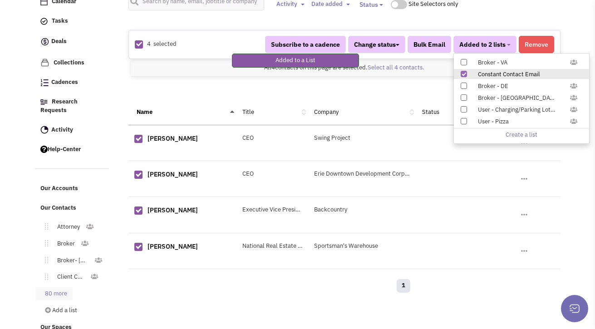
click at [62, 287] on link "80 more" at bounding box center [54, 293] width 37 height 13
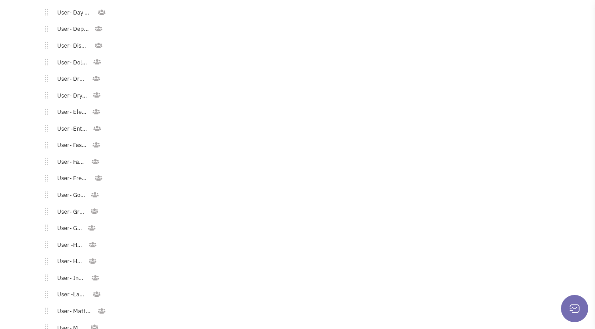
scroll to position [1027, 0]
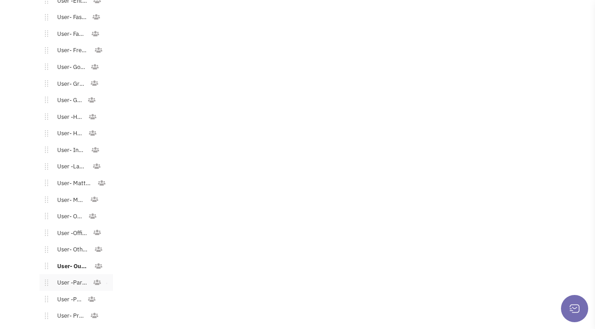
click at [64, 277] on link "User -Party Supply" at bounding box center [70, 283] width 45 height 13
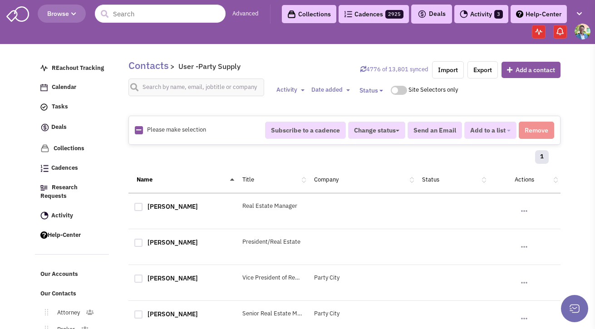
click at [139, 131] on icon at bounding box center [138, 130] width 5 height 6
checkbox input "true"
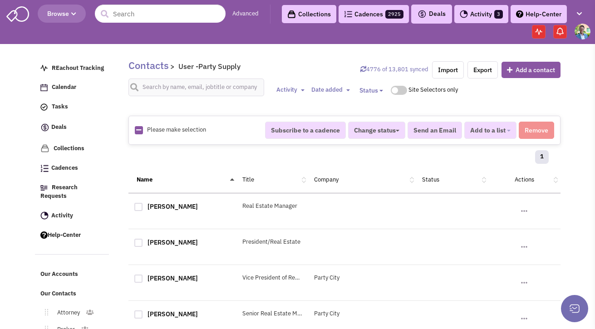
checkbox input "true"
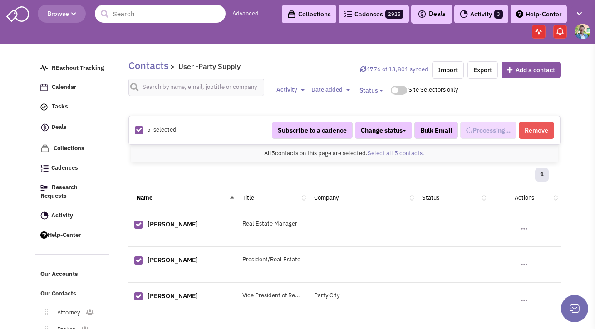
select select "702"
click at [477, 131] on span "Added to 1 list" at bounding box center [484, 130] width 43 height 8
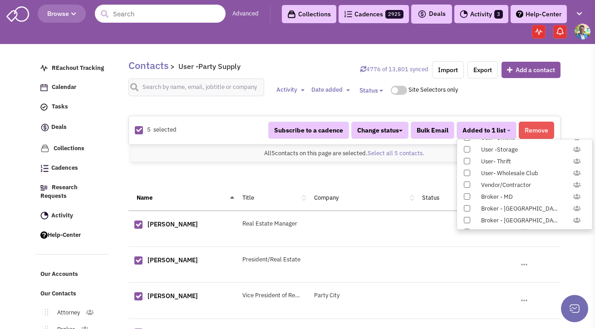
scroll to position [936, 0]
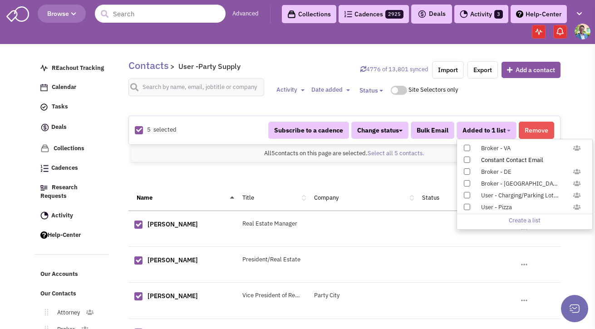
click at [498, 160] on div "Constant Contact Email" at bounding box center [529, 160] width 108 height 9
click at [466, 158] on input "Constant Contact Email" at bounding box center [466, 158] width 0 height 0
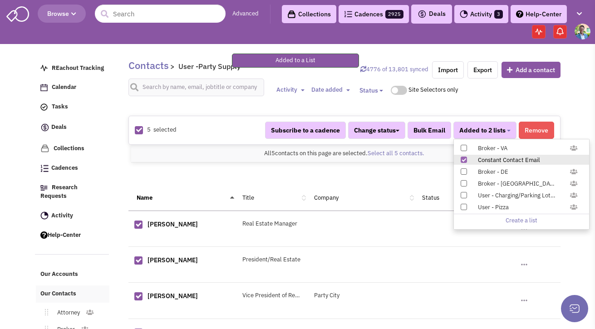
scroll to position [89, 0]
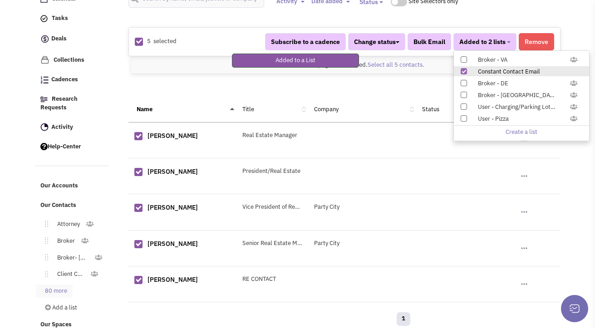
click at [57, 285] on link "80 more" at bounding box center [54, 291] width 37 height 13
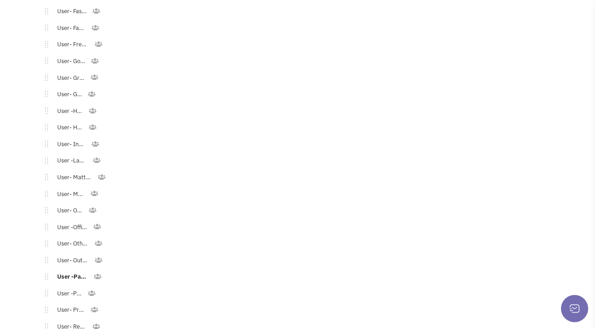
scroll to position [1039, 0]
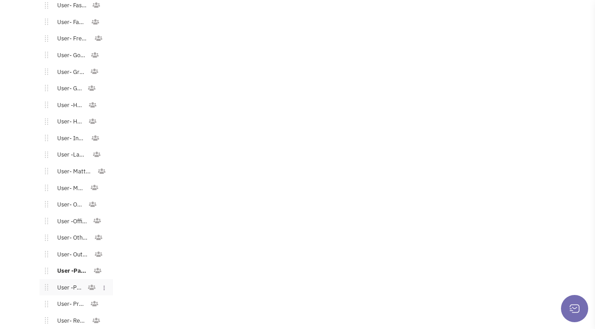
click at [62, 282] on link "User -Pets" at bounding box center [67, 288] width 39 height 13
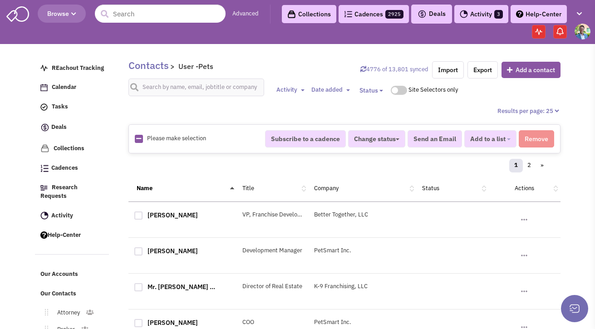
click at [136, 141] on icon at bounding box center [138, 139] width 5 height 6
checkbox input "true"
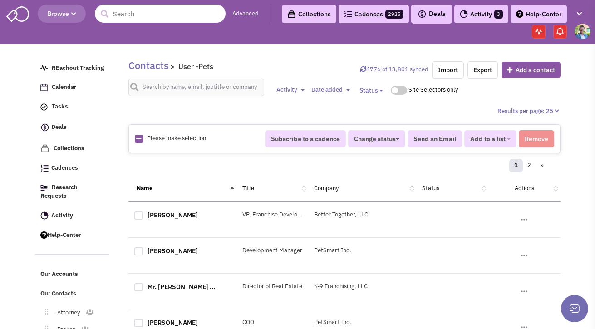
checkbox input "true"
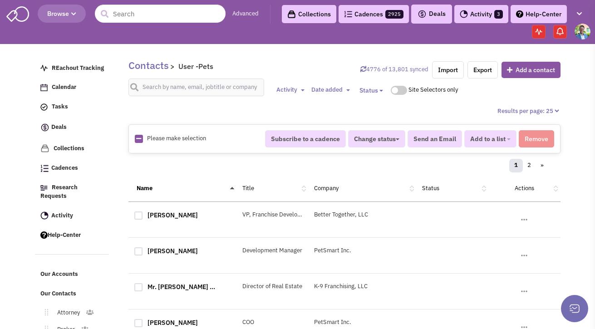
checkbox input "true"
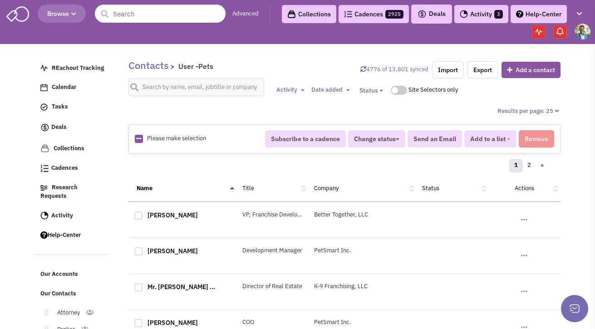
checkbox input "true"
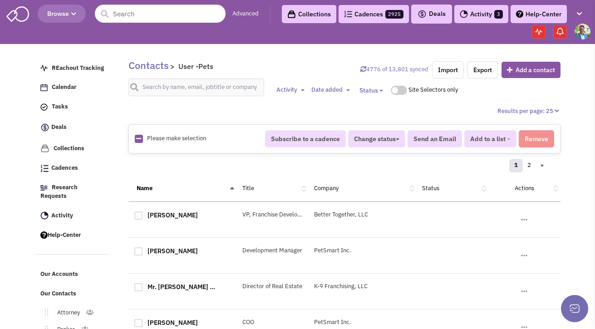
checkbox input "true"
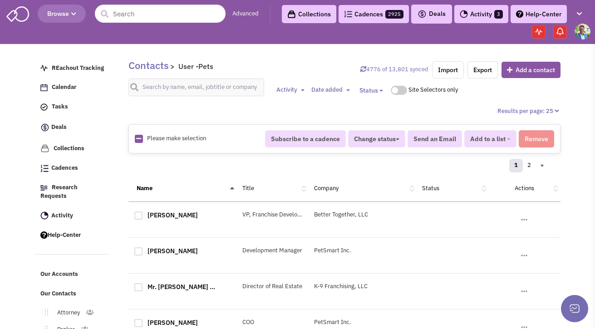
checkbox input "true"
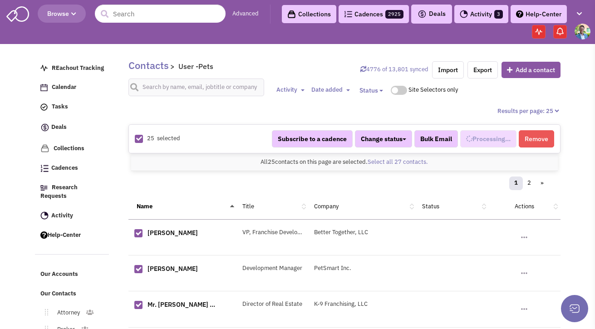
select select "685"
click at [394, 167] on div "All 25 contacts on this page are selected. Select all 27 contacts. All 25 conta…" at bounding box center [344, 163] width 427 height 18
click at [395, 165] on link "Select all 27 contacts." at bounding box center [398, 162] width 60 height 8
select select "685"
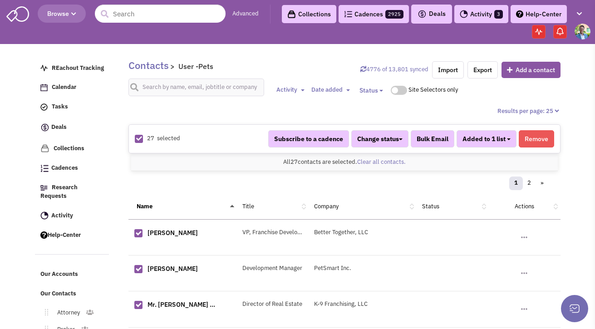
scroll to position [530, 0]
click at [495, 144] on button "Added to 1 list" at bounding box center [487, 138] width 60 height 17
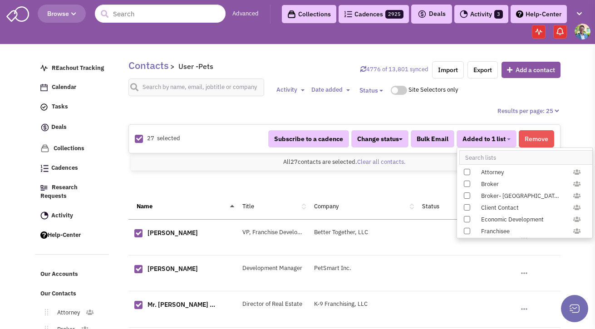
scroll to position [936, 0]
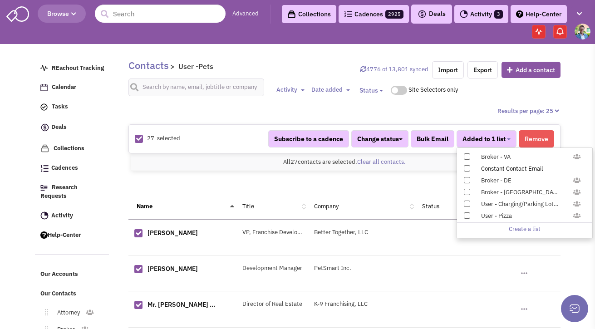
click at [503, 166] on div "Constant Contact Email" at bounding box center [529, 169] width 108 height 9
click at [466, 167] on input "Constant Contact Email" at bounding box center [466, 167] width 0 height 0
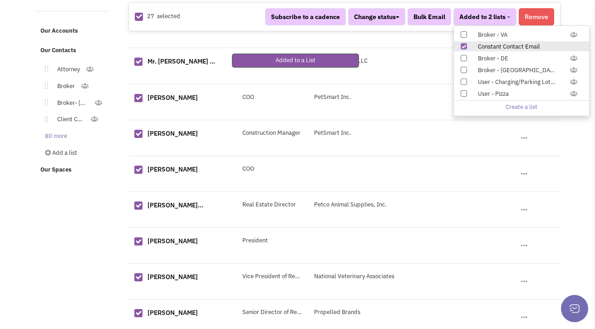
scroll to position [265, 0]
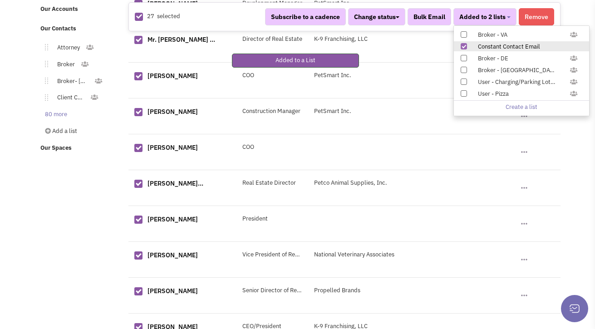
click at [49, 108] on link "80 more" at bounding box center [54, 114] width 37 height 13
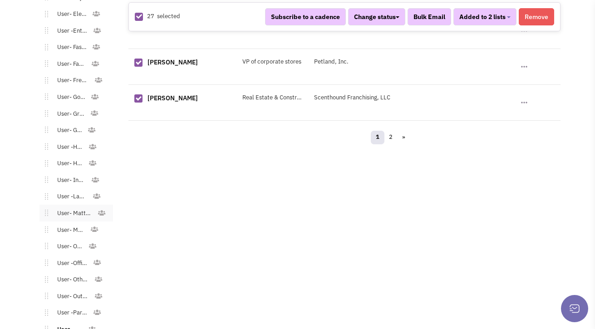
scroll to position [1143, 0]
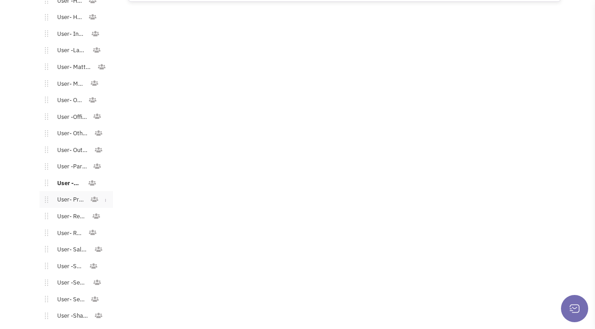
click at [69, 193] on link "User- Printing" at bounding box center [69, 199] width 42 height 13
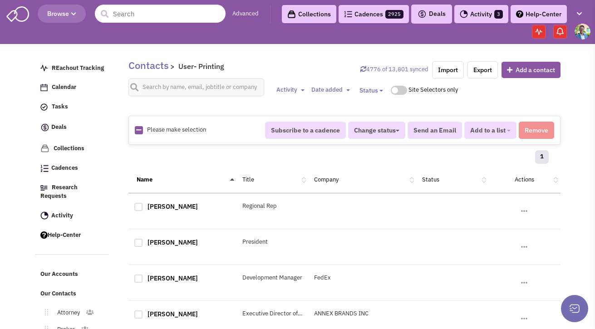
click at [138, 129] on icon at bounding box center [138, 130] width 5 height 6
checkbox input "true"
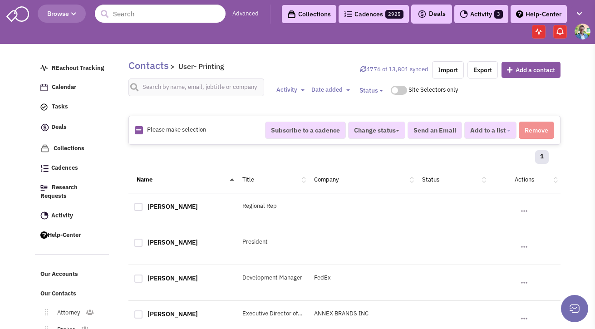
checkbox input "true"
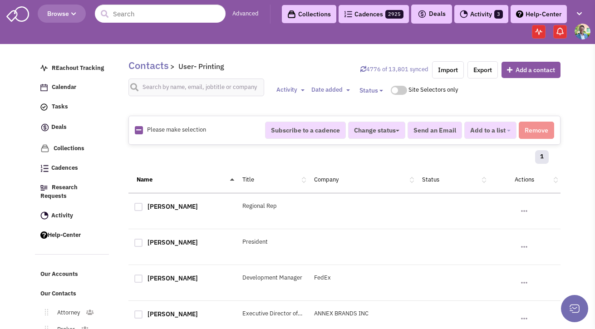
checkbox input "true"
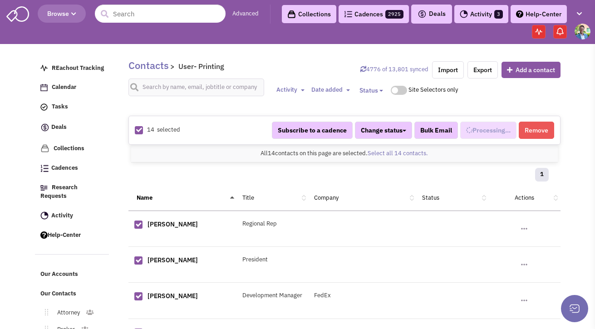
scroll to position [539, 0]
select select "600"
click at [473, 125] on button "Added to 1 list" at bounding box center [487, 130] width 60 height 17
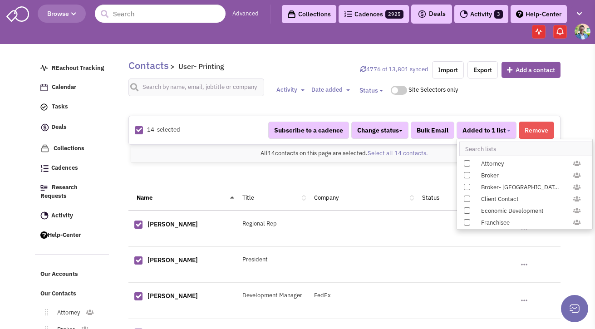
scroll to position [936, 0]
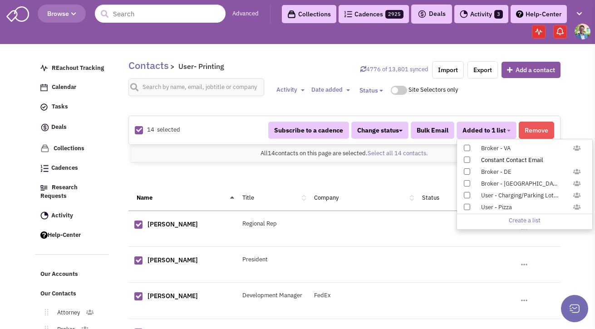
click at [489, 161] on div "Constant Contact Email" at bounding box center [529, 160] width 108 height 9
click at [466, 158] on input "Constant Contact Email" at bounding box center [466, 158] width 0 height 0
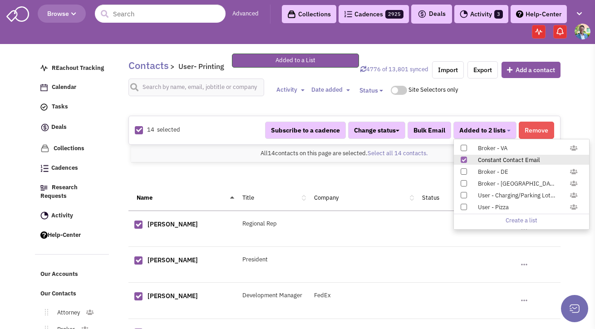
scroll to position [123, 0]
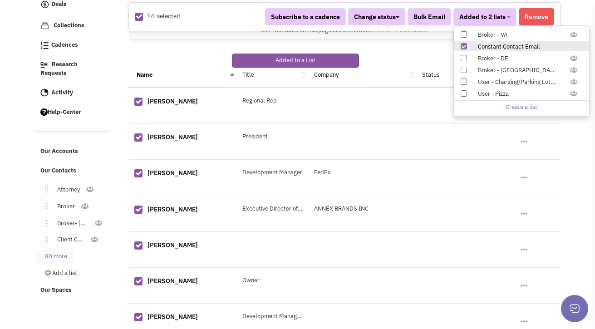
click at [59, 250] on link "80 more" at bounding box center [54, 256] width 37 height 13
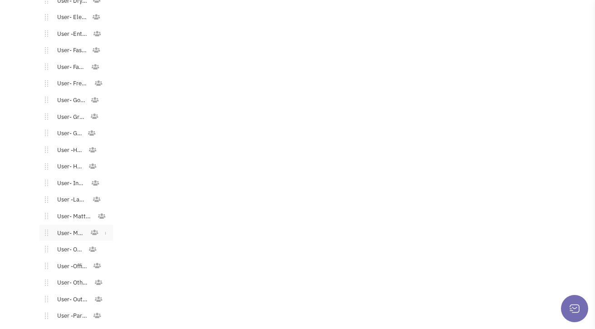
scroll to position [1136, 0]
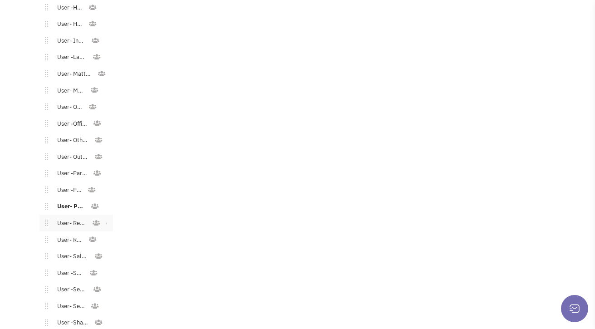
click at [66, 217] on link "User- Restaurant" at bounding box center [70, 223] width 44 height 13
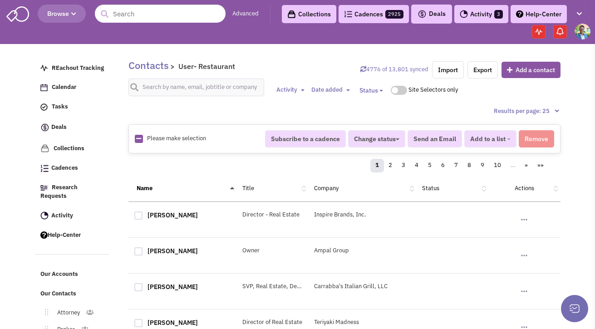
click at [142, 140] on img at bounding box center [139, 139] width 8 height 8
click at [140, 140] on icon at bounding box center [138, 139] width 5 height 6
checkbox input "true"
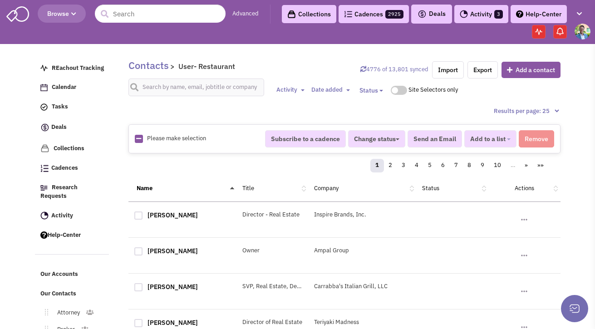
checkbox input "true"
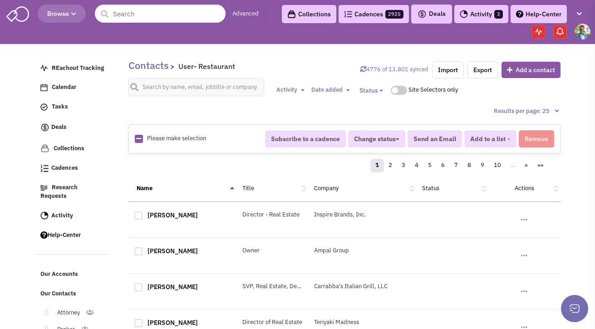
checkbox input "true"
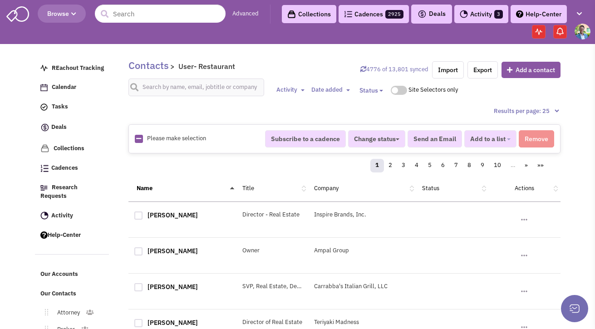
checkbox input "true"
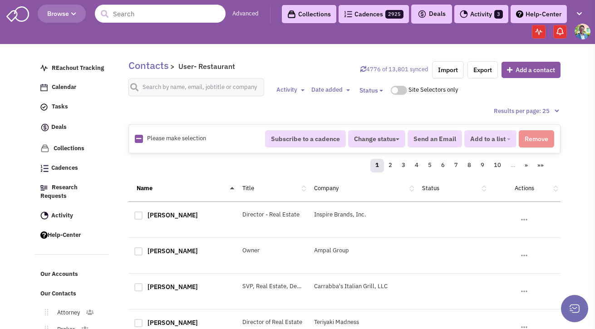
checkbox input "true"
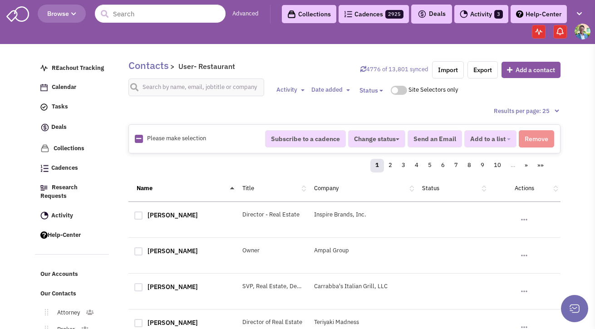
checkbox input "true"
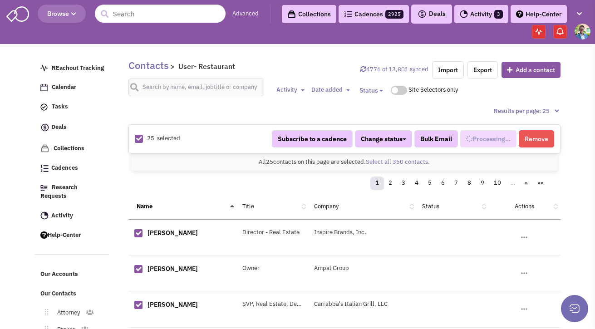
scroll to position [547, 0]
select select "590"
click at [427, 164] on link "Select all 350 contacts." at bounding box center [398, 162] width 64 height 8
select select "590"
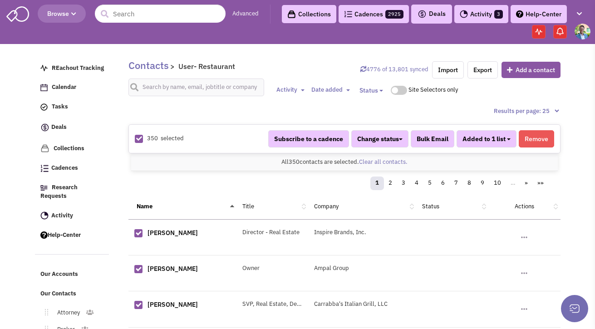
click at [505, 140] on span "Added to 1 list" at bounding box center [484, 139] width 43 height 8
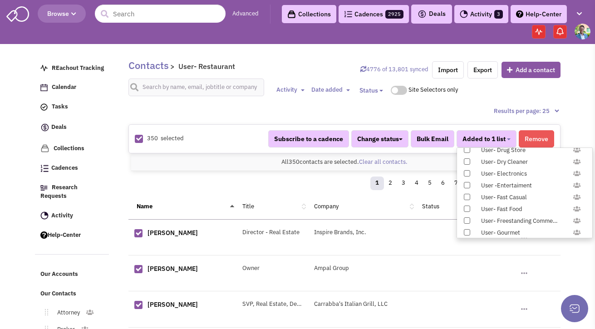
scroll to position [936, 0]
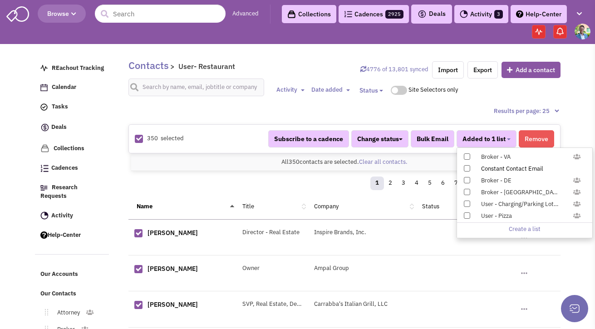
click at [497, 168] on div "Constant Contact Email" at bounding box center [529, 169] width 108 height 9
click at [466, 167] on input "Constant Contact Email" at bounding box center [466, 167] width 0 height 0
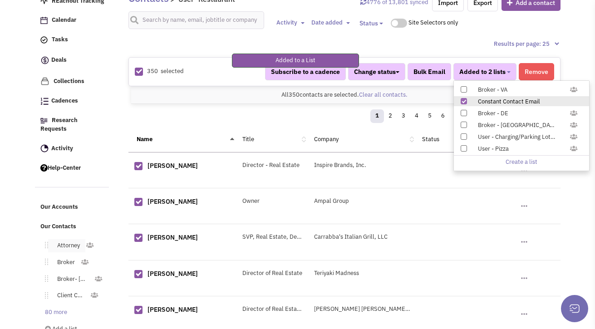
scroll to position [117, 0]
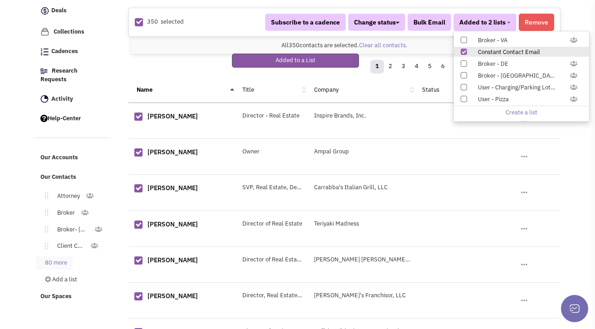
click at [50, 257] on link "80 more" at bounding box center [54, 263] width 37 height 13
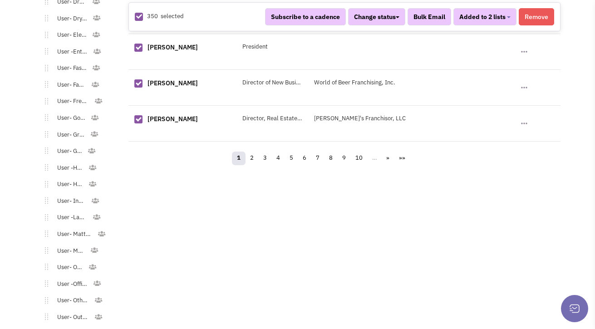
scroll to position [1119, 0]
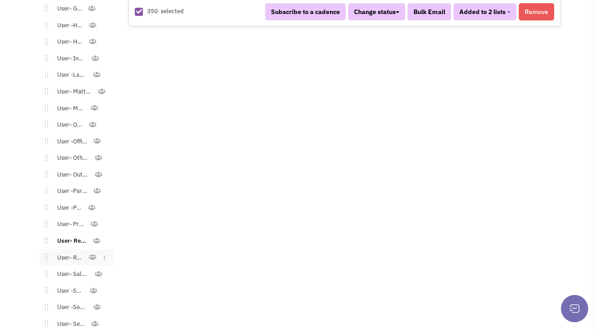
click at [70, 252] on link "User- Retail" at bounding box center [68, 258] width 40 height 13
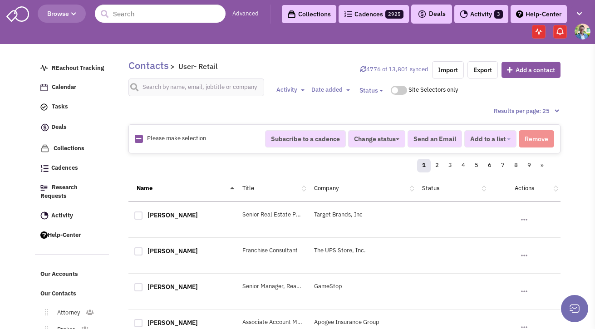
click at [142, 141] on img at bounding box center [139, 139] width 8 height 8
click at [140, 141] on icon at bounding box center [138, 139] width 5 height 6
checkbox input "true"
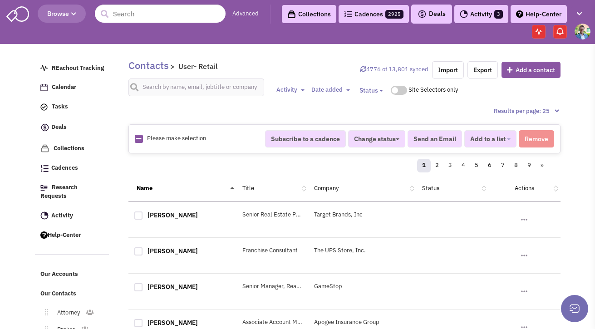
checkbox input "true"
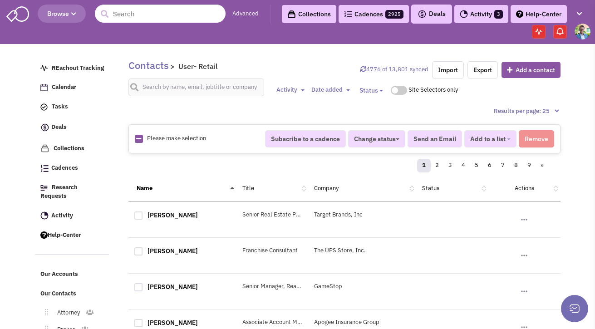
checkbox input "true"
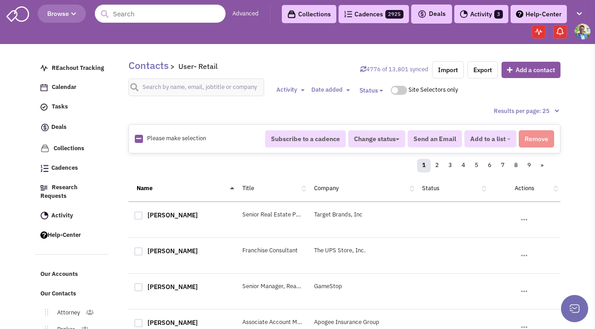
checkbox input "true"
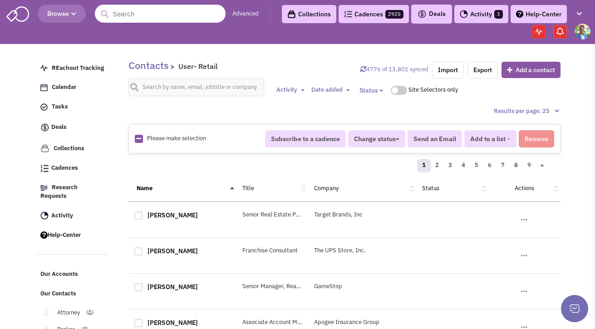
checkbox input "true"
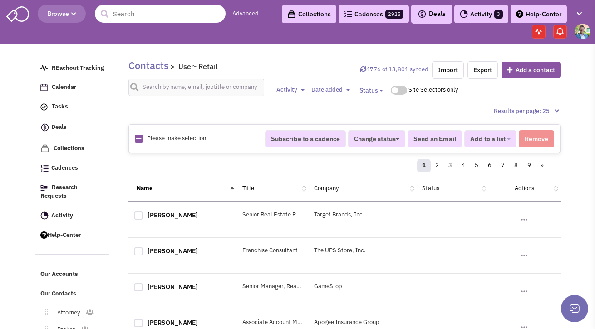
checkbox input "true"
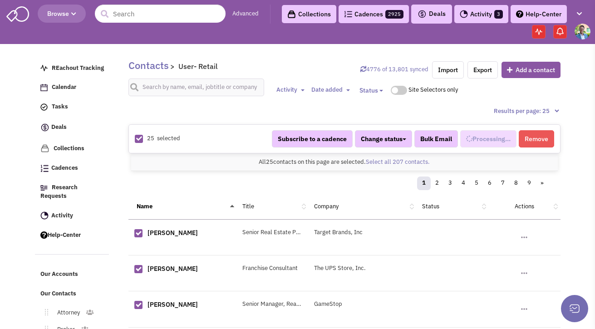
select select "709"
click at [378, 163] on link "Select all 207 contacts." at bounding box center [398, 162] width 64 height 8
select select "709"
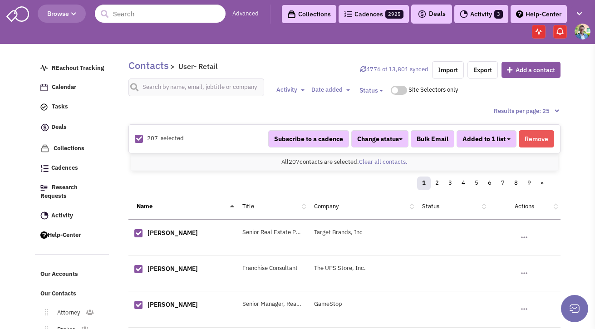
click at [501, 132] on button "Added to 1 list" at bounding box center [487, 138] width 60 height 17
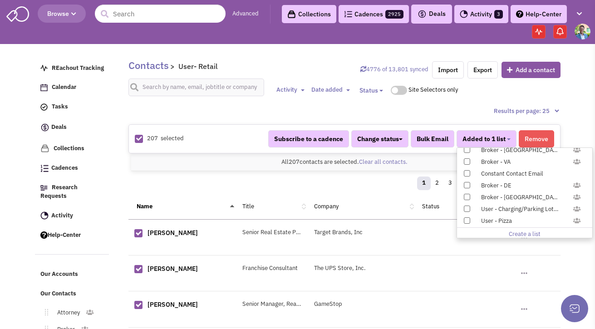
scroll to position [936, 0]
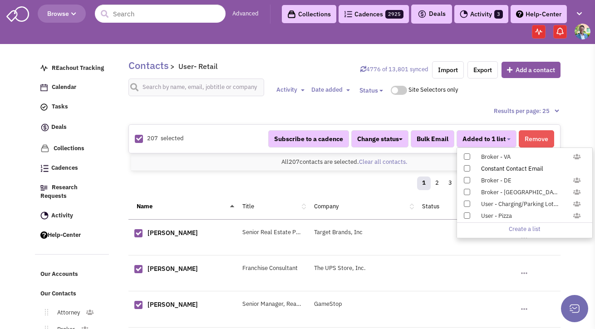
click at [495, 166] on div "Constant Contact Email" at bounding box center [529, 169] width 108 height 9
click at [466, 167] on input "Constant Contact Email" at bounding box center [466, 167] width 0 height 0
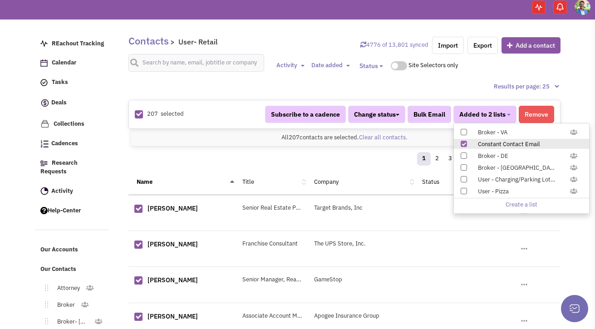
scroll to position [141, 0]
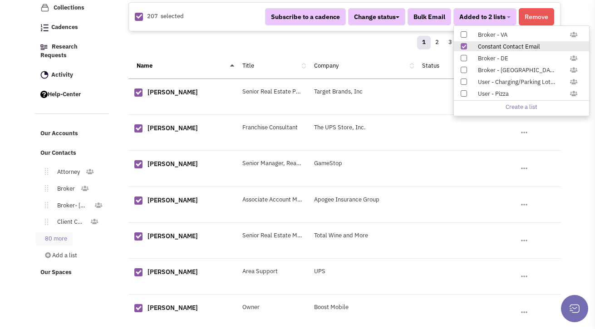
click at [50, 233] on link "80 more" at bounding box center [54, 239] width 37 height 13
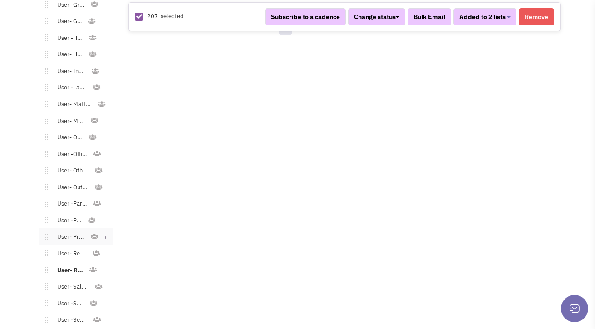
scroll to position [1112, 0]
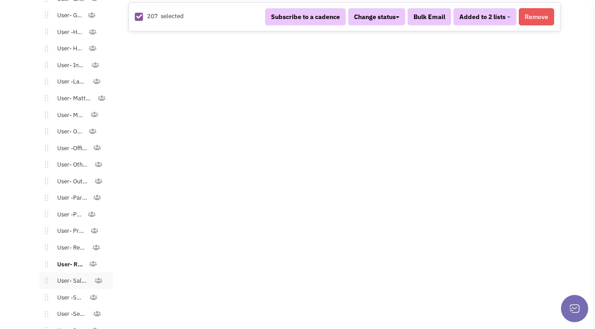
click at [71, 275] on link "User- Salon/Spa/Nails" at bounding box center [71, 281] width 46 height 13
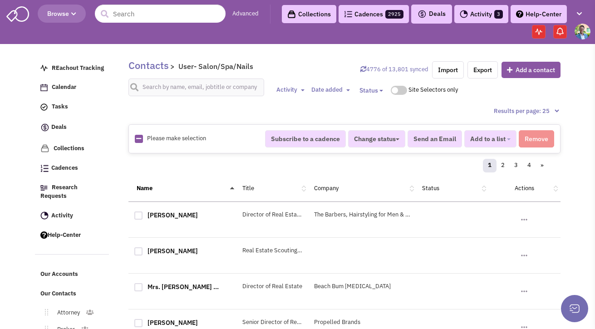
click at [141, 141] on img at bounding box center [139, 139] width 8 height 8
click at [138, 140] on icon at bounding box center [138, 139] width 5 height 6
checkbox input "true"
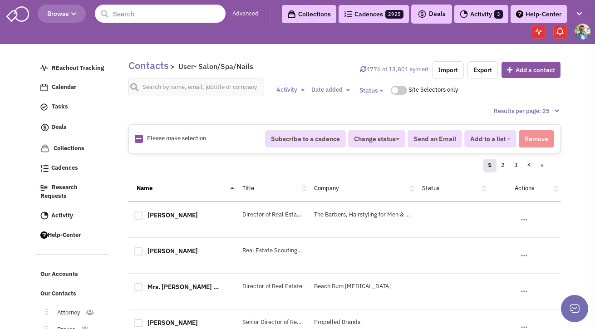
checkbox input "true"
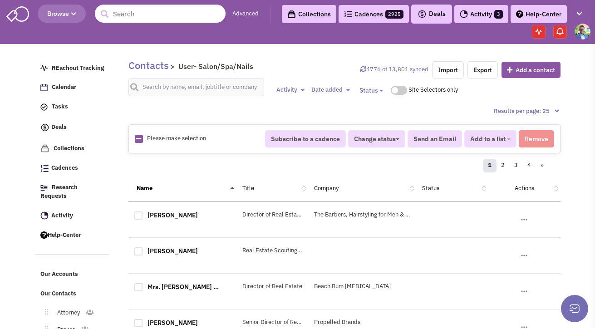
checkbox input "true"
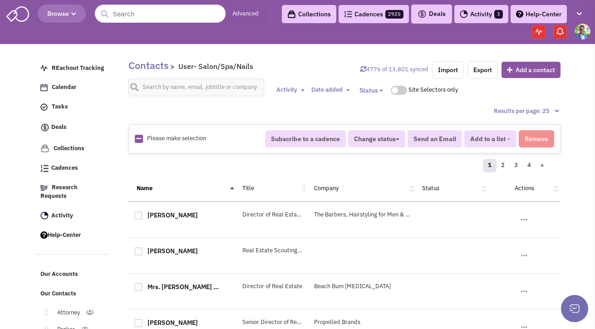
checkbox input "true"
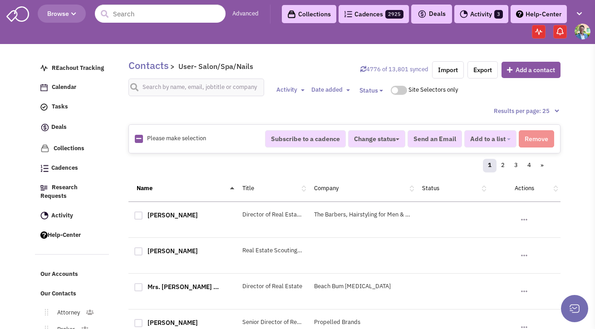
checkbox input "true"
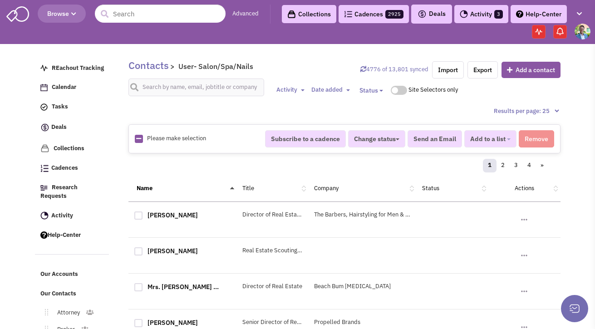
checkbox input "true"
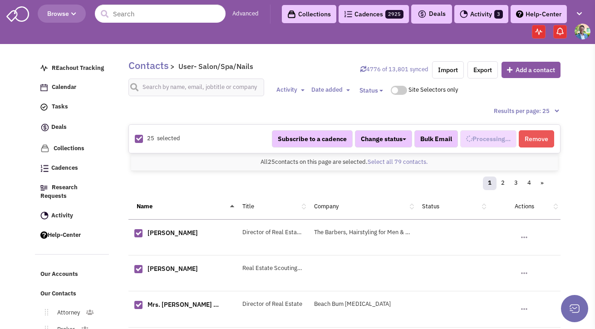
select select "711"
click at [403, 164] on link "Select all 79 contacts." at bounding box center [398, 162] width 60 height 8
select select "711"
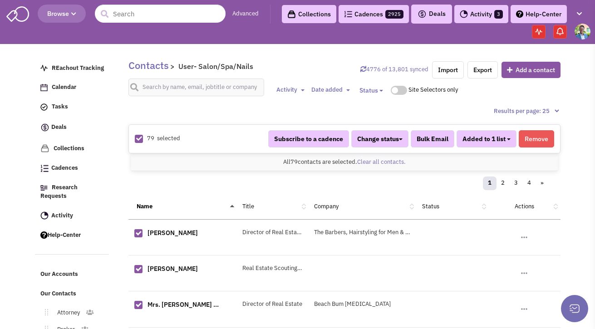
click at [510, 139] on b "button" at bounding box center [509, 140] width 4 height 2
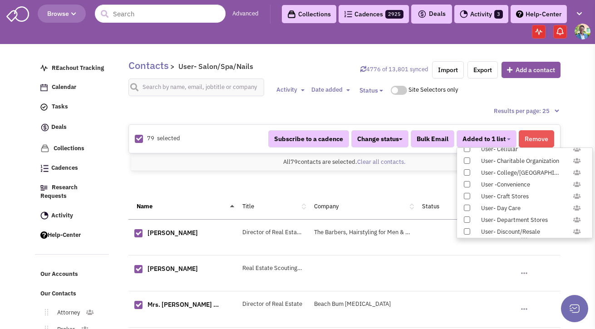
scroll to position [936, 0]
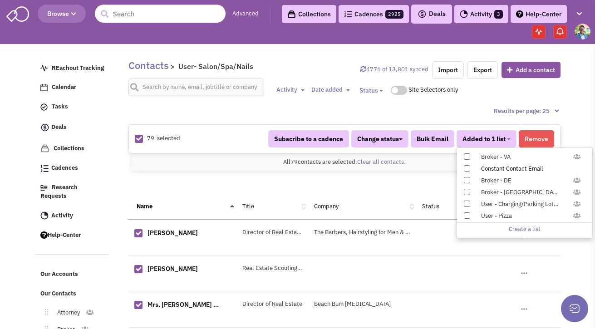
click at [507, 169] on div "Constant Contact Email" at bounding box center [529, 169] width 108 height 9
click at [466, 167] on input "Constant Contact Email" at bounding box center [466, 167] width 0 height 0
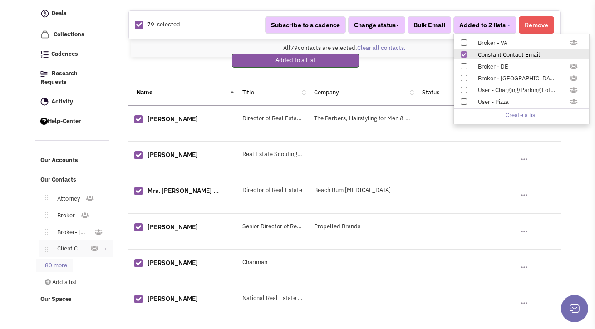
scroll to position [125, 0]
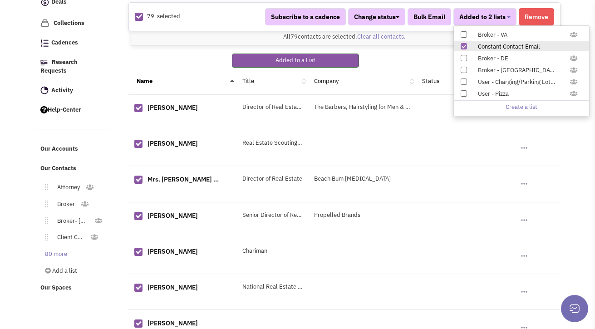
click at [60, 262] on li "Add a list" at bounding box center [72, 269] width 74 height 15
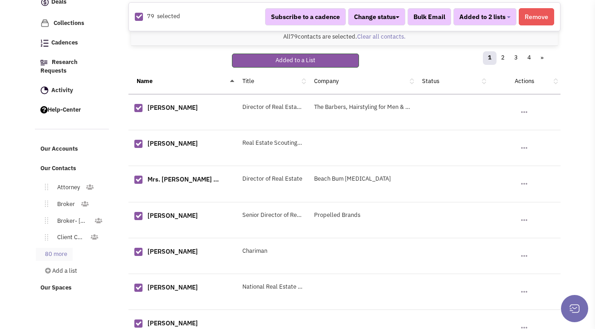
click at [60, 251] on link "80 more" at bounding box center [54, 254] width 37 height 13
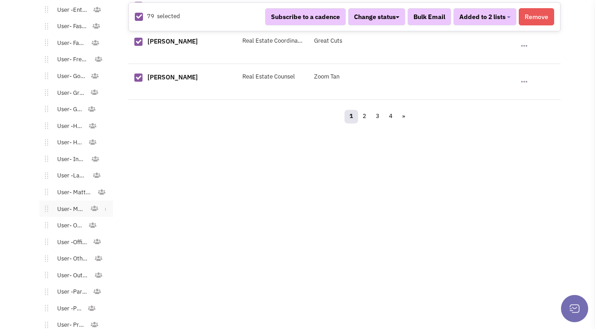
scroll to position [1146, 0]
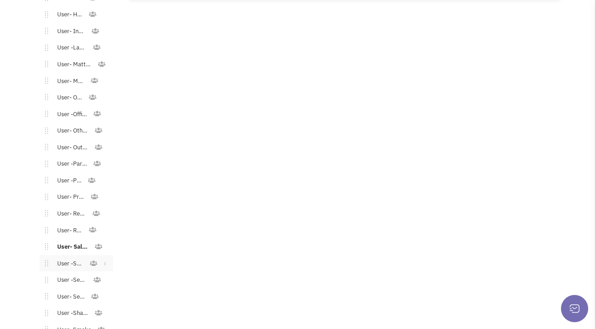
click at [81, 258] on link "User -School" at bounding box center [68, 264] width 41 height 13
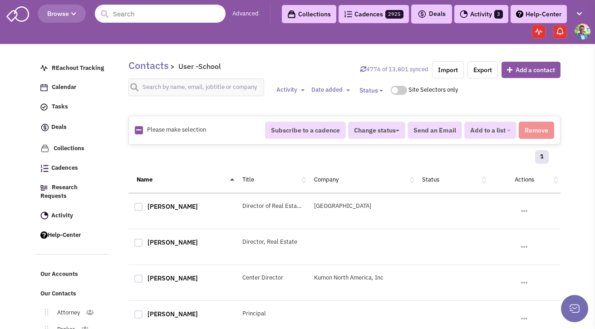
click at [142, 131] on div "Please make selection selected" at bounding box center [194, 130] width 130 height 9
click at [139, 132] on icon at bounding box center [138, 130] width 5 height 6
checkbox input "true"
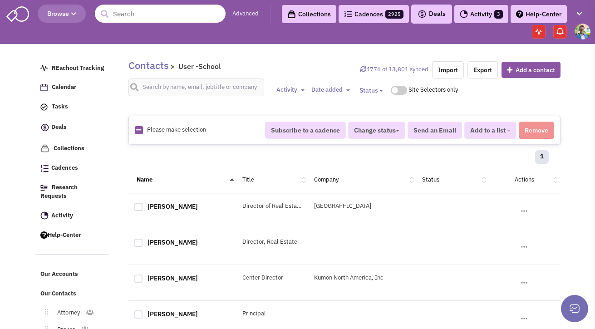
checkbox input "true"
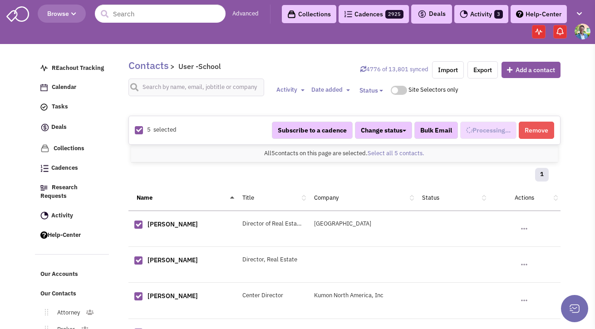
select select "698"
click at [505, 132] on span "Added to 1 list" at bounding box center [484, 130] width 43 height 8
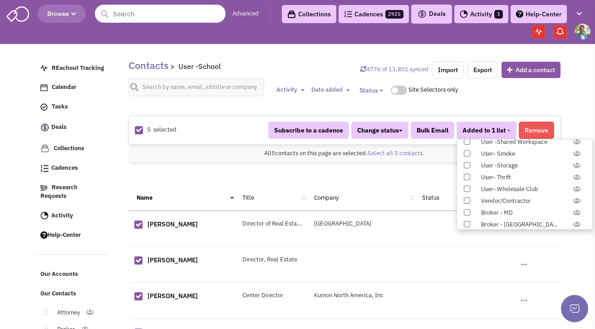
scroll to position [936, 0]
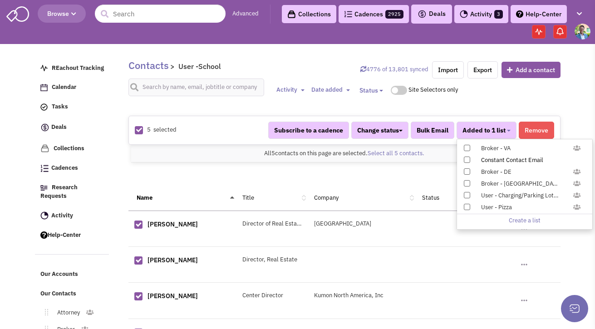
click at [495, 162] on div "Constant Contact Email" at bounding box center [529, 160] width 108 height 9
click at [466, 158] on input "Constant Contact Email" at bounding box center [466, 158] width 0 height 0
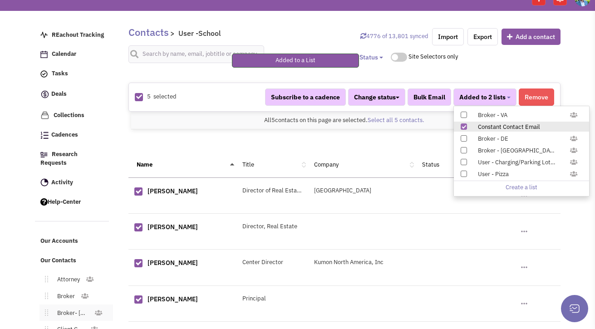
scroll to position [89, 0]
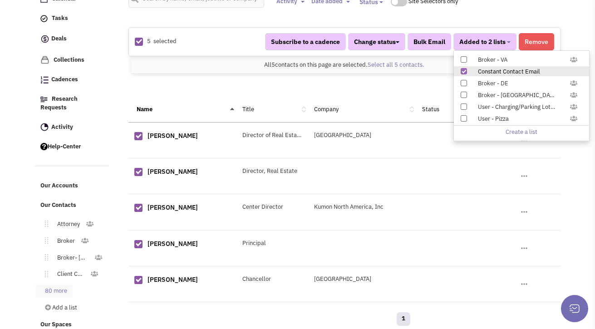
click at [60, 285] on link "80 more" at bounding box center [54, 291] width 37 height 13
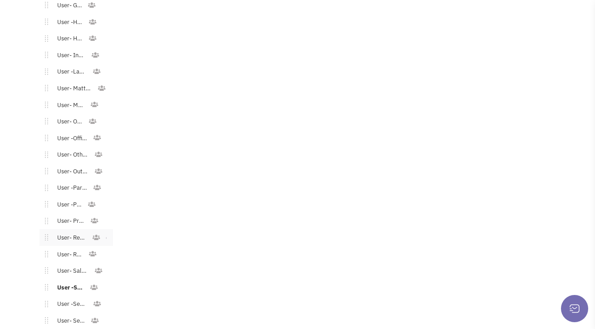
scroll to position [1170, 0]
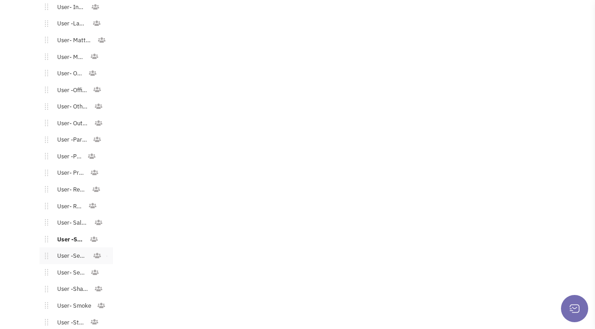
click at [81, 250] on link "User -Senior Living" at bounding box center [70, 256] width 45 height 13
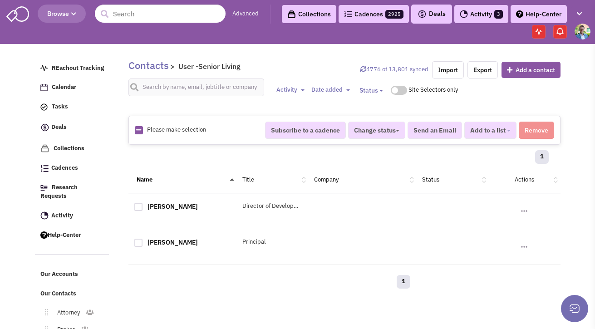
click at [139, 131] on icon at bounding box center [138, 130] width 5 height 6
checkbox input "true"
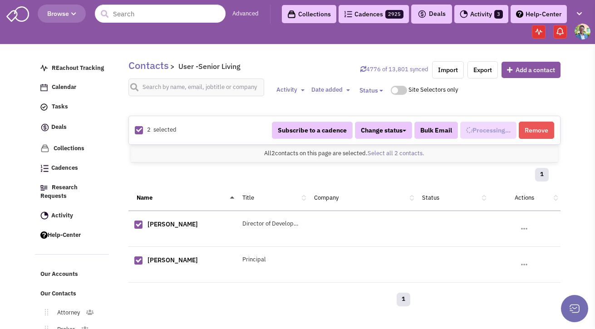
scroll to position [582, 0]
select select "692"
click at [508, 132] on button "Added to 1 list" at bounding box center [487, 130] width 60 height 17
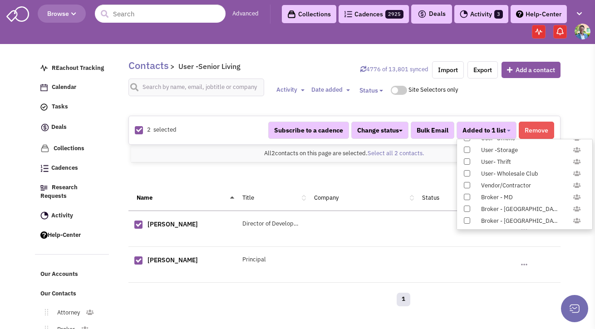
scroll to position [936, 0]
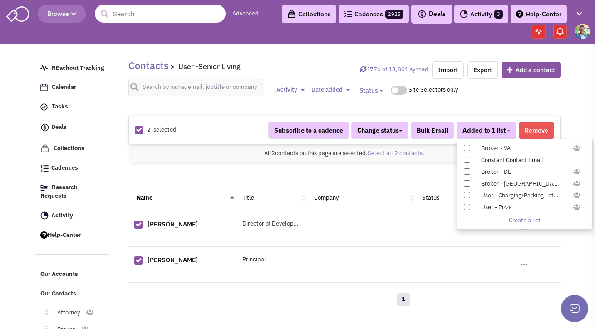
click at [463, 158] on label "Constant Contact Email" at bounding box center [524, 160] width 135 height 10
click at [466, 158] on input "Constant Contact Email" at bounding box center [466, 158] width 0 height 0
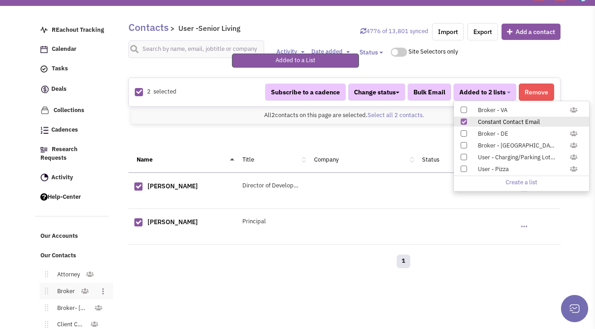
scroll to position [86, 0]
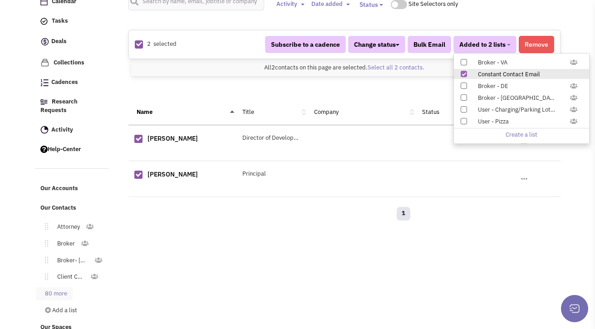
click at [59, 287] on link "80 more" at bounding box center [54, 293] width 37 height 13
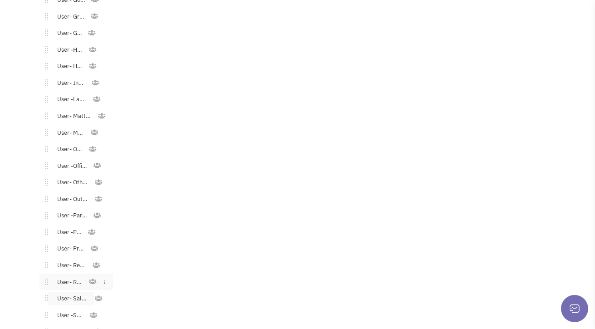
scroll to position [1154, 0]
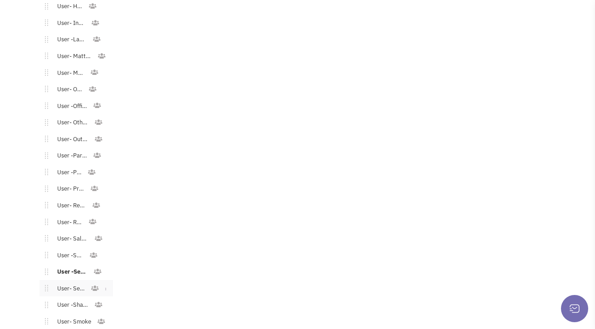
click at [71, 282] on link "User- Services" at bounding box center [69, 288] width 42 height 13
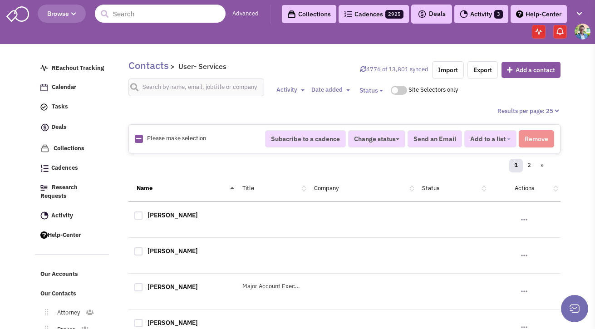
click at [140, 141] on icon at bounding box center [138, 139] width 5 height 6
checkbox input "true"
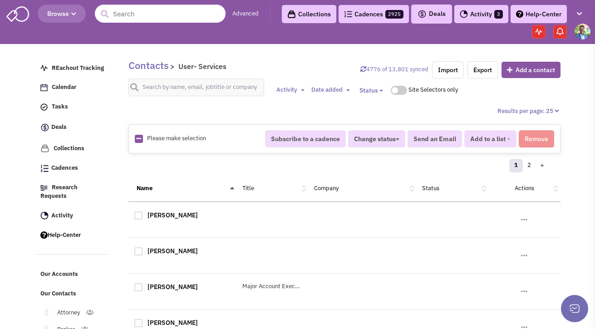
checkbox input "true"
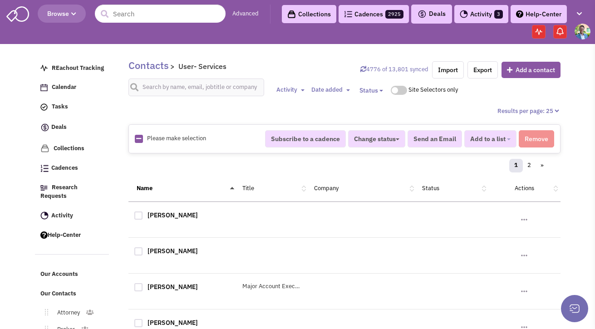
checkbox input "true"
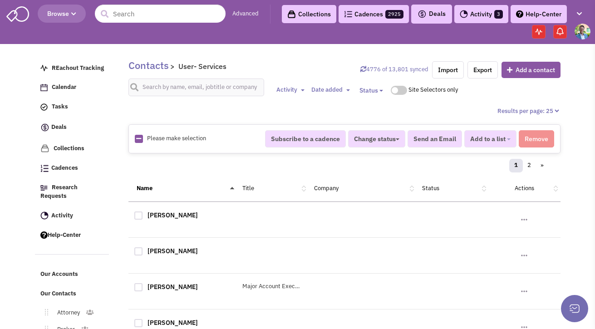
checkbox input "true"
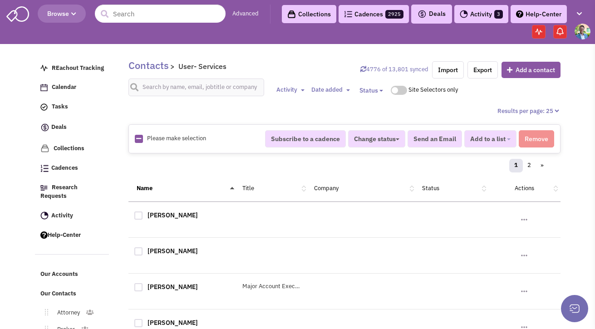
checkbox input "true"
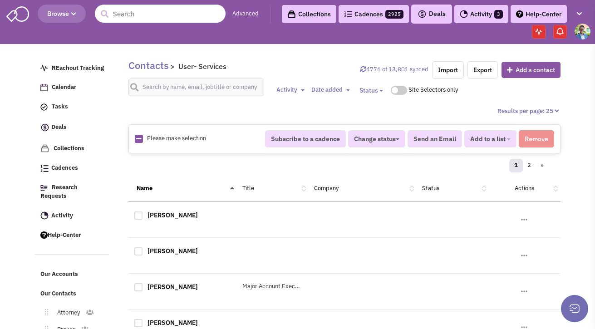
checkbox input "true"
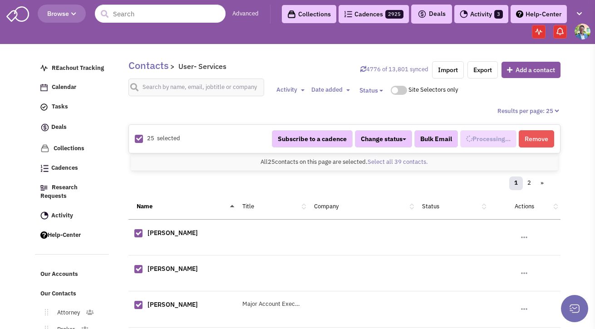
select select "680"
click at [393, 163] on link "Select all 39 contacts." at bounding box center [398, 162] width 60 height 8
select select "680"
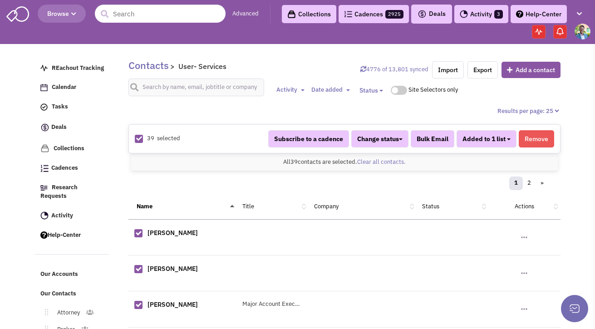
click at [502, 140] on span "Added to 1 list" at bounding box center [484, 139] width 43 height 8
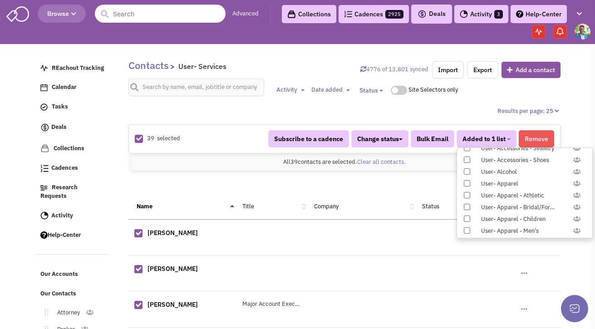
scroll to position [936, 0]
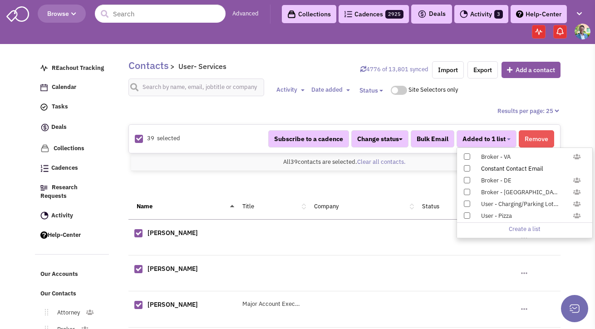
click at [468, 167] on span at bounding box center [467, 168] width 6 height 6
click at [466, 167] on input "Constant Contact Email" at bounding box center [466, 167] width 0 height 0
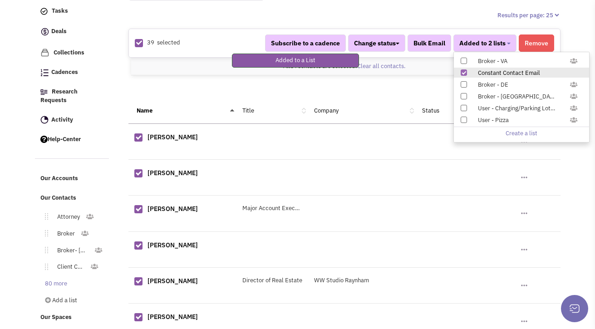
scroll to position [139, 0]
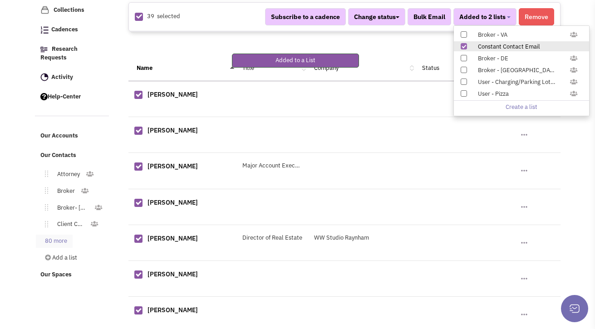
click at [66, 235] on link "80 more" at bounding box center [54, 241] width 37 height 13
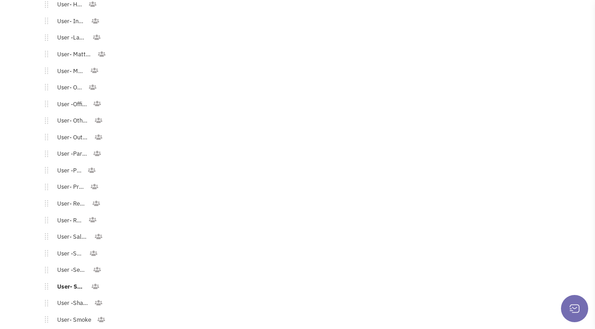
scroll to position [1199, 0]
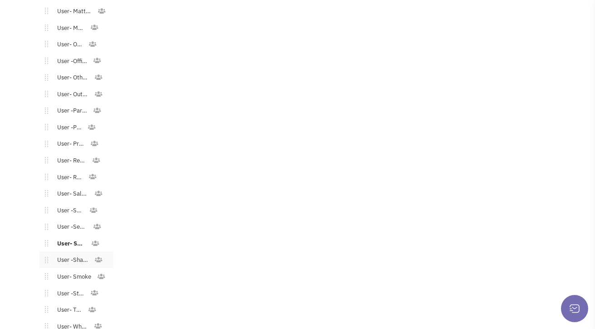
click at [75, 257] on link "User -Shared Workspace" at bounding box center [71, 260] width 46 height 13
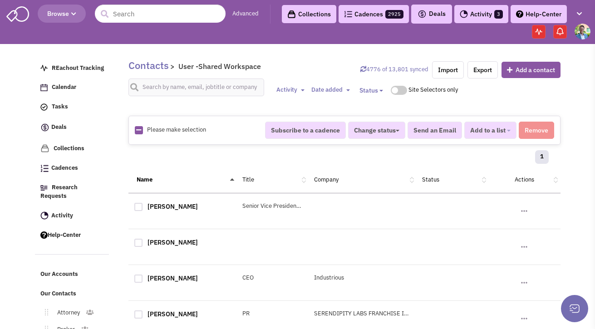
click at [138, 127] on icon at bounding box center [138, 130] width 5 height 6
checkbox input "true"
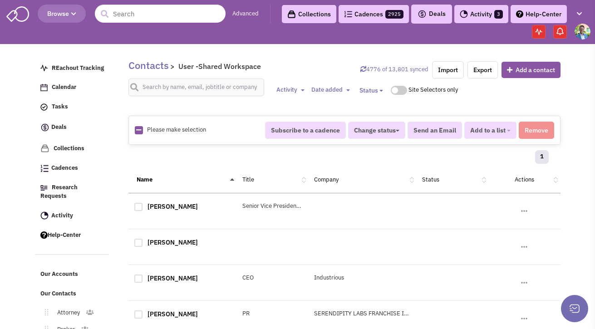
checkbox input "true"
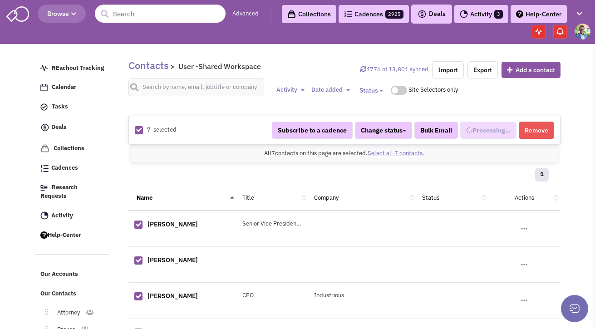
scroll to position [599, 0]
select select "693"
click at [498, 129] on span "Added to 1 list" at bounding box center [484, 130] width 43 height 8
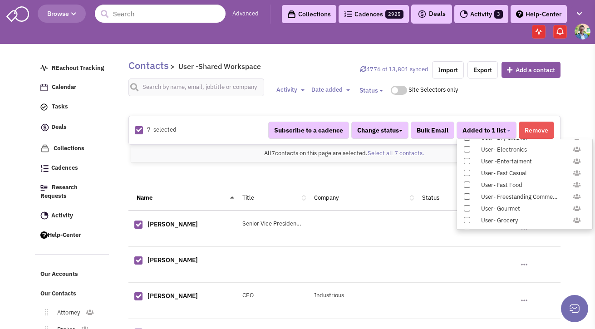
scroll to position [936, 0]
click at [485, 161] on div "Constant Contact Email" at bounding box center [529, 160] width 108 height 9
click at [466, 158] on input "Constant Contact Email" at bounding box center [466, 158] width 0 height 0
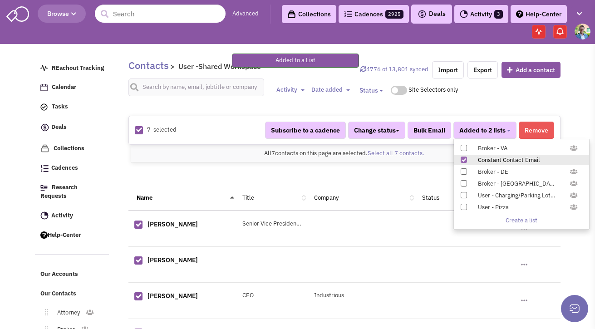
scroll to position [137, 0]
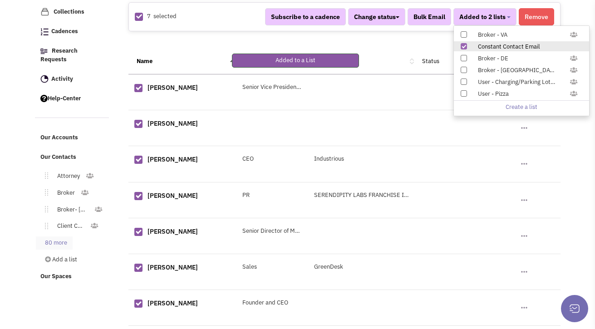
click at [59, 237] on link "80 more" at bounding box center [54, 243] width 37 height 13
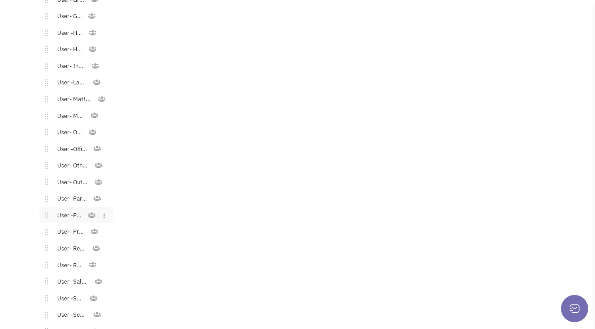
scroll to position [1248, 0]
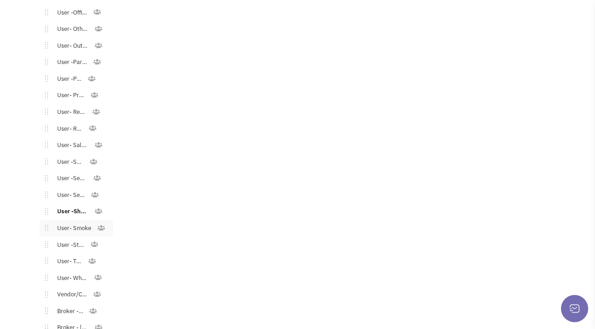
click at [63, 222] on link "User- Smoke" at bounding box center [72, 228] width 49 height 13
click at [80, 222] on link "User- Smoke" at bounding box center [72, 228] width 49 height 13
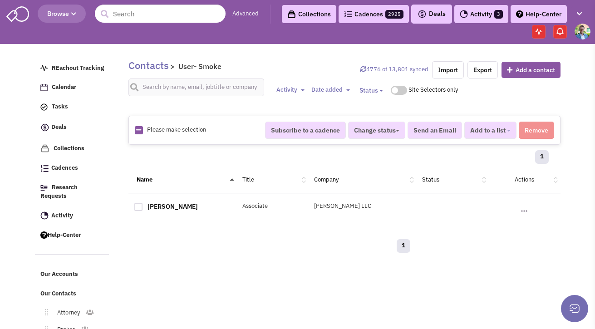
click at [141, 134] on img at bounding box center [139, 130] width 8 height 8
click at [139, 132] on icon at bounding box center [138, 130] width 5 height 6
checkbox input "true"
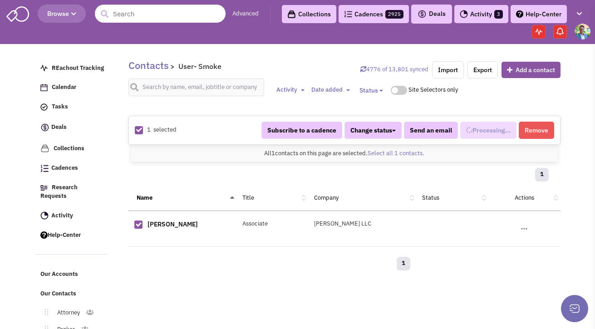
scroll to position [556, 0]
select select "709"
click at [485, 133] on span "Added to 3 lists" at bounding box center [483, 130] width 46 height 8
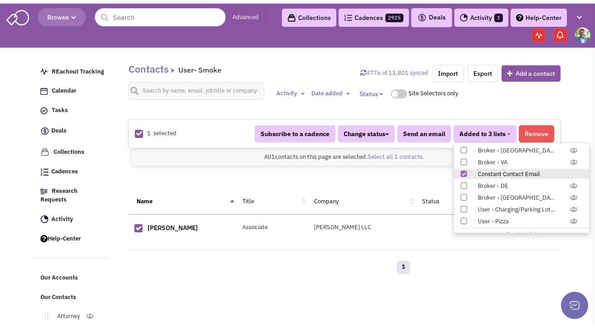
scroll to position [936, 0]
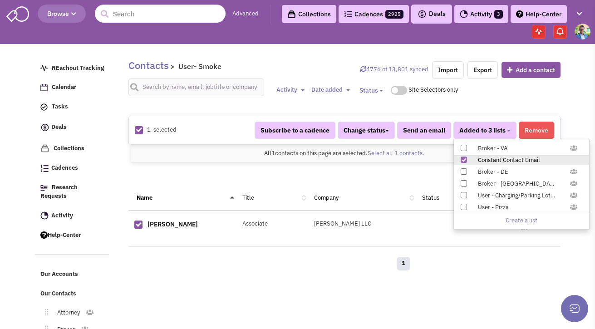
click at [134, 274] on div "1" at bounding box center [273, 265] width 288 height 18
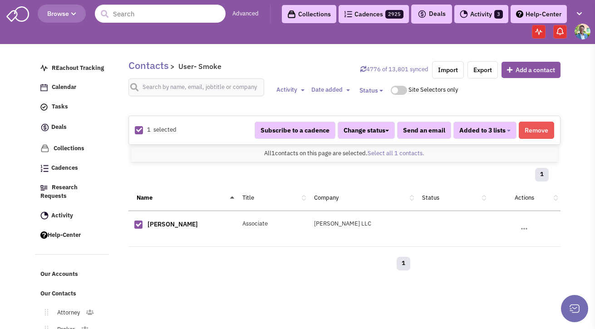
scroll to position [86, 0]
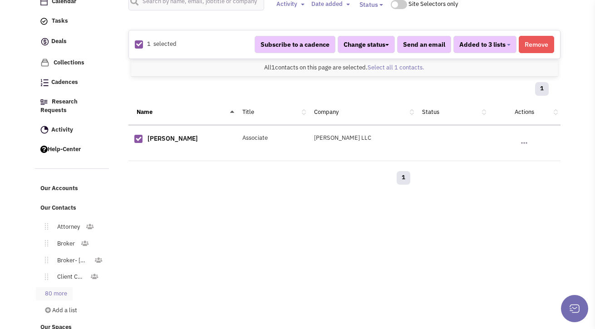
click at [58, 287] on link "80 more" at bounding box center [54, 293] width 37 height 13
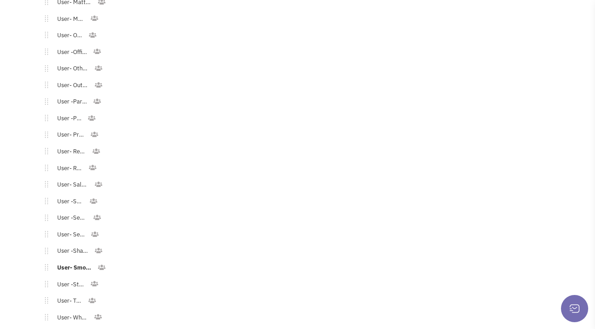
scroll to position [1214, 0]
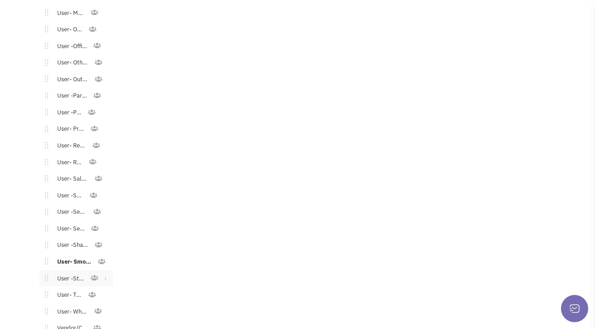
click at [67, 272] on link "User -Storage" at bounding box center [69, 278] width 42 height 13
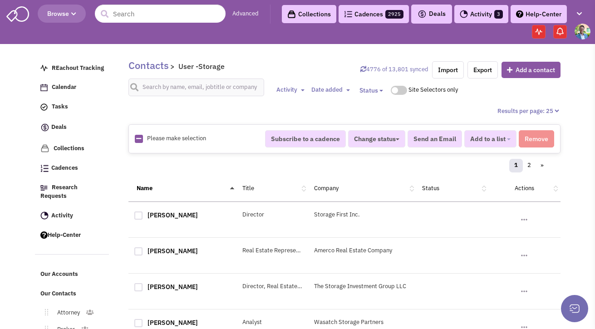
click at [141, 141] on img at bounding box center [139, 139] width 8 height 8
click at [140, 142] on link at bounding box center [138, 139] width 5 height 9
checkbox input "true"
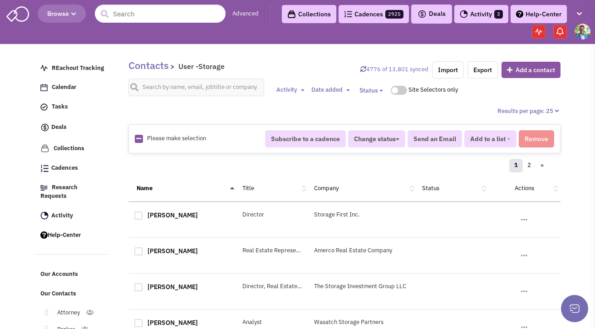
checkbox input "true"
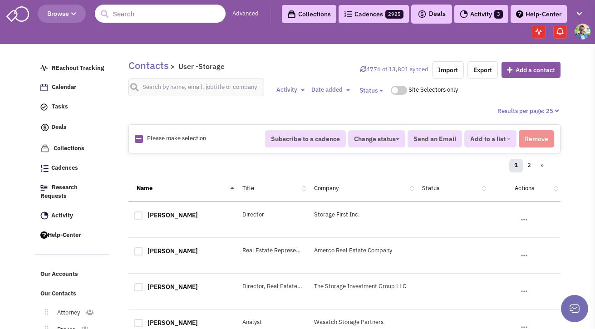
checkbox input "true"
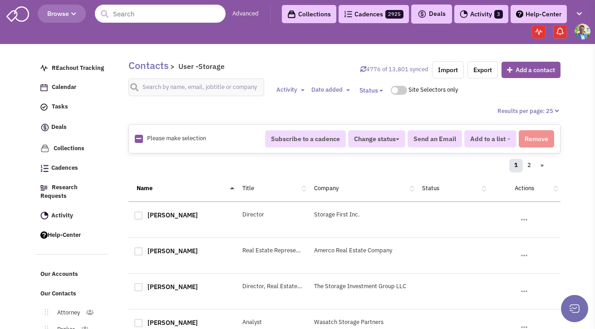
checkbox input "true"
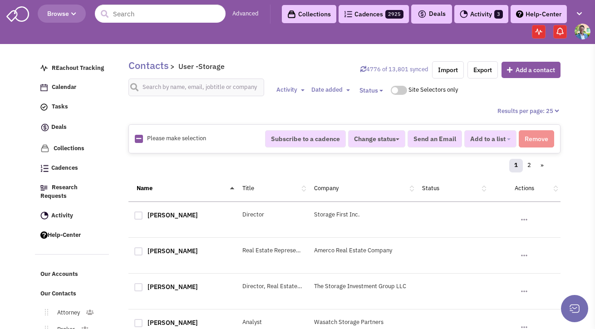
checkbox input "true"
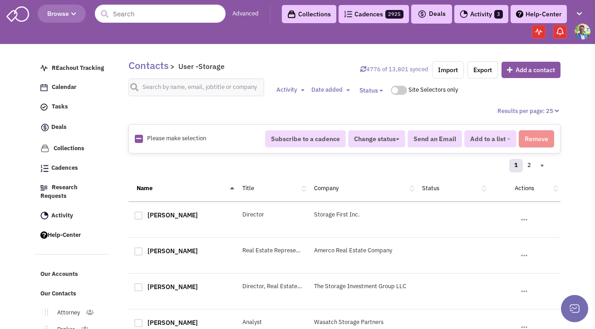
checkbox input "true"
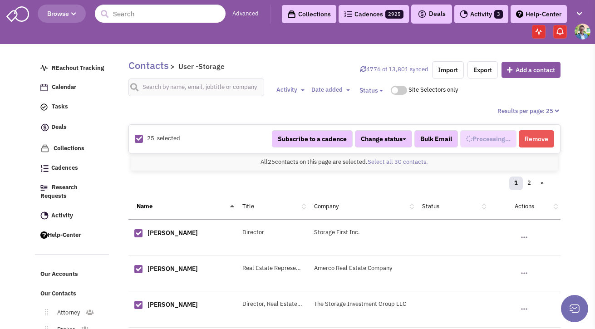
scroll to position [616, 0]
select select "696"
click at [402, 163] on link "Select all 30 contacts." at bounding box center [398, 162] width 60 height 8
select select "696"
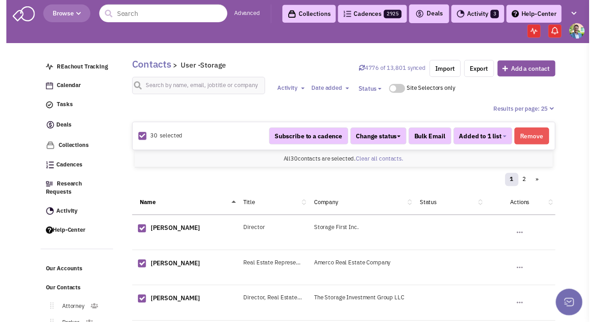
scroll to position [616, 0]
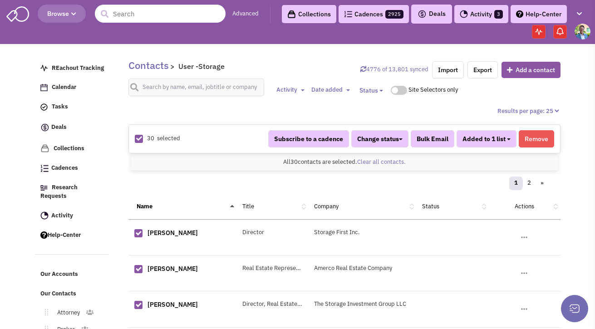
click at [505, 140] on span "Added to 1 list" at bounding box center [484, 139] width 43 height 8
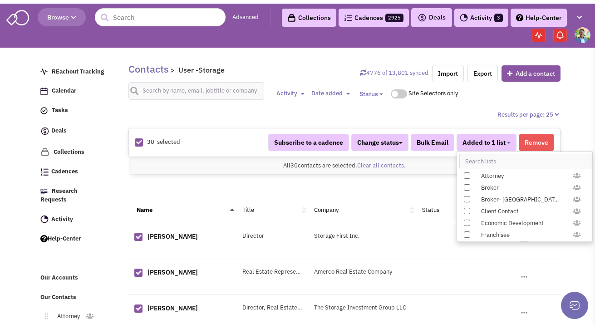
scroll to position [936, 0]
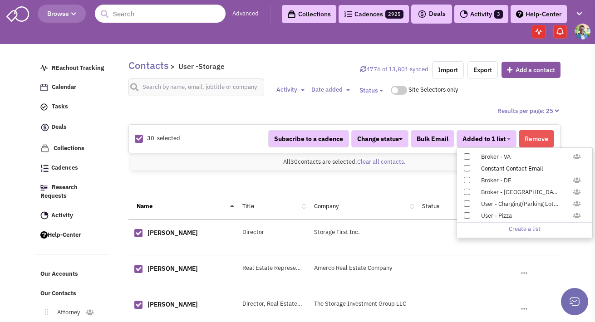
click at [468, 169] on span at bounding box center [467, 168] width 6 height 6
click at [466, 167] on input "Constant Contact Email" at bounding box center [466, 167] width 0 height 0
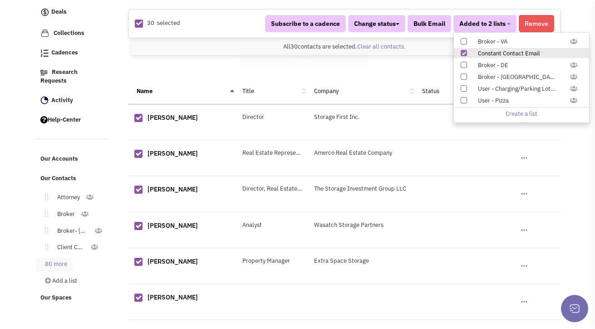
click at [62, 258] on link "80 more" at bounding box center [54, 264] width 37 height 13
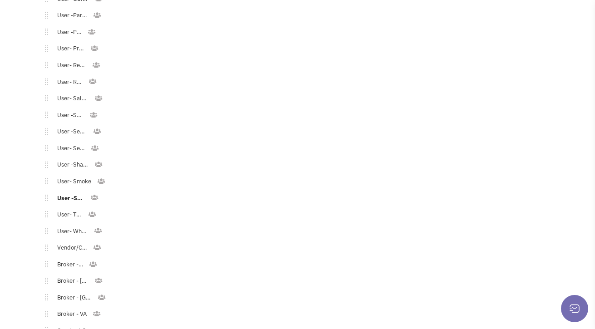
scroll to position [1306, 0]
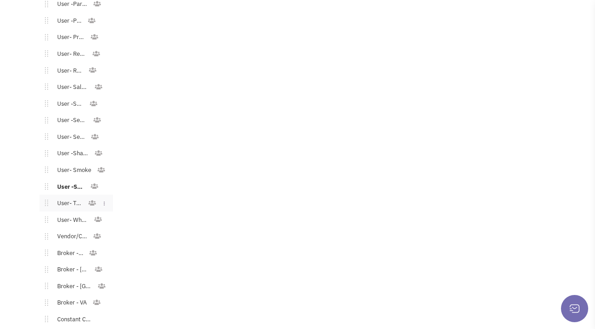
click at [73, 197] on link "User- Thrift" at bounding box center [68, 203] width 40 height 13
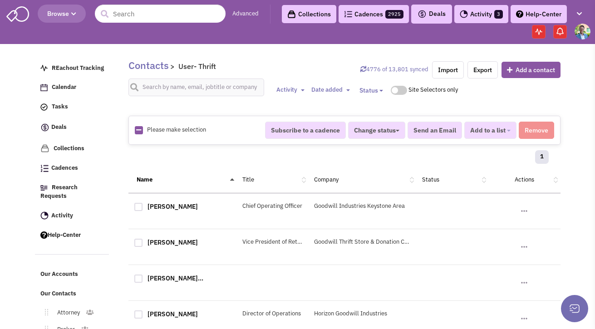
click at [137, 131] on icon at bounding box center [138, 130] width 5 height 6
checkbox input "true"
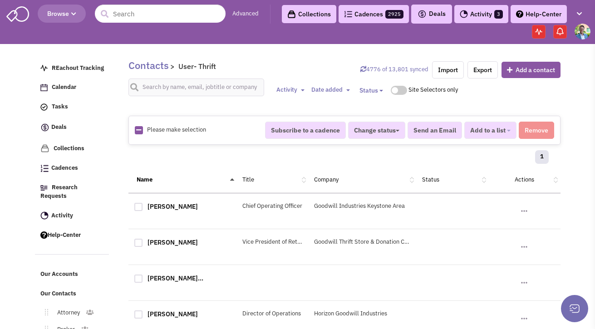
checkbox input "true"
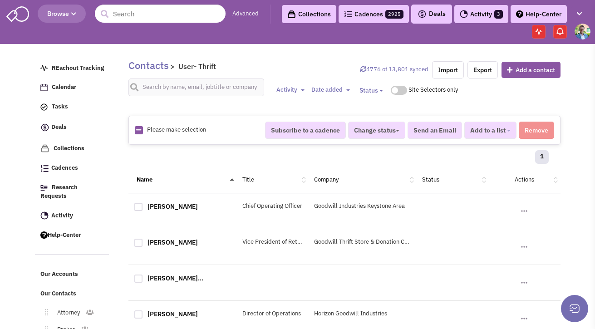
checkbox input "true"
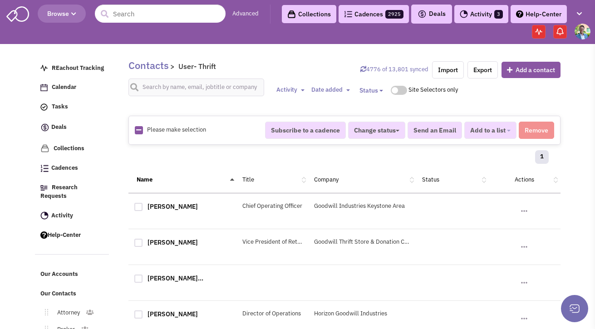
checkbox input "true"
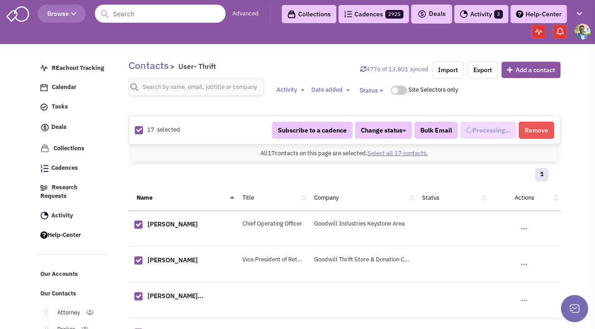
scroll to position [625, 0]
select select "729"
click at [482, 123] on button "Added to 1 list" at bounding box center [487, 130] width 60 height 17
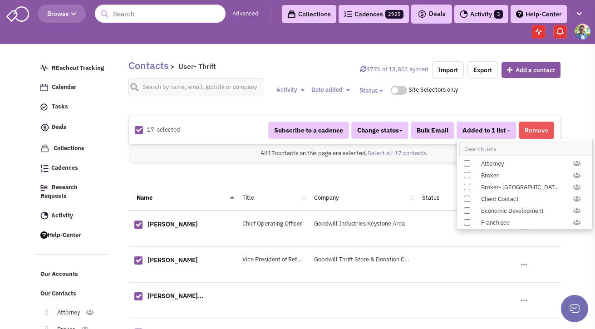
scroll to position [936, 0]
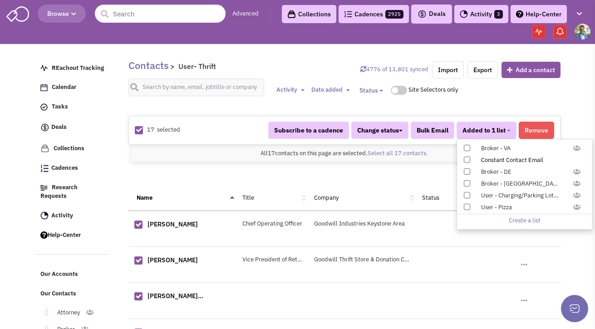
click at [480, 159] on div "Constant Contact Email" at bounding box center [529, 160] width 108 height 9
click at [466, 158] on input "Constant Contact Email" at bounding box center [466, 158] width 0 height 0
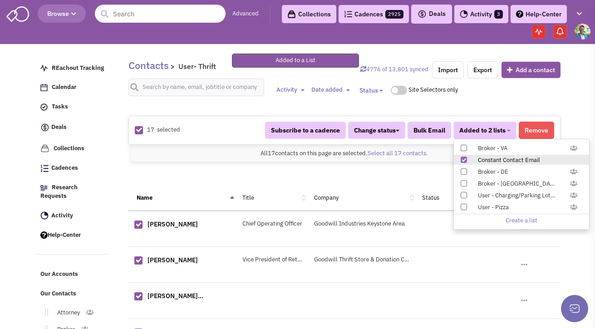
scroll to position [193, 0]
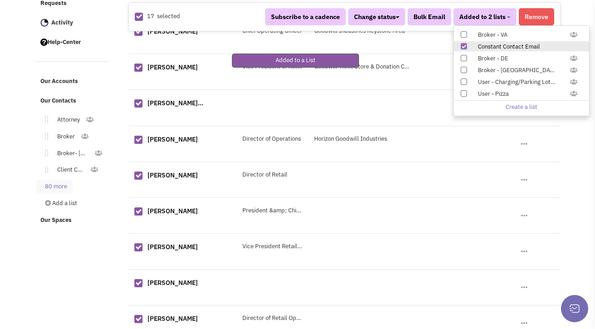
click at [63, 180] on link "80 more" at bounding box center [54, 186] width 37 height 13
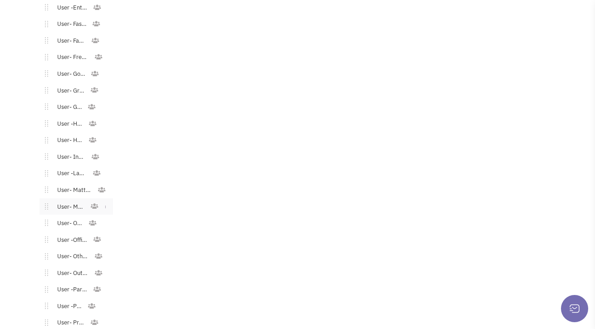
scroll to position [1415, 0]
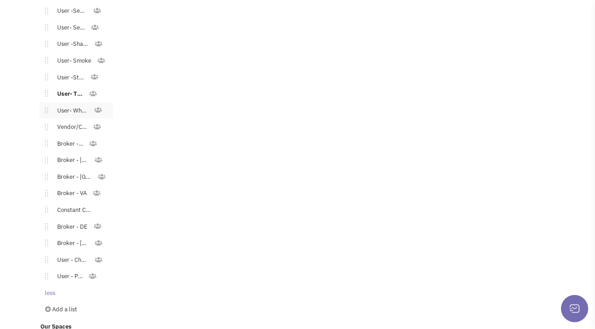
click at [71, 106] on link "User- Wholesale Club" at bounding box center [71, 110] width 46 height 13
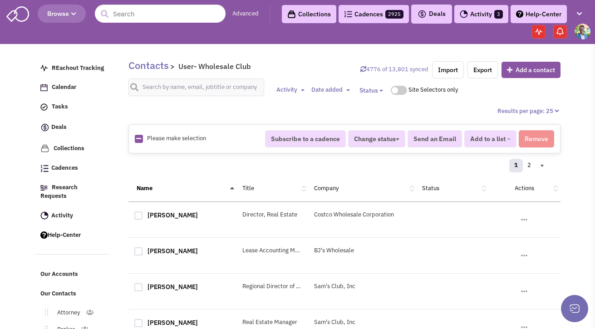
click at [136, 141] on icon at bounding box center [138, 139] width 5 height 6
checkbox input "true"
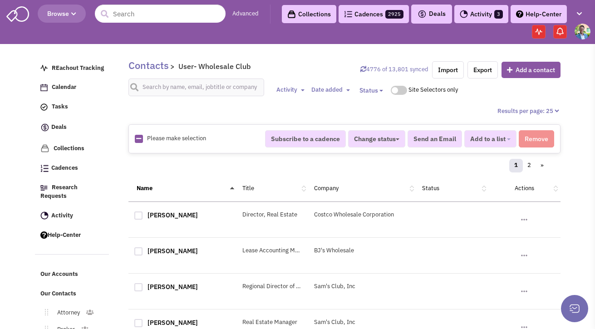
checkbox input "true"
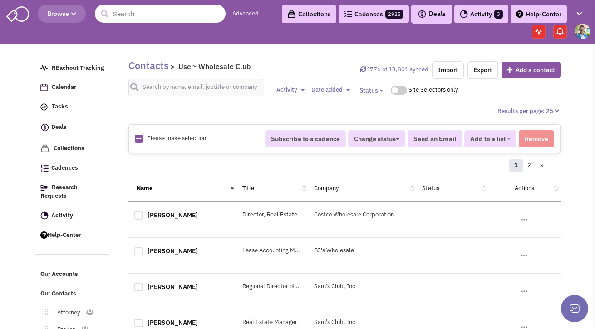
checkbox input "true"
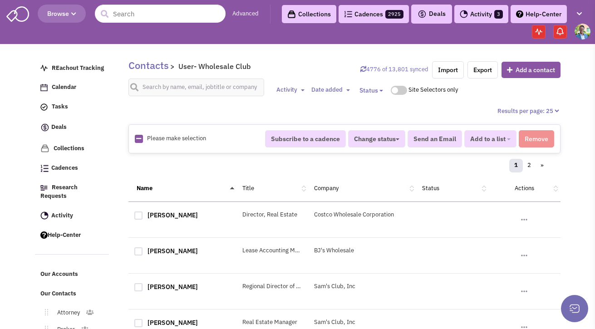
checkbox input "true"
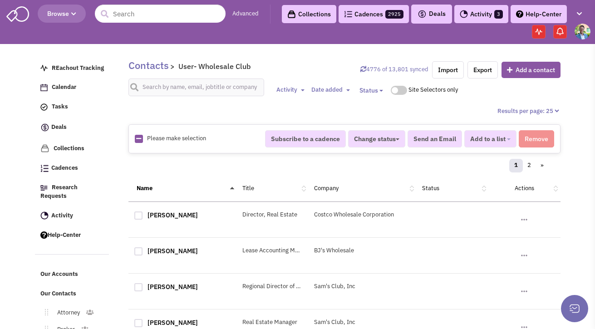
checkbox input "true"
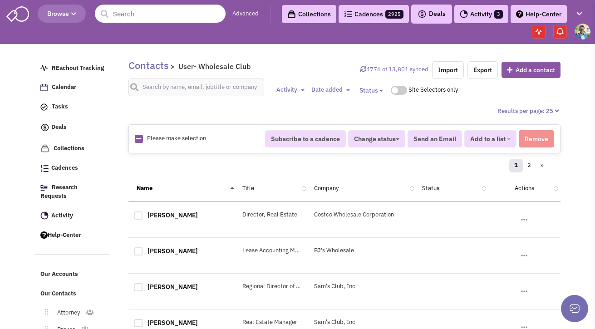
checkbox input "true"
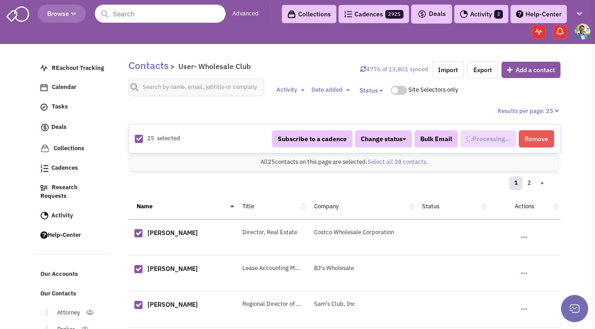
scroll to position [634, 0]
select select "604"
click at [410, 163] on link "Select all 28 contacts." at bounding box center [398, 162] width 60 height 8
select select "604"
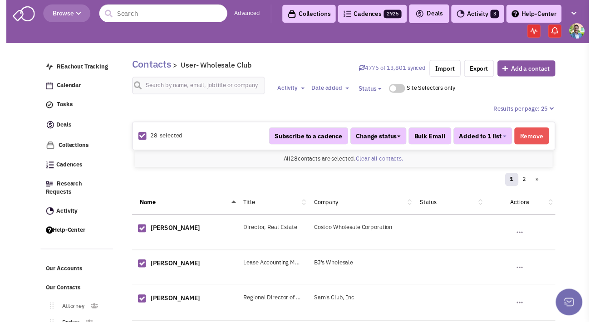
scroll to position [634, 0]
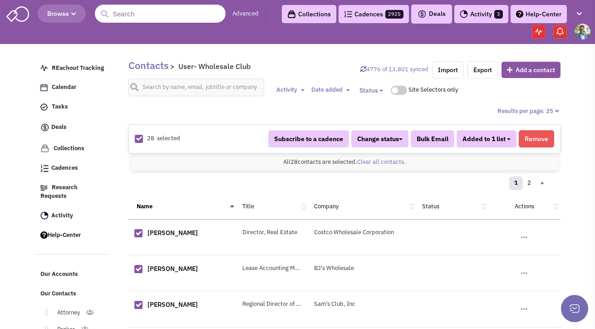
click at [508, 142] on button "Added to 1 list" at bounding box center [487, 138] width 60 height 17
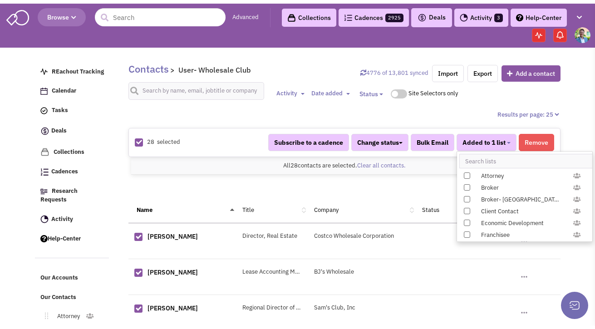
scroll to position [936, 0]
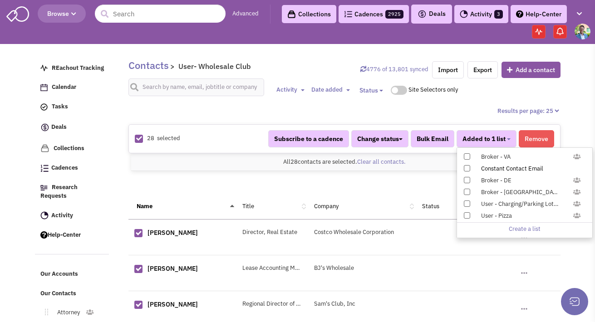
click at [484, 170] on div "Constant Contact Email" at bounding box center [529, 169] width 108 height 9
click at [466, 167] on input "Constant Contact Email" at bounding box center [466, 167] width 0 height 0
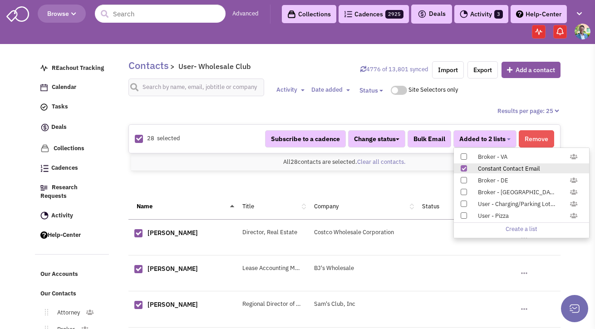
scroll to position [131, 0]
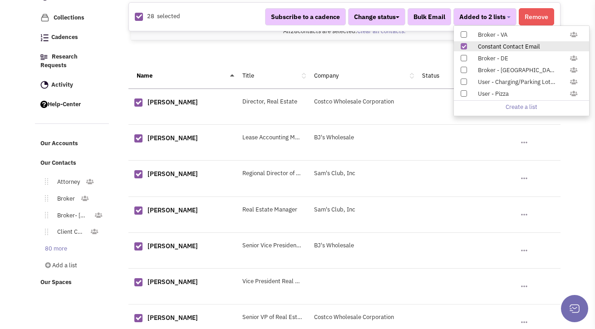
click at [47, 245] on link "80 more" at bounding box center [54, 249] width 37 height 13
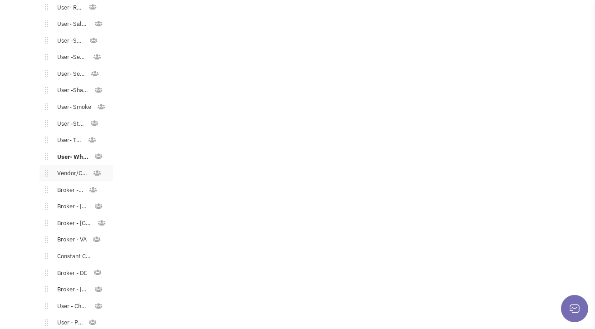
scroll to position [1415, 0]
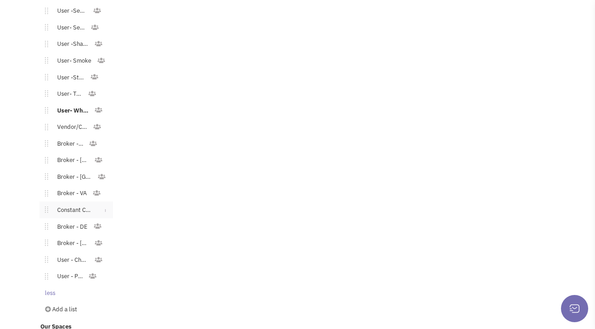
click at [74, 204] on link "Constant Contact Email" at bounding box center [73, 210] width 50 height 13
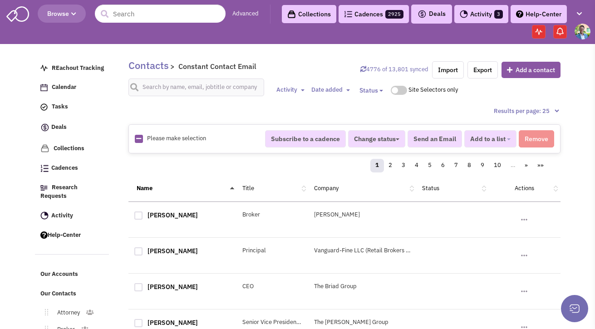
click at [136, 140] on icon at bounding box center [138, 139] width 5 height 6
checkbox input "true"
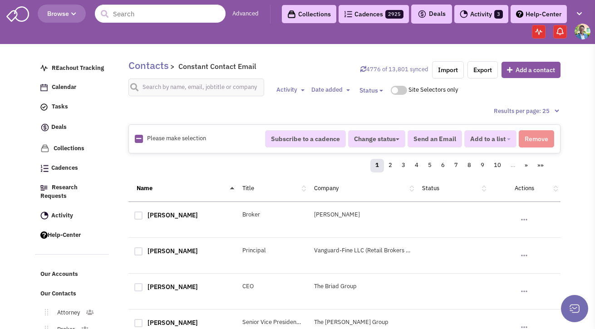
checkbox input "true"
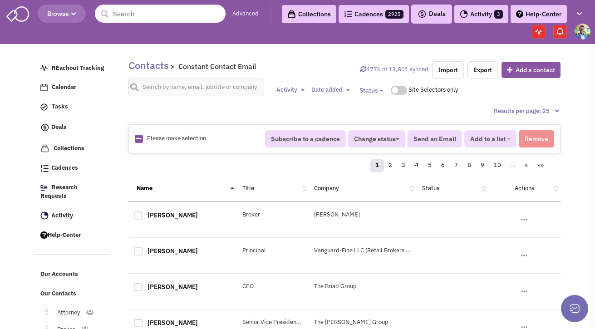
checkbox input "true"
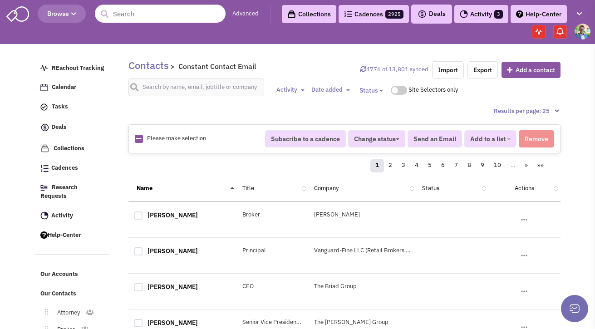
checkbox input "true"
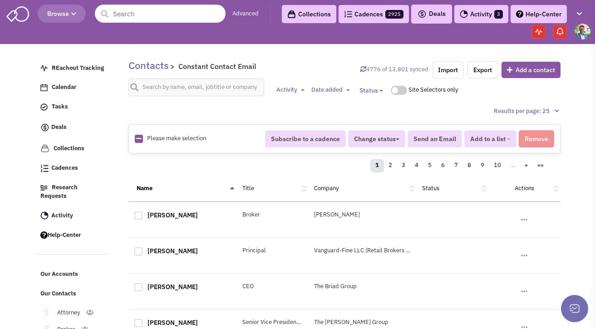
checkbox input "true"
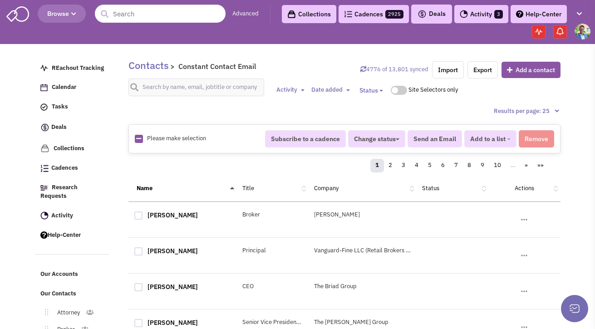
checkbox input "true"
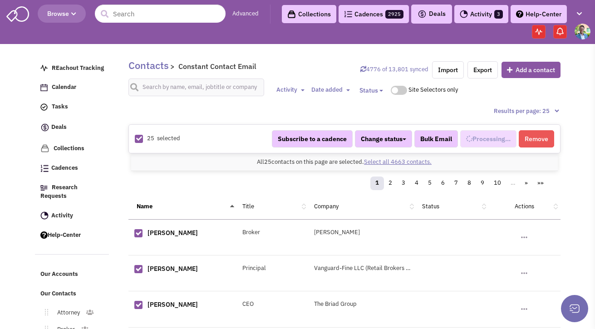
scroll to position [685, 0]
select select "744"
click at [420, 159] on link "Select all 4663 contacts." at bounding box center [398, 162] width 68 height 8
select select "744"
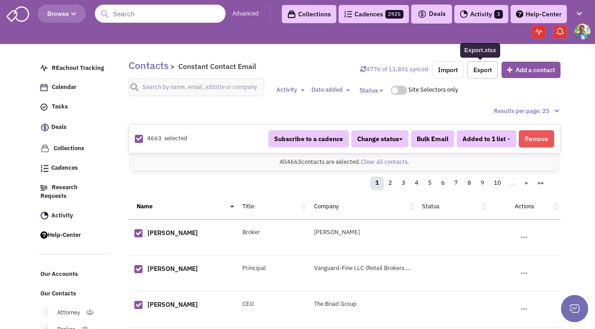
click at [483, 68] on link "Export" at bounding box center [483, 69] width 30 height 17
